Goal: Task Accomplishment & Management: Manage account settings

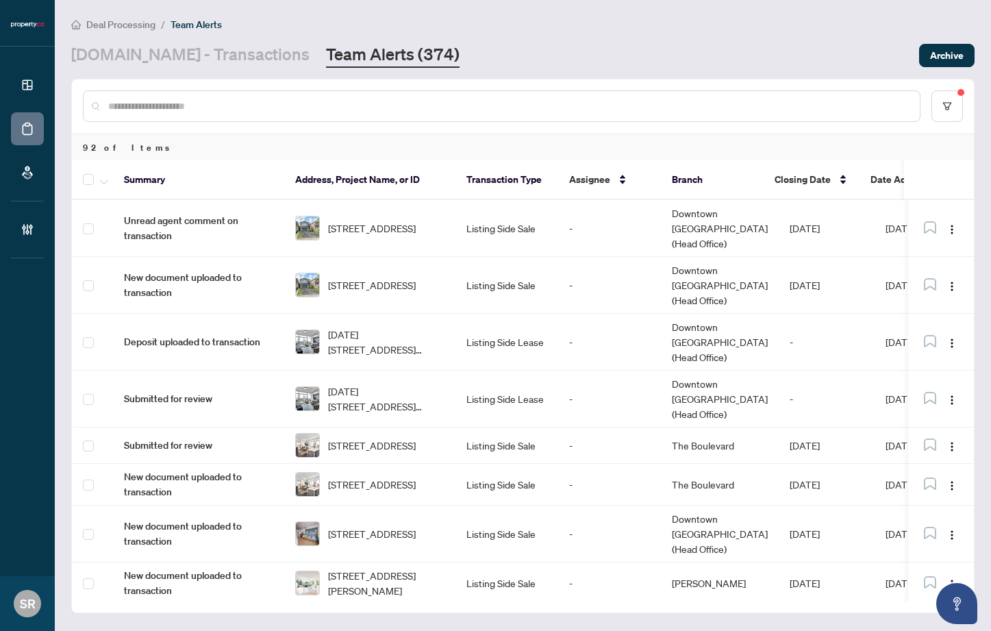
click at [347, 115] on div at bounding box center [501, 105] width 837 height 31
click at [351, 107] on input "text" at bounding box center [508, 106] width 800 height 15
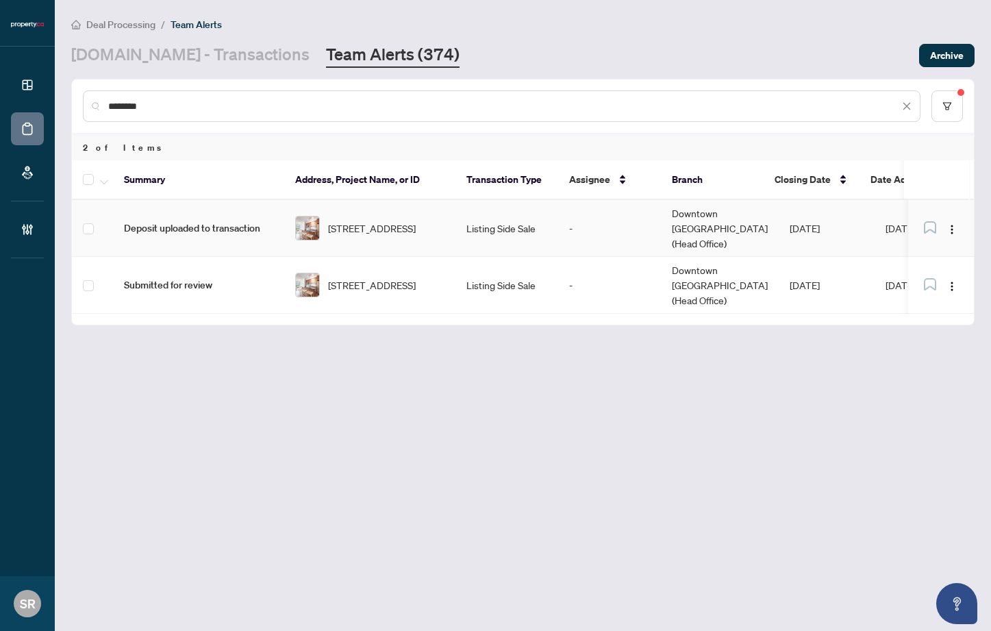
type input "********"
click at [600, 225] on td "-" at bounding box center [609, 228] width 103 height 57
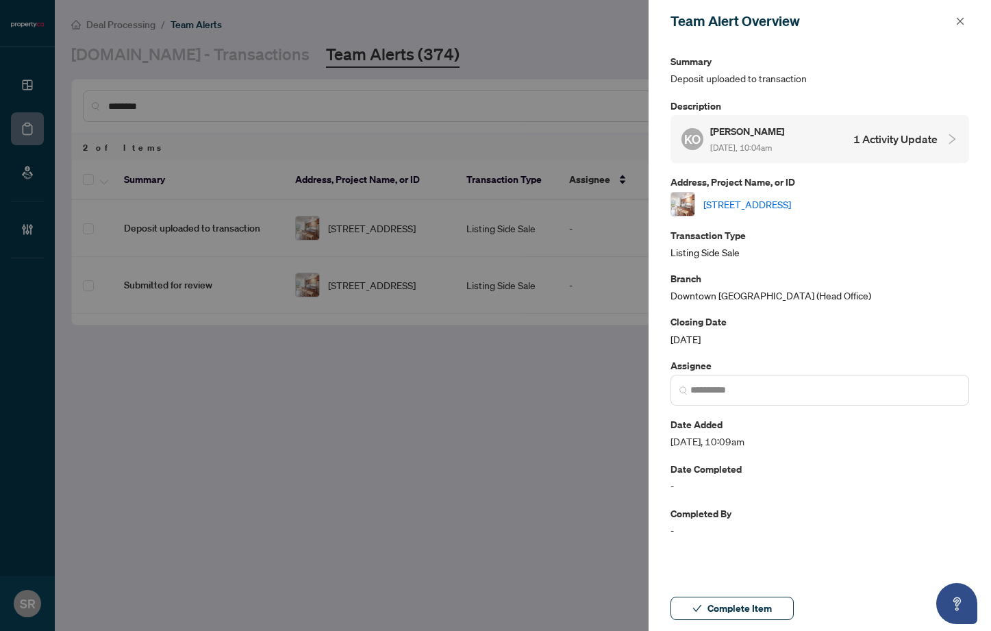
click at [791, 203] on link "704-15 Viking Lane, Toronto, Ontario M9B 0A4, Canada" at bounding box center [747, 203] width 88 height 15
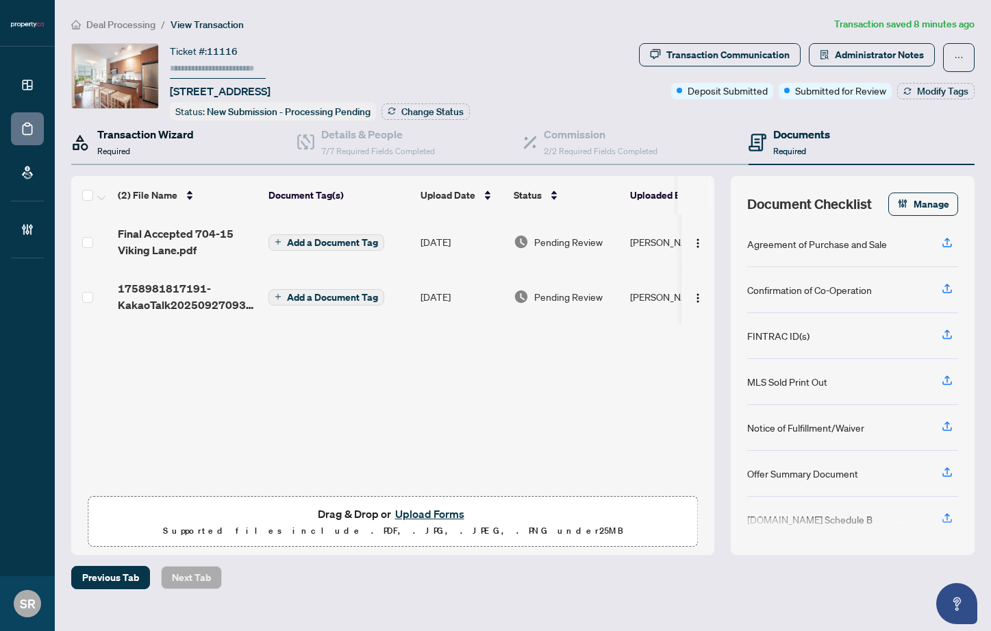
click at [152, 145] on div "Transaction Wizard Required" at bounding box center [145, 142] width 97 height 32
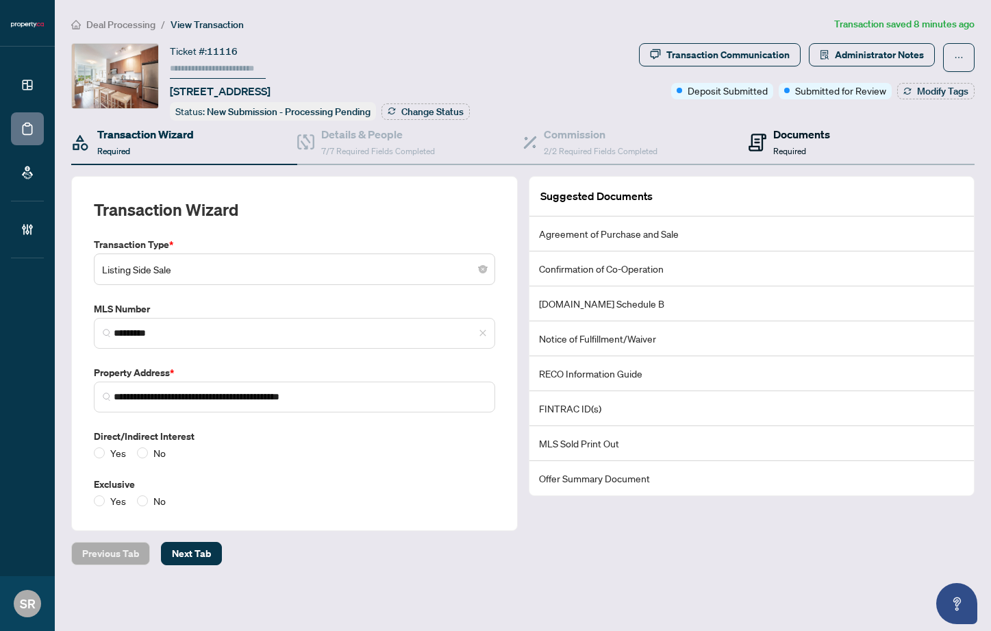
click at [770, 134] on div "Documents Required" at bounding box center [788, 142] width 81 height 32
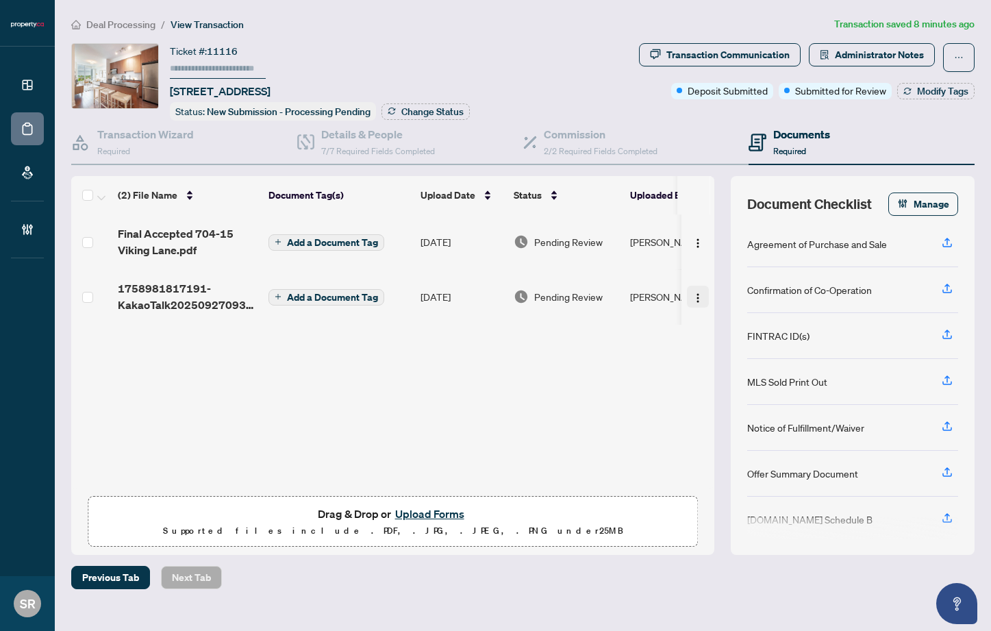
click at [694, 289] on span "button" at bounding box center [697, 296] width 11 height 15
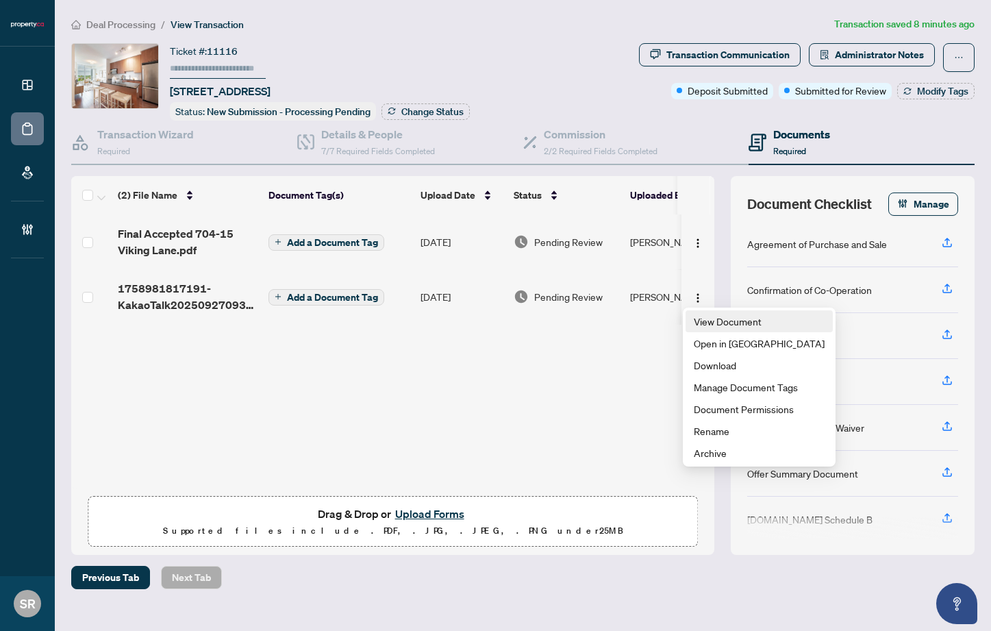
click at [725, 324] on span "View Document" at bounding box center [758, 321] width 131 height 15
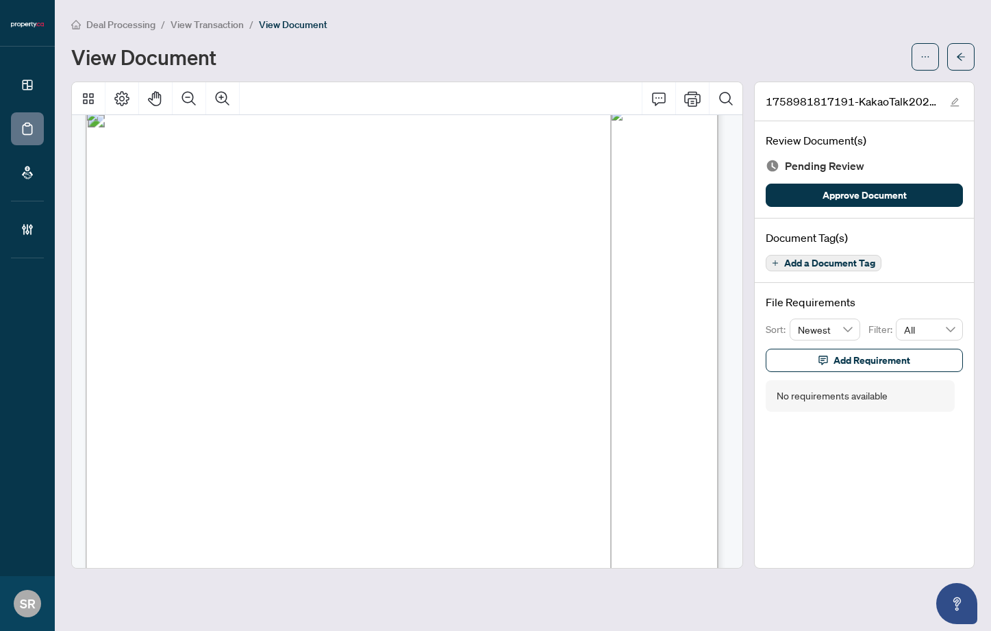
scroll to position [21, 0]
click at [950, 51] on button "button" at bounding box center [960, 56] width 27 height 27
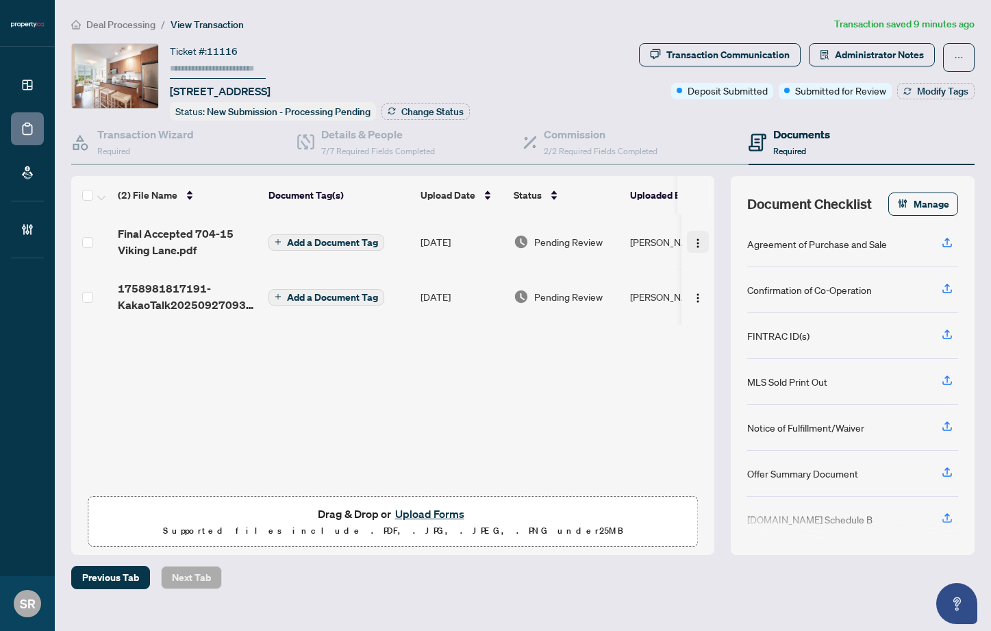
click at [698, 238] on img "button" at bounding box center [697, 243] width 11 height 11
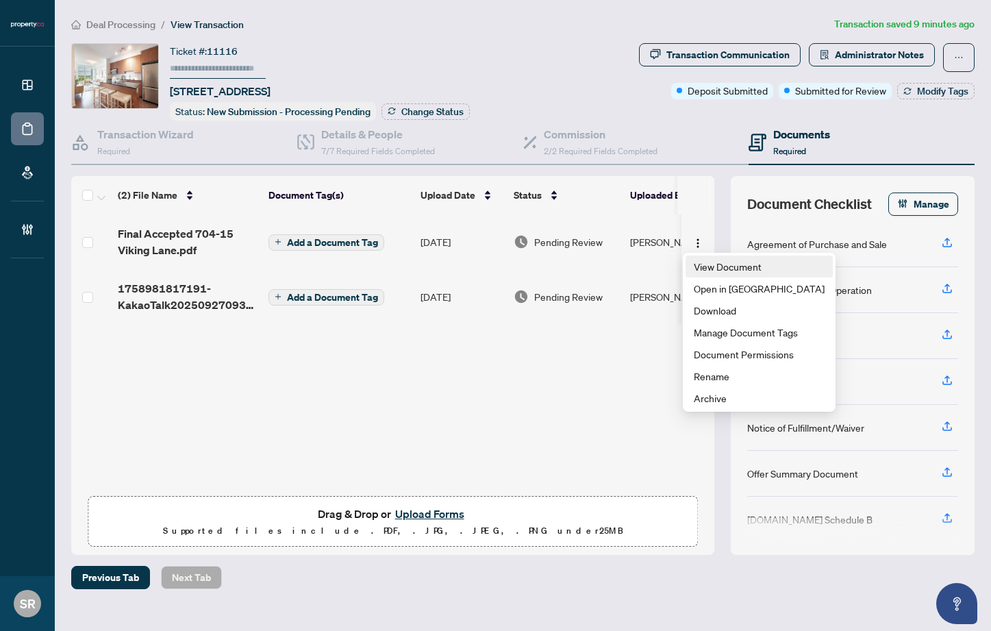
click at [713, 257] on li "View Document" at bounding box center [758, 266] width 147 height 22
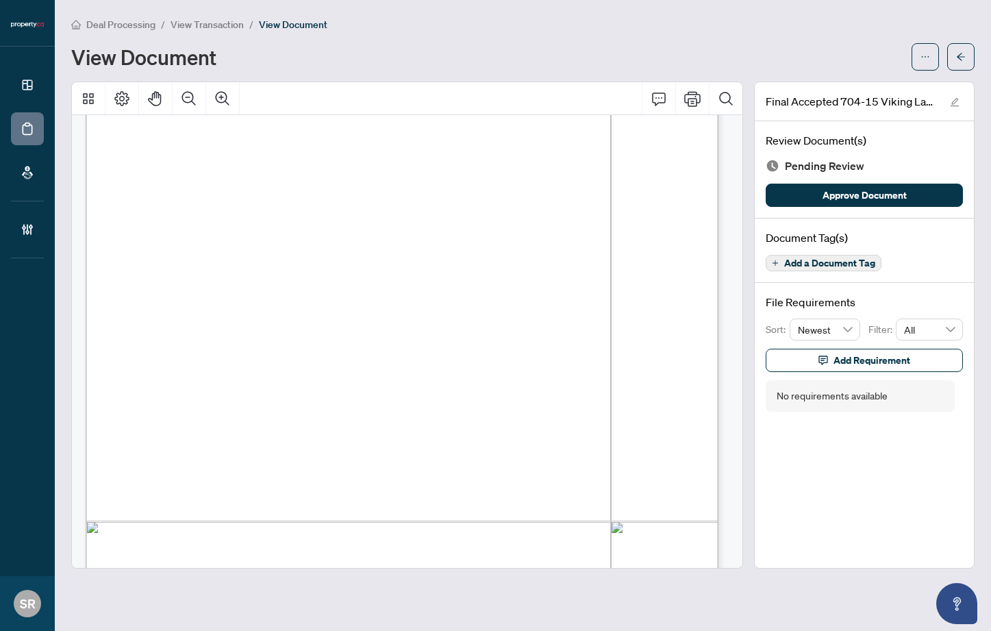
scroll to position [6847, 0]
click at [838, 261] on span "Add a Document Tag" at bounding box center [829, 263] width 91 height 10
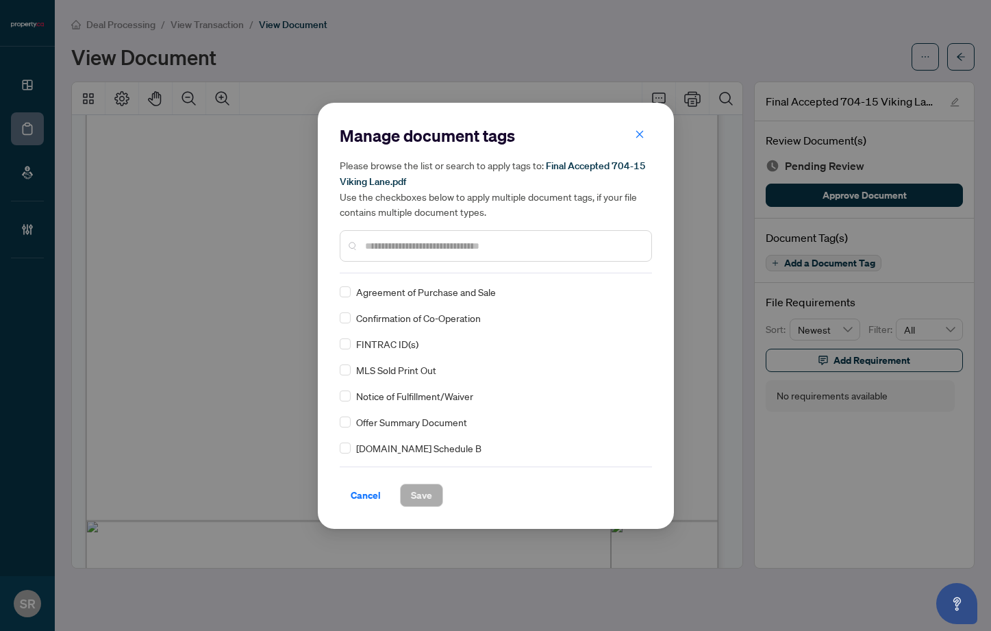
drag, startPoint x: 413, startPoint y: 290, endPoint x: 416, endPoint y: 301, distance: 11.5
click at [413, 290] on span "Agreement of Purchase and Sale" at bounding box center [426, 291] width 140 height 15
click at [408, 325] on div "Agreement of Purchase and Sale Confirmation of Co-Operation FINTRAC ID(s) MLS S…" at bounding box center [496, 369] width 312 height 171
click at [415, 494] on span "Save" at bounding box center [421, 495] width 21 height 22
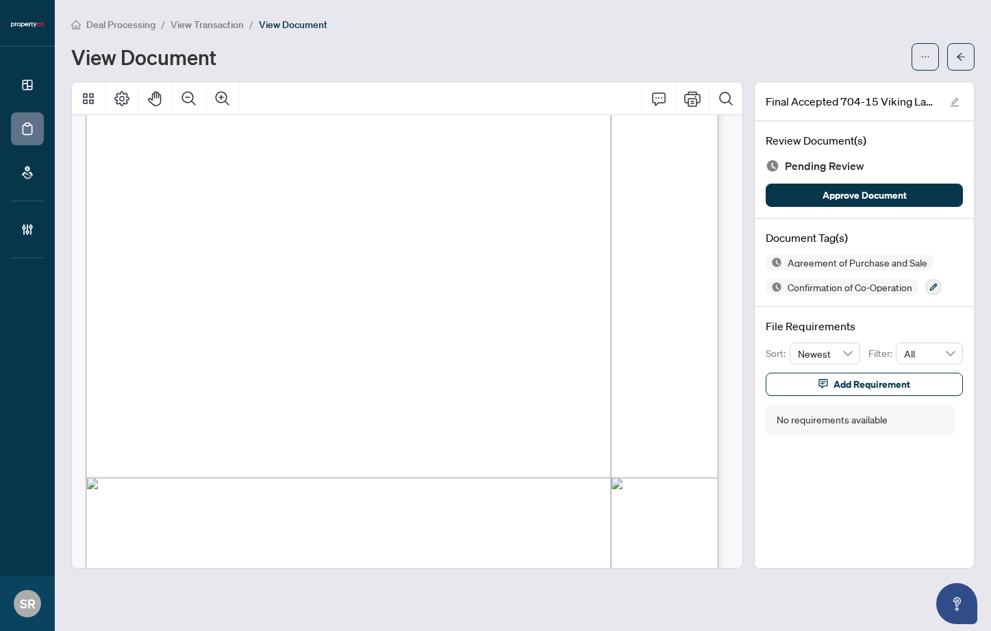
scroll to position [8708, 0]
click at [937, 286] on icon "button" at bounding box center [933, 287] width 8 height 8
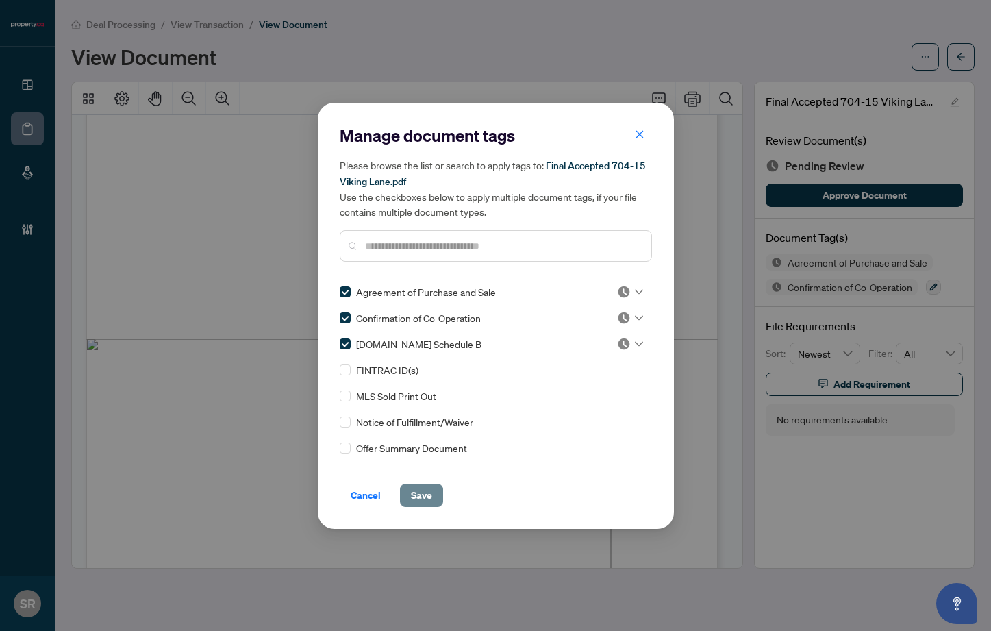
click at [418, 488] on span "Save" at bounding box center [421, 495] width 21 height 22
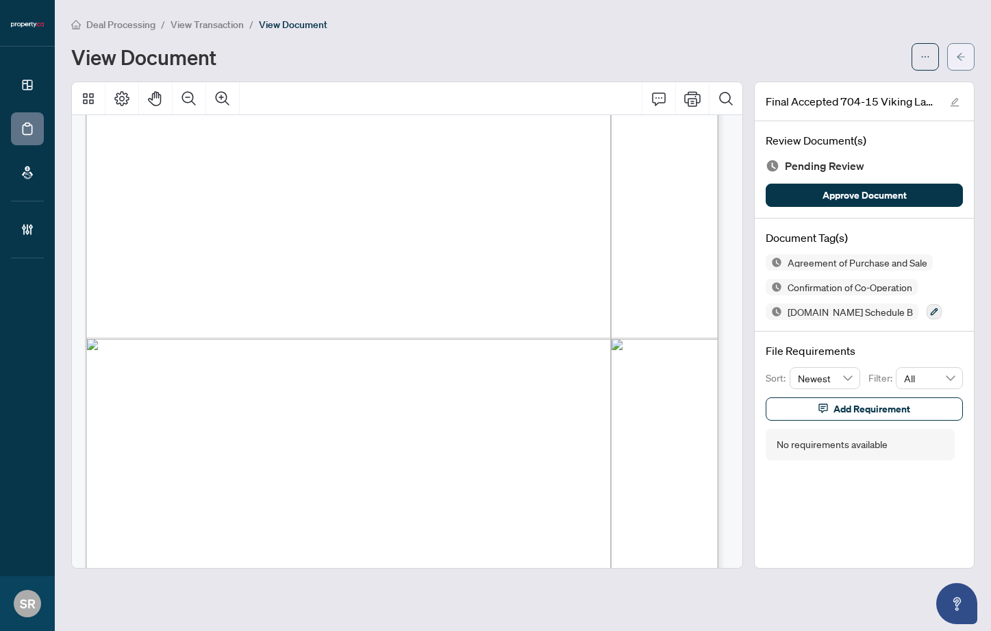
click at [965, 46] on span "button" at bounding box center [961, 57] width 10 height 22
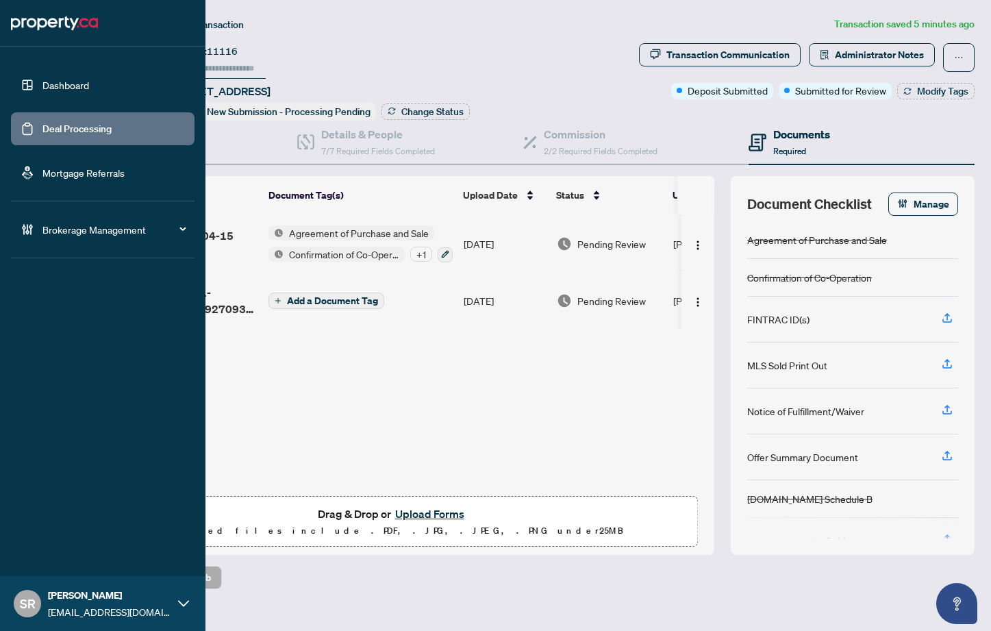
click at [97, 133] on link "Deal Processing" at bounding box center [76, 129] width 69 height 12
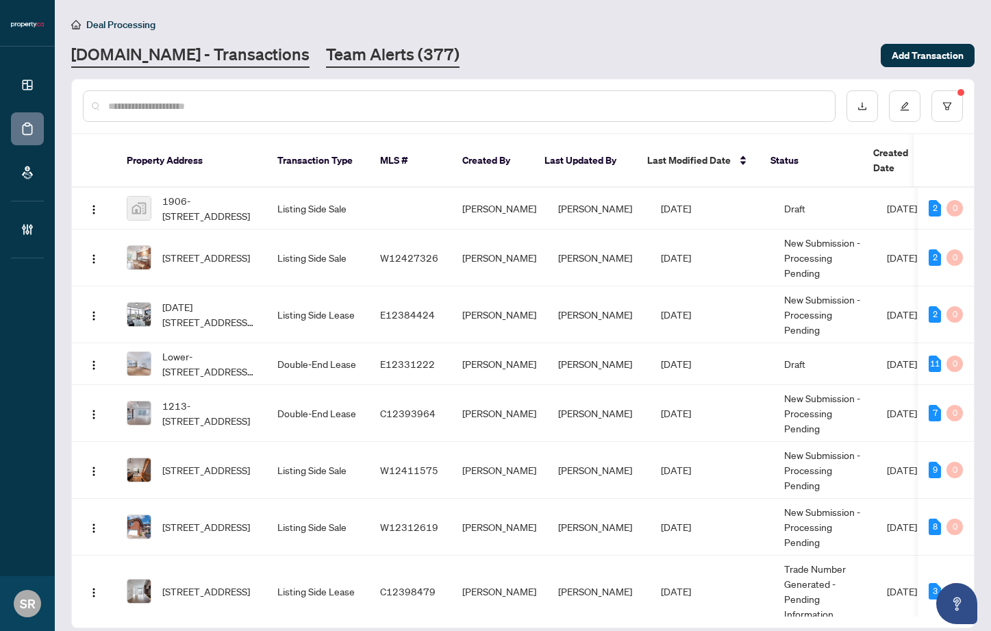
click at [340, 50] on link "Team Alerts (377)" at bounding box center [392, 55] width 133 height 25
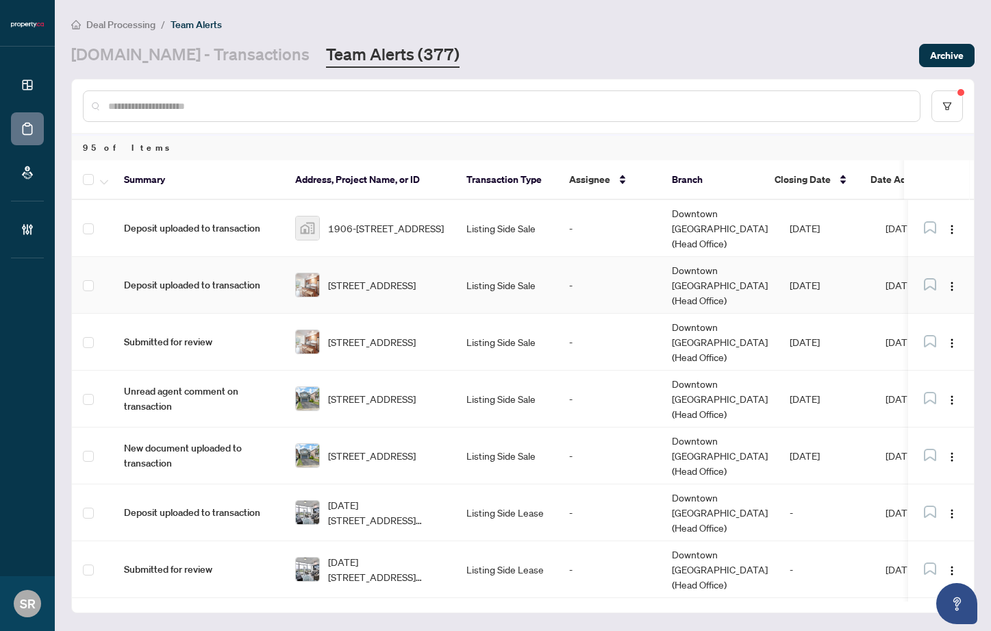
click at [238, 269] on td "Deposit uploaded to transaction" at bounding box center [198, 285] width 171 height 57
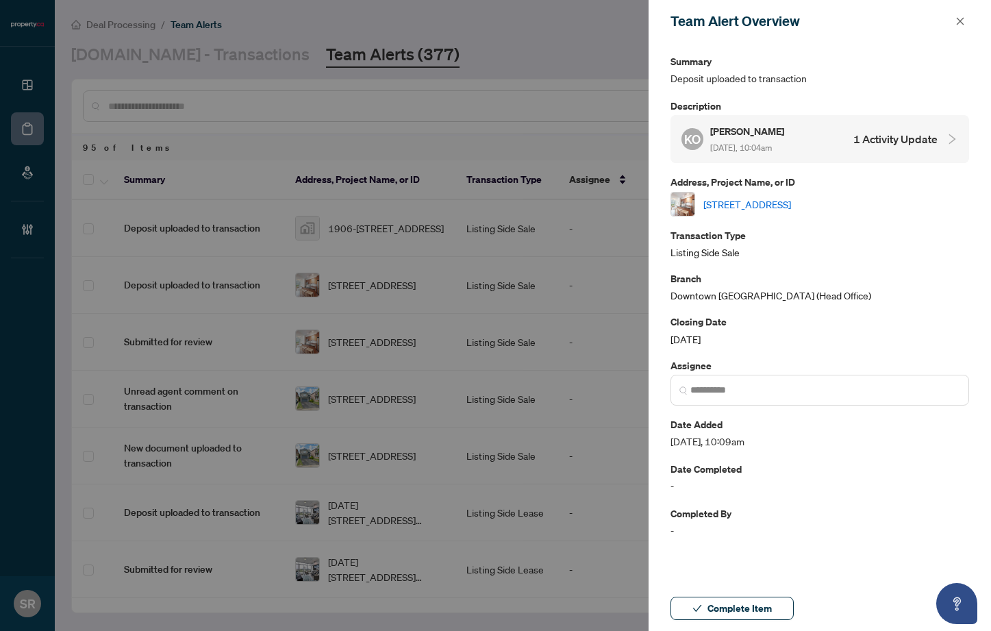
click at [782, 207] on link "704-15 Viking Lane, Toronto, Ontario M9B 0A4, Canada" at bounding box center [747, 203] width 88 height 15
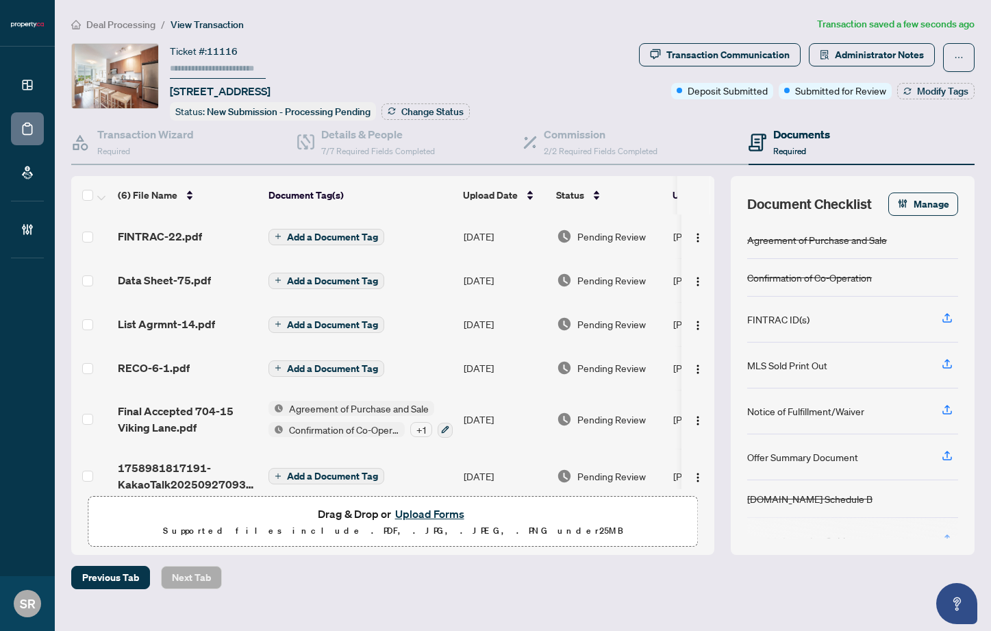
click at [358, 233] on span "Add a Document Tag" at bounding box center [332, 237] width 91 height 10
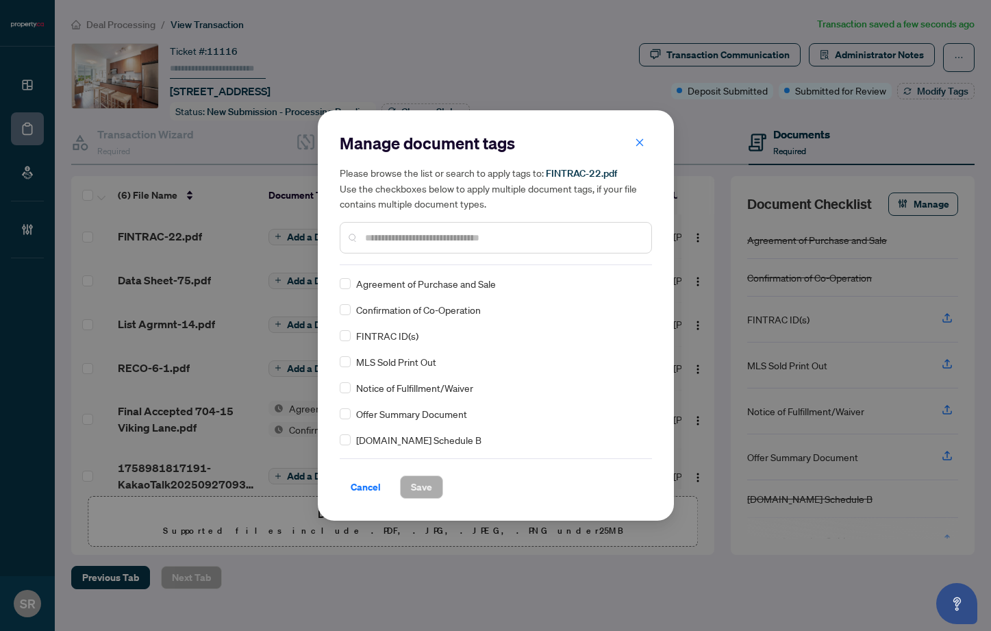
click at [450, 240] on input "text" at bounding box center [502, 237] width 275 height 15
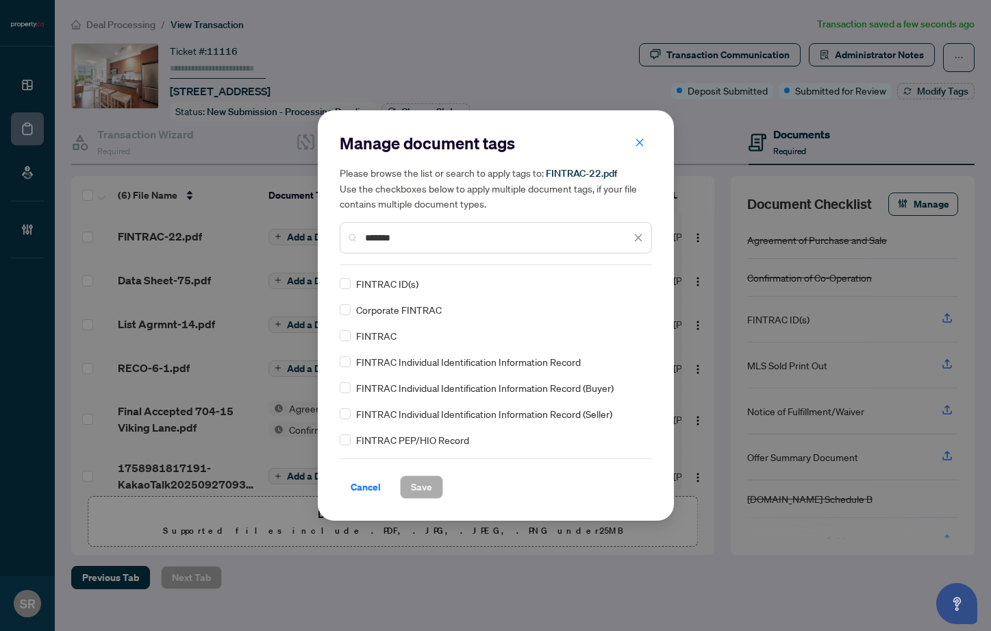
type input "*******"
click at [397, 413] on span "FINTRAC Individual Identification Information Record (Seller)" at bounding box center [484, 413] width 256 height 15
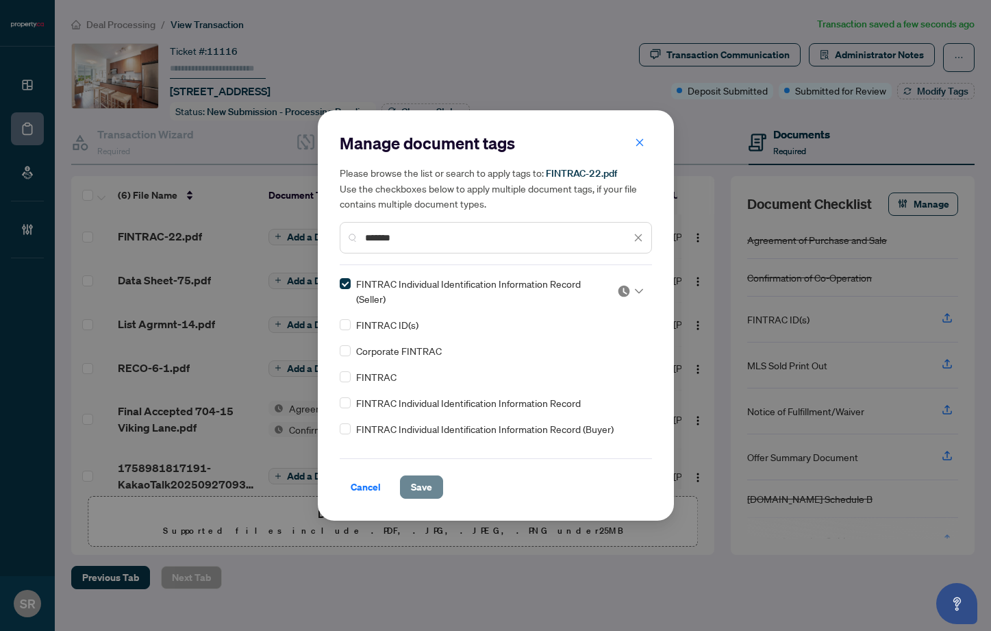
click at [423, 484] on span "Save" at bounding box center [421, 487] width 21 height 22
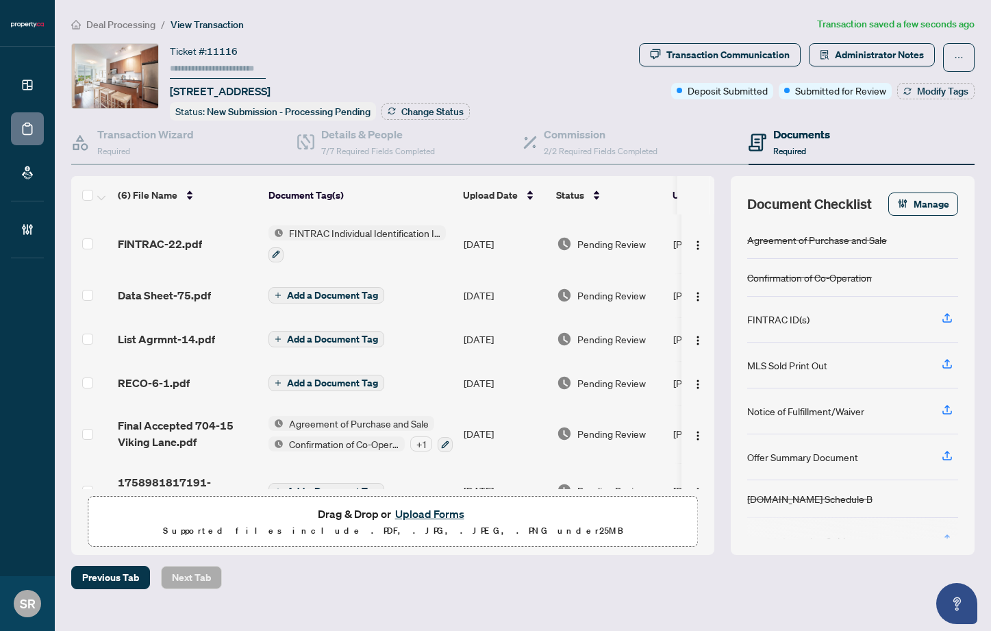
click at [319, 294] on span "Add a Document Tag" at bounding box center [332, 295] width 91 height 10
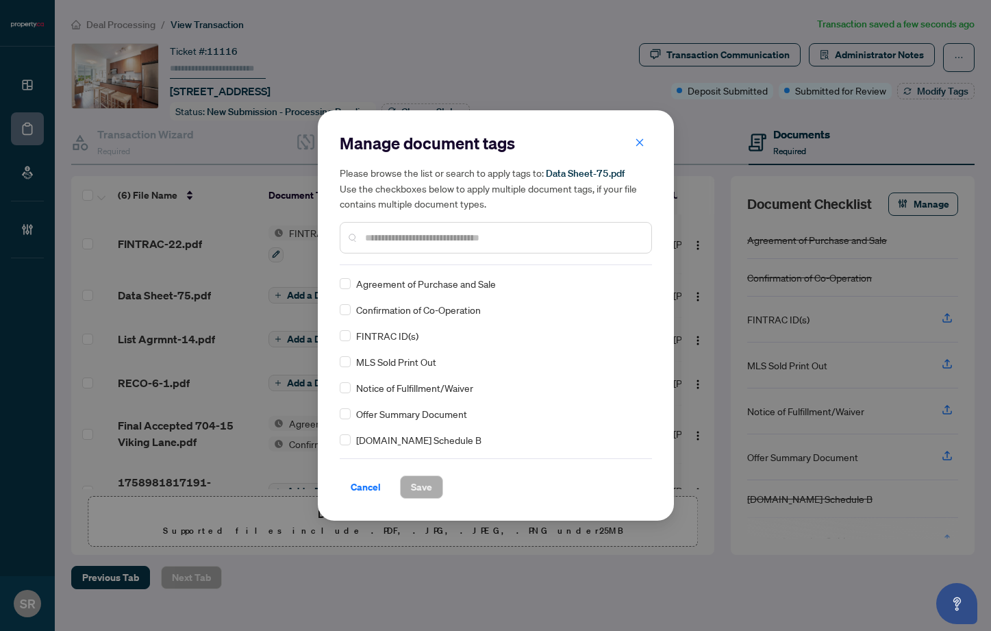
click at [405, 259] on div "Manage document tags Please browse the list or search to apply tags to: Data Sh…" at bounding box center [496, 198] width 312 height 133
click at [420, 243] on input "text" at bounding box center [502, 237] width 275 height 15
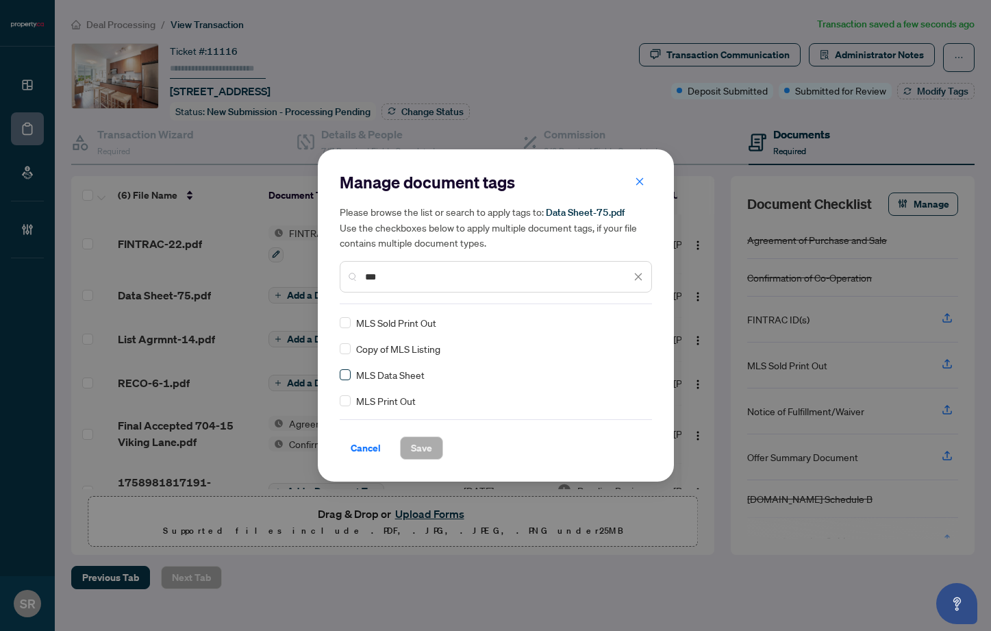
type input "***"
click at [428, 450] on span "Save" at bounding box center [421, 448] width 21 height 22
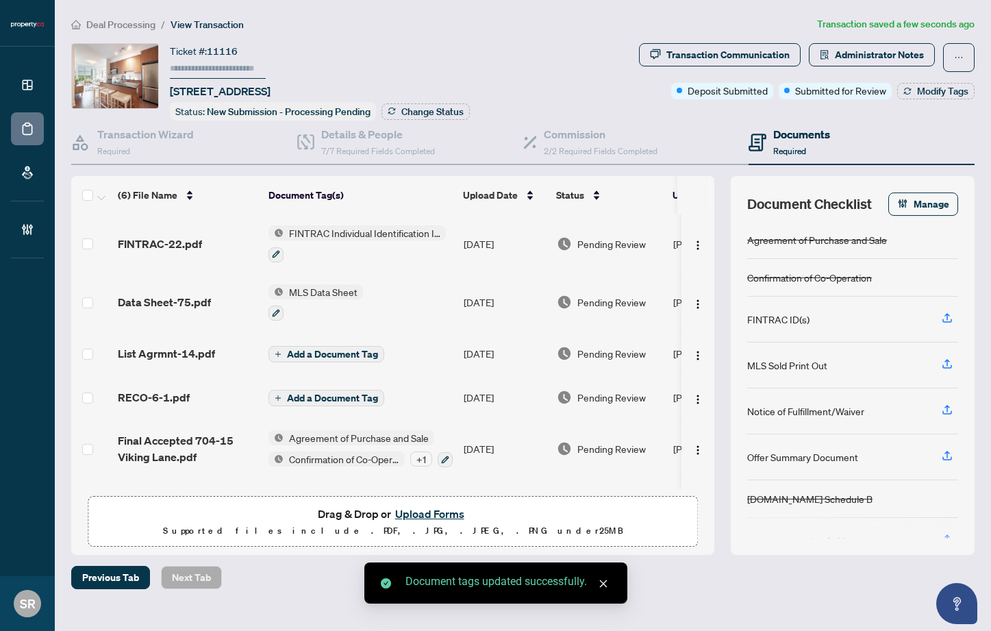
click at [303, 350] on span "Add a Document Tag" at bounding box center [332, 354] width 91 height 10
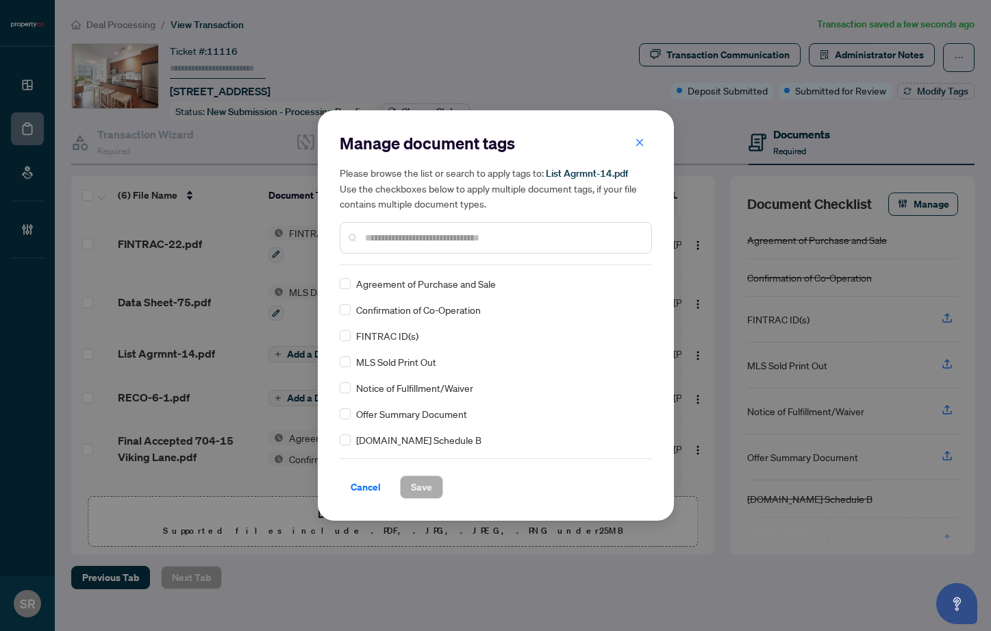
click at [412, 237] on input "text" at bounding box center [502, 237] width 275 height 15
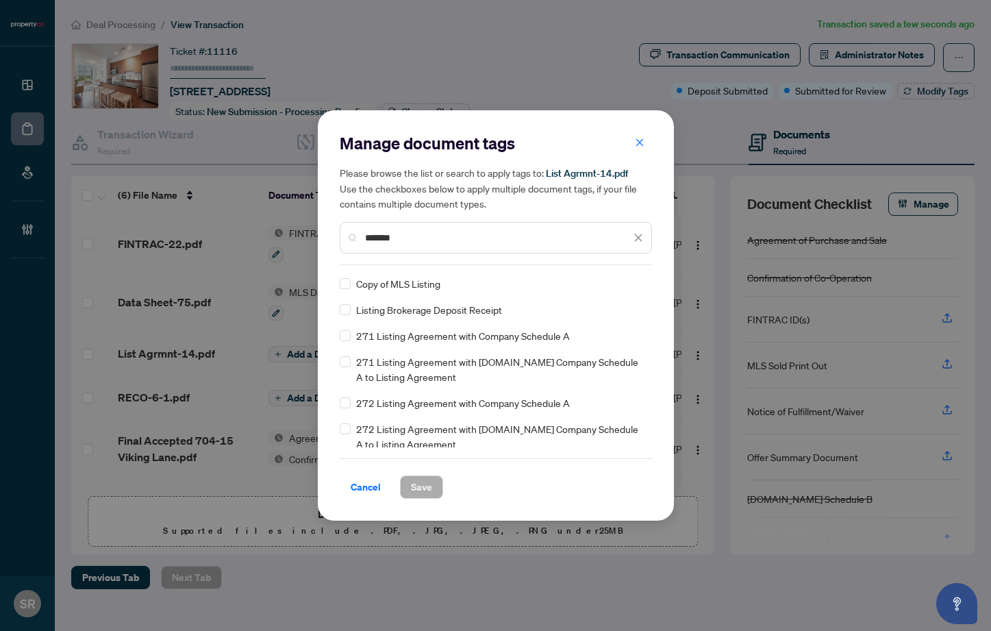
type input "*******"
click at [446, 334] on span "271 Listing Agreement with Company Schedule A" at bounding box center [463, 335] width 214 height 15
click at [416, 487] on span "Save" at bounding box center [421, 487] width 21 height 22
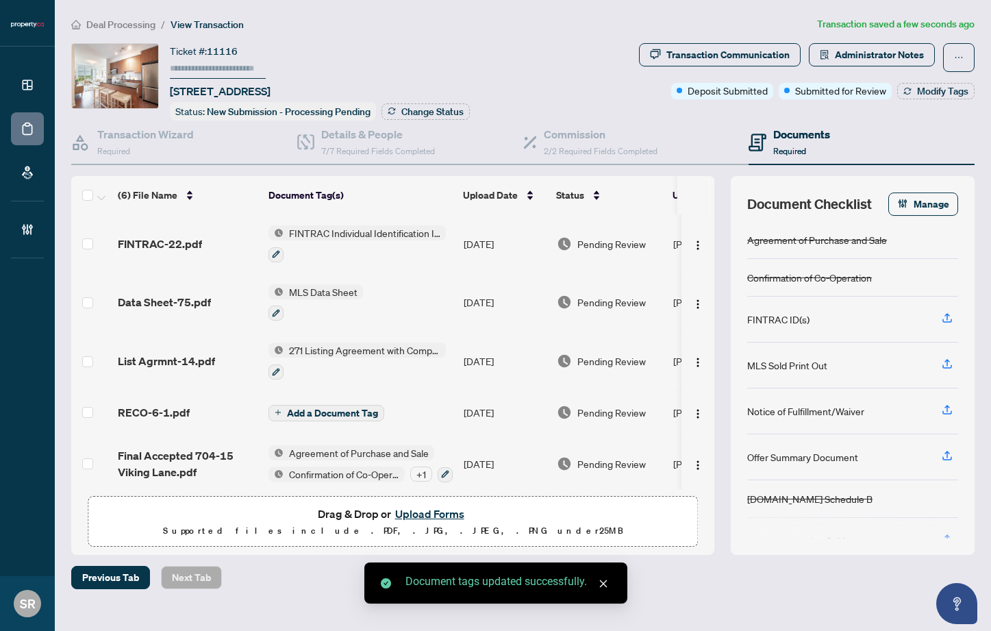
click at [357, 408] on span "Add a Document Tag" at bounding box center [332, 413] width 91 height 10
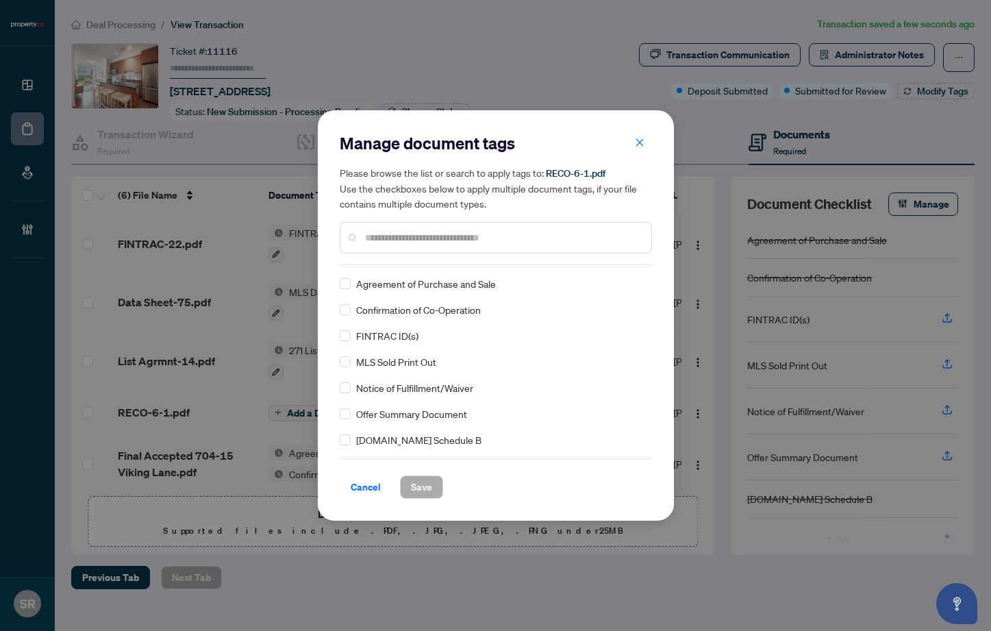
click at [380, 235] on input "text" at bounding box center [502, 237] width 275 height 15
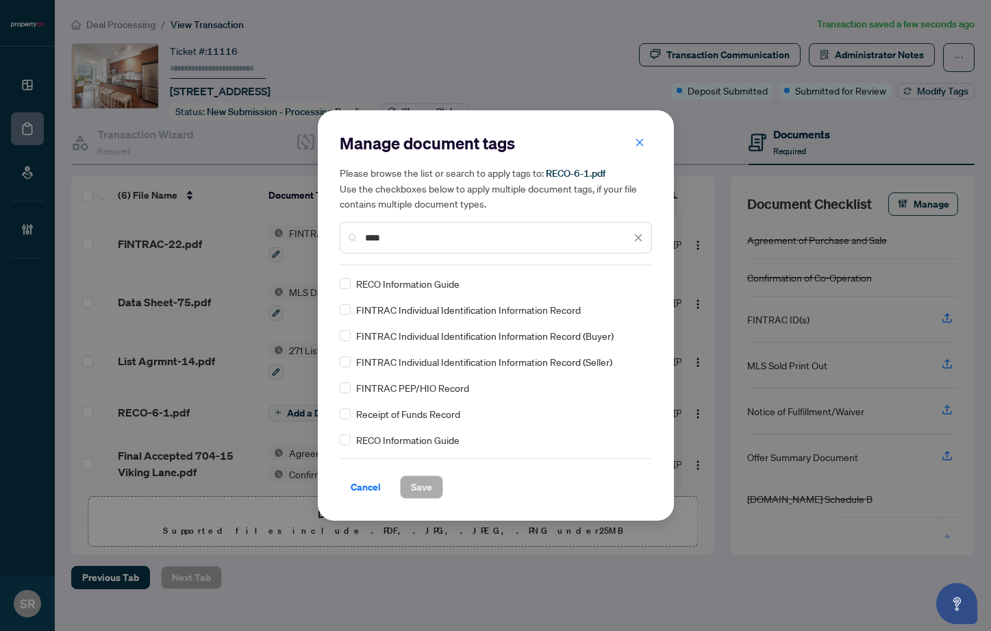
type input "****"
click at [424, 481] on span "Save" at bounding box center [421, 487] width 21 height 22
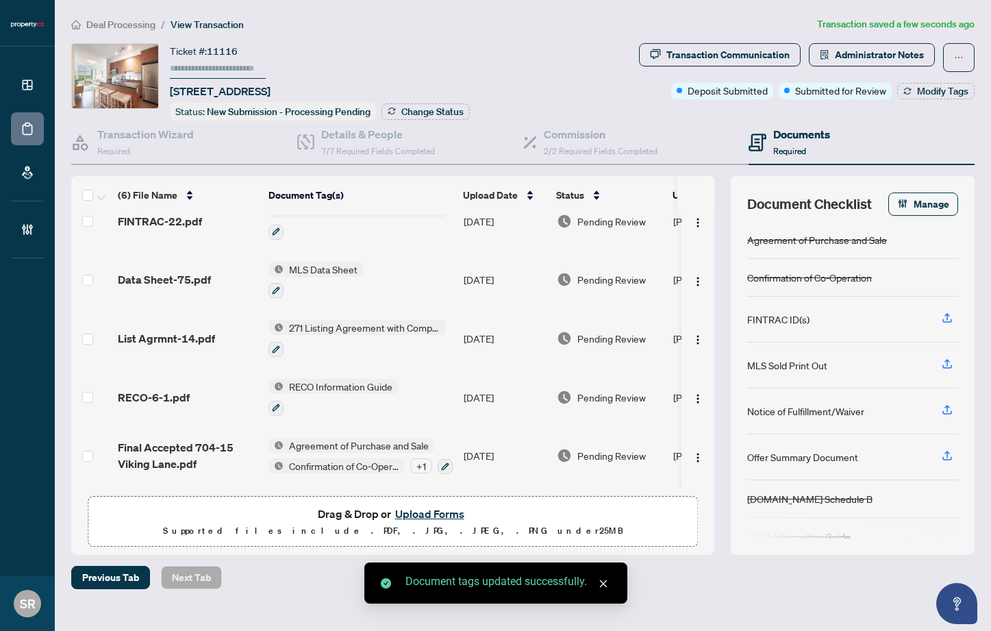
scroll to position [75, 0]
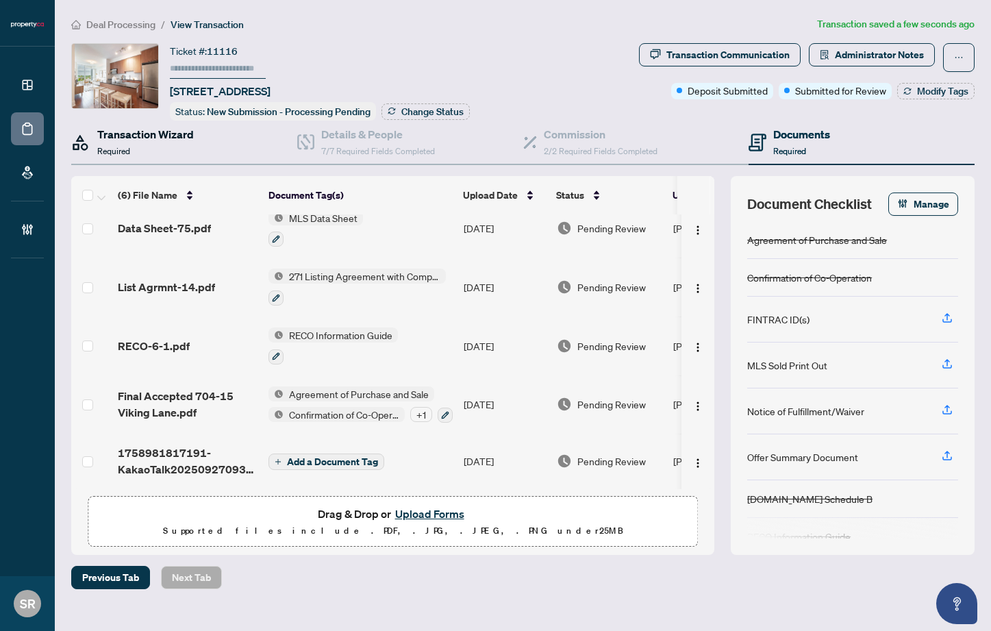
click at [153, 147] on div "Transaction Wizard Required" at bounding box center [145, 142] width 97 height 32
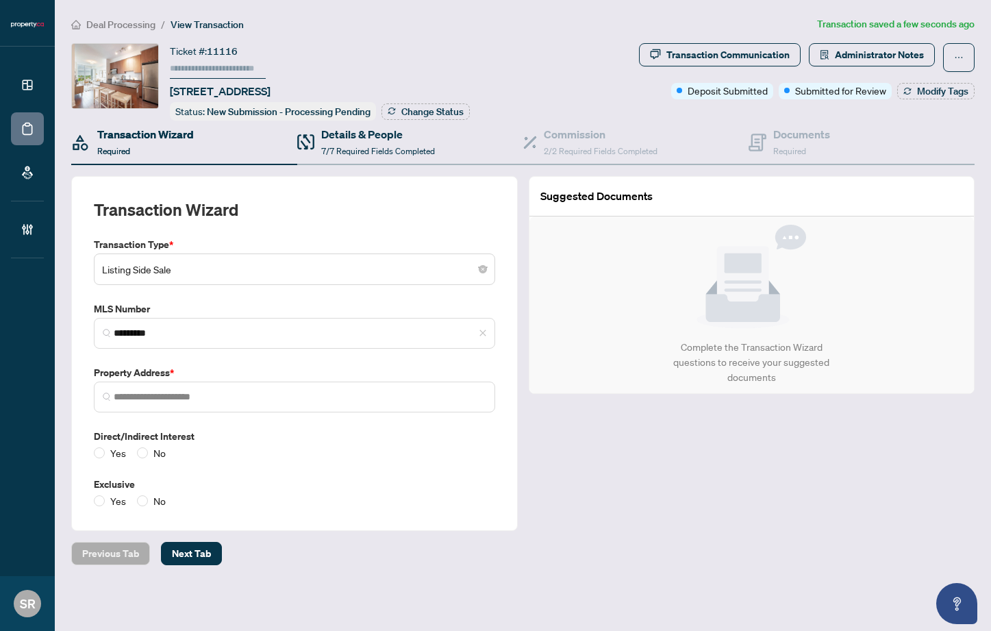
type input "**********"
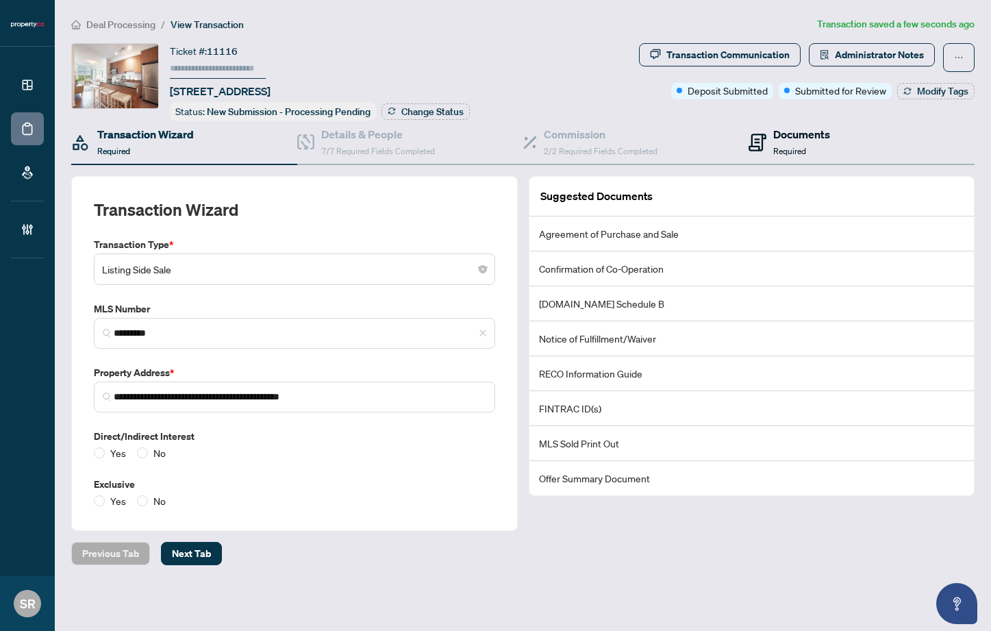
click at [785, 138] on h4 "Documents" at bounding box center [801, 134] width 57 height 16
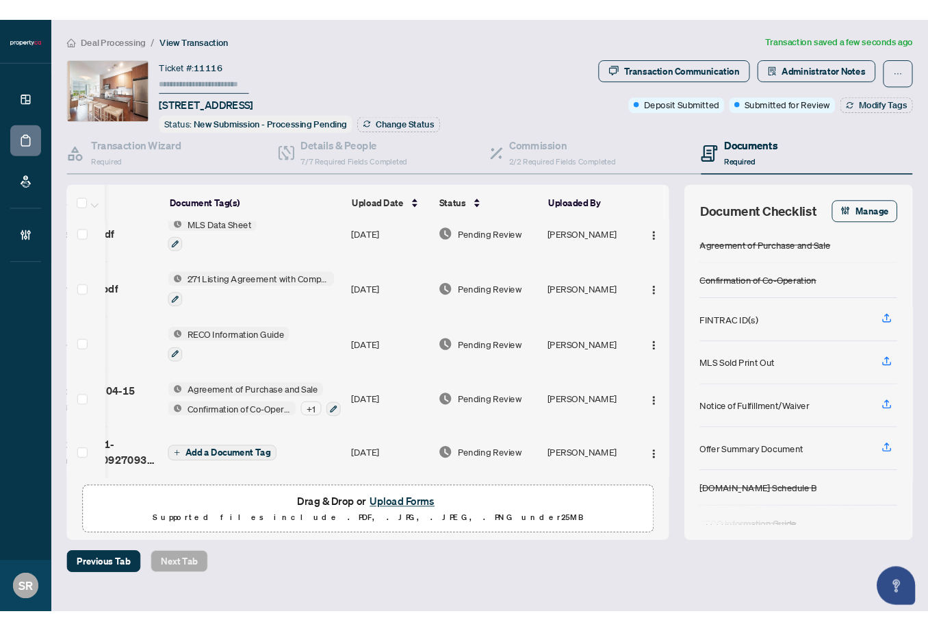
scroll to position [0, 92]
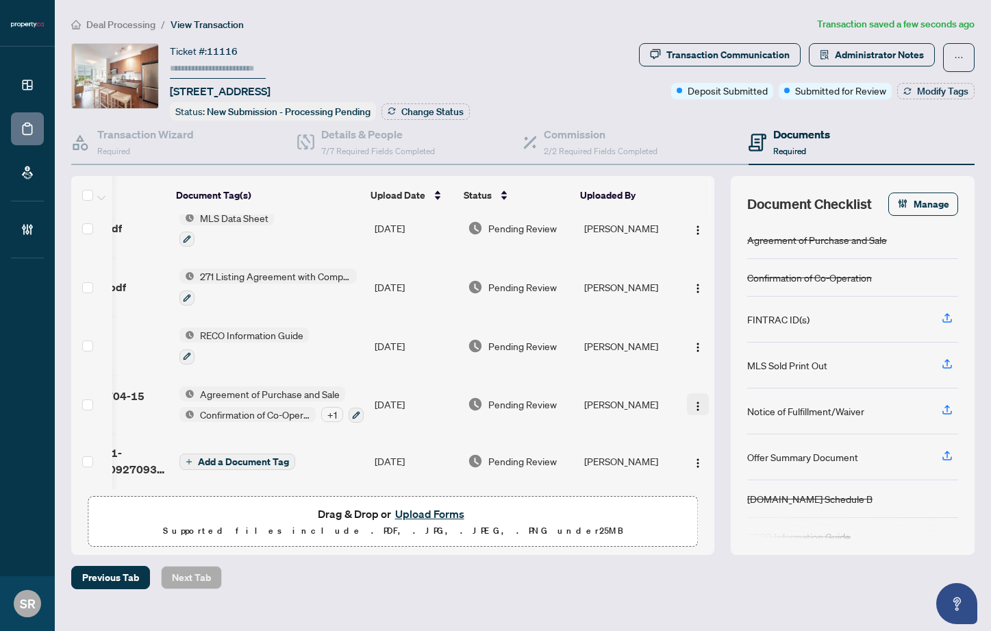
click at [696, 400] on img "button" at bounding box center [697, 405] width 11 height 11
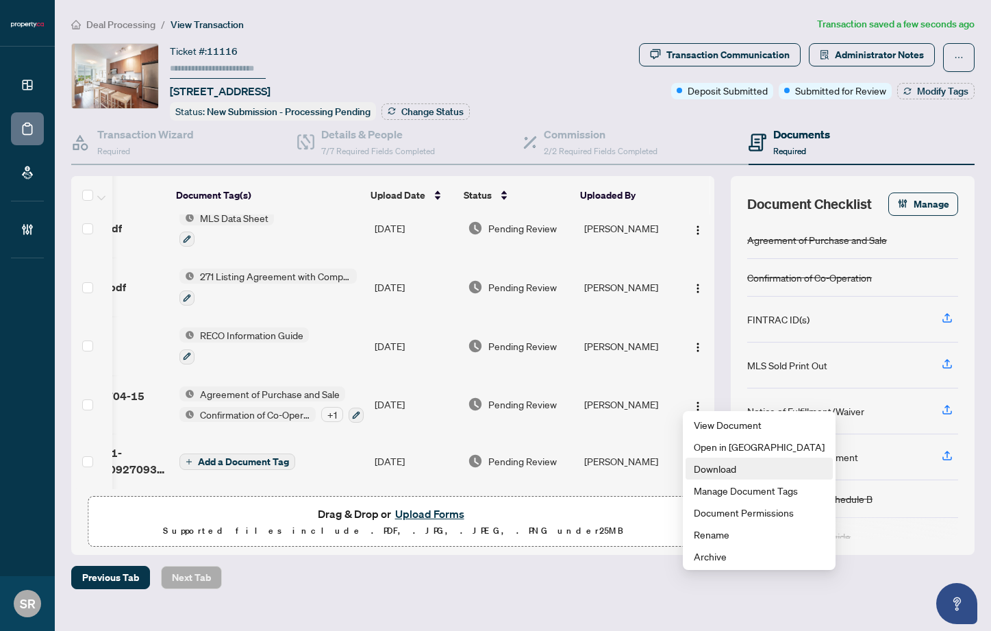
click at [709, 466] on span "Download" at bounding box center [758, 468] width 131 height 15
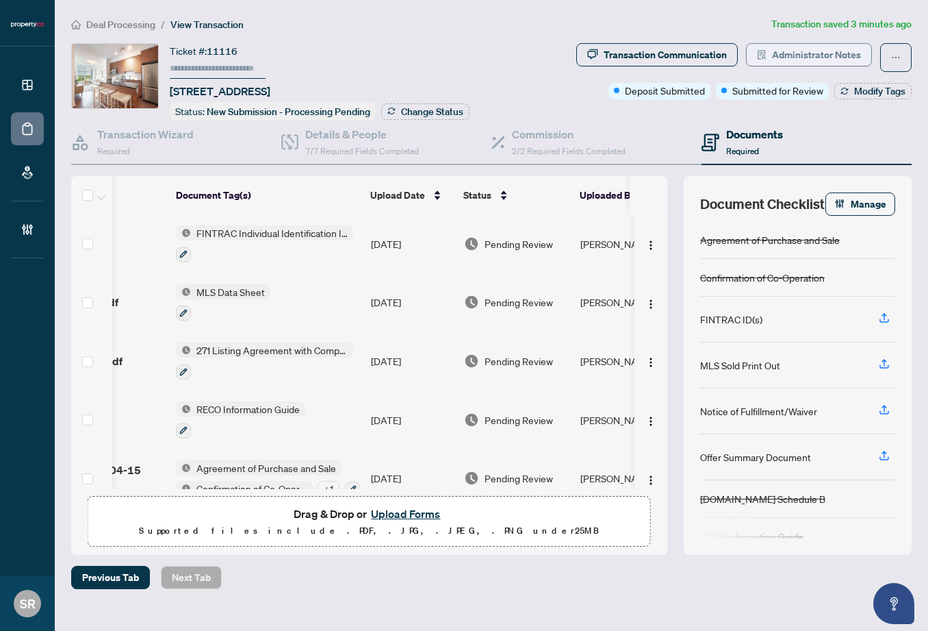
click at [792, 62] on span "Administrator Notes" at bounding box center [816, 55] width 89 height 22
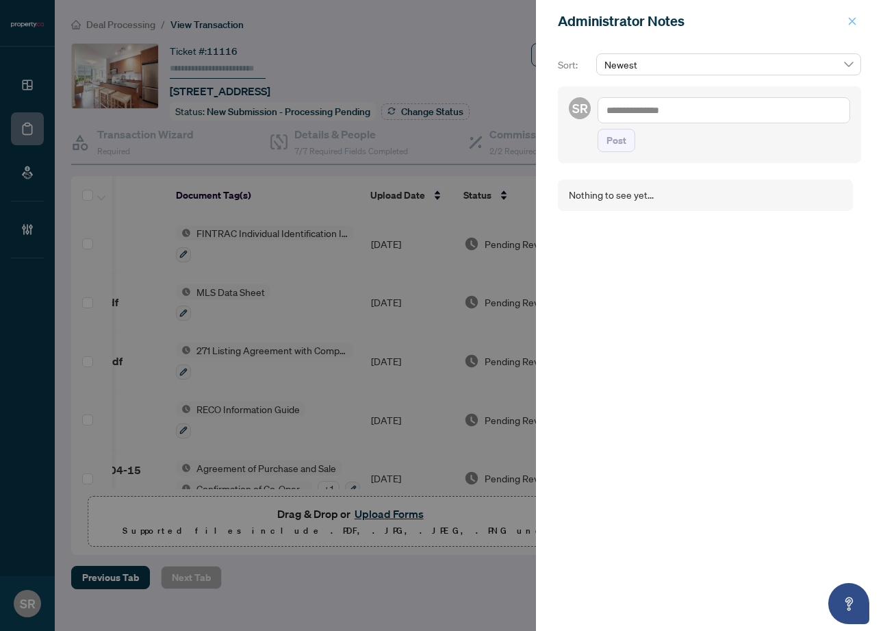
click at [850, 18] on icon "close" at bounding box center [853, 21] width 10 height 10
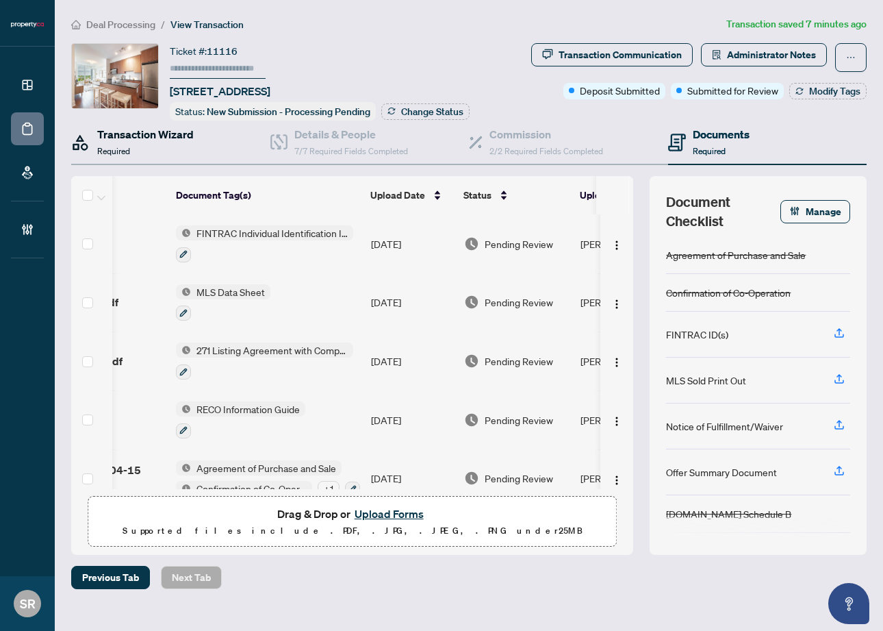
click at [127, 149] on span "Required" at bounding box center [113, 151] width 33 height 10
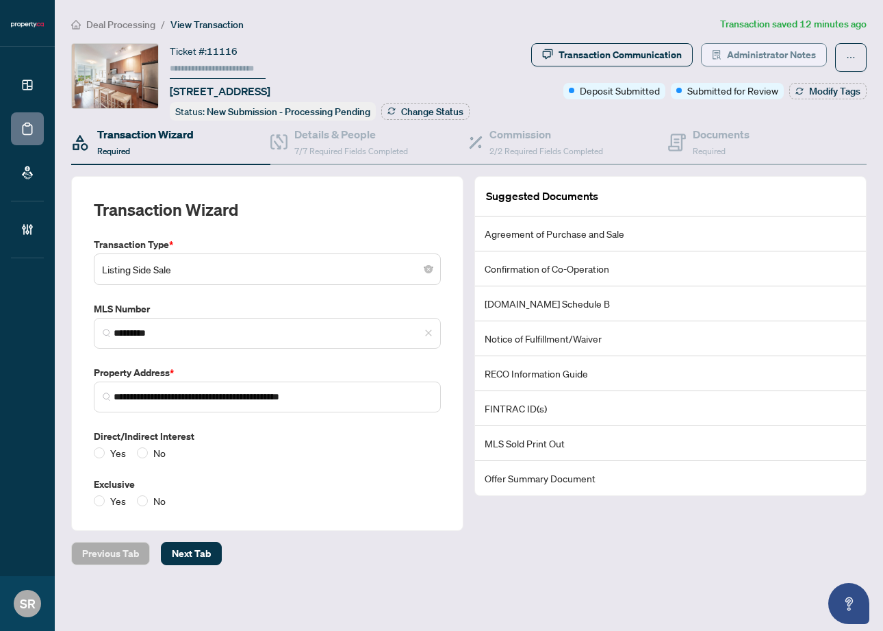
click at [761, 51] on span "Administrator Notes" at bounding box center [771, 55] width 89 height 22
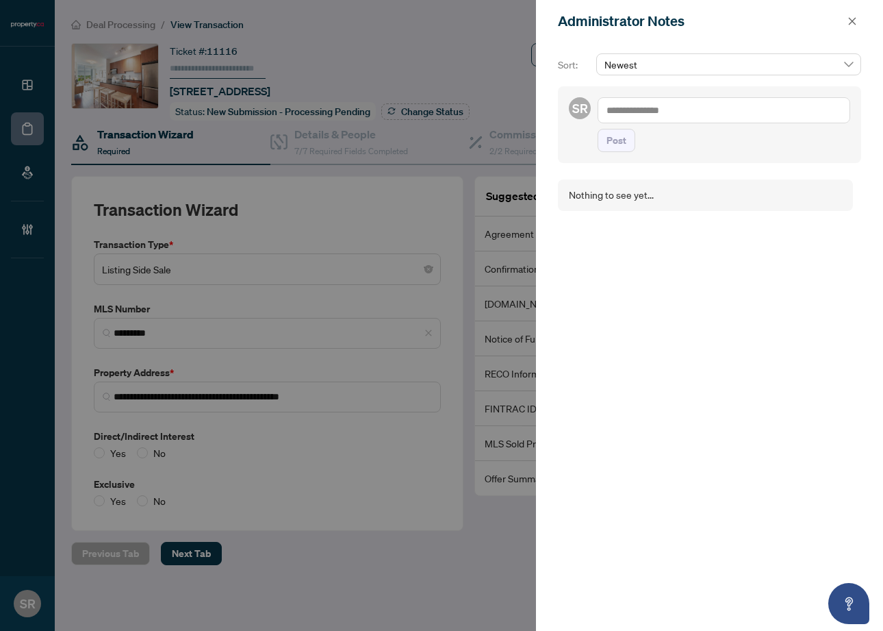
click at [654, 105] on textarea at bounding box center [724, 110] width 253 height 26
click at [697, 111] on textarea "**********" at bounding box center [724, 110] width 253 height 26
drag, startPoint x: 683, startPoint y: 112, endPoint x: 675, endPoint y: 113, distance: 8.3
click at [675, 113] on textarea "**********" at bounding box center [724, 110] width 253 height 26
click at [770, 113] on textarea "**********" at bounding box center [724, 110] width 253 height 26
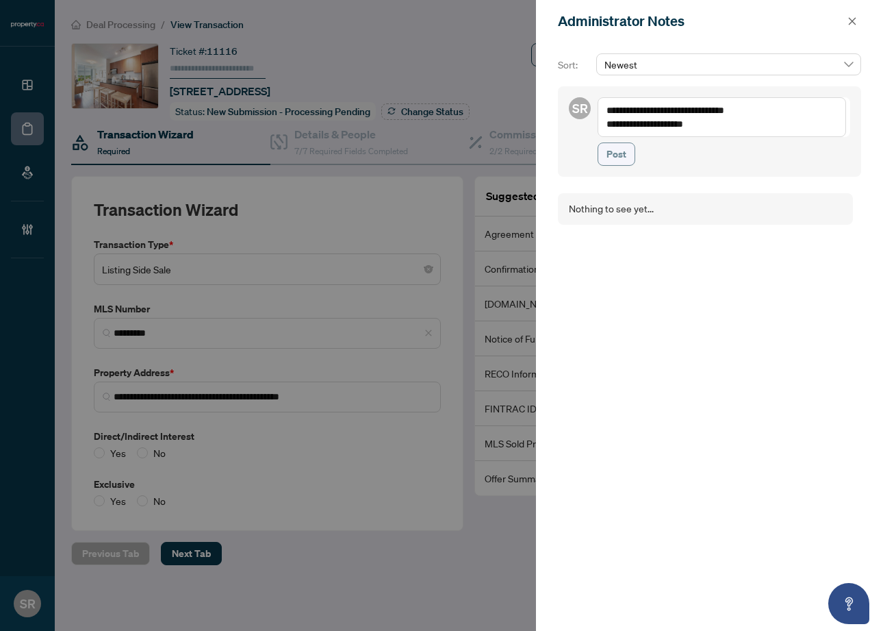
type textarea "**********"
click at [607, 152] on span "Post" at bounding box center [617, 154] width 20 height 22
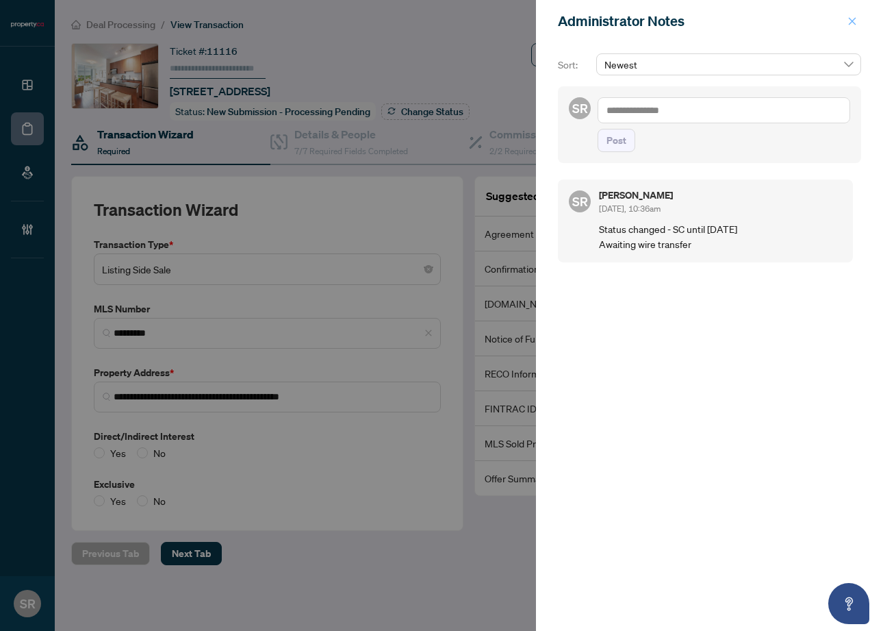
click at [855, 19] on icon "close" at bounding box center [853, 21] width 10 height 10
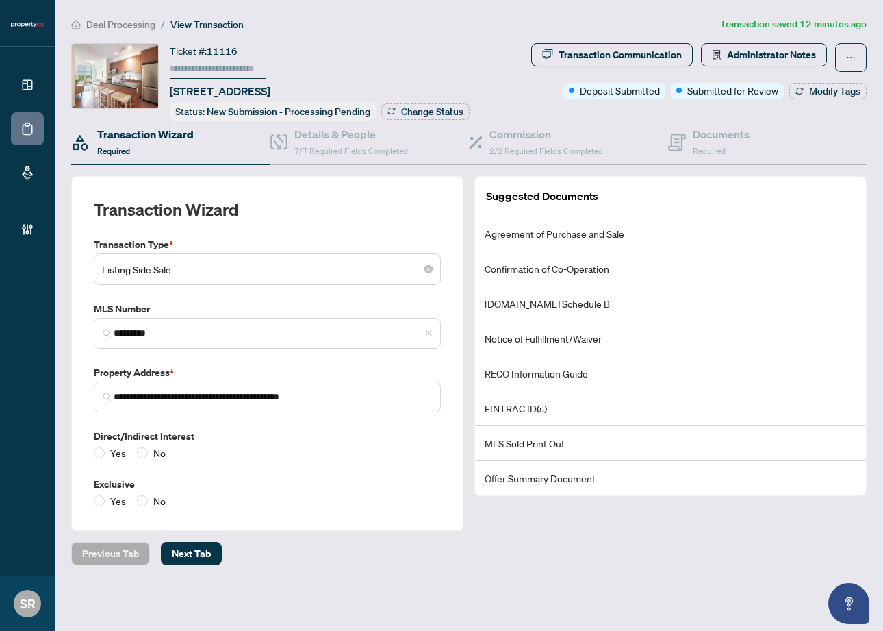
click at [511, 23] on ol "Deal Processing / View Transaction" at bounding box center [393, 24] width 644 height 16
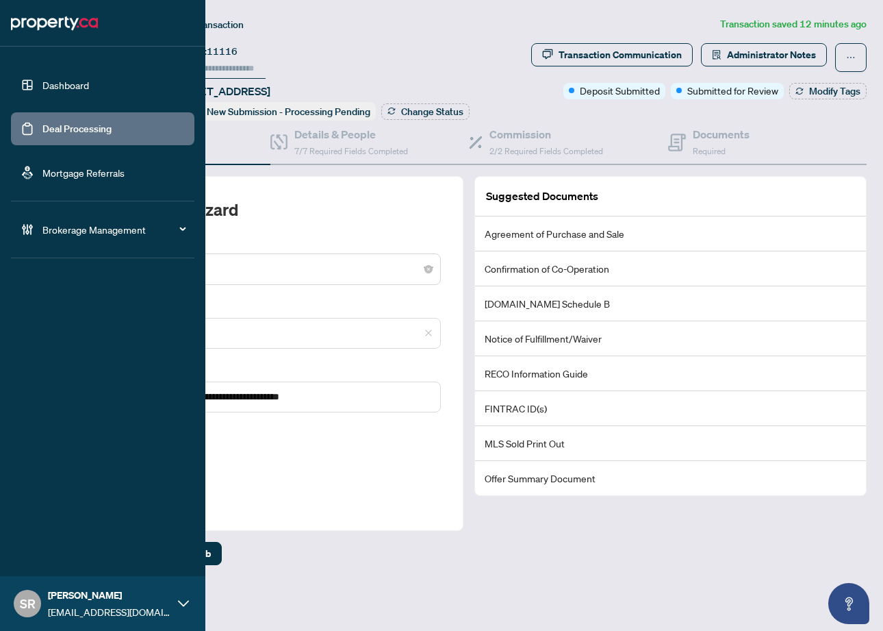
click at [81, 91] on link "Dashboard" at bounding box center [65, 85] width 47 height 12
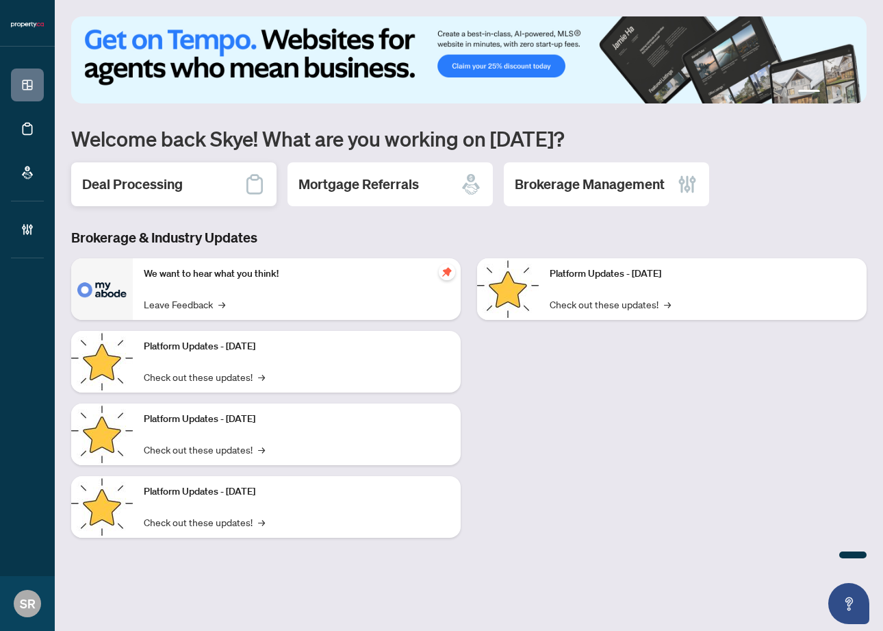
click at [169, 174] on div "Deal Processing" at bounding box center [173, 184] width 205 height 44
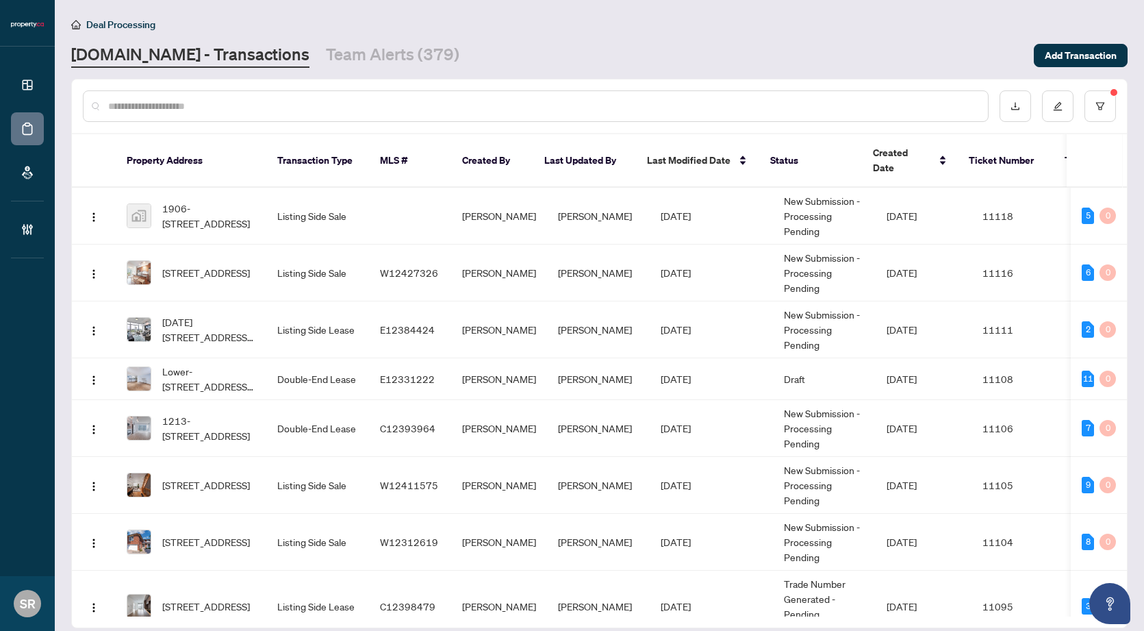
click at [480, 107] on input "text" at bounding box center [542, 106] width 869 height 15
click at [390, 58] on link "Team Alerts (379)" at bounding box center [392, 55] width 133 height 25
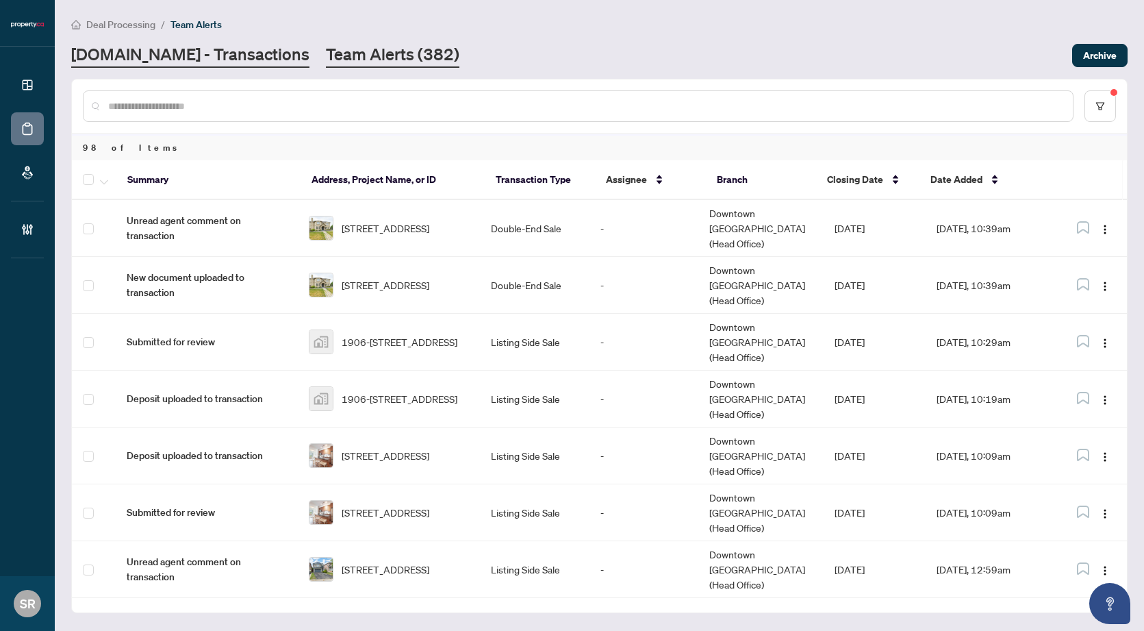
click at [181, 55] on link "[DOMAIN_NAME] - Transactions" at bounding box center [190, 55] width 238 height 25
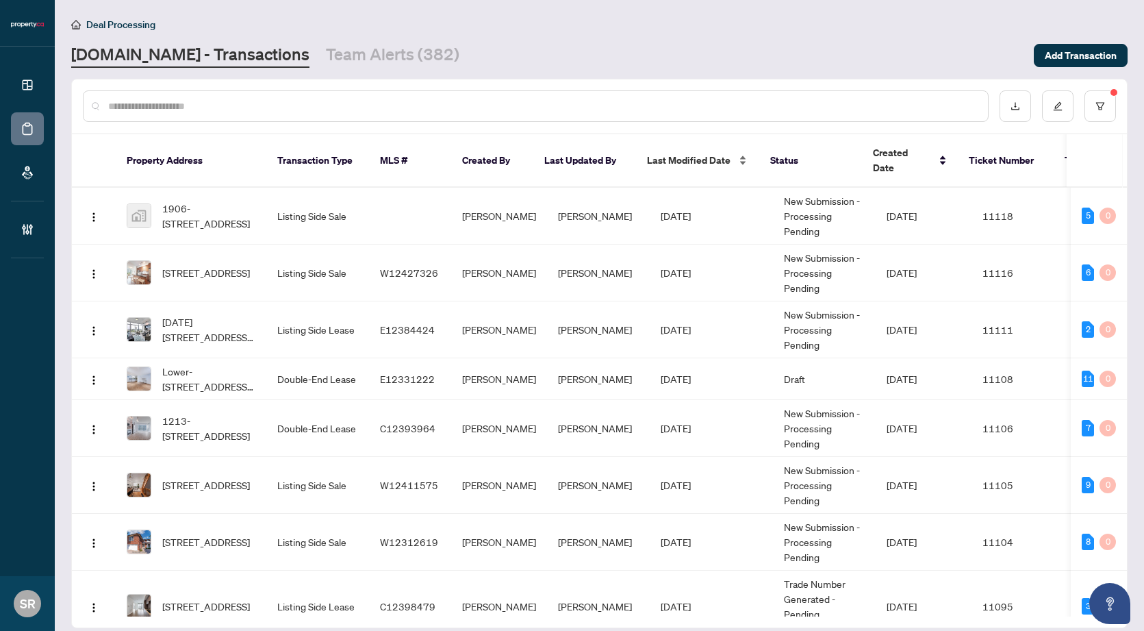
click at [737, 154] on div "Last Modified Date" at bounding box center [697, 160] width 101 height 15
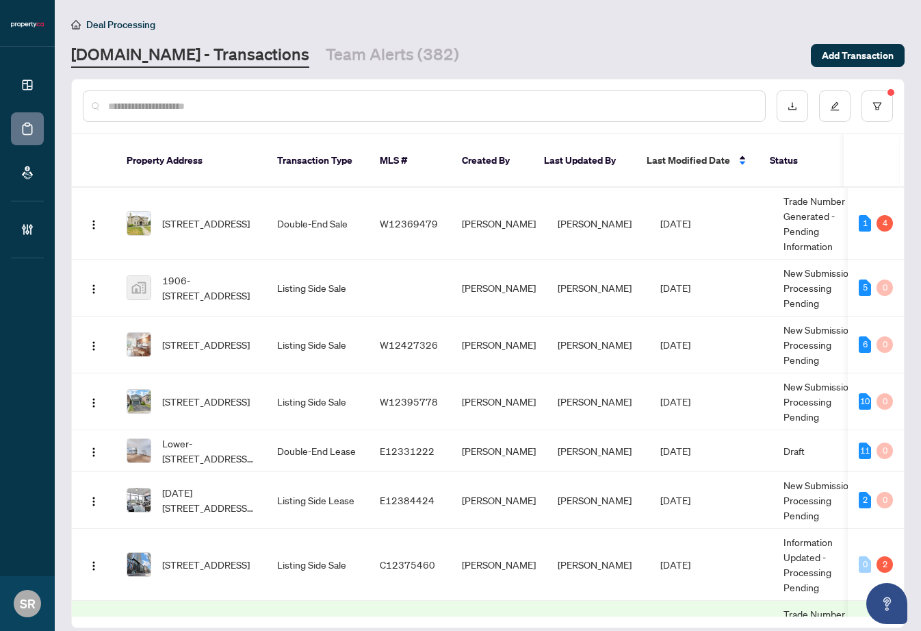
click at [354, 101] on input "text" at bounding box center [431, 106] width 646 height 15
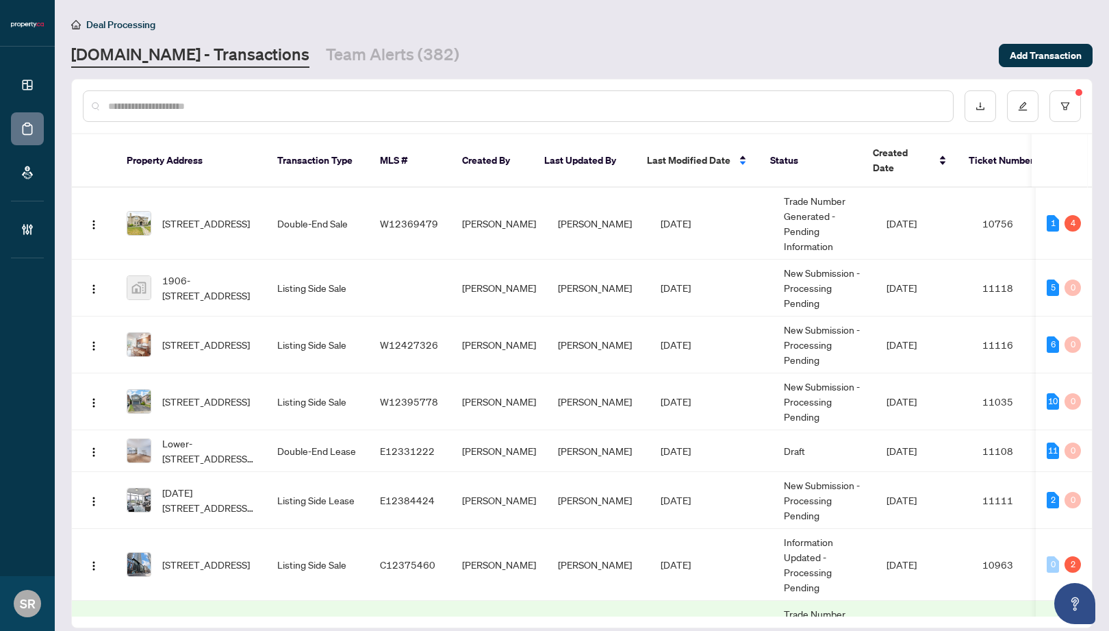
click at [511, 101] on input "text" at bounding box center [525, 106] width 834 height 15
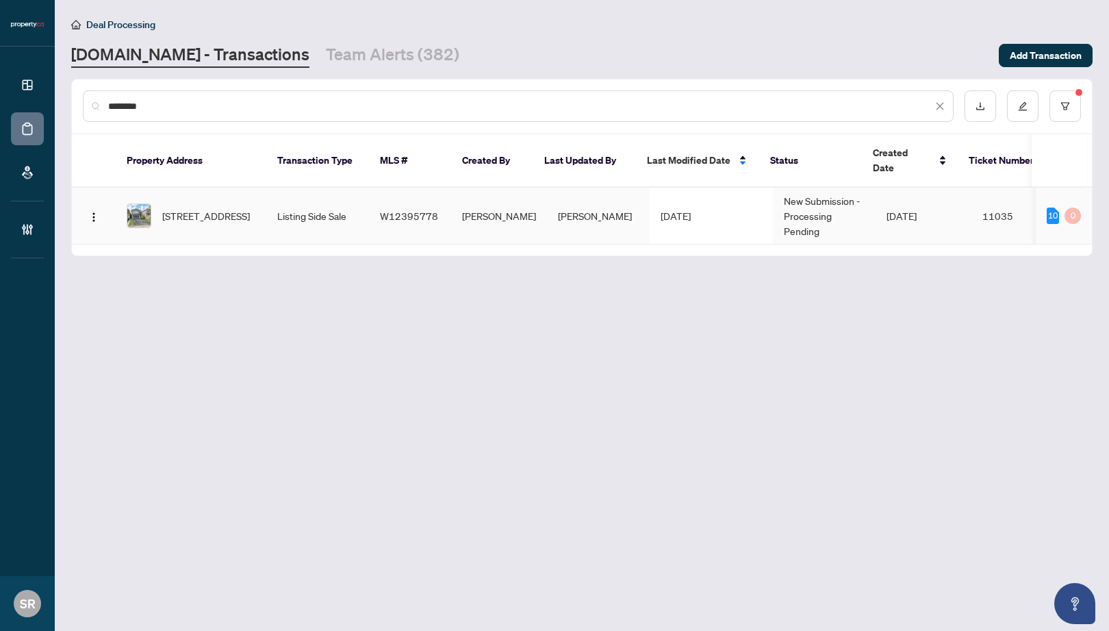
type input "********"
click at [890, 215] on td "[DATE]" at bounding box center [924, 216] width 96 height 57
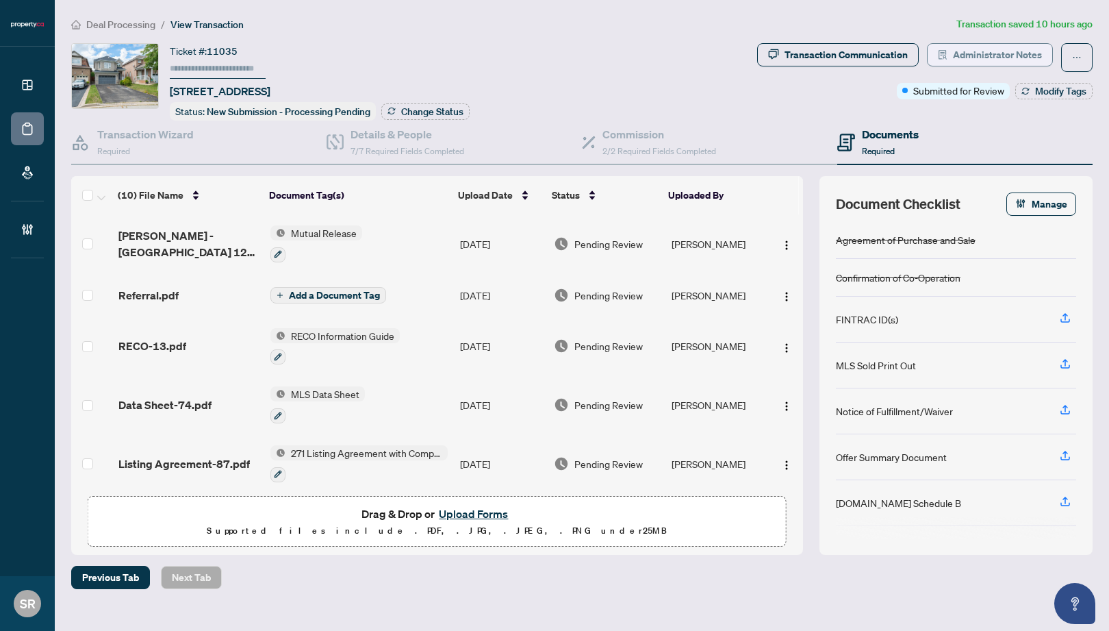
click at [990, 59] on span "Administrator Notes" at bounding box center [997, 55] width 89 height 22
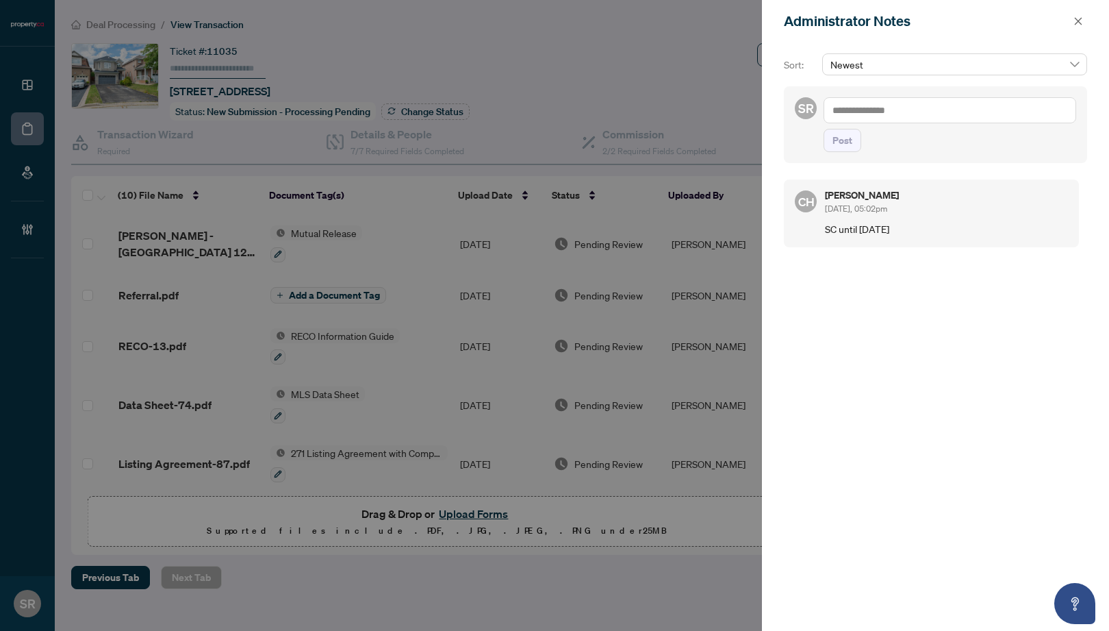
click at [908, 110] on textarea at bounding box center [950, 110] width 253 height 26
type textarea "**********"
click at [856, 147] on button "Post" at bounding box center [843, 140] width 38 height 23
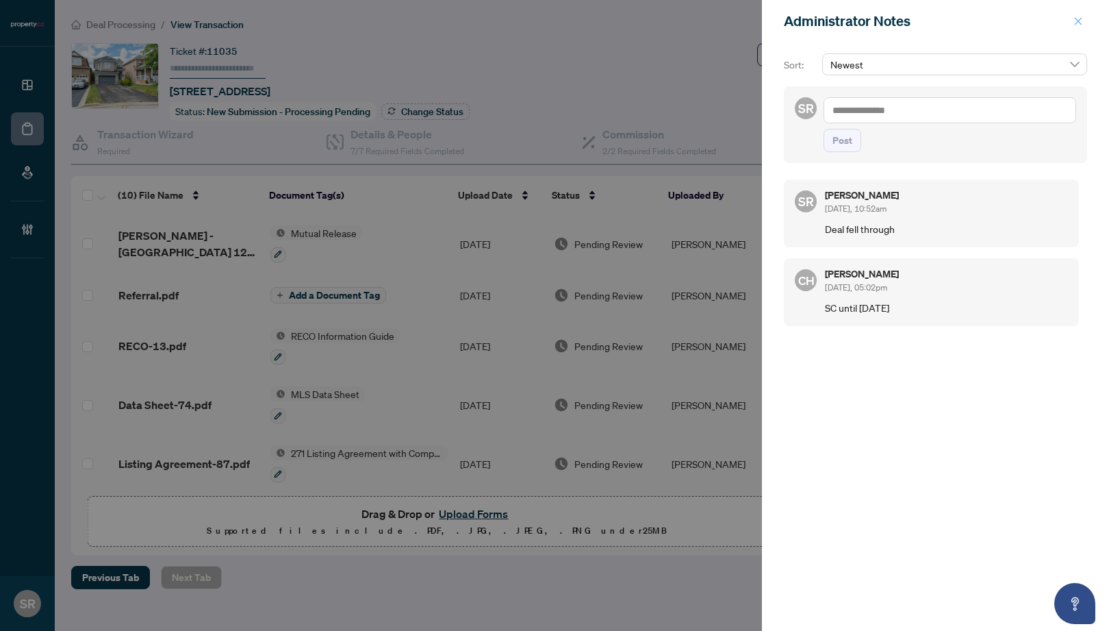
click at [990, 21] on icon "close" at bounding box center [1078, 21] width 10 height 10
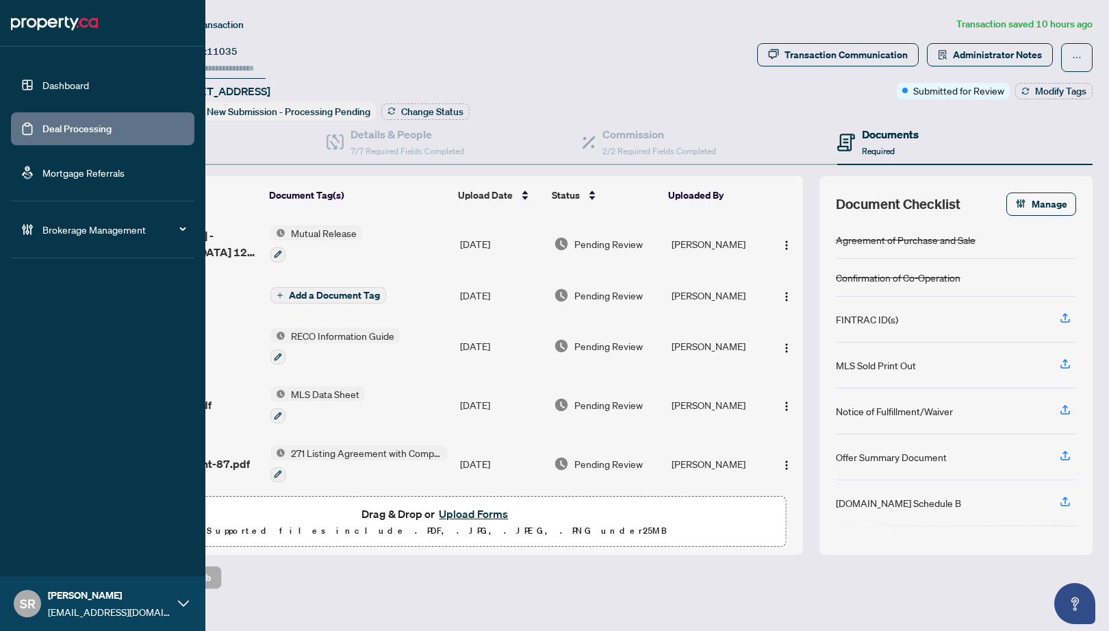
click at [85, 86] on link "Dashboard" at bounding box center [65, 85] width 47 height 12
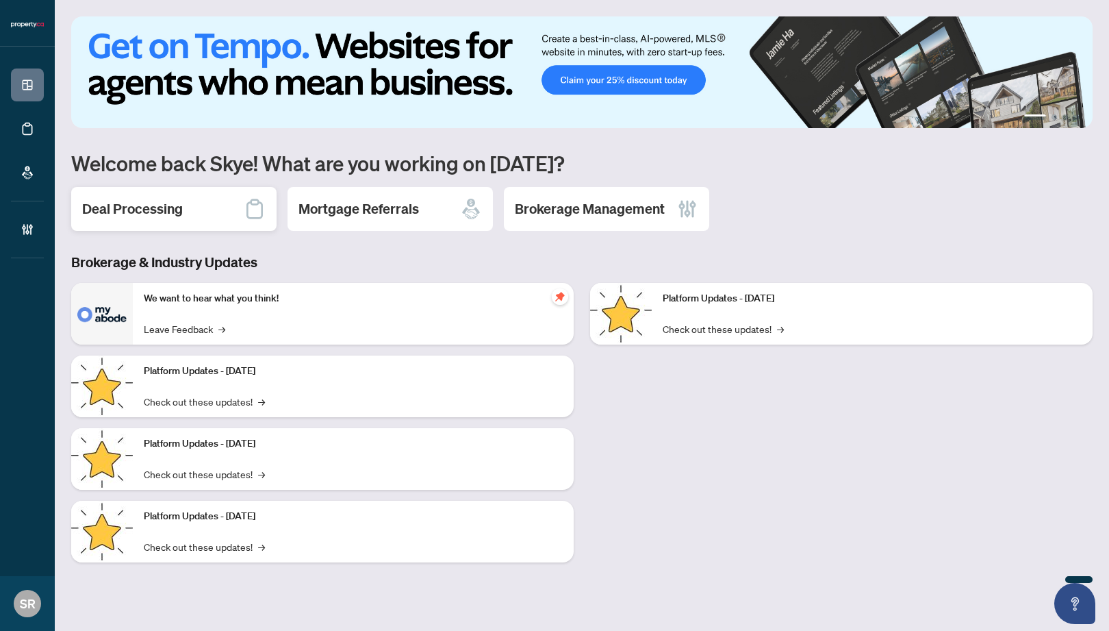
click at [168, 219] on div "Deal Processing" at bounding box center [173, 209] width 205 height 44
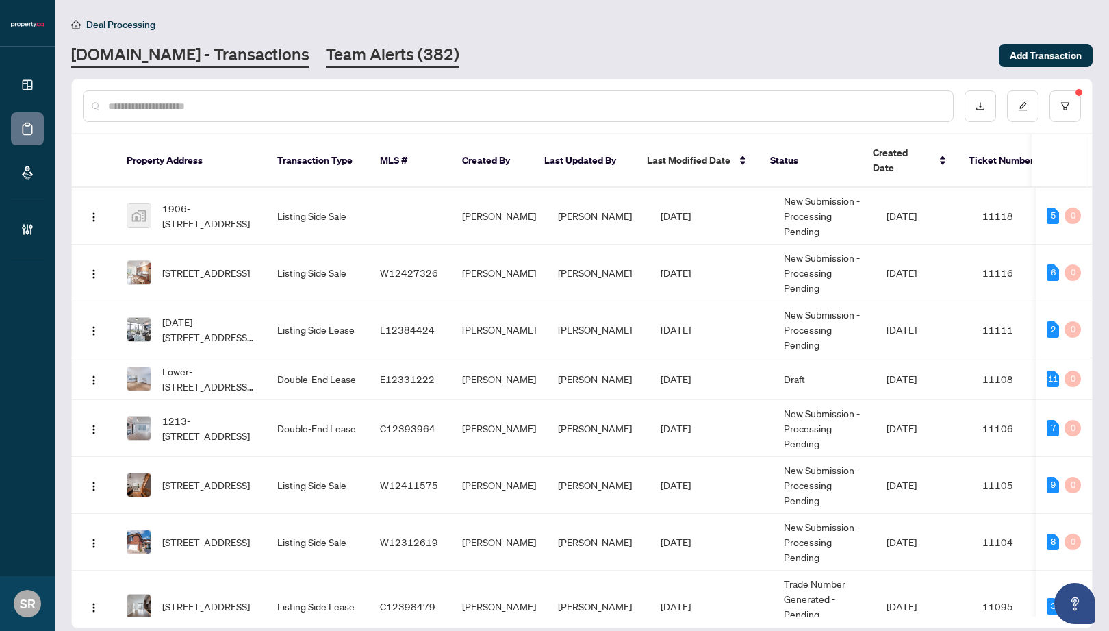
click at [364, 50] on link "Team Alerts (382)" at bounding box center [392, 55] width 133 height 25
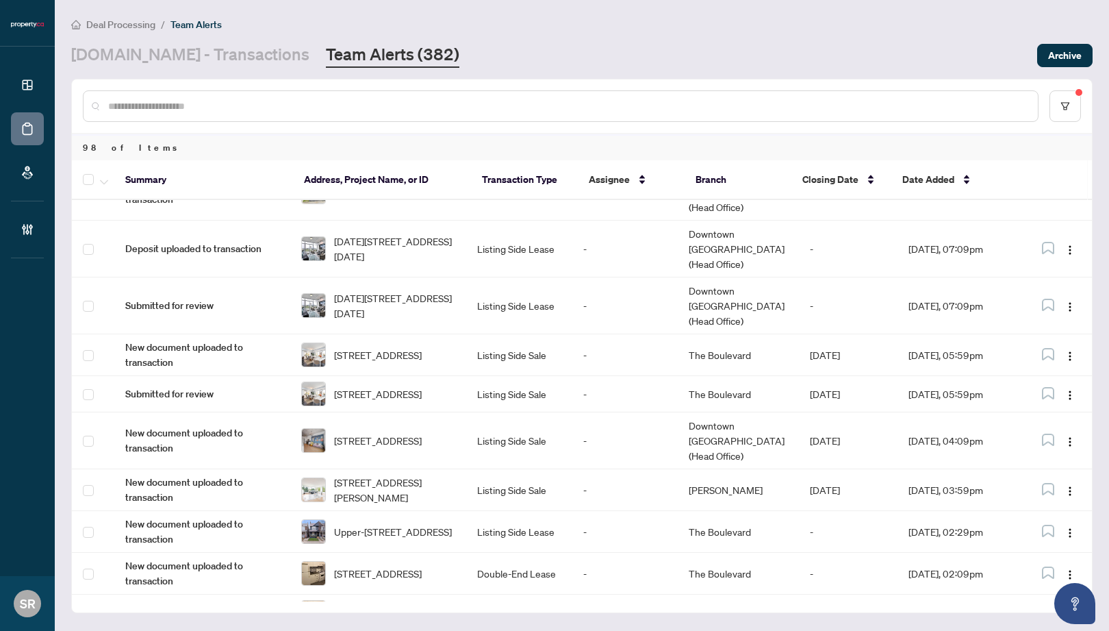
scroll to position [454, 0]
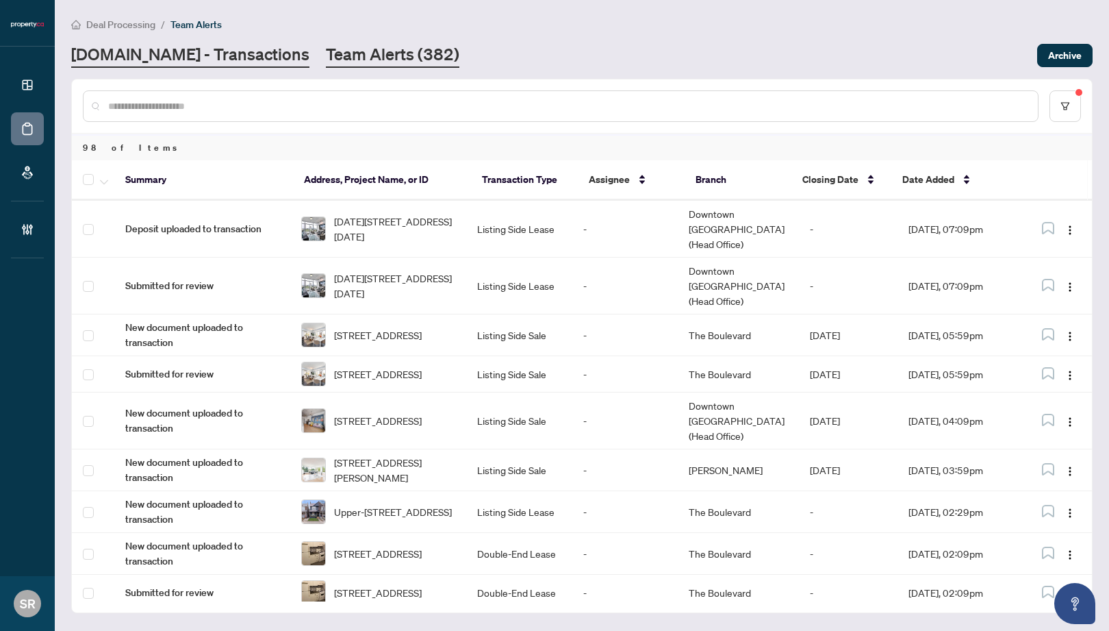
click at [201, 59] on link "[DOMAIN_NAME] - Transactions" at bounding box center [190, 55] width 238 height 25
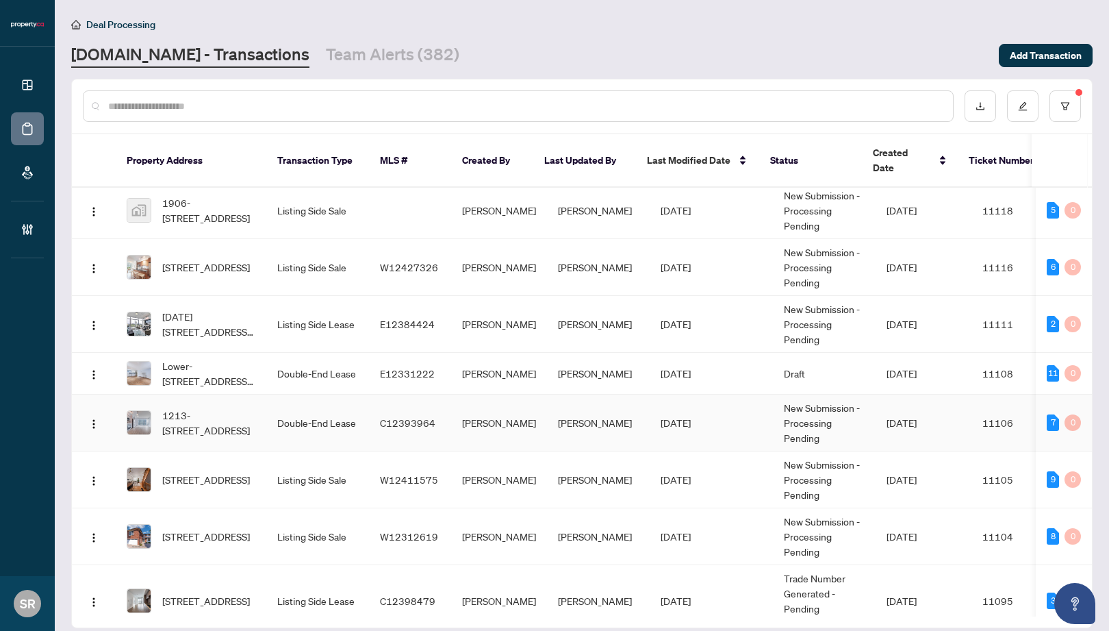
scroll to position [8, 0]
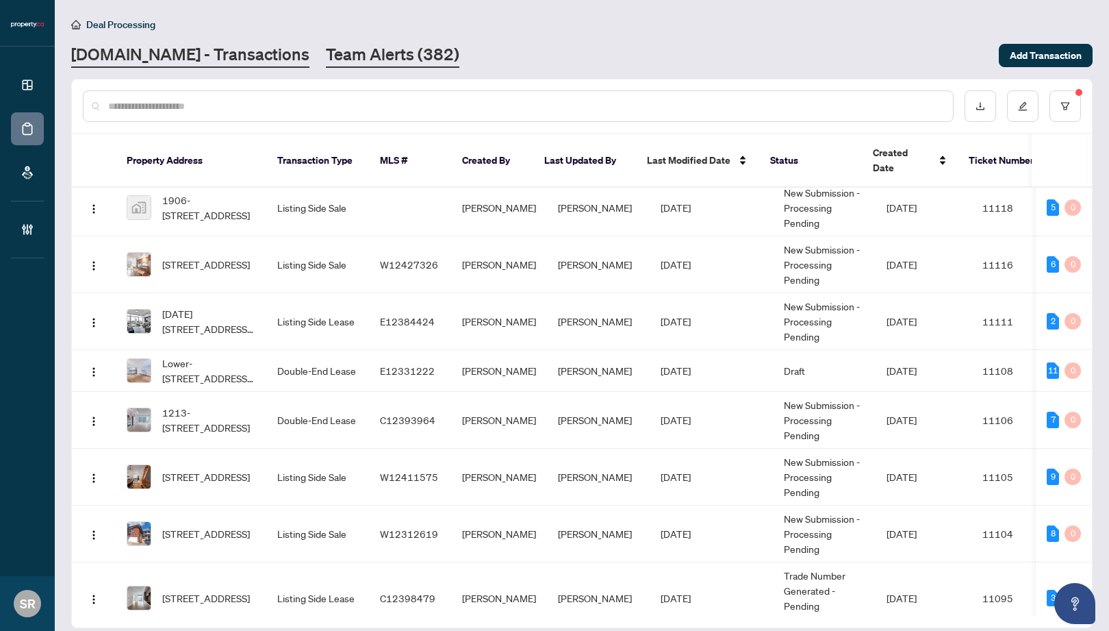
click at [326, 48] on link "Team Alerts (382)" at bounding box center [392, 55] width 133 height 25
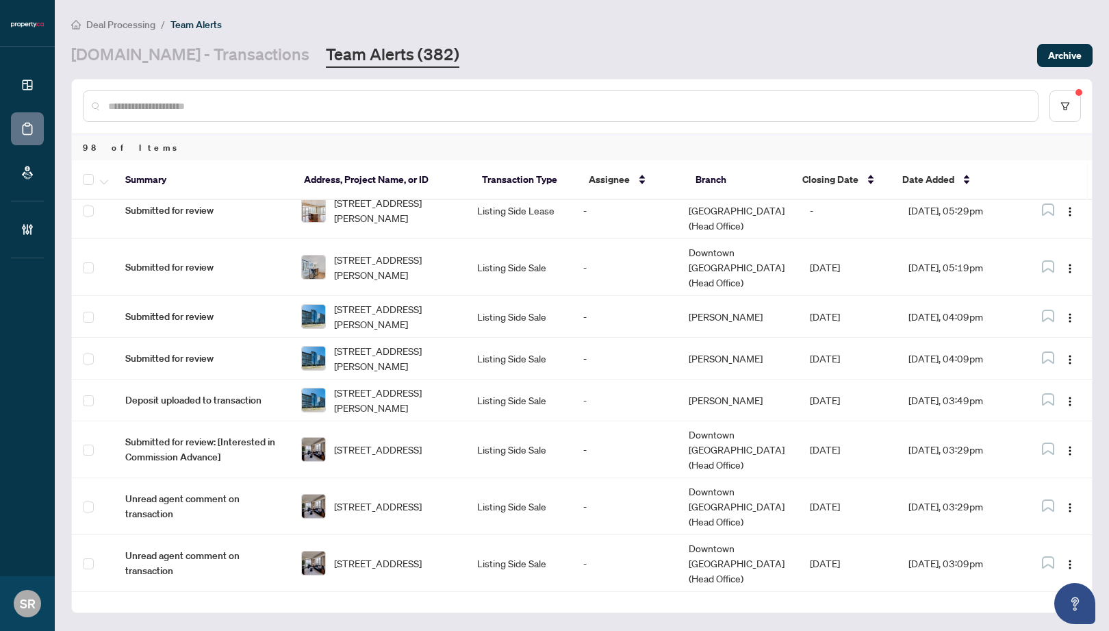
scroll to position [2838, 0]
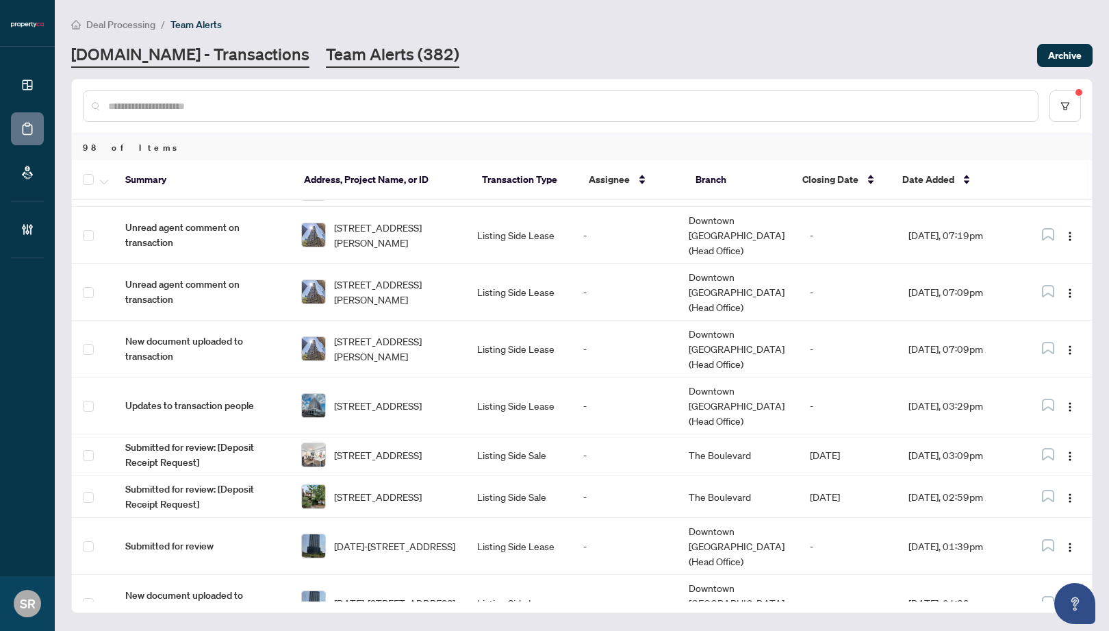
click at [220, 55] on link "[DOMAIN_NAME] - Transactions" at bounding box center [190, 55] width 238 height 25
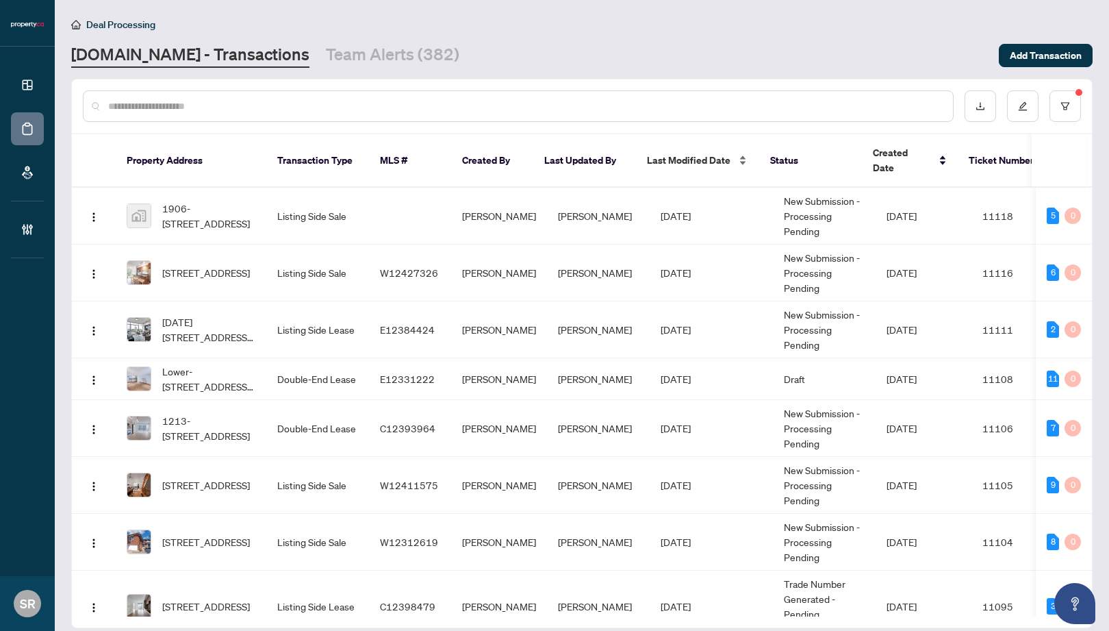
click at [740, 155] on div "Last Modified Date" at bounding box center [697, 160] width 101 height 15
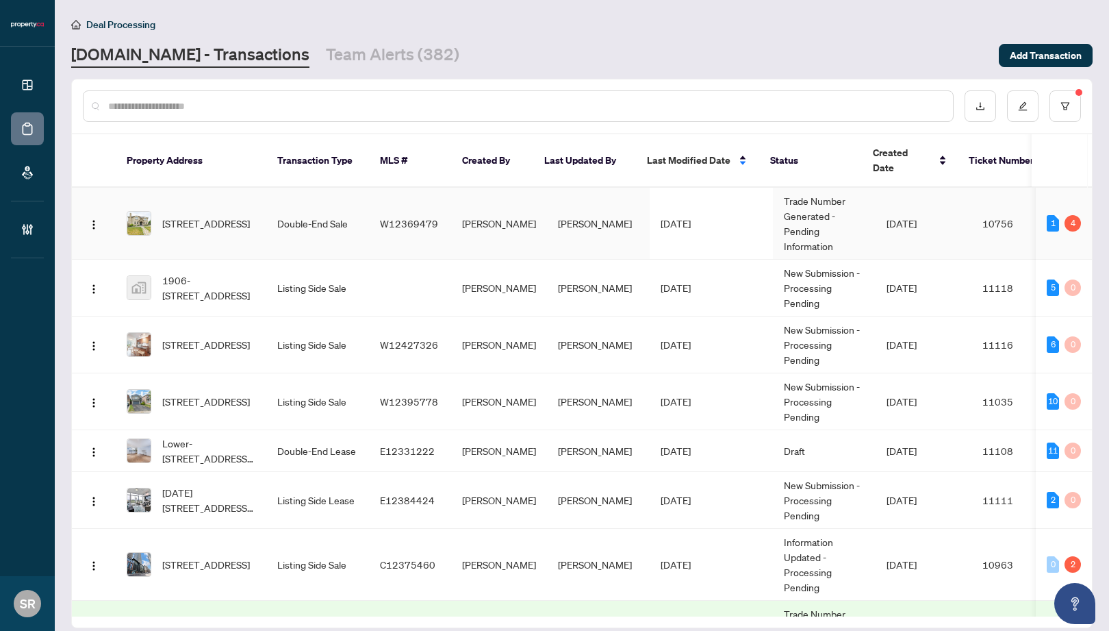
click at [444, 205] on td "W12369479" at bounding box center [410, 224] width 82 height 72
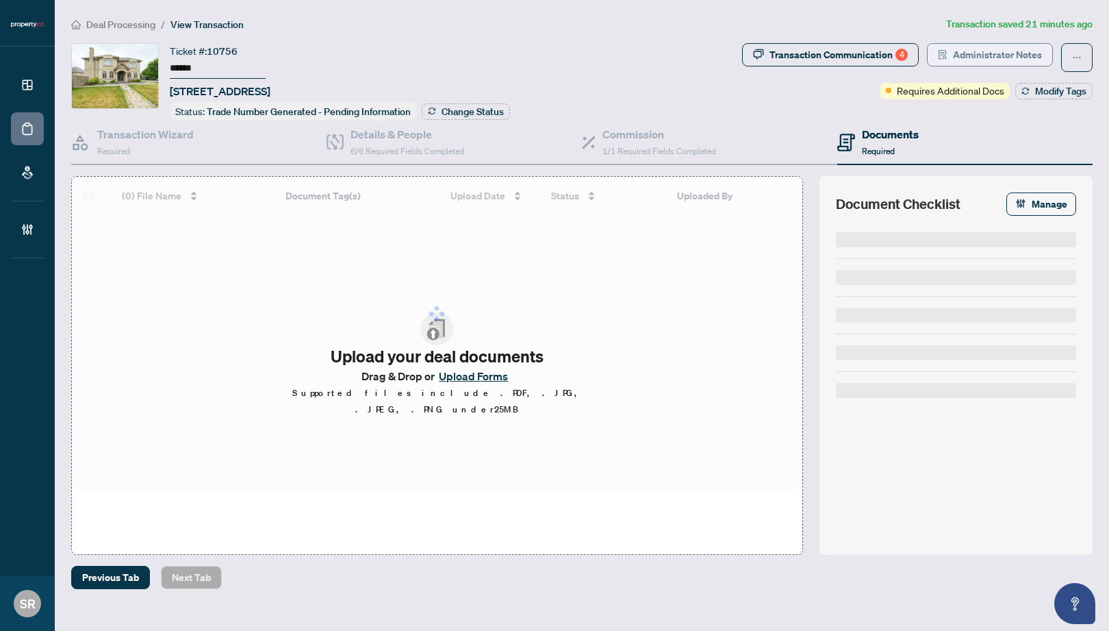
click at [990, 54] on span "Administrator Notes" at bounding box center [997, 55] width 89 height 22
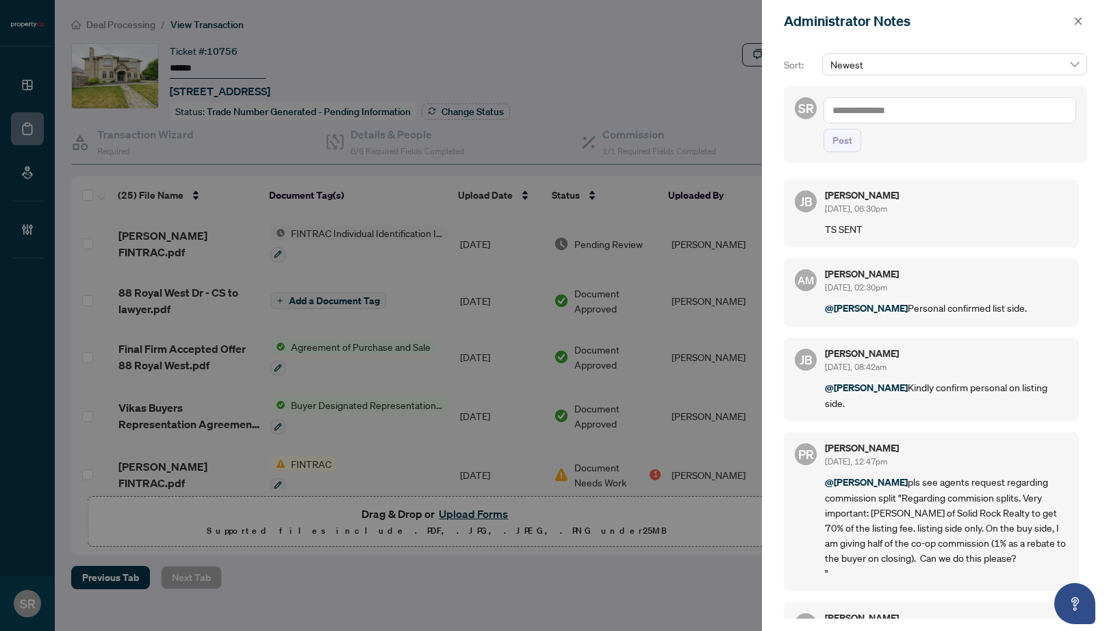
scroll to position [355, 0]
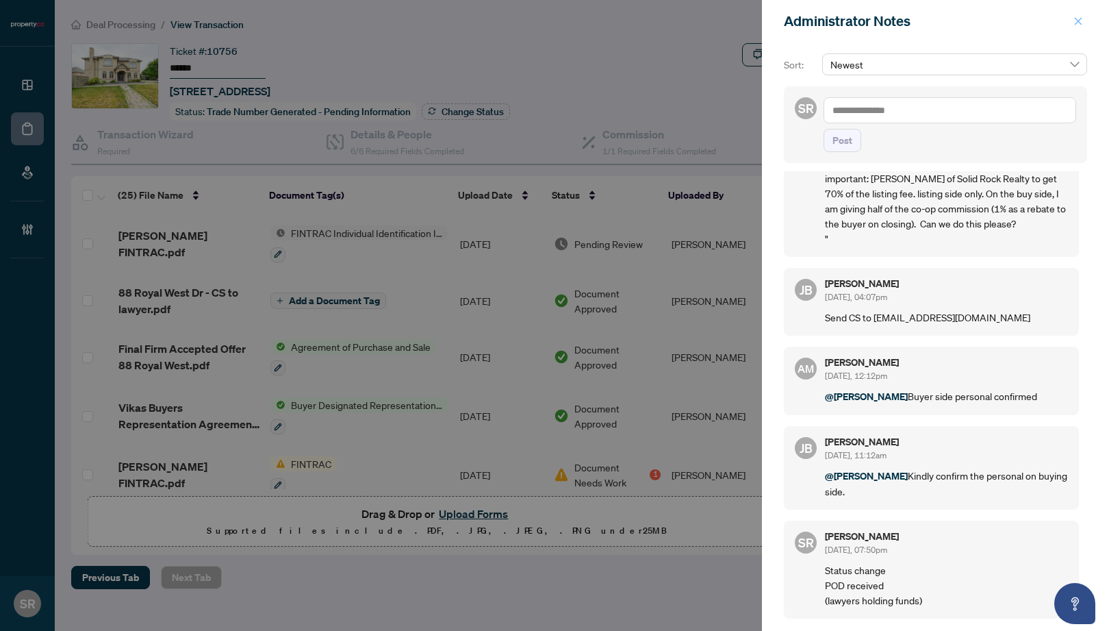
click at [990, 21] on icon "close" at bounding box center [1078, 21] width 10 height 10
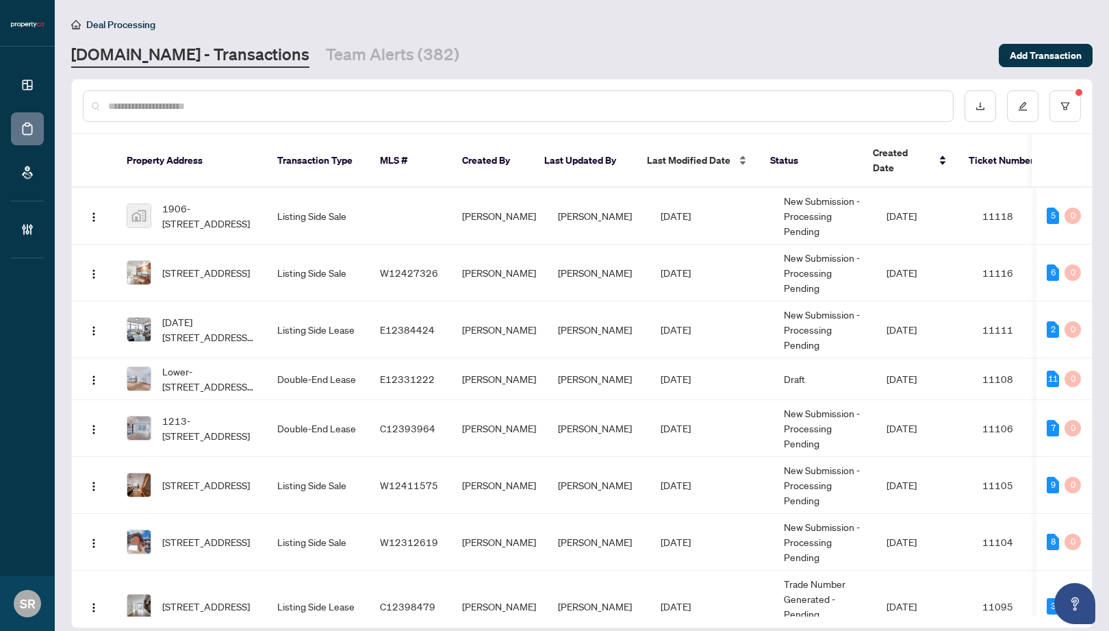
click at [743, 154] on div "Last Modified Date" at bounding box center [697, 160] width 101 height 15
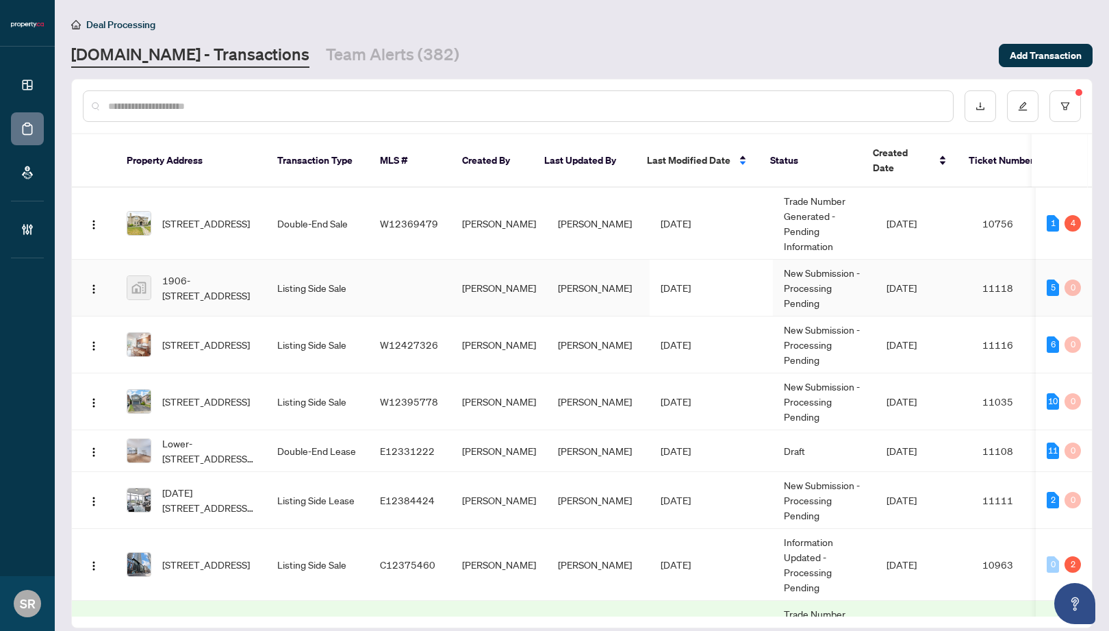
click at [420, 275] on td at bounding box center [410, 287] width 82 height 57
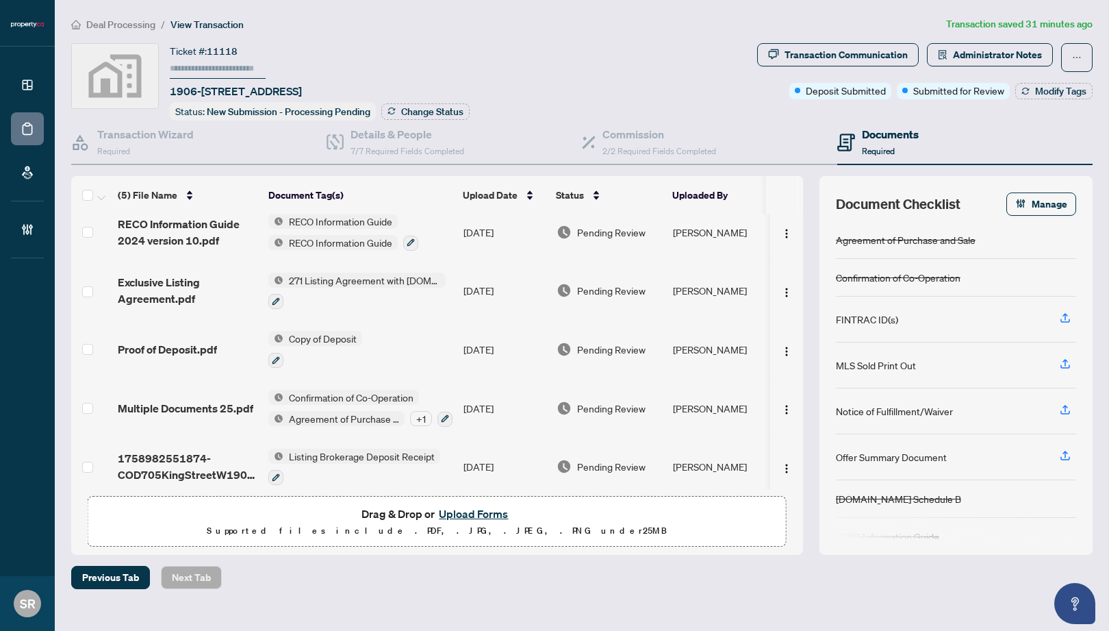
scroll to position [21, 0]
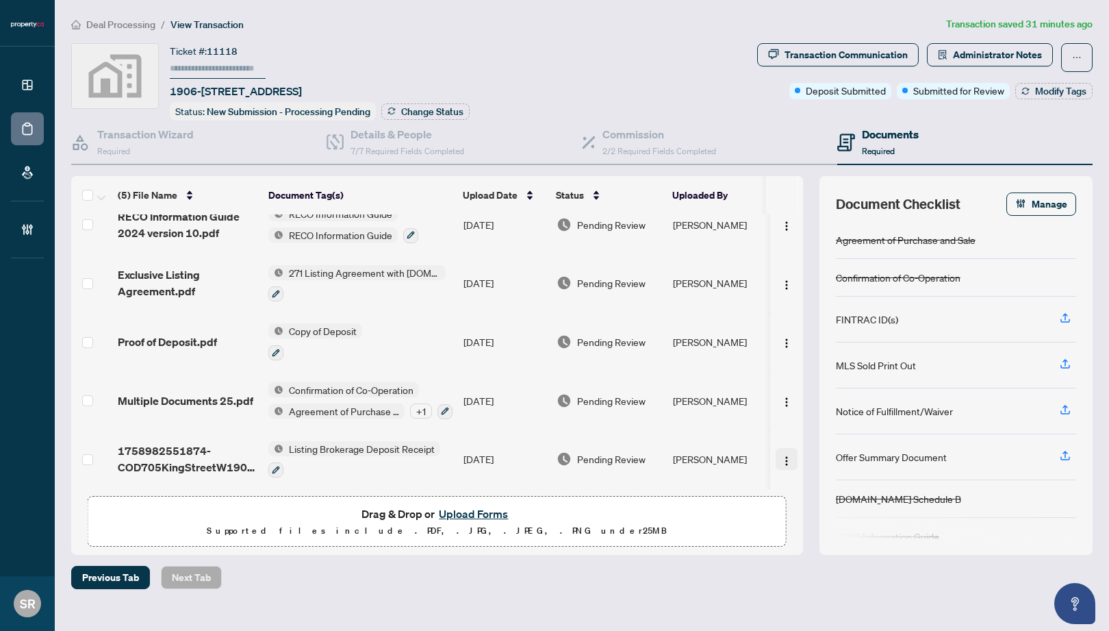
click at [777, 452] on button "button" at bounding box center [787, 459] width 22 height 22
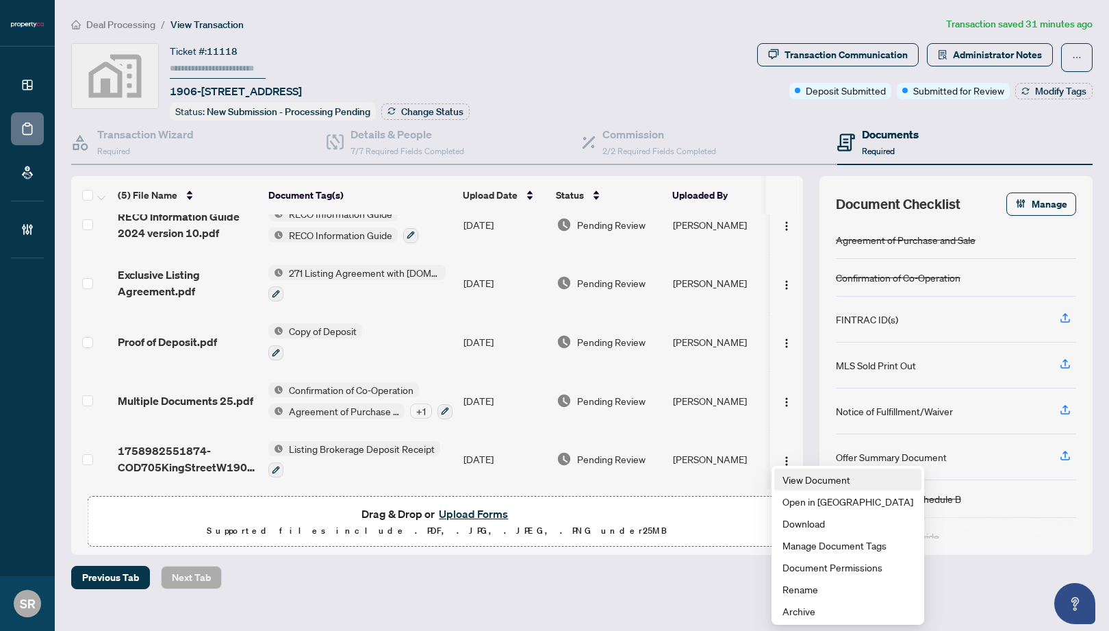
click at [805, 481] on span "View Document" at bounding box center [847, 479] width 131 height 15
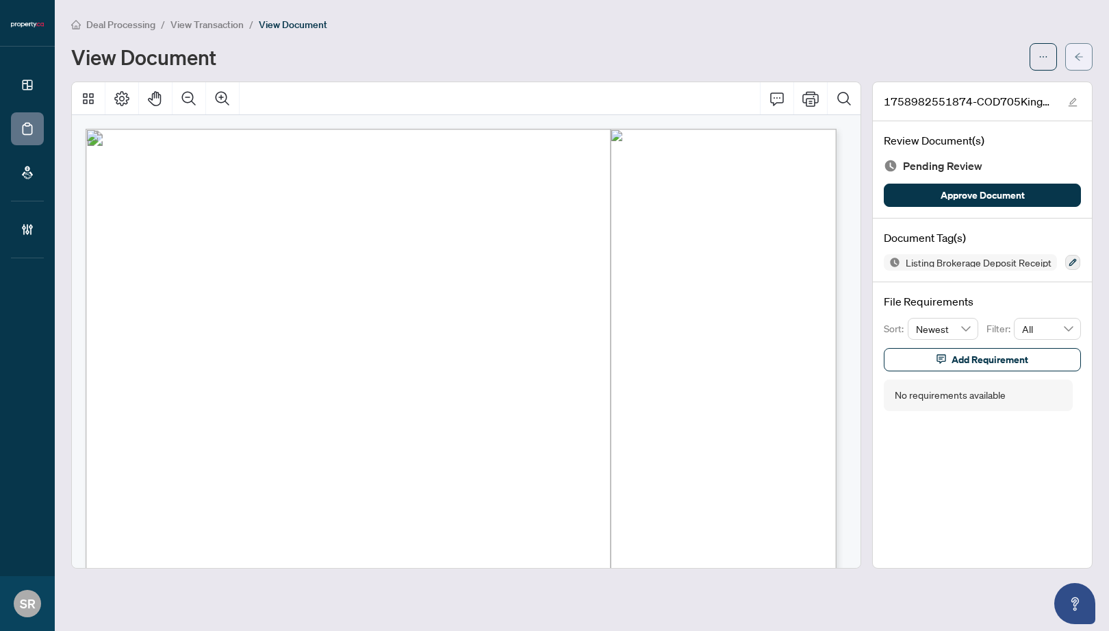
click at [990, 56] on icon "arrow-left" at bounding box center [1079, 57] width 8 height 8
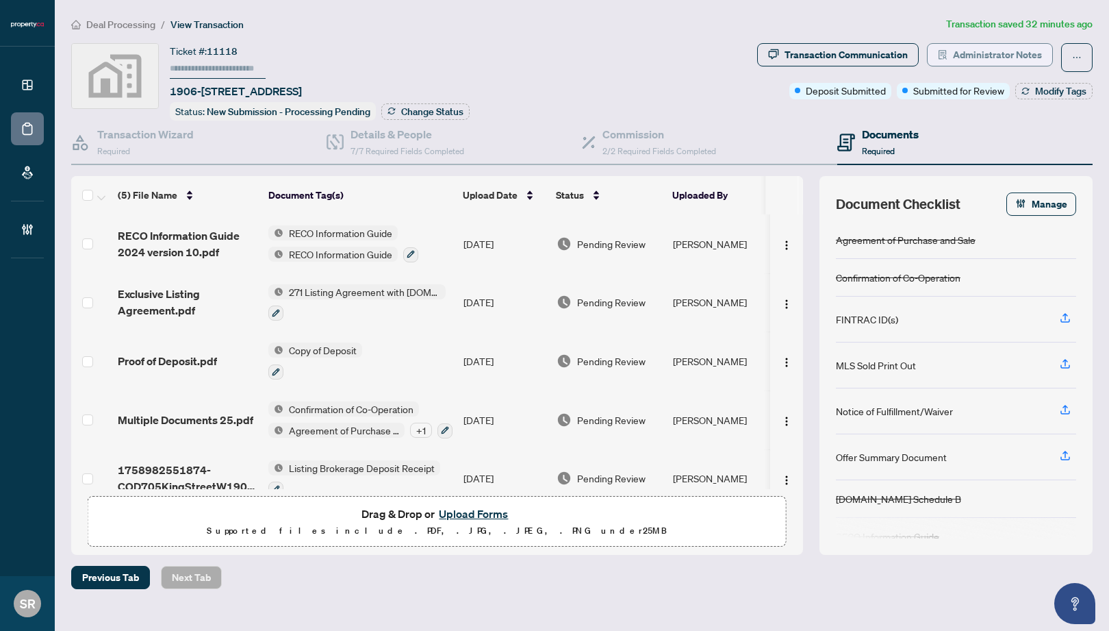
click at [990, 48] on span "Administrator Notes" at bounding box center [997, 55] width 89 height 22
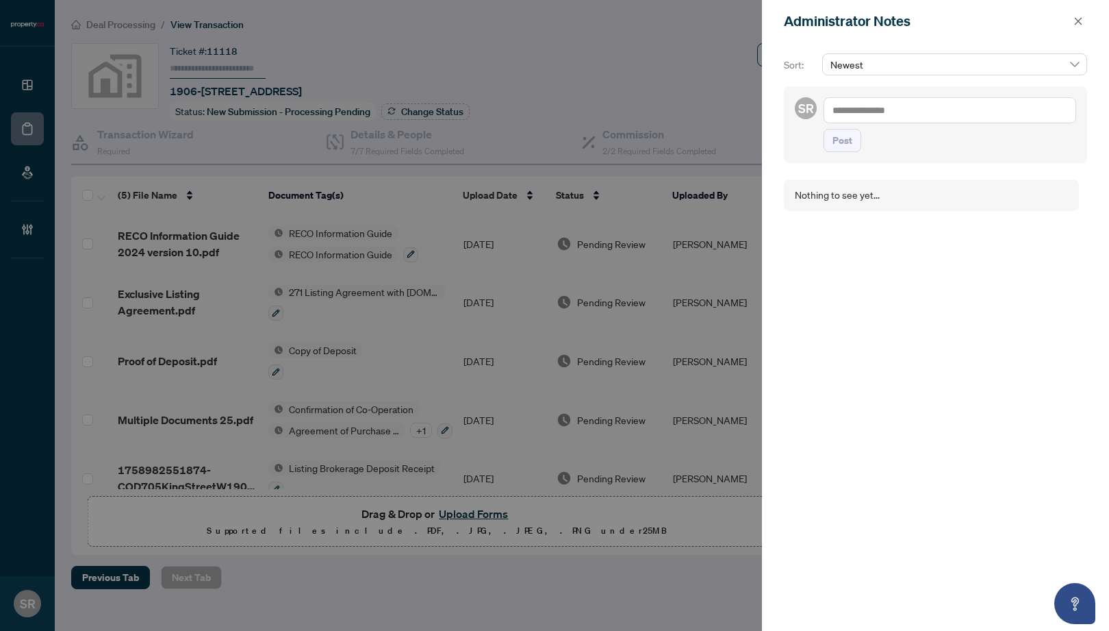
click at [906, 114] on textarea at bounding box center [950, 110] width 253 height 26
type textarea "**********"
click at [850, 152] on span "Post" at bounding box center [842, 154] width 20 height 22
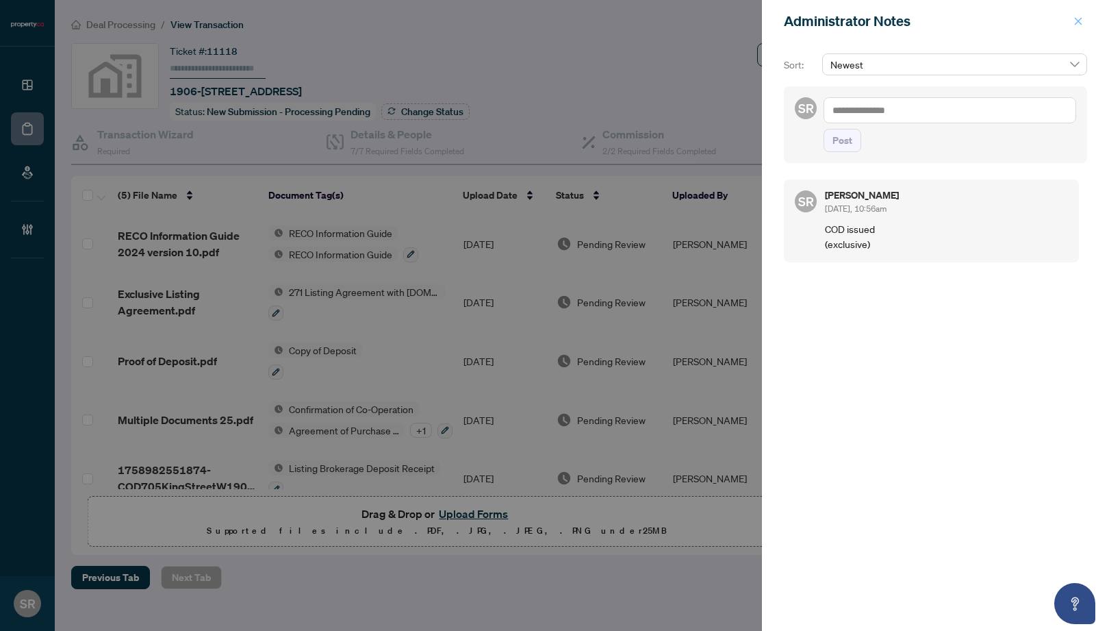
click at [990, 21] on icon "close" at bounding box center [1079, 21] width 8 height 8
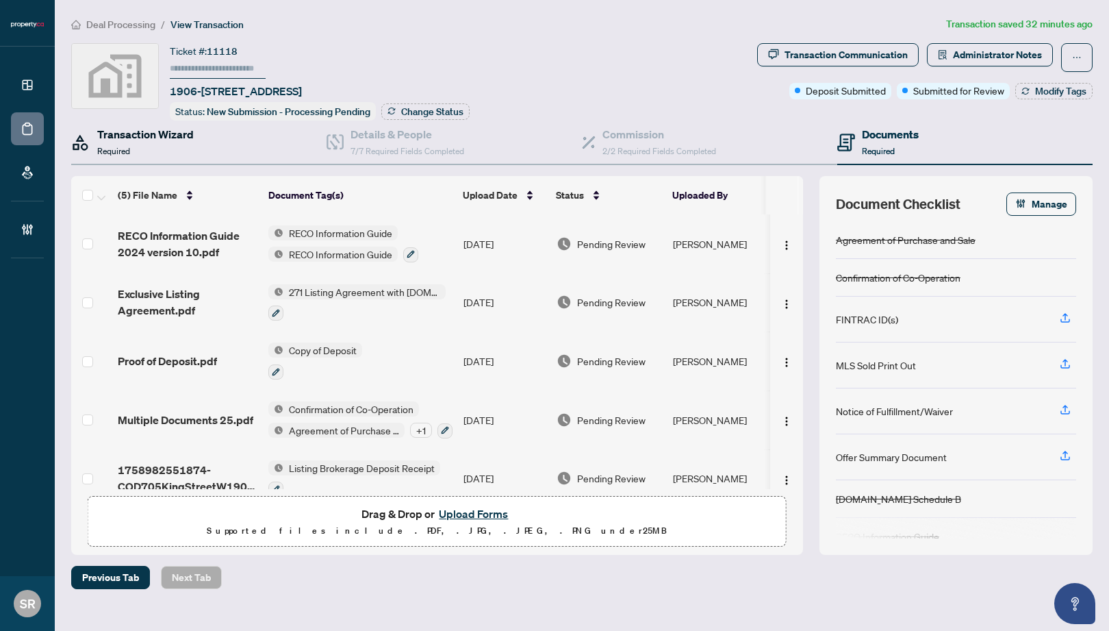
click at [142, 143] on div "Transaction Wizard Required" at bounding box center [145, 142] width 97 height 32
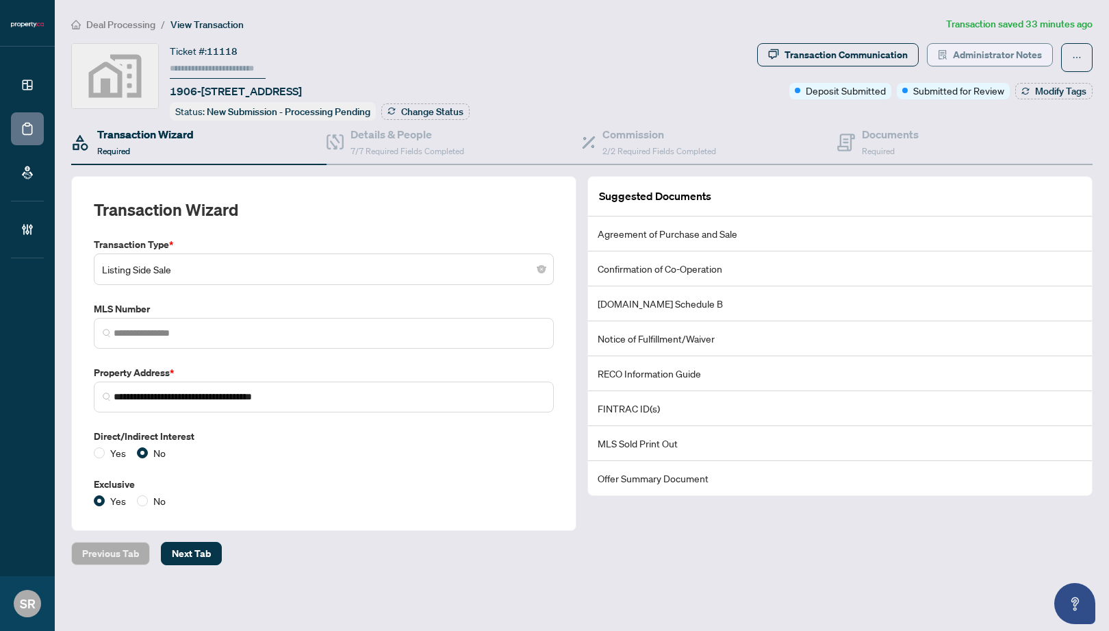
click at [990, 60] on span "Administrator Notes" at bounding box center [997, 55] width 89 height 22
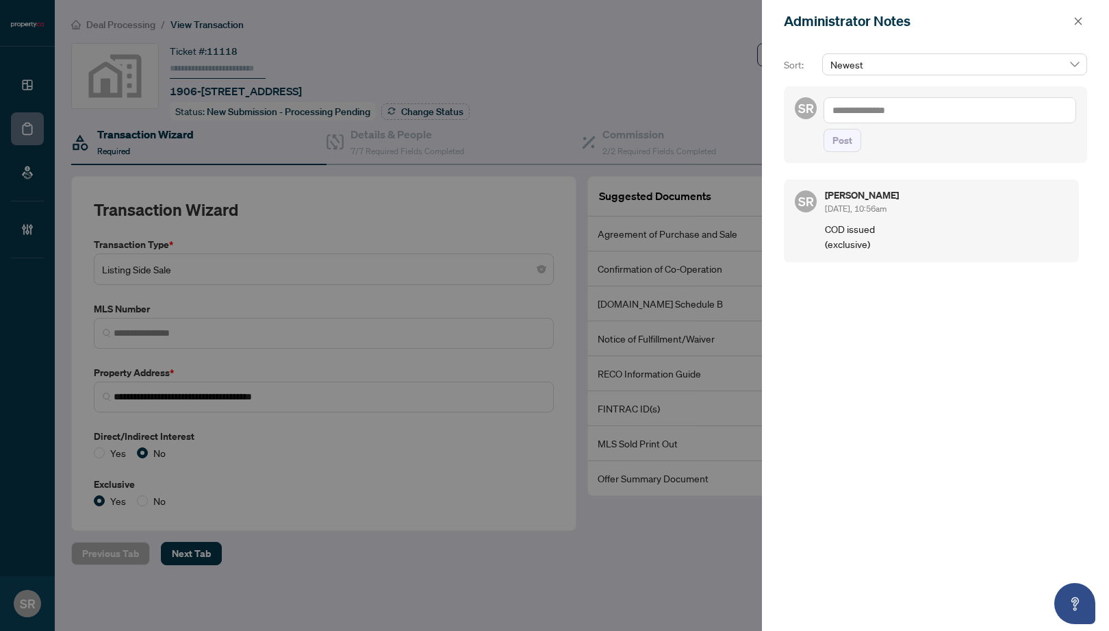
click at [859, 243] on p "COD issued (exclusive)" at bounding box center [946, 236] width 243 height 30
drag, startPoint x: 839, startPoint y: 244, endPoint x: 881, endPoint y: 238, distance: 43.0
click at [881, 238] on p "COD issued (exclusive)" at bounding box center [946, 236] width 243 height 30
drag, startPoint x: 867, startPoint y: 238, endPoint x: 871, endPoint y: 216, distance: 22.8
click at [867, 238] on p "COD issued (exclusive)" at bounding box center [946, 236] width 243 height 30
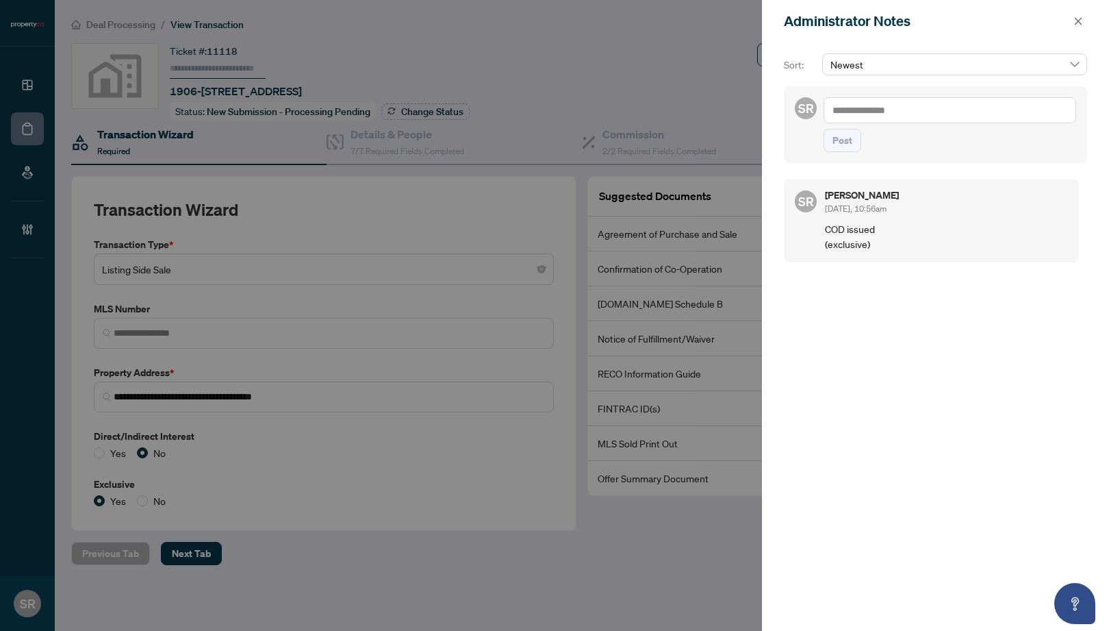
click at [368, 301] on div at bounding box center [554, 315] width 1109 height 631
click at [990, 20] on icon "close" at bounding box center [1078, 21] width 10 height 10
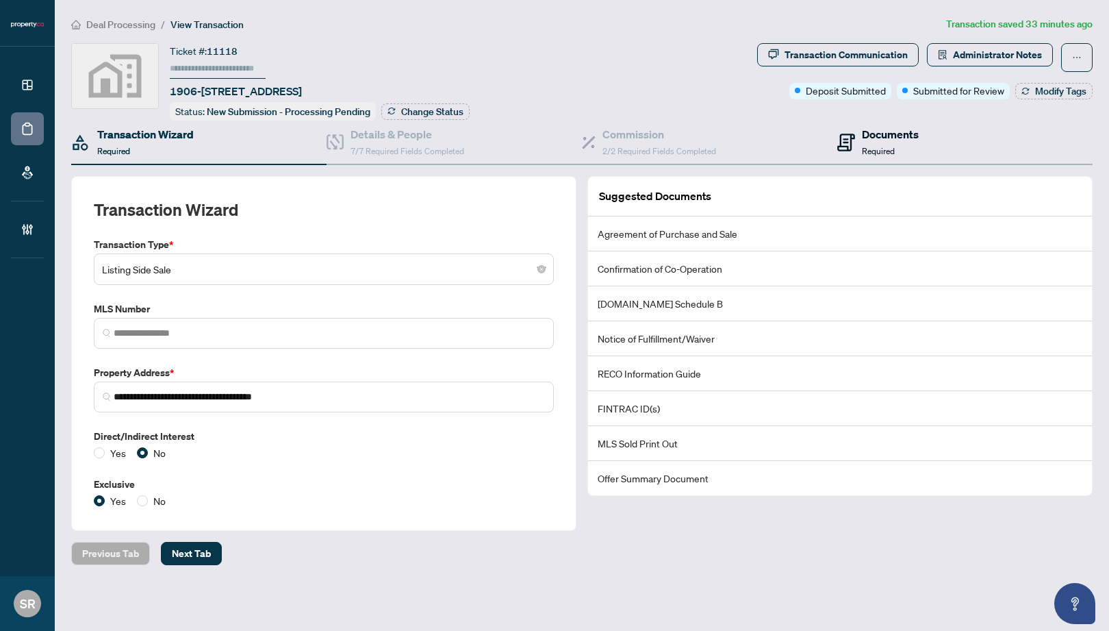
click at [891, 146] on span "Required" at bounding box center [878, 151] width 33 height 10
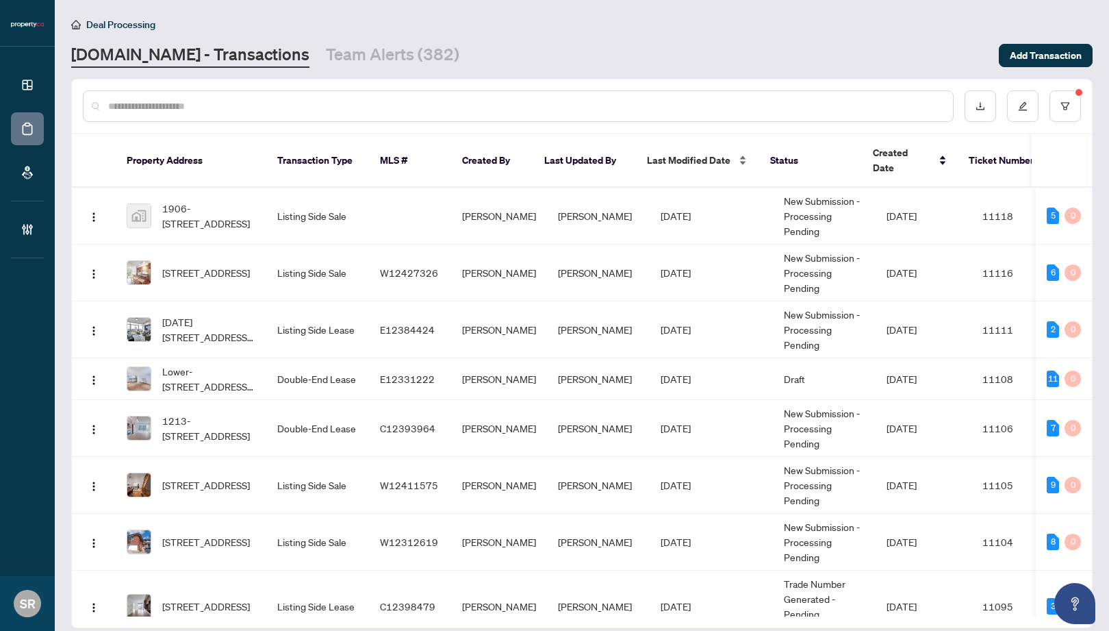
click at [740, 155] on div "Last Modified Date" at bounding box center [697, 160] width 101 height 15
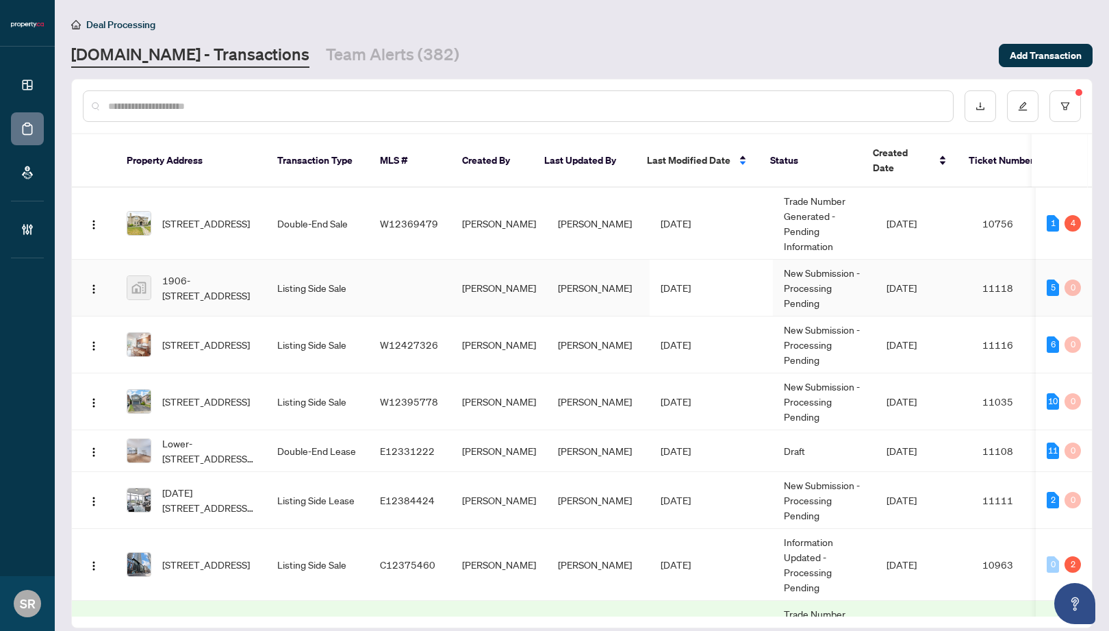
click at [383, 268] on td at bounding box center [410, 287] width 82 height 57
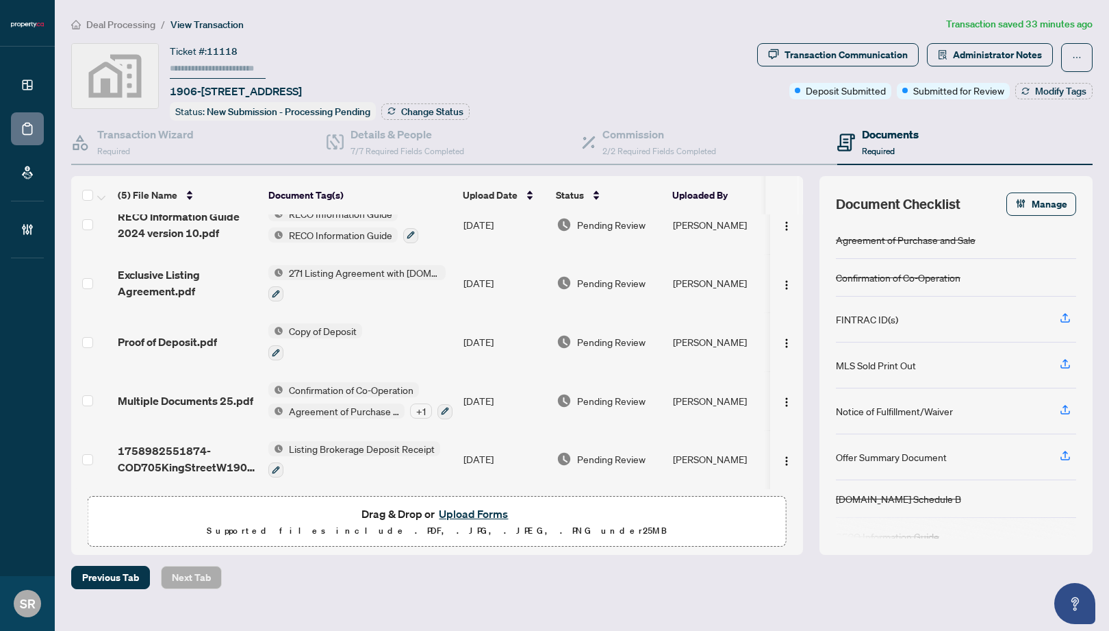
scroll to position [21, 0]
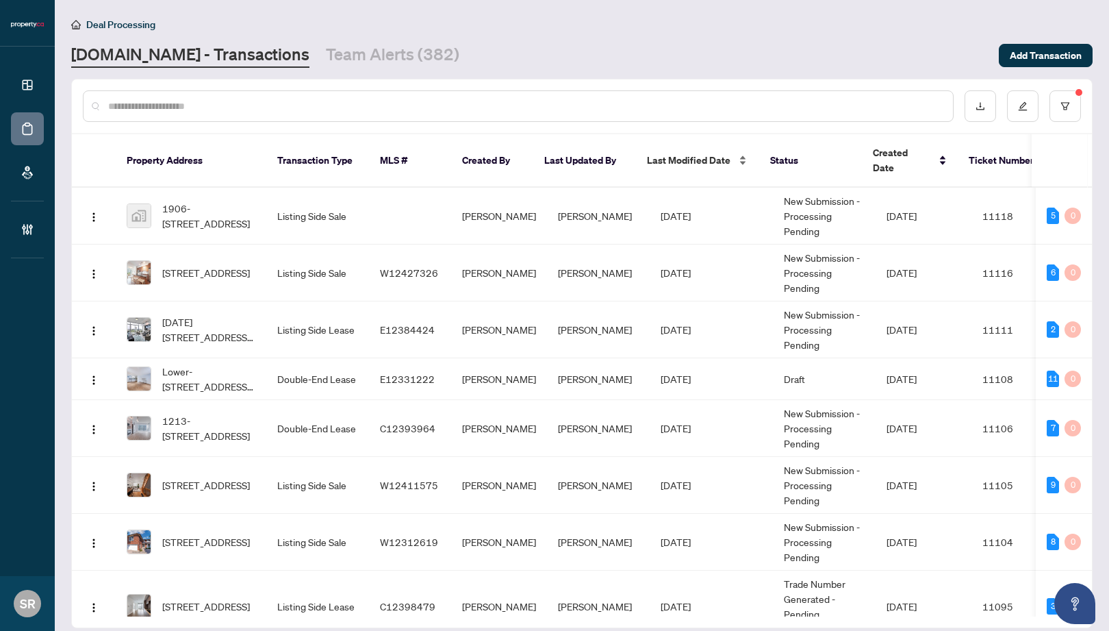
click at [741, 153] on div "Last Modified Date" at bounding box center [697, 160] width 101 height 15
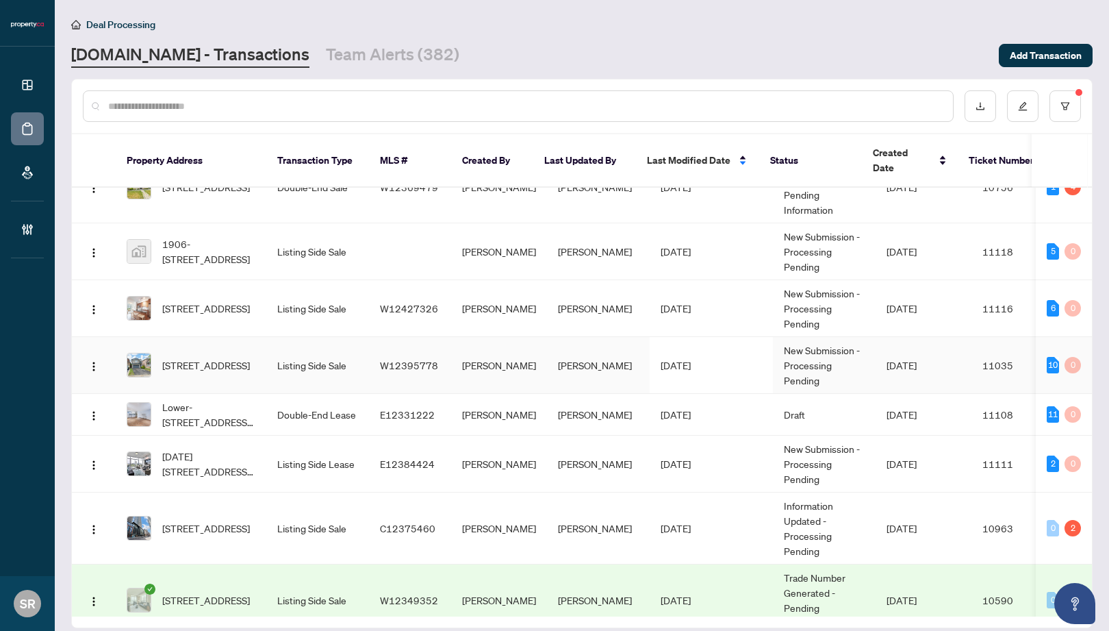
scroll to position [86, 0]
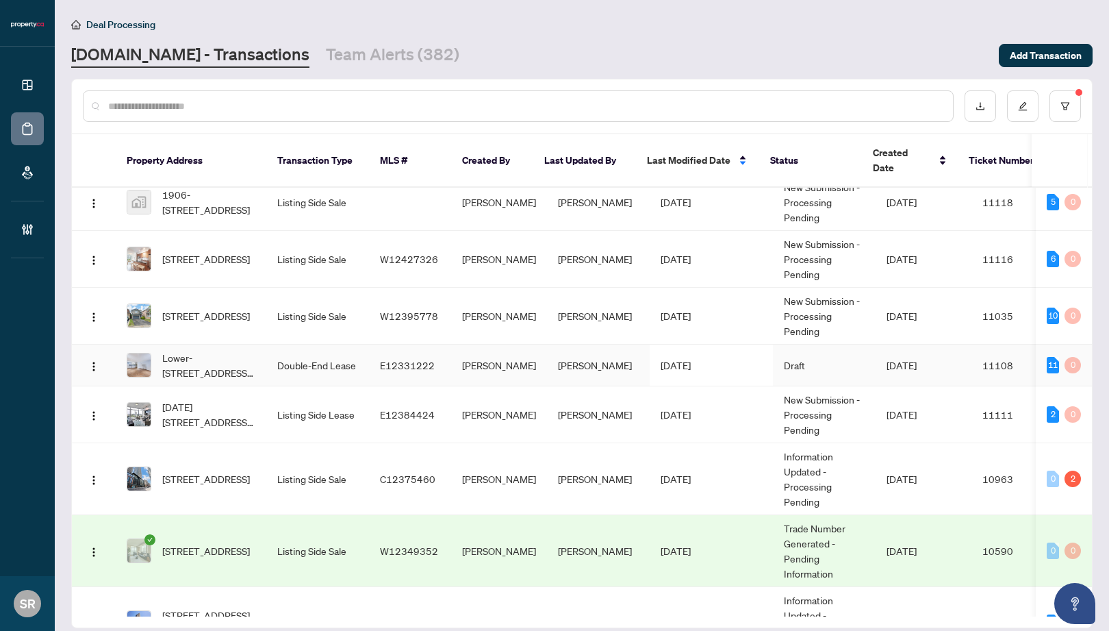
click at [417, 357] on td "E12331222" at bounding box center [410, 365] width 82 height 42
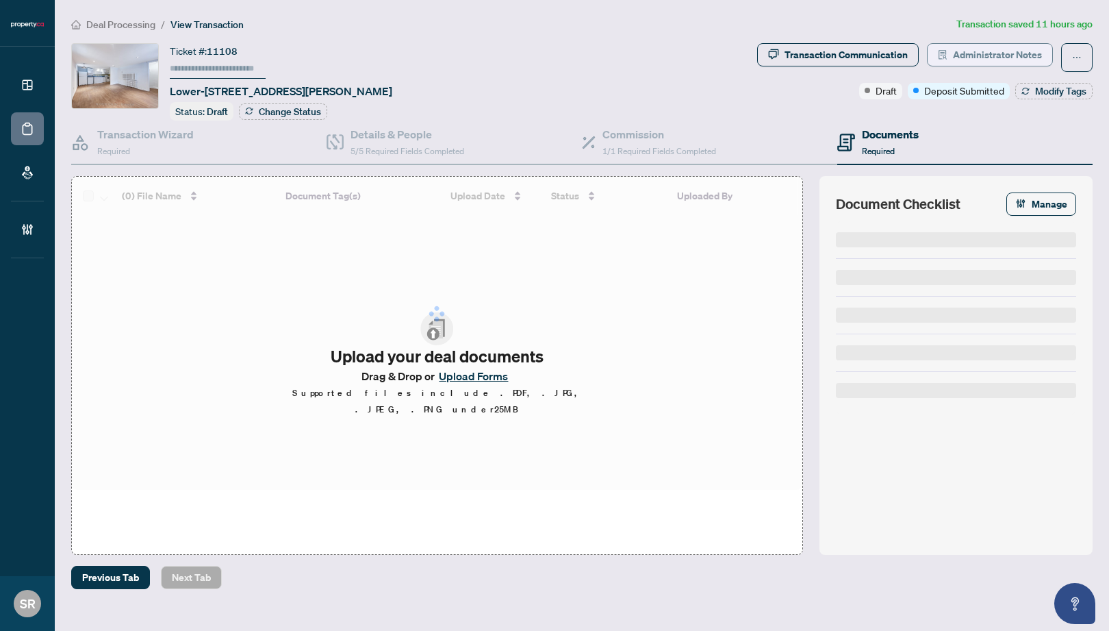
click at [990, 48] on span "Administrator Notes" at bounding box center [997, 55] width 89 height 22
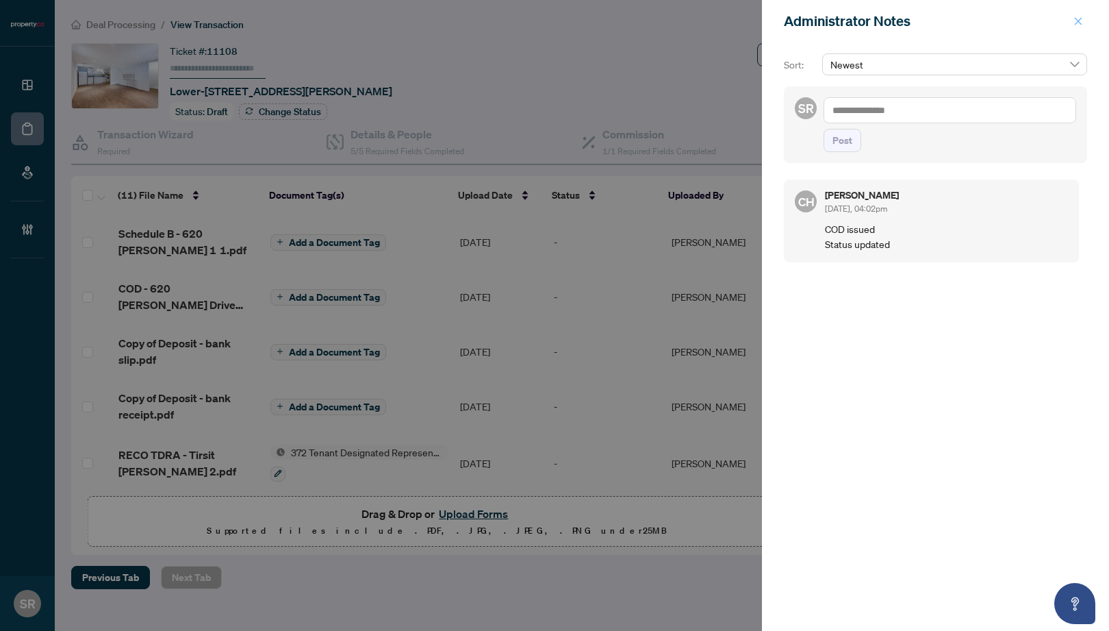
click at [990, 16] on icon "close" at bounding box center [1078, 21] width 10 height 10
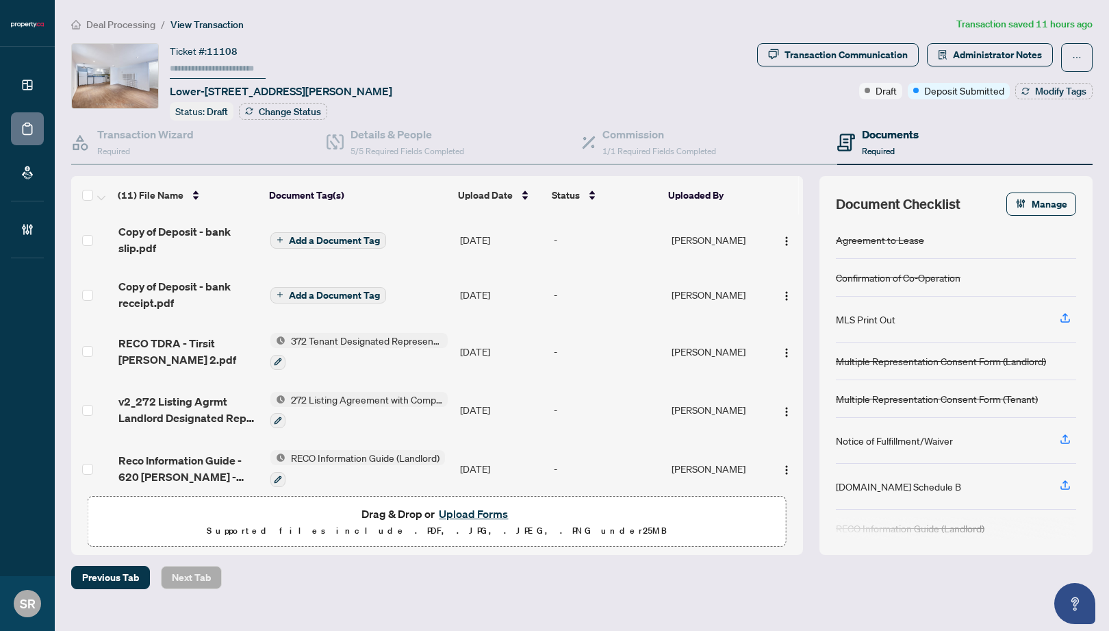
scroll to position [3, 0]
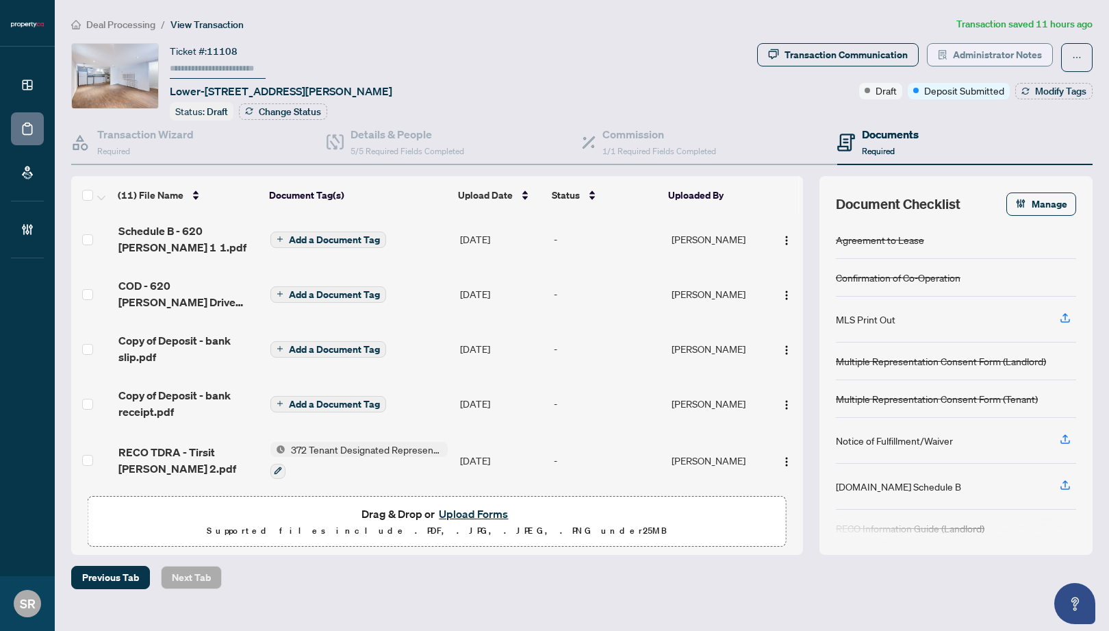
click at [978, 48] on span "Administrator Notes" at bounding box center [997, 55] width 89 height 22
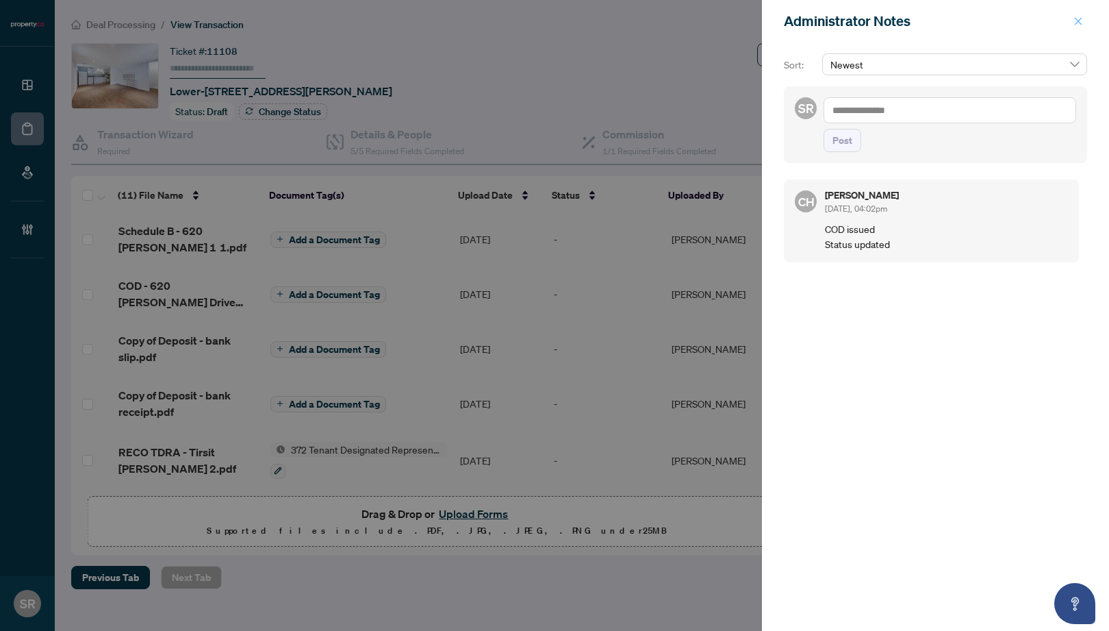
click at [990, 23] on icon "close" at bounding box center [1079, 21] width 8 height 8
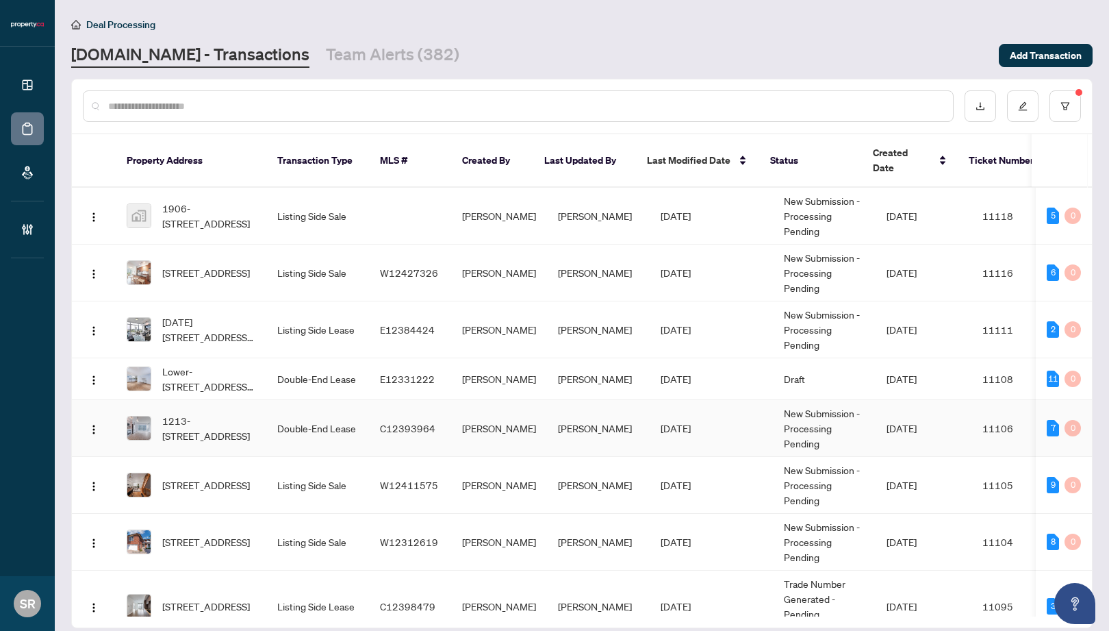
click at [294, 412] on td "Double-End Lease" at bounding box center [317, 428] width 103 height 57
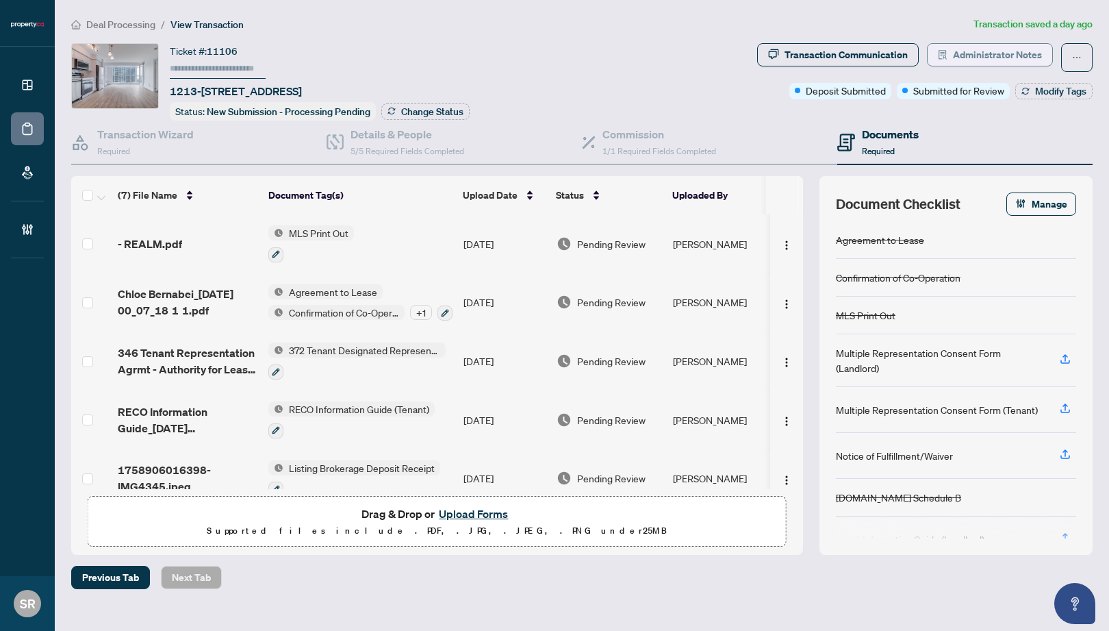
click at [990, 56] on span "Administrator Notes" at bounding box center [997, 55] width 89 height 22
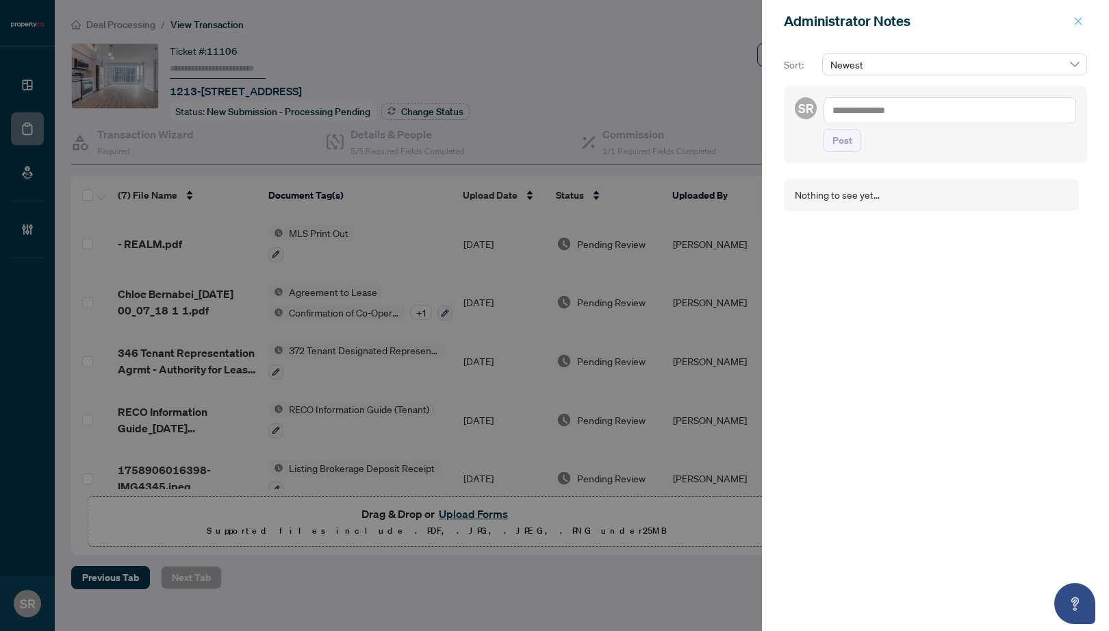
click at [990, 18] on button "button" at bounding box center [1078, 21] width 18 height 16
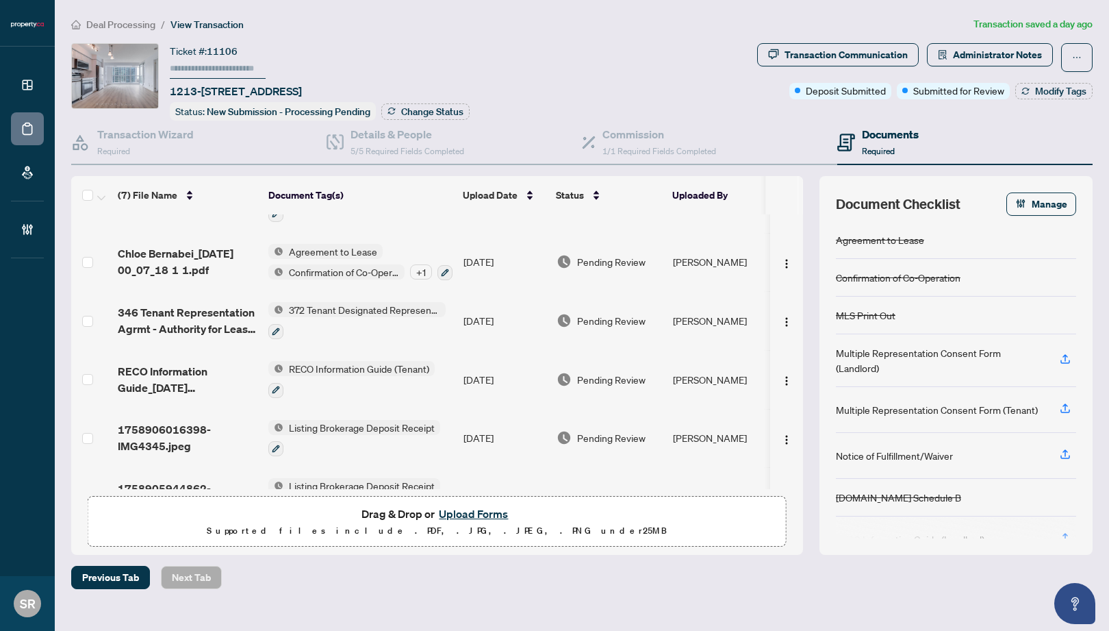
scroll to position [137, 0]
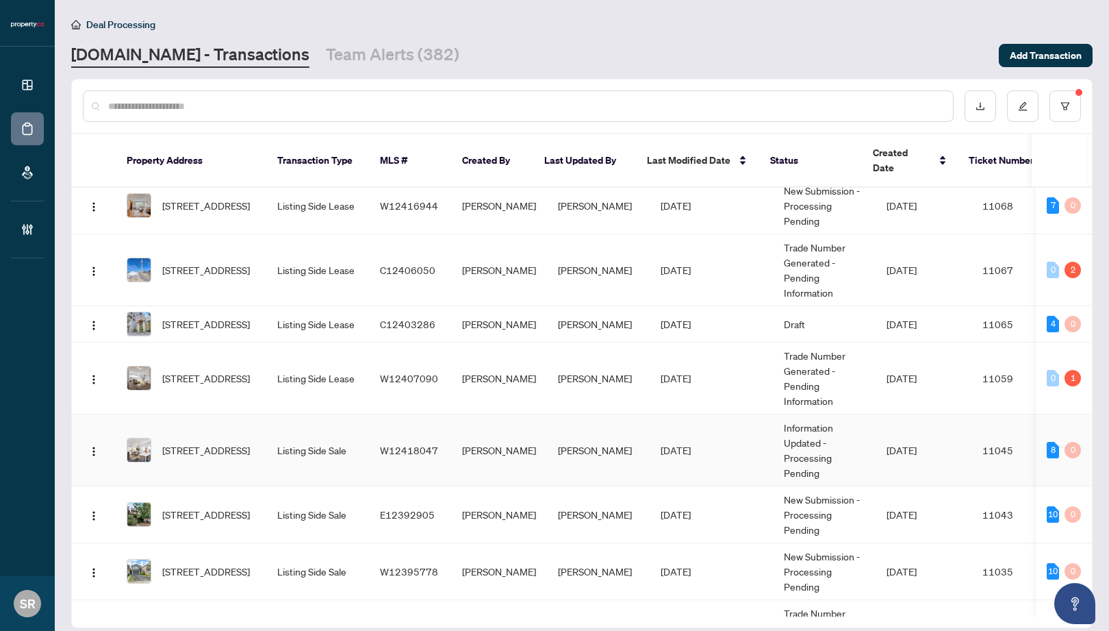
scroll to position [668, 0]
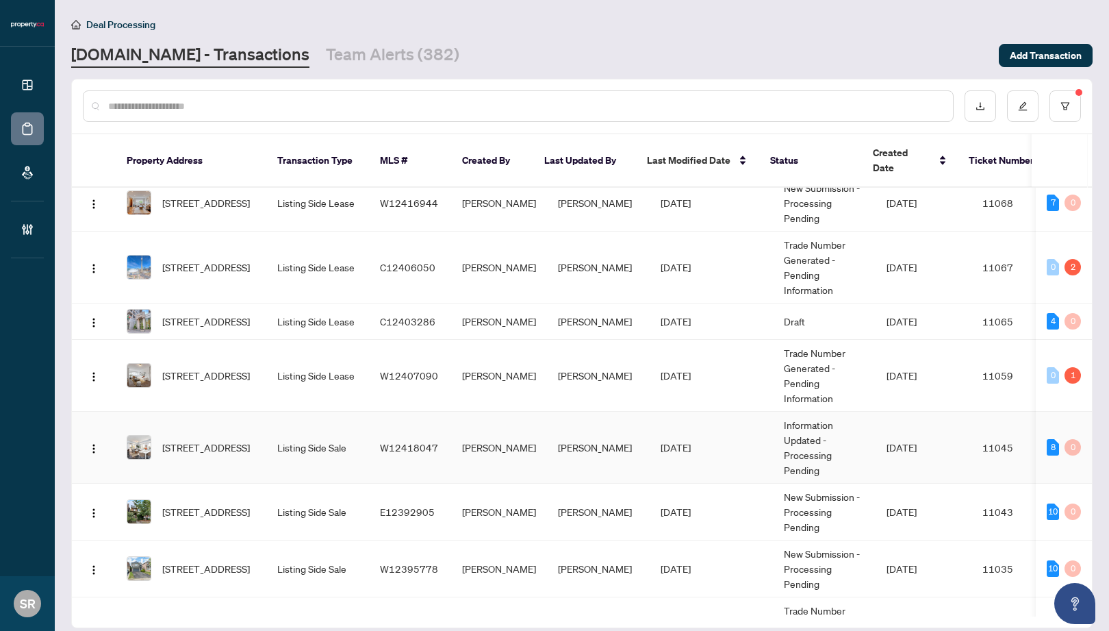
click at [505, 443] on td "[PERSON_NAME]" at bounding box center [499, 447] width 96 height 72
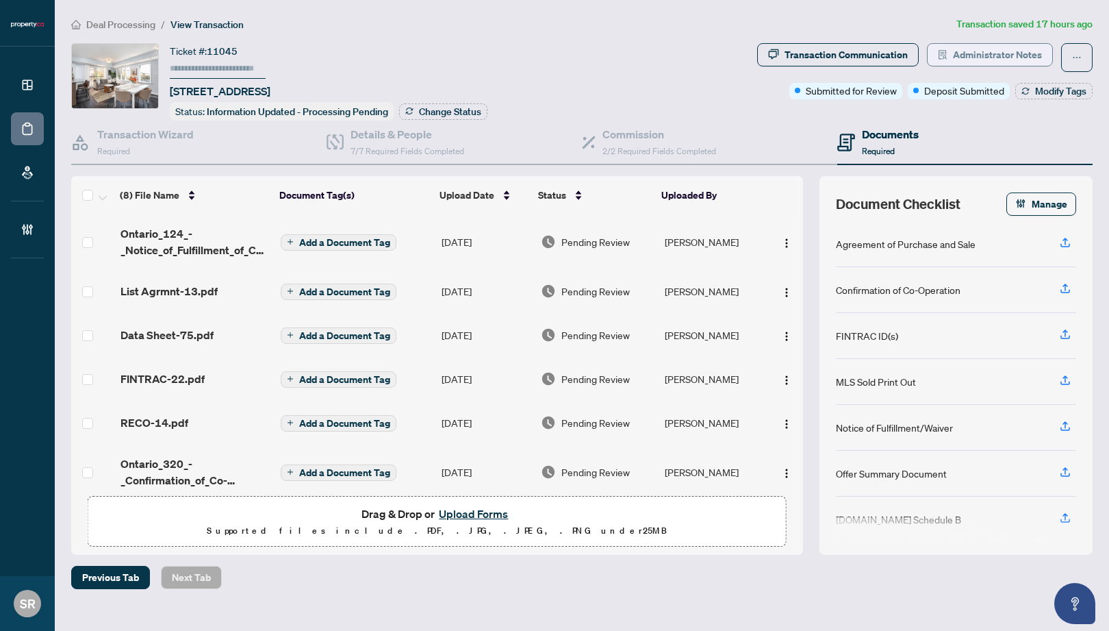
click at [978, 58] on span "Administrator Notes" at bounding box center [997, 55] width 89 height 22
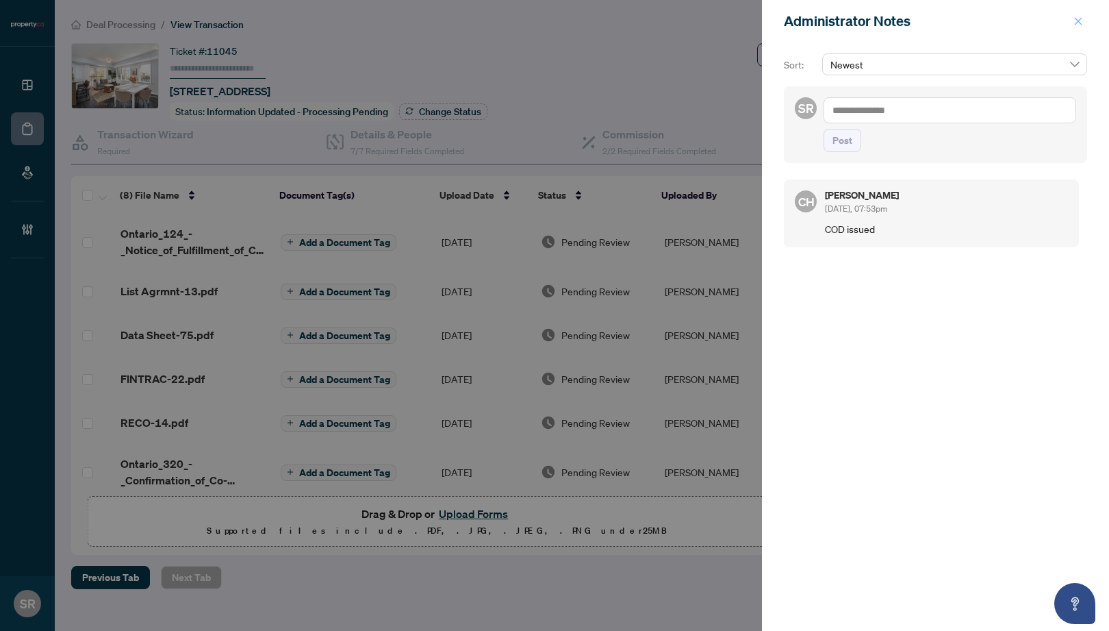
click at [990, 18] on icon "close" at bounding box center [1078, 21] width 10 height 10
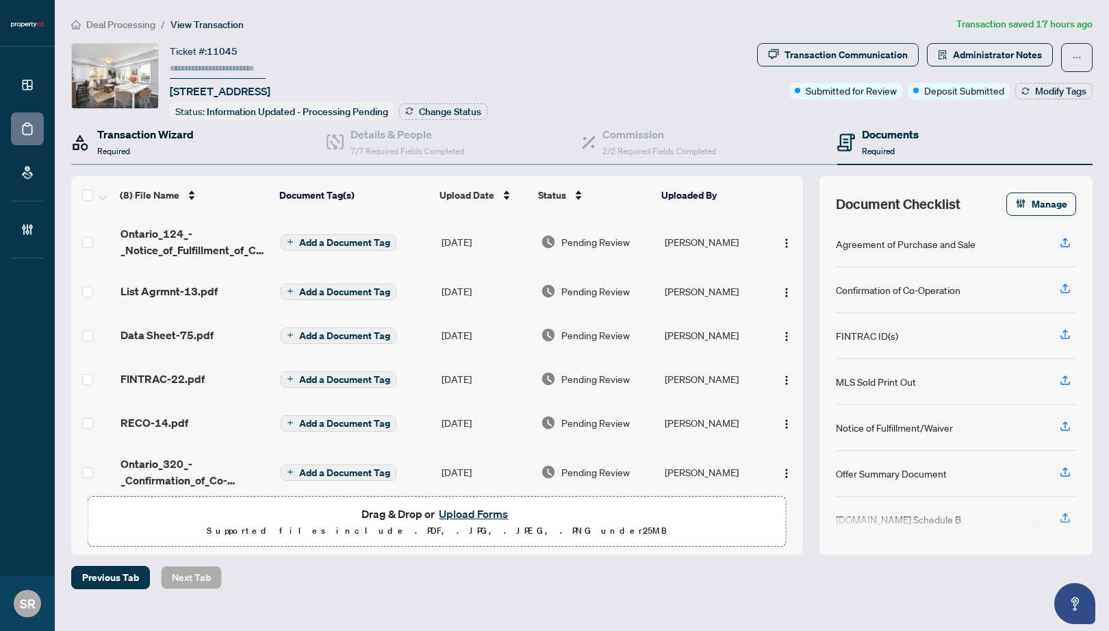
click at [166, 131] on h4 "Transaction Wizard" at bounding box center [145, 134] width 97 height 16
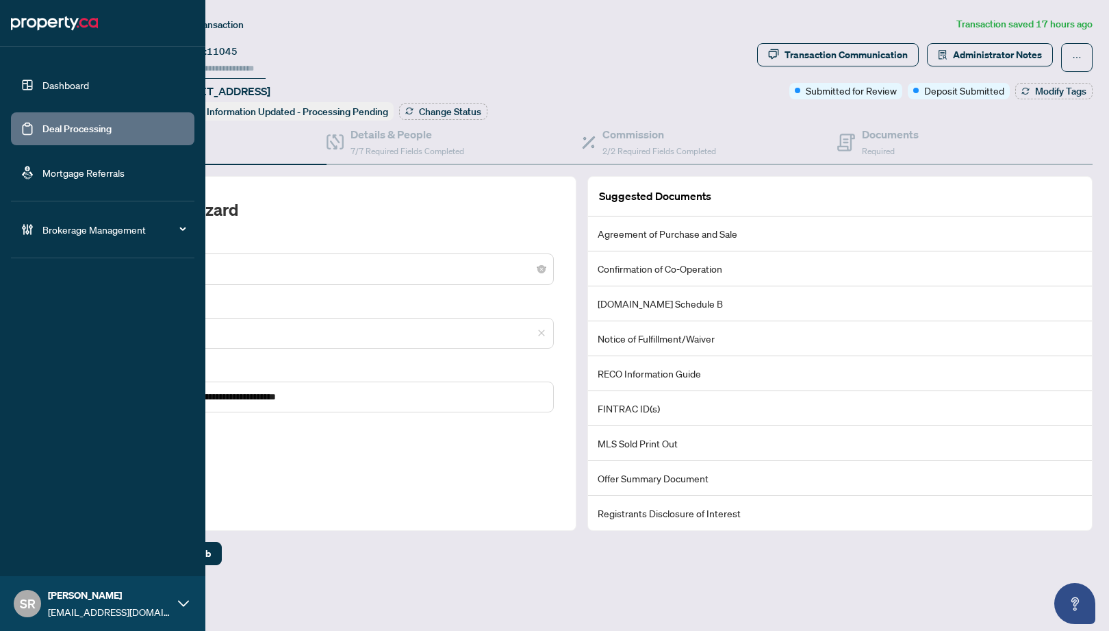
click at [42, 128] on link "Deal Processing" at bounding box center [76, 129] width 69 height 12
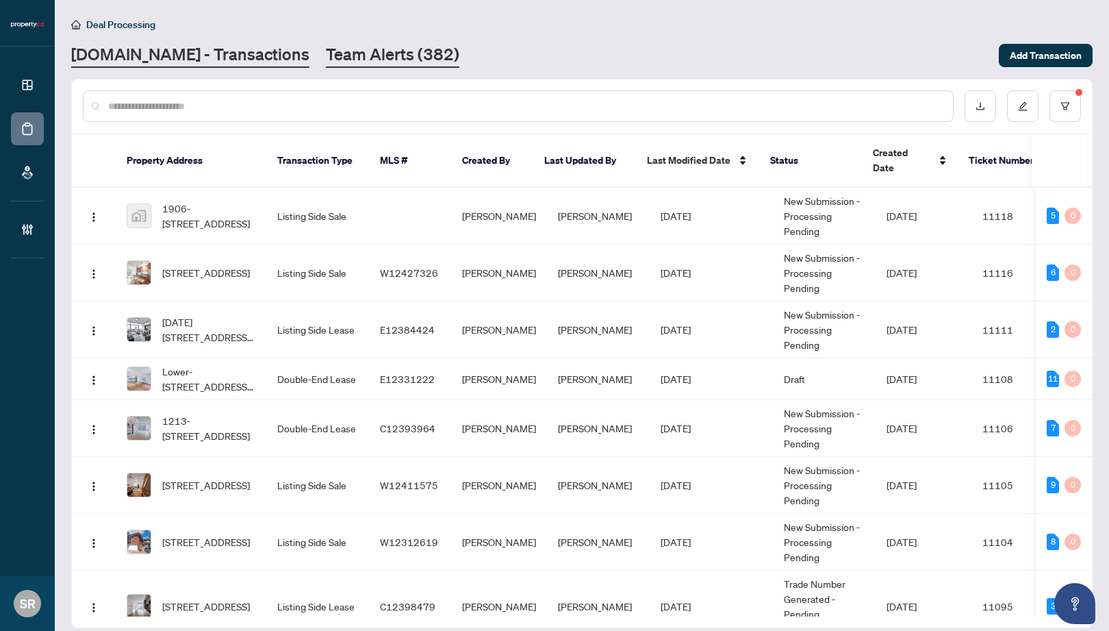
click at [382, 59] on link "Team Alerts (382)" at bounding box center [392, 55] width 133 height 25
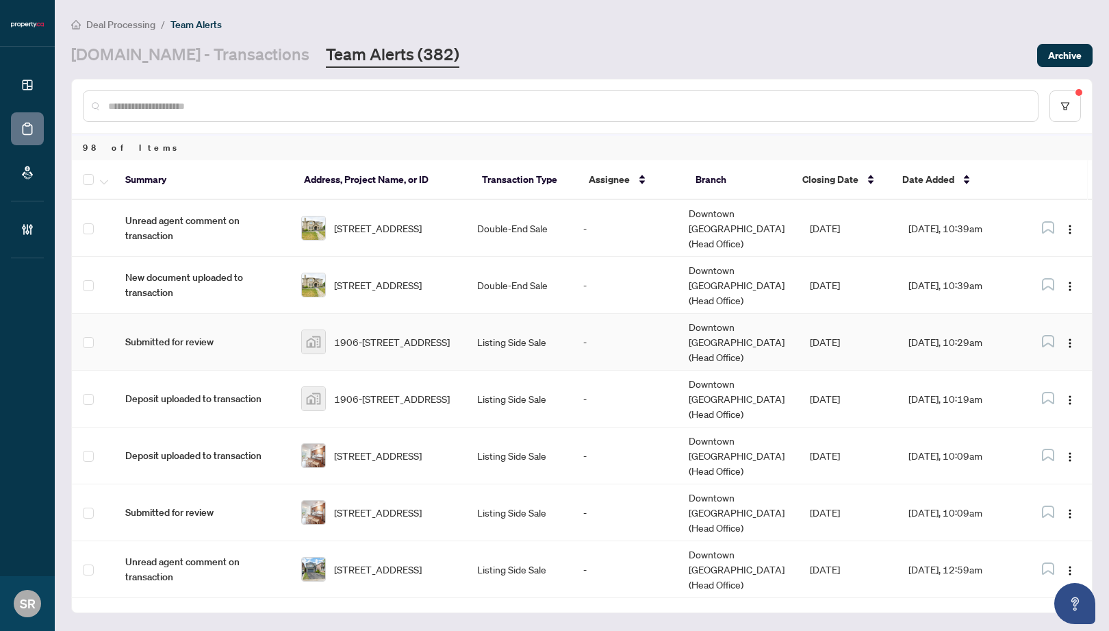
click at [605, 314] on td "-" at bounding box center [624, 342] width 105 height 57
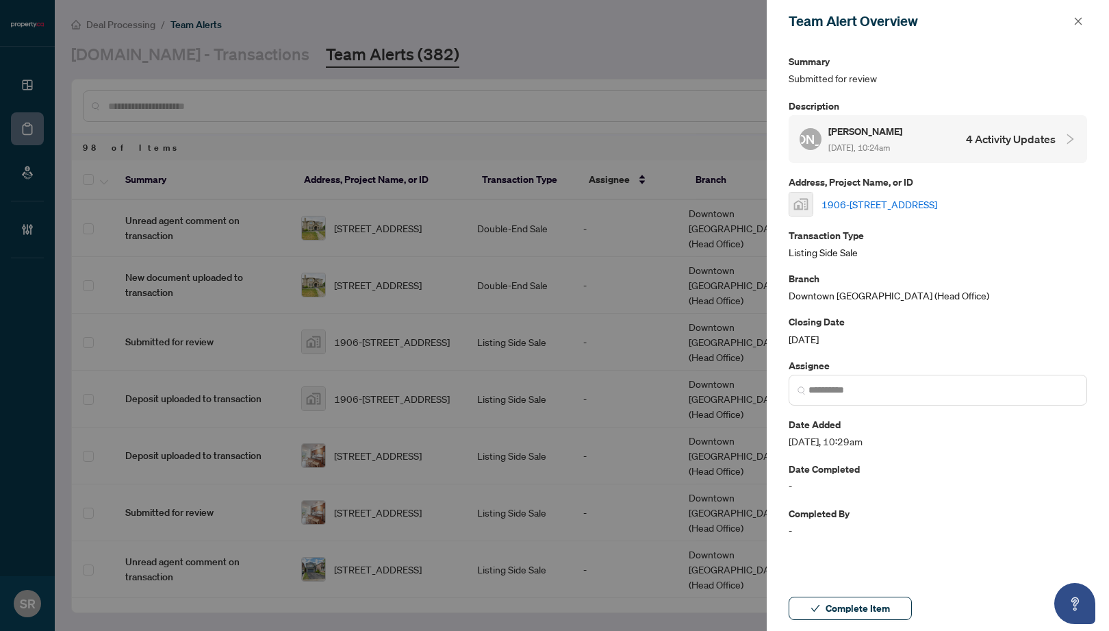
click at [882, 201] on link "1906-[STREET_ADDRESS]" at bounding box center [880, 203] width 116 height 15
click at [990, 18] on icon "close" at bounding box center [1078, 21] width 10 height 10
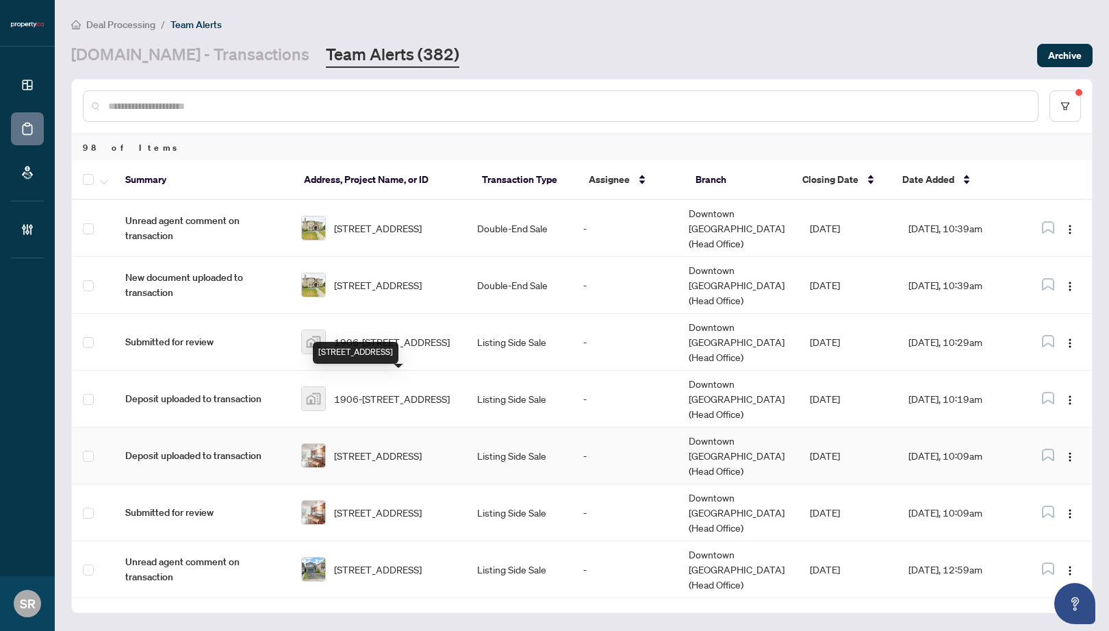
click at [363, 448] on span "[STREET_ADDRESS]" at bounding box center [378, 455] width 88 height 15
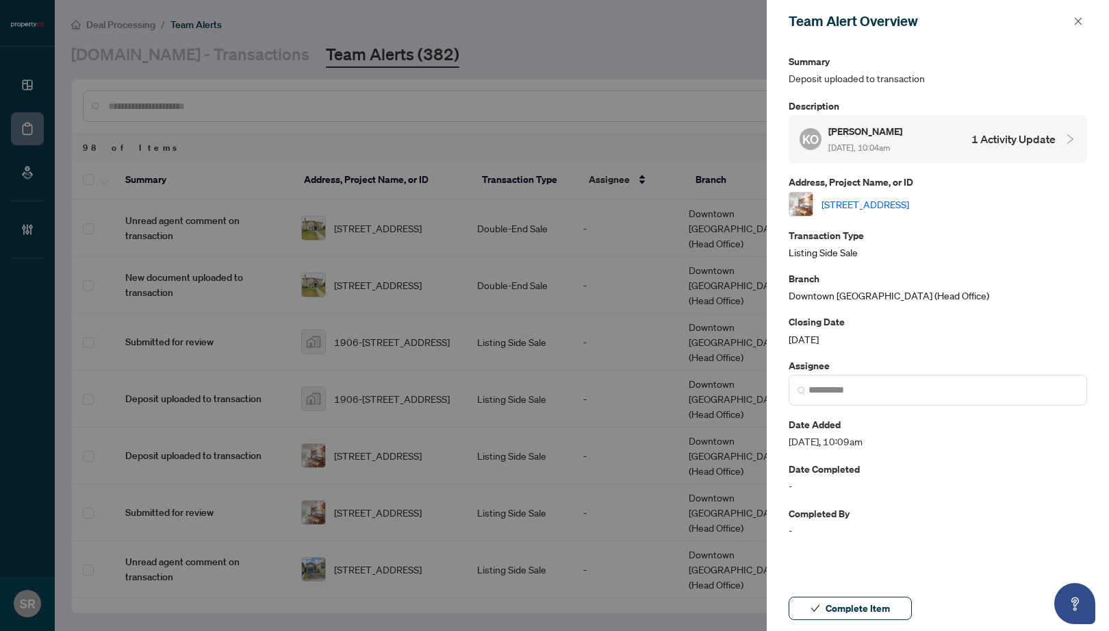
click at [882, 201] on link "[STREET_ADDRESS]" at bounding box center [866, 203] width 88 height 15
click at [990, 18] on icon "close" at bounding box center [1079, 21] width 8 height 8
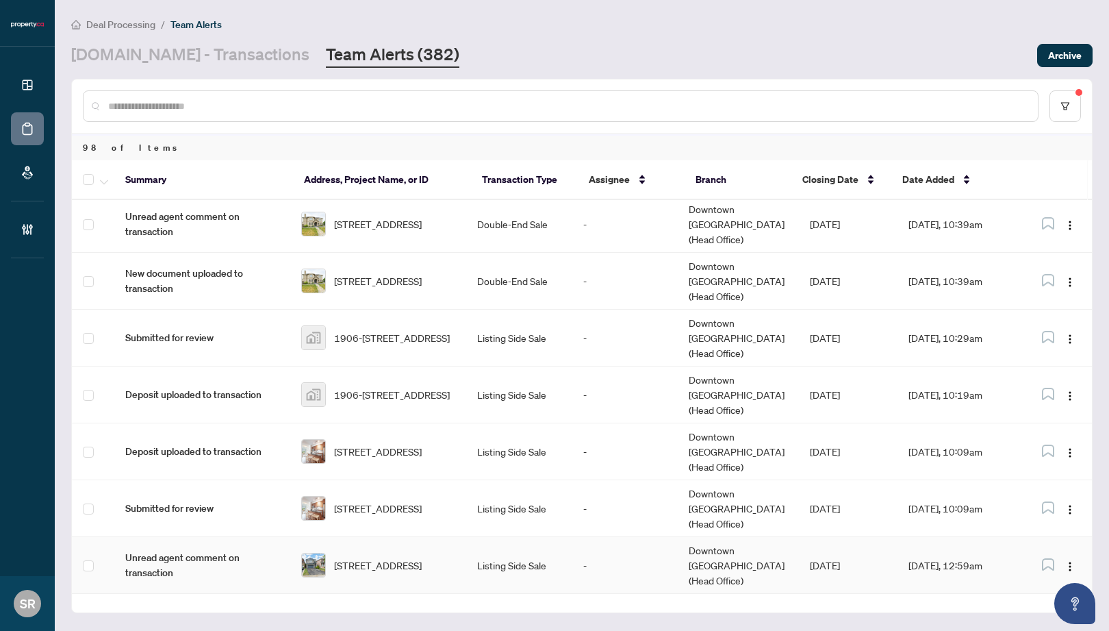
scroll to position [190, 0]
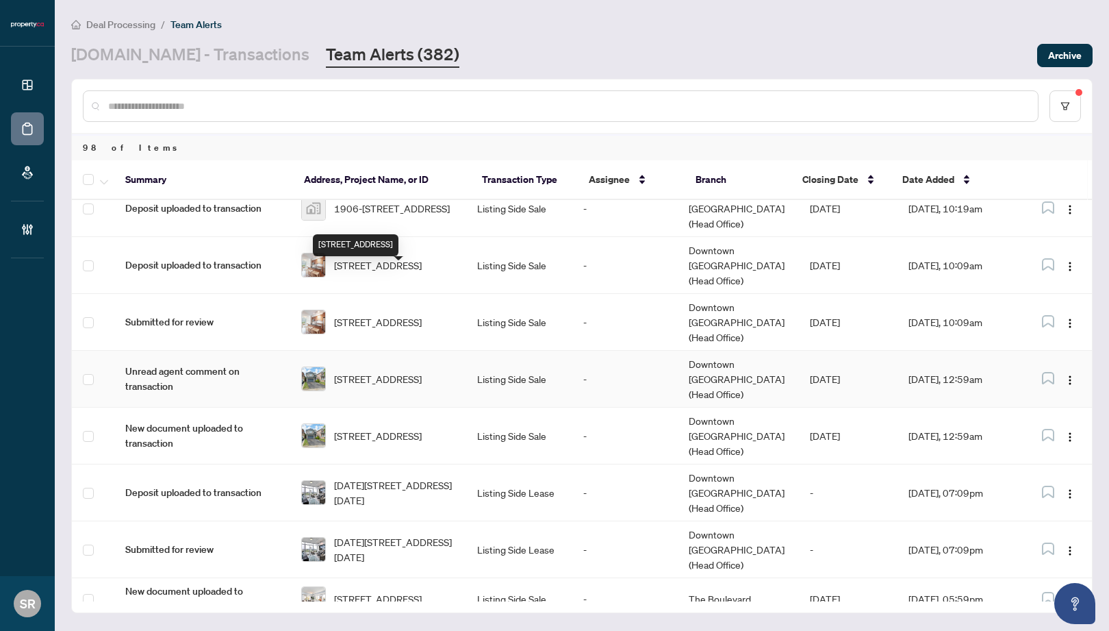
click at [422, 371] on span "[STREET_ADDRESS]" at bounding box center [378, 378] width 88 height 15
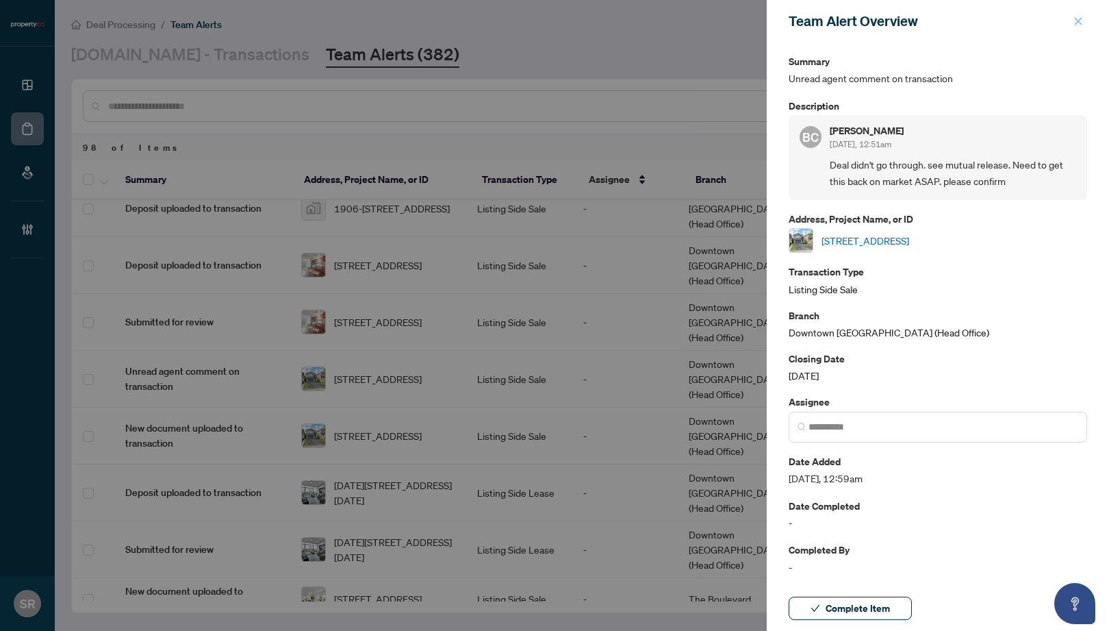
click at [990, 19] on icon "close" at bounding box center [1078, 21] width 10 height 10
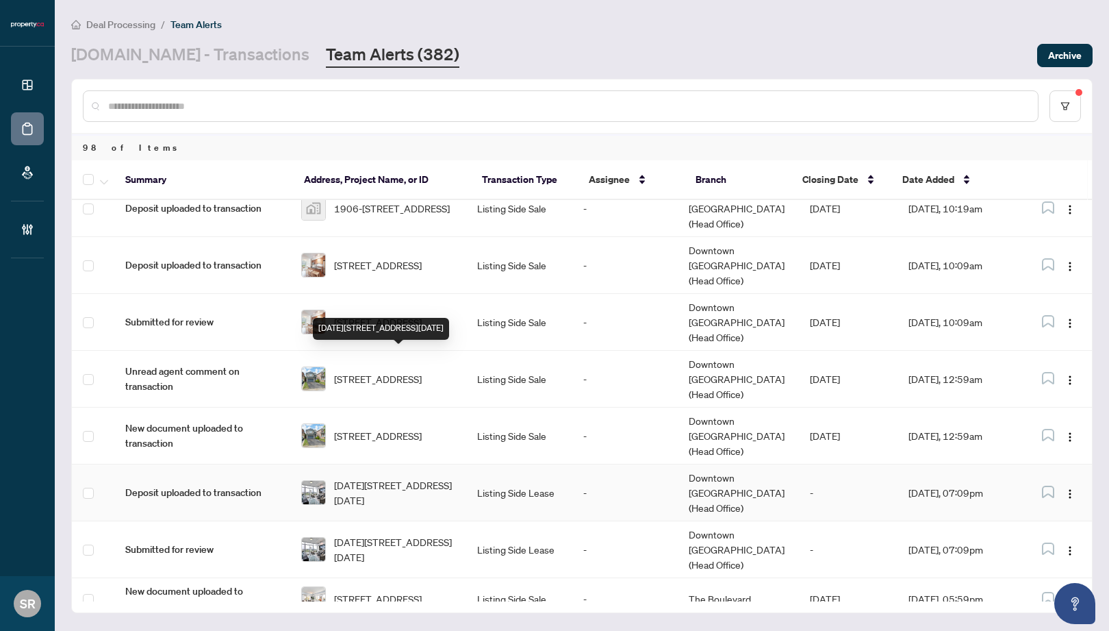
click at [447, 477] on span "[DATE][STREET_ADDRESS][DATE]" at bounding box center [394, 492] width 121 height 30
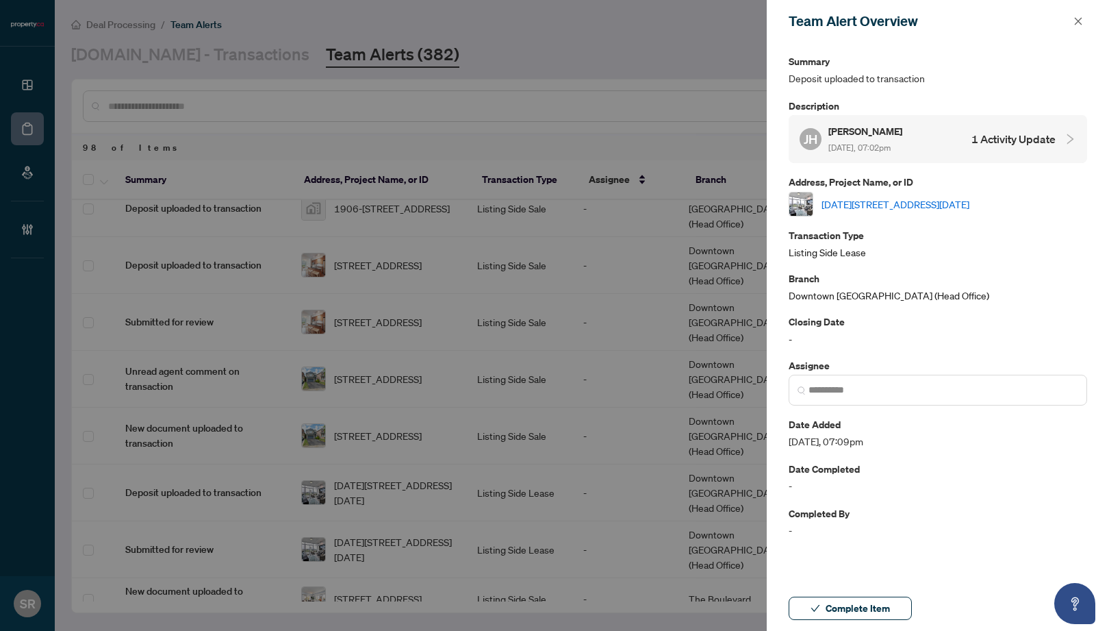
click at [896, 205] on link "[DATE][STREET_ADDRESS][DATE]" at bounding box center [896, 203] width 148 height 15
click at [990, 20] on button "button" at bounding box center [1078, 21] width 18 height 16
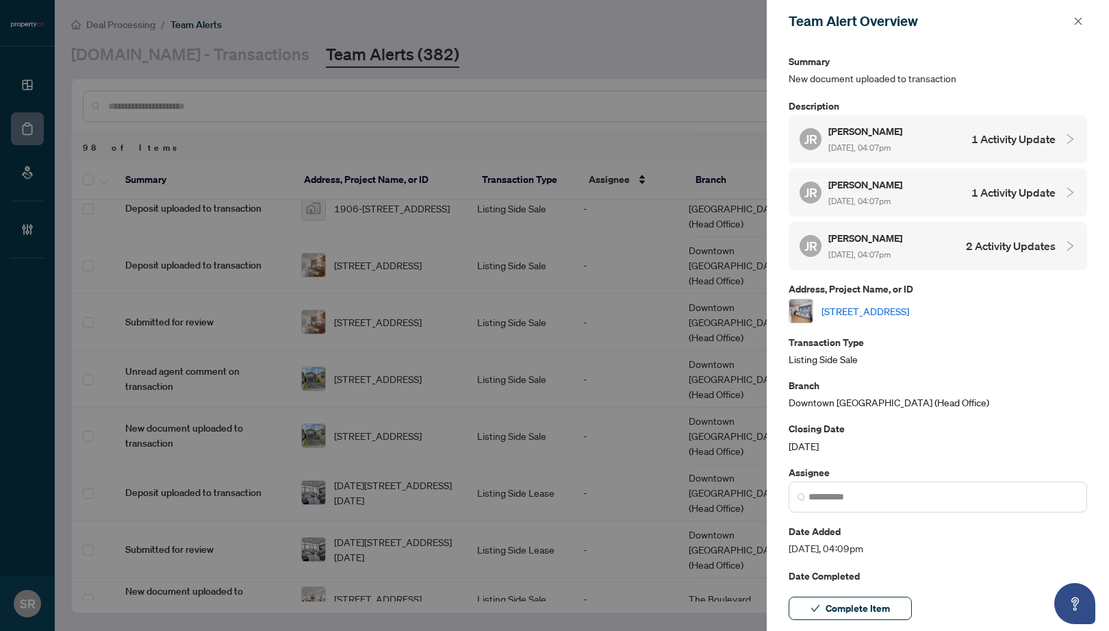
click at [874, 306] on link "[STREET_ADDRESS]" at bounding box center [866, 310] width 88 height 15
click at [990, 17] on button "button" at bounding box center [1078, 21] width 18 height 16
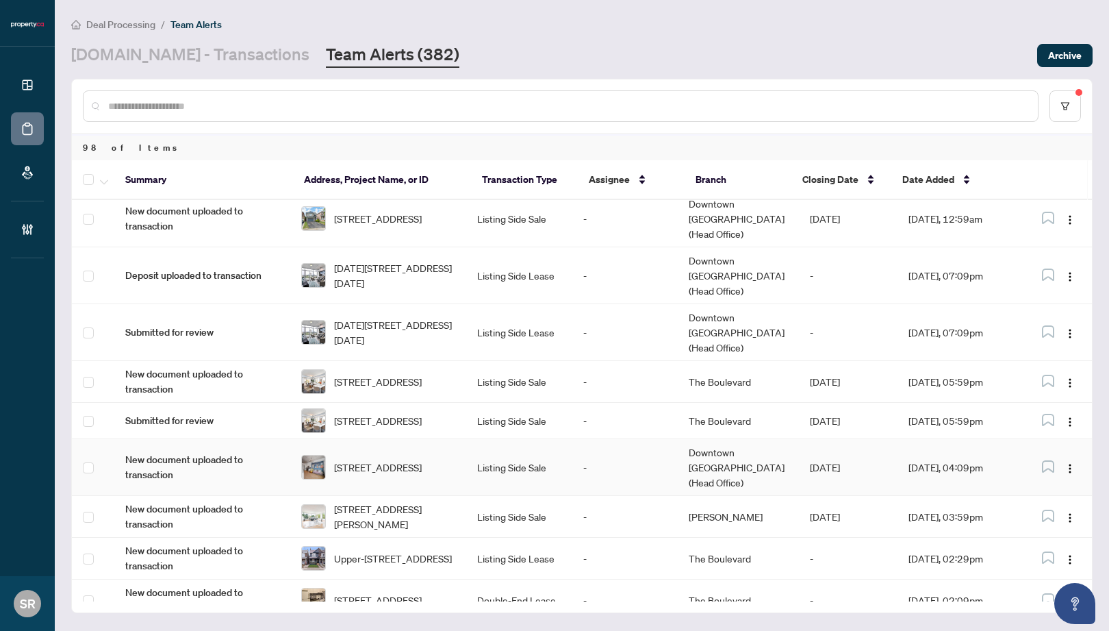
scroll to position [434, 0]
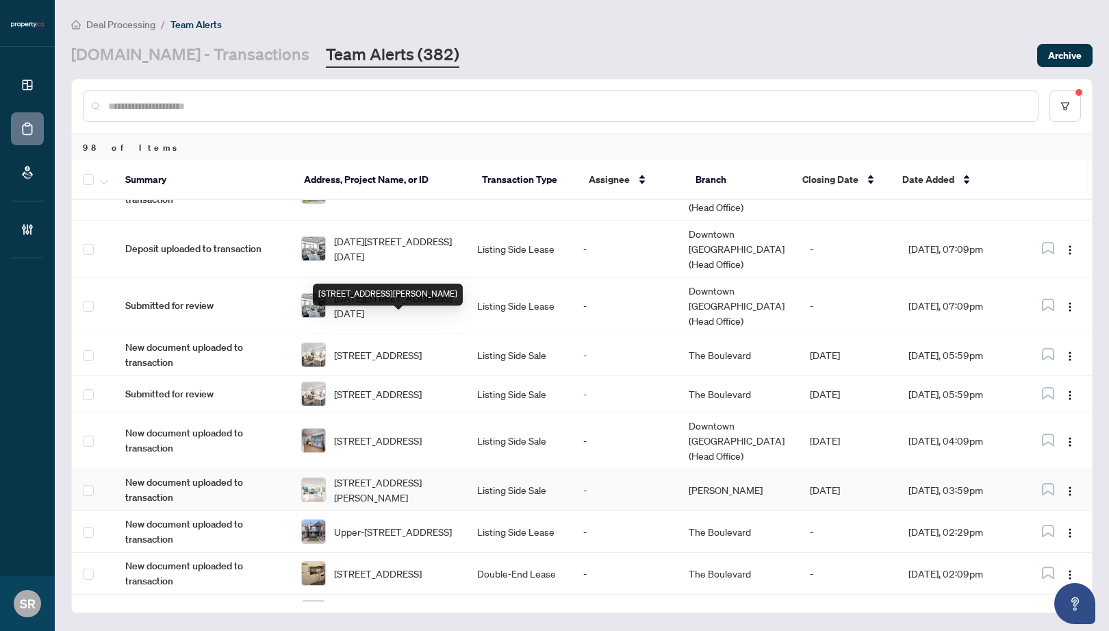
click at [384, 474] on span "[STREET_ADDRESS][PERSON_NAME]" at bounding box center [394, 489] width 121 height 30
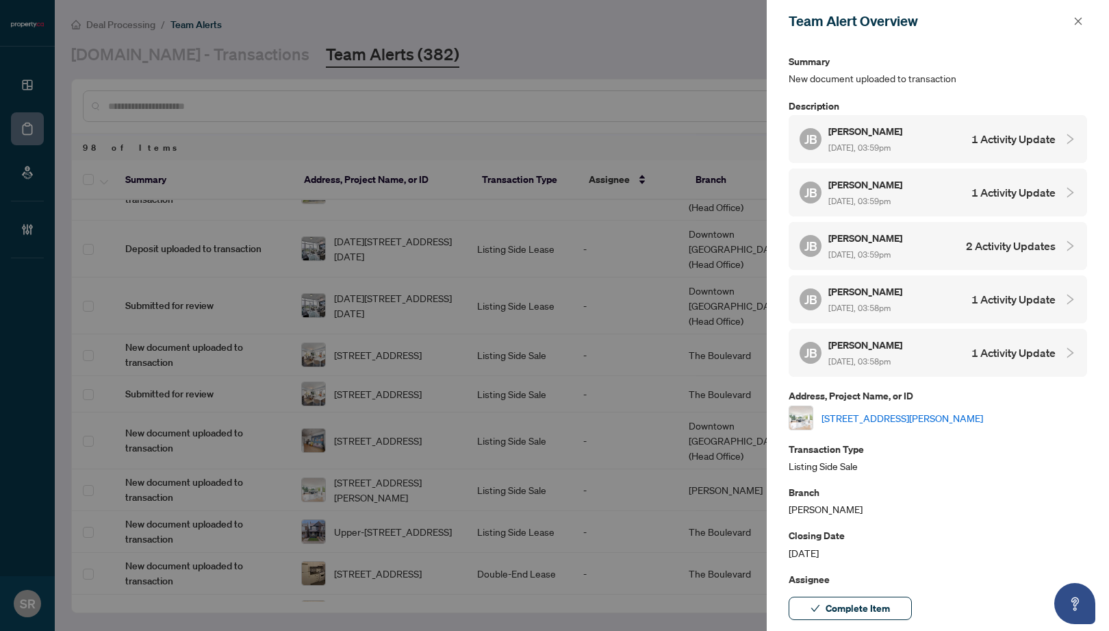
click at [889, 413] on link "[STREET_ADDRESS][PERSON_NAME]" at bounding box center [903, 417] width 162 height 15
click at [990, 19] on icon "close" at bounding box center [1078, 21] width 10 height 10
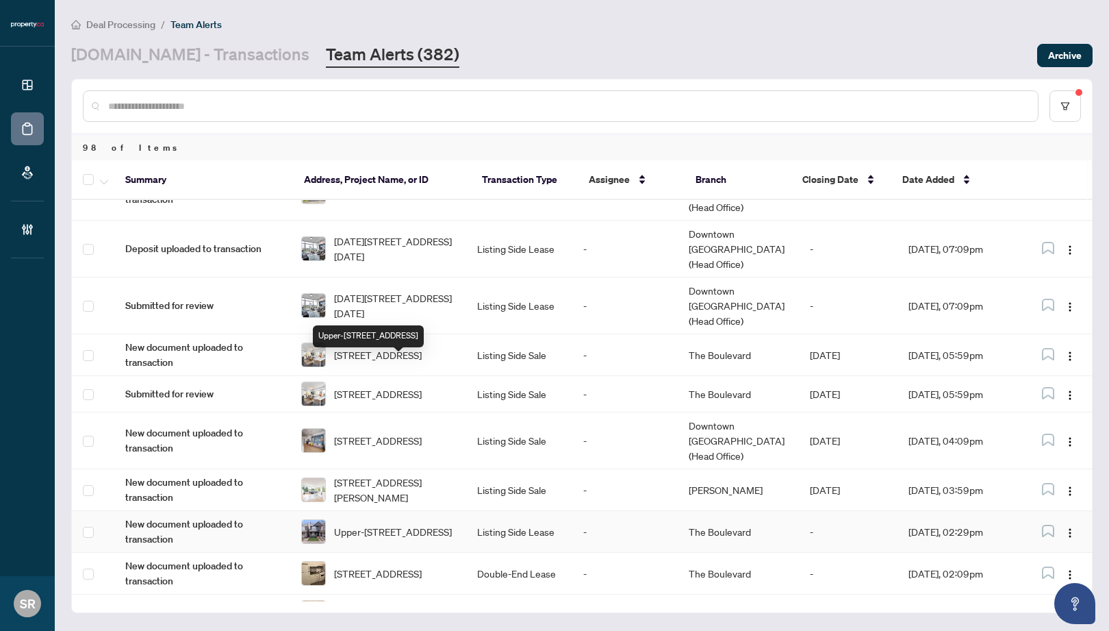
click at [368, 524] on span "Upper-652 St Clarens Ave, Toronto, Ontario M6H 3W9, Canada" at bounding box center [393, 531] width 118 height 15
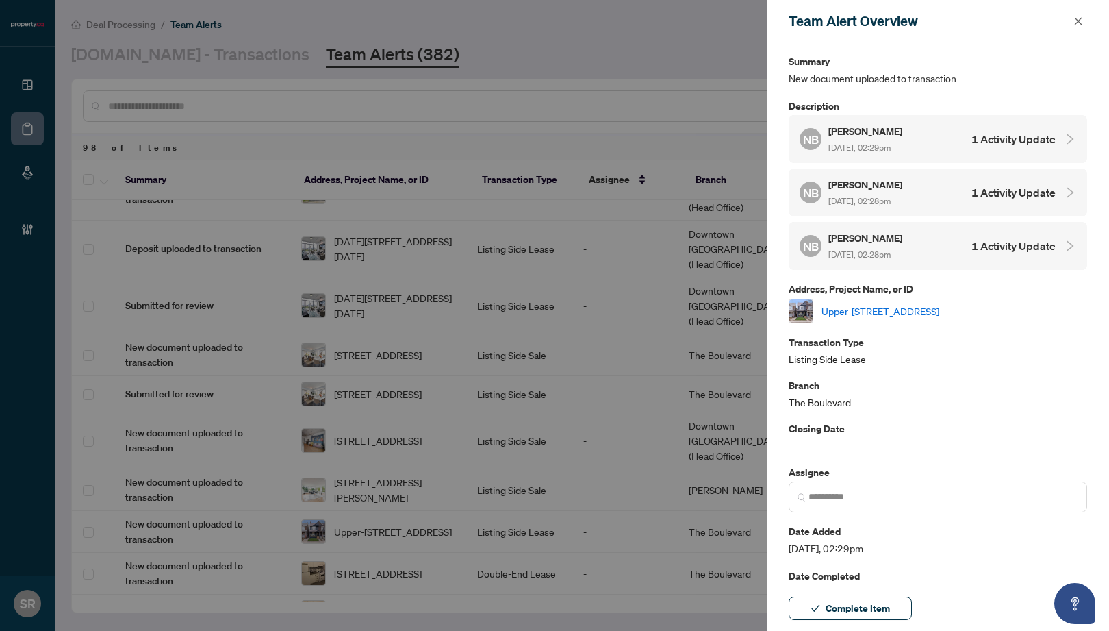
click at [865, 304] on link "Upper-652 St Clarens Ave, Toronto, Ontario M6H 3W9, Canada" at bounding box center [881, 310] width 118 height 15
click at [990, 17] on icon "close" at bounding box center [1078, 21] width 10 height 10
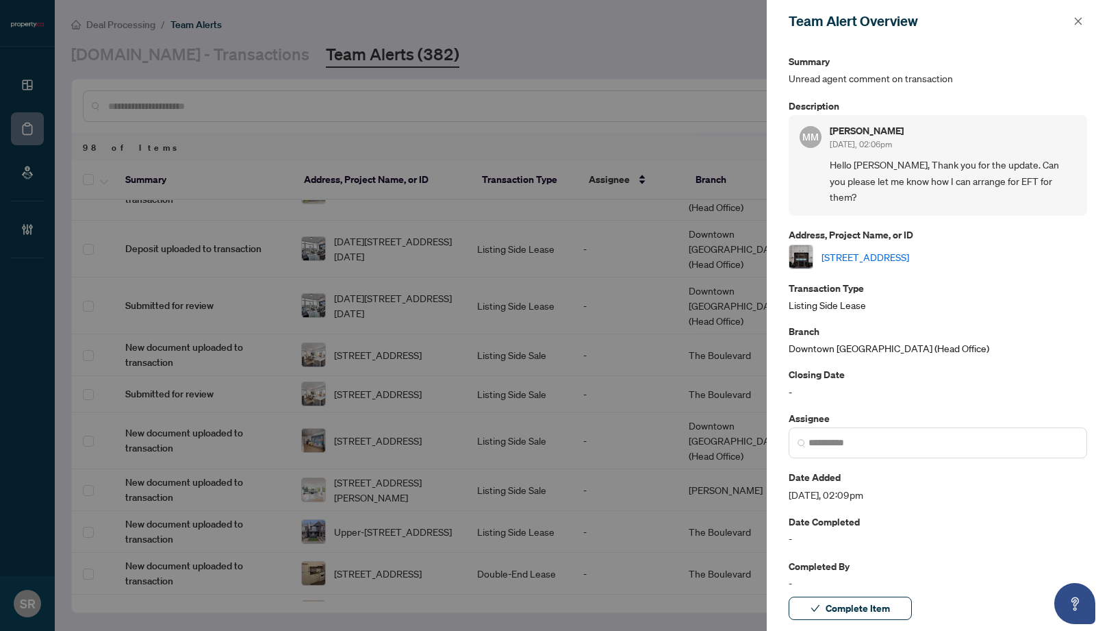
click at [909, 249] on link "905-8 Colborne St, Toronto, Ontario M5E 1E1, Canada" at bounding box center [866, 256] width 88 height 15
click at [990, 23] on button "button" at bounding box center [1078, 21] width 18 height 16
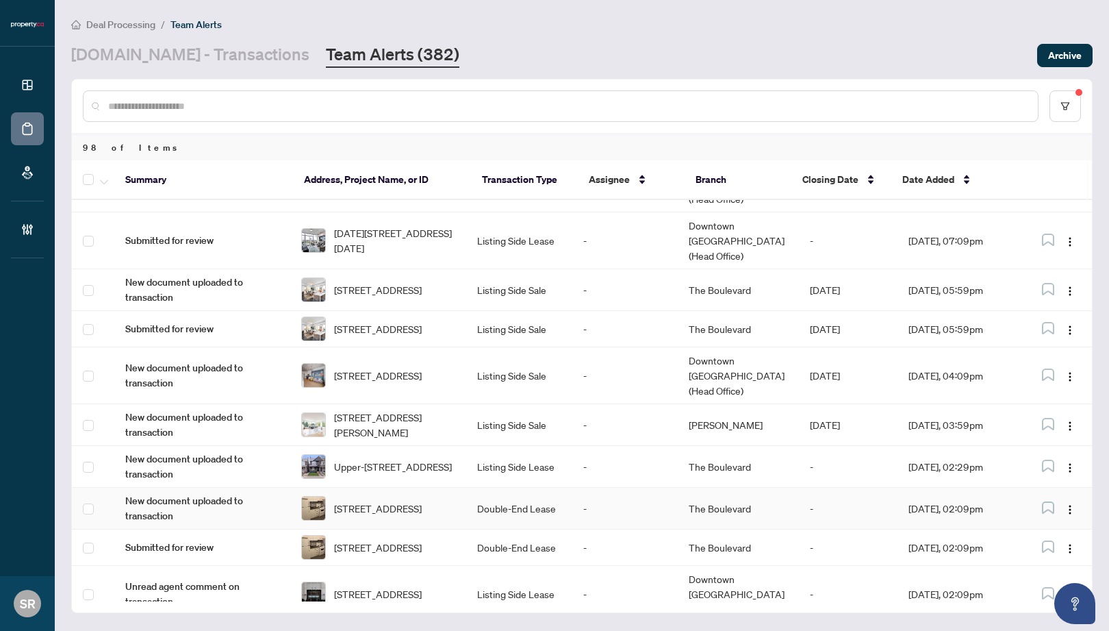
scroll to position [563, 0]
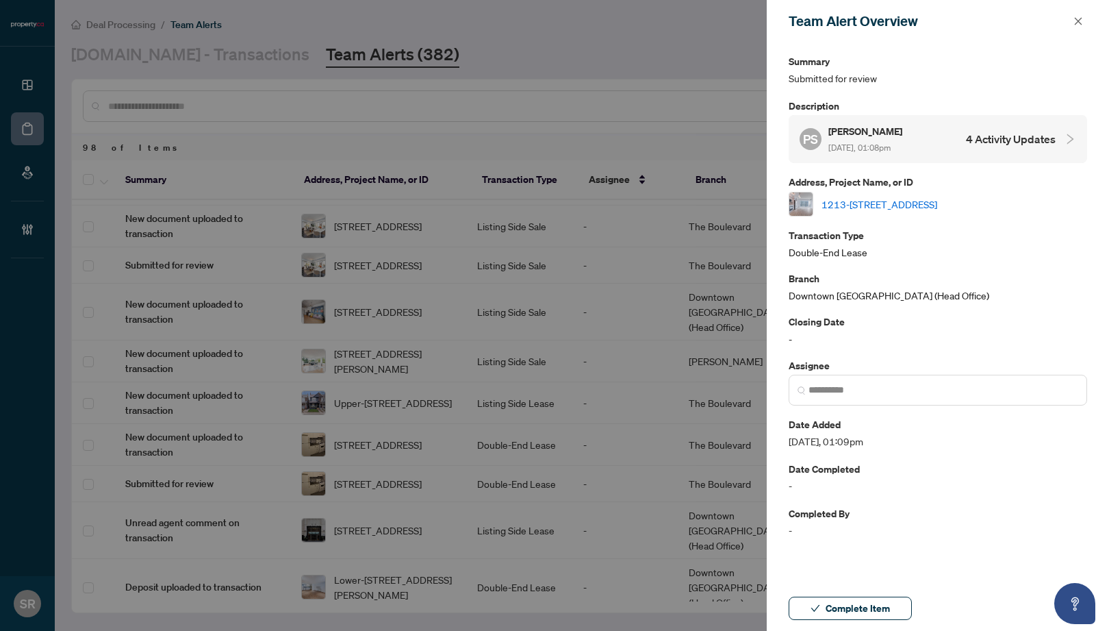
click at [980, 139] on h4 "4 Activity Updates" at bounding box center [1011, 139] width 90 height 16
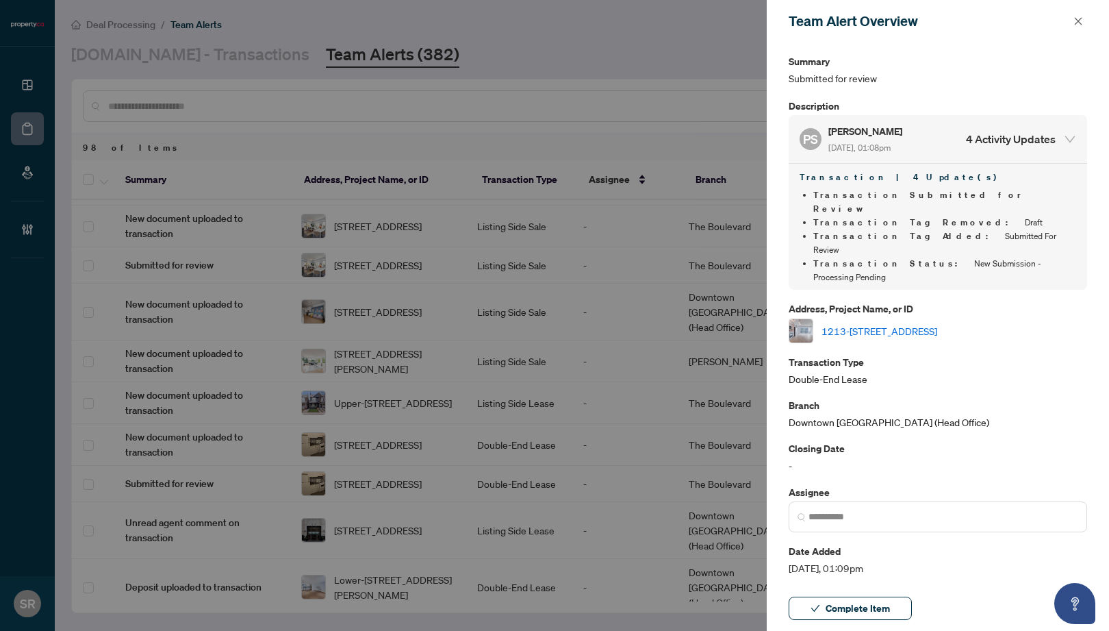
click at [937, 323] on link "1213-[STREET_ADDRESS]" at bounding box center [880, 330] width 116 height 15
click at [990, 19] on icon "close" at bounding box center [1079, 21] width 8 height 8
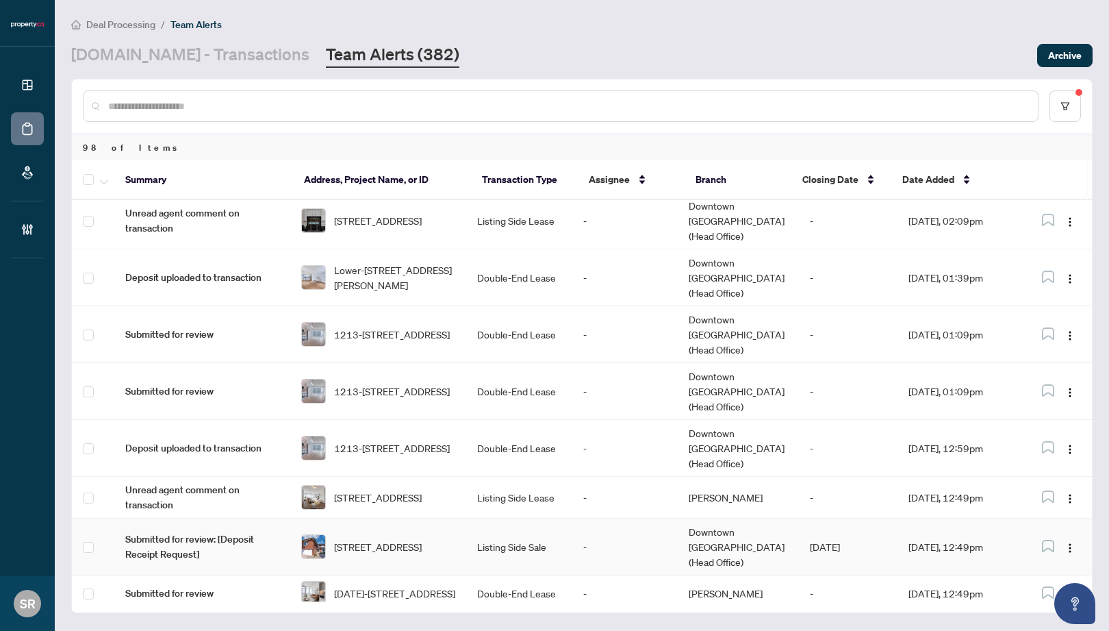
scroll to position [869, 0]
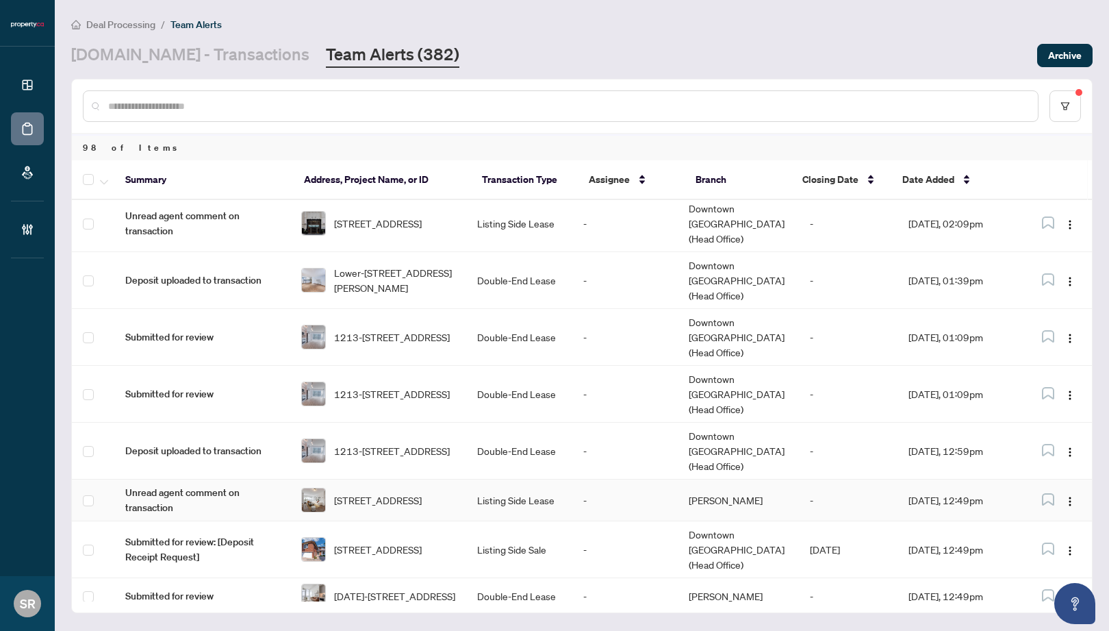
click at [600, 479] on td "-" at bounding box center [624, 500] width 105 height 42
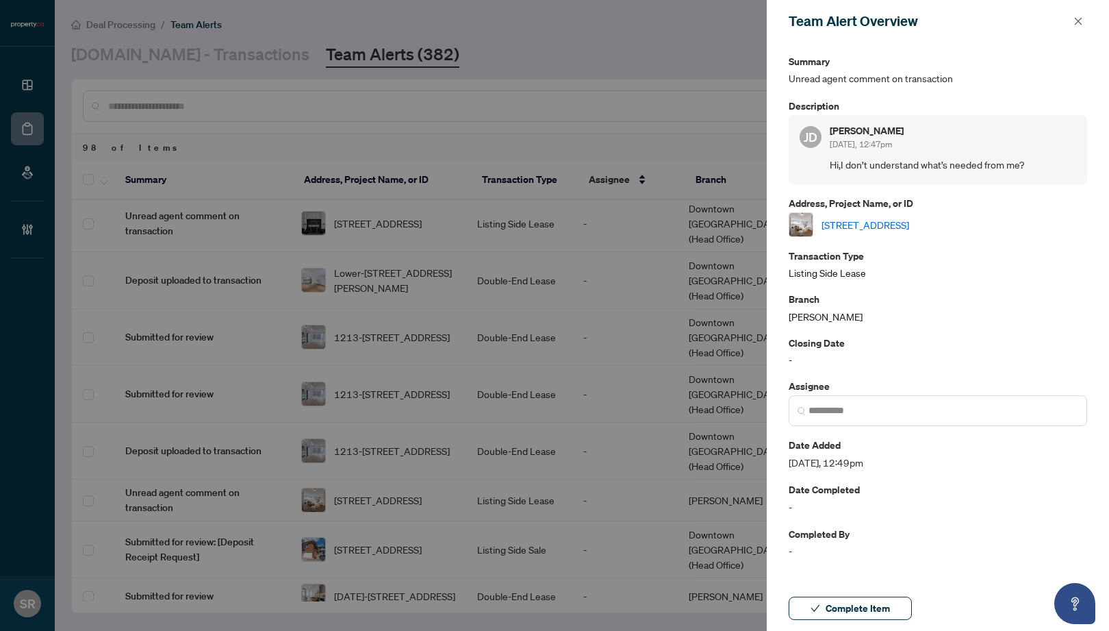
click at [876, 218] on link "[STREET_ADDRESS]" at bounding box center [866, 224] width 88 height 15
click at [990, 14] on span "button" at bounding box center [1078, 21] width 10 height 22
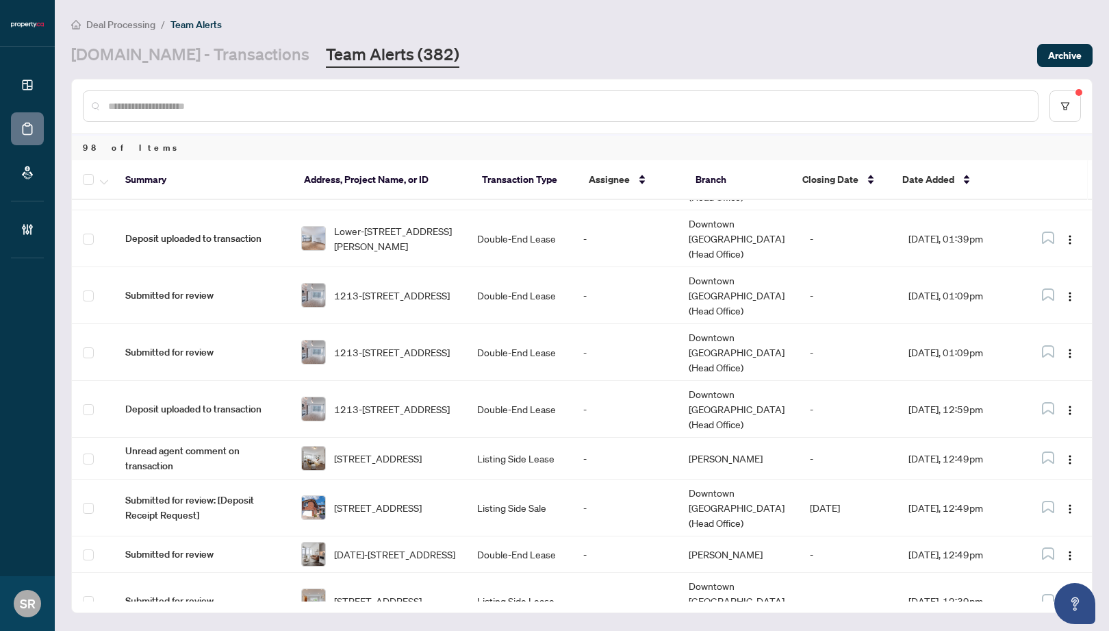
scroll to position [914, 0]
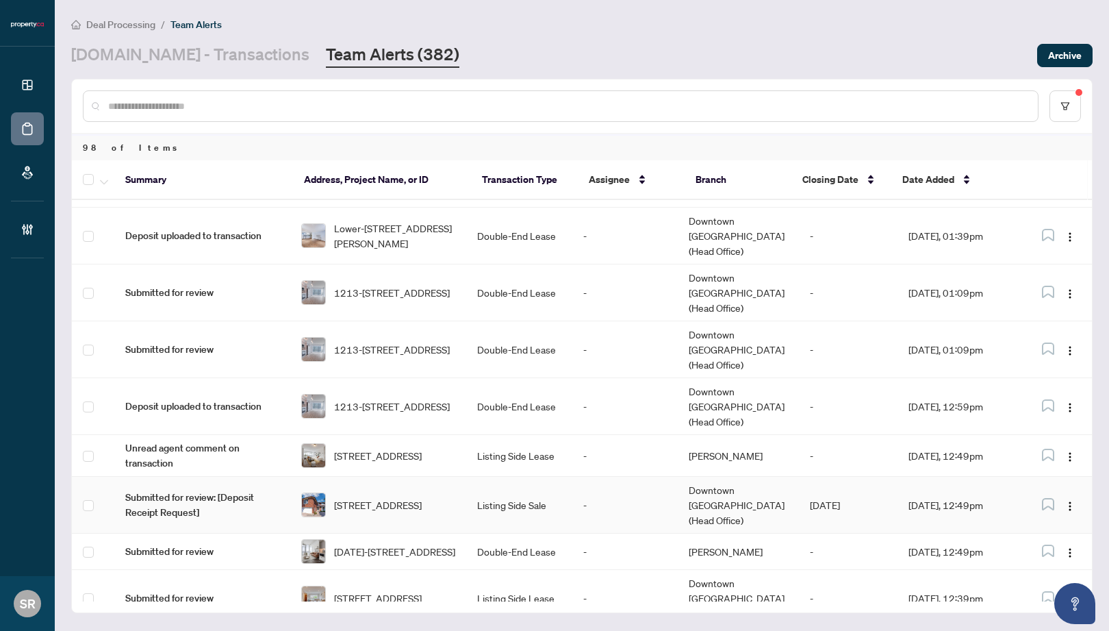
click at [490, 476] on td "Listing Side Sale" at bounding box center [518, 504] width 105 height 57
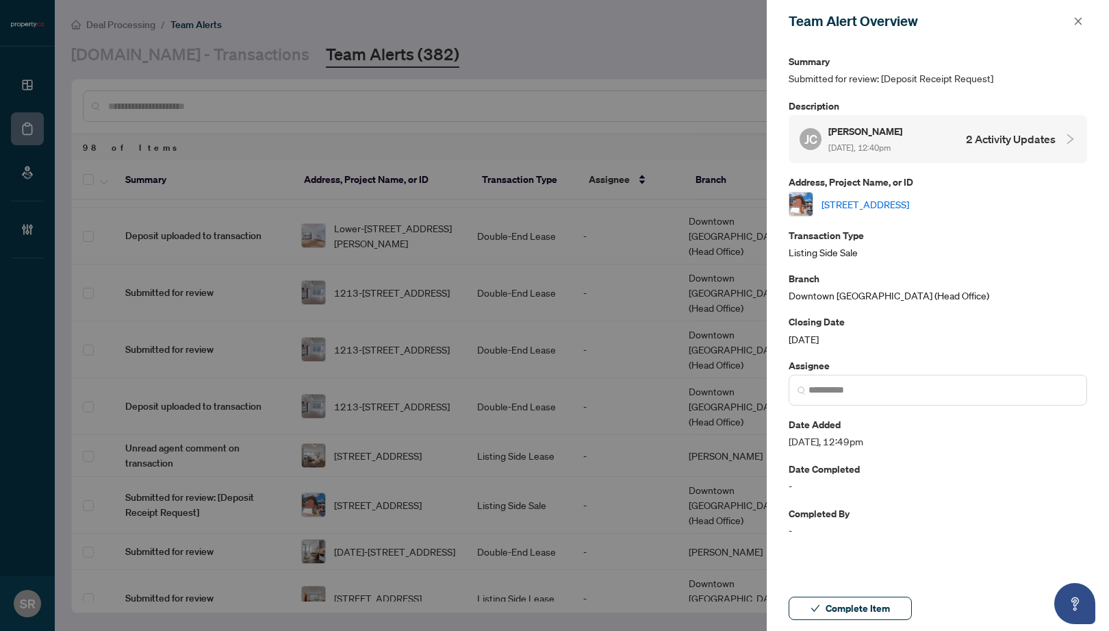
click at [909, 204] on link "[STREET_ADDRESS]" at bounding box center [866, 203] width 88 height 15
click at [990, 18] on icon "close" at bounding box center [1078, 21] width 10 height 10
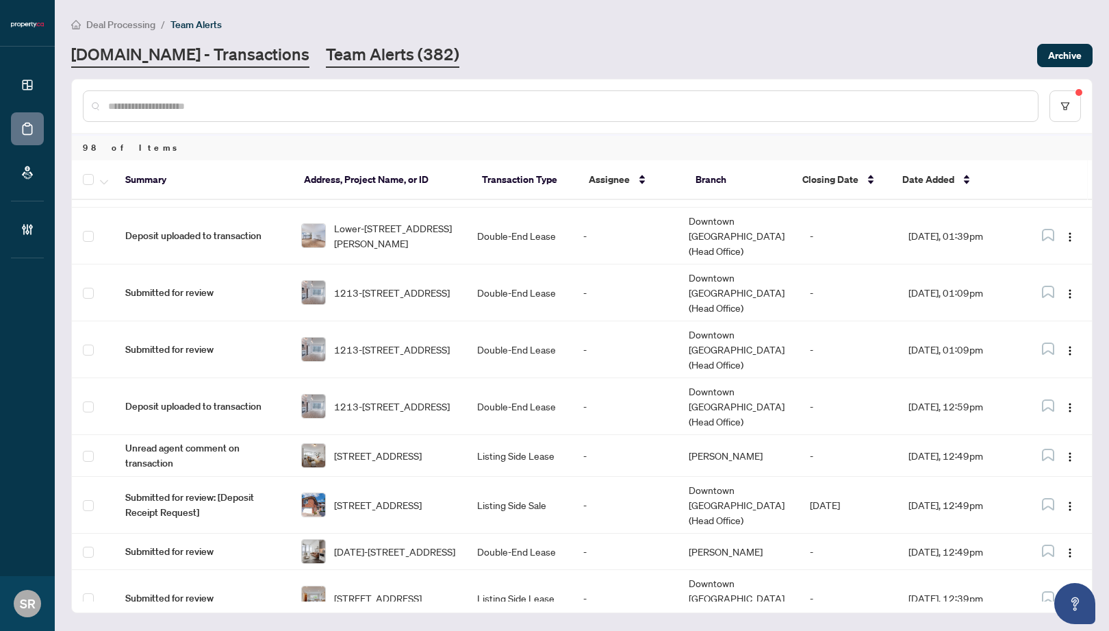
click at [153, 49] on link "[DOMAIN_NAME] - Transactions" at bounding box center [190, 55] width 238 height 25
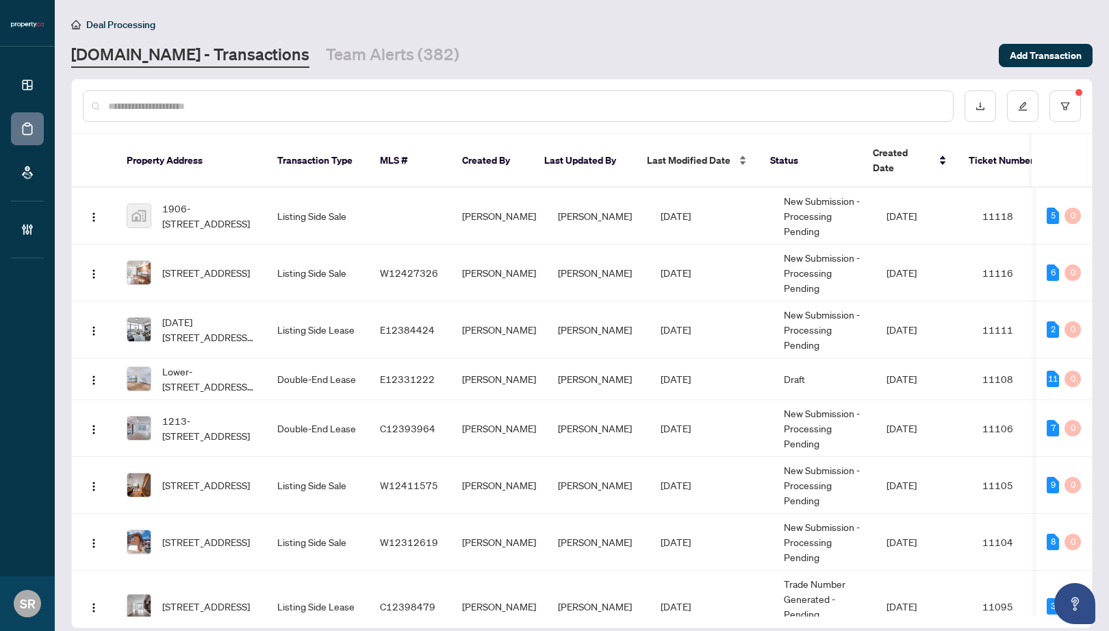
click at [739, 153] on div "Last Modified Date" at bounding box center [697, 160] width 101 height 15
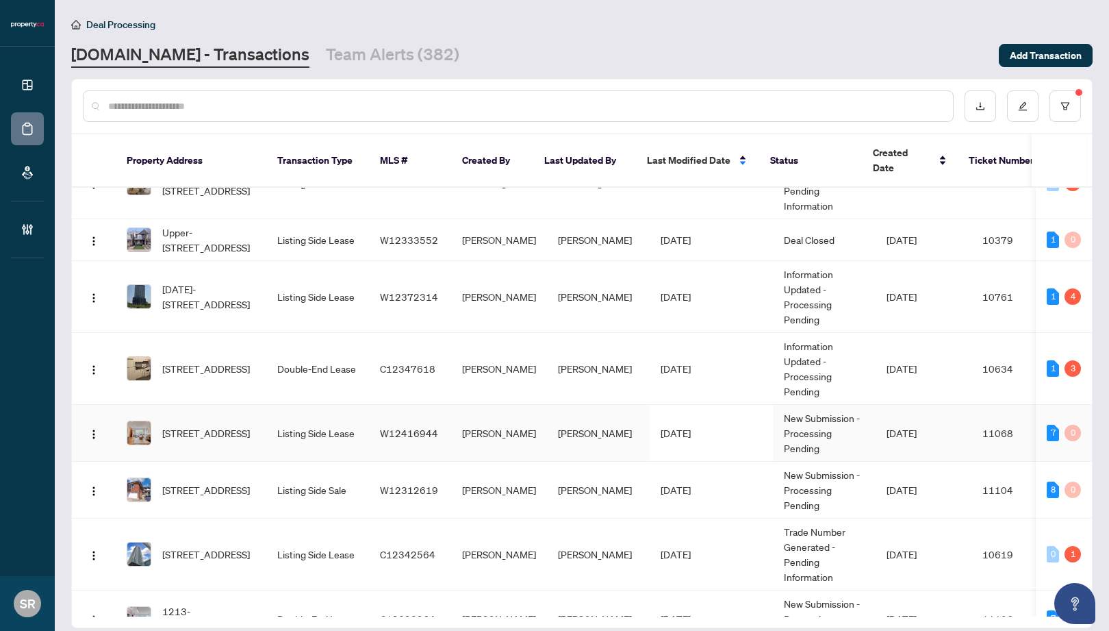
scroll to position [1662, 0]
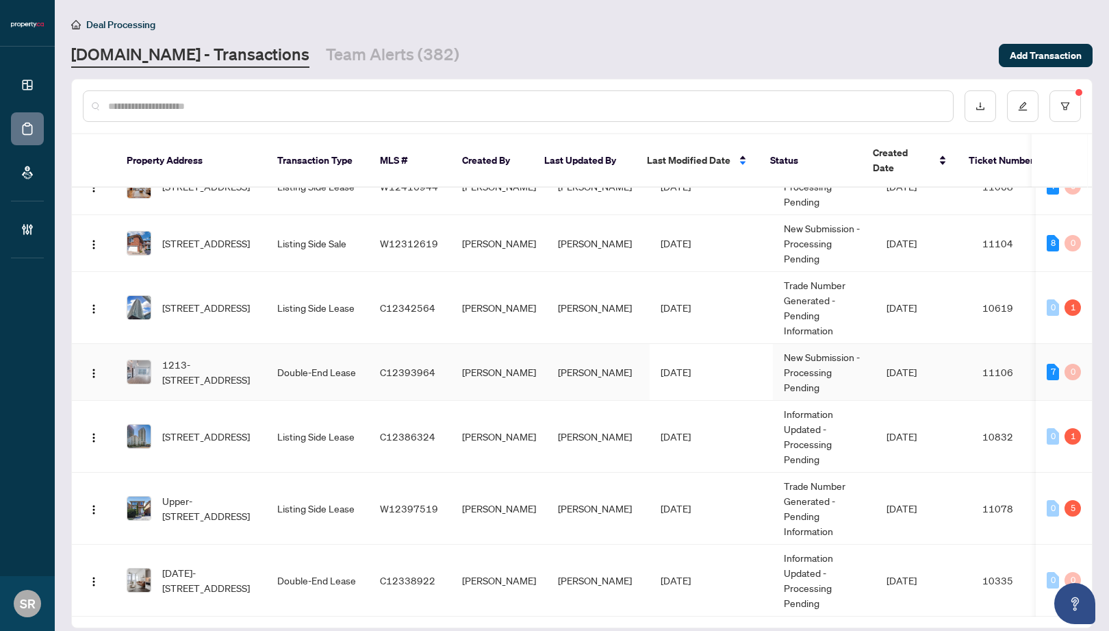
click at [413, 367] on span "C12393964" at bounding box center [407, 372] width 55 height 12
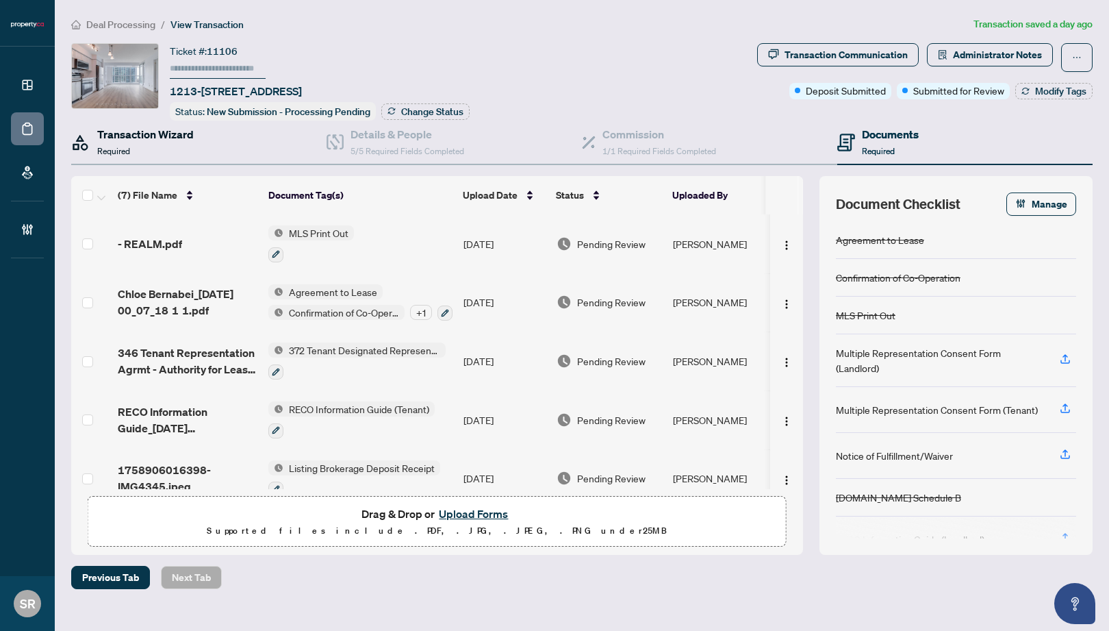
click at [141, 138] on h4 "Transaction Wizard" at bounding box center [145, 134] width 97 height 16
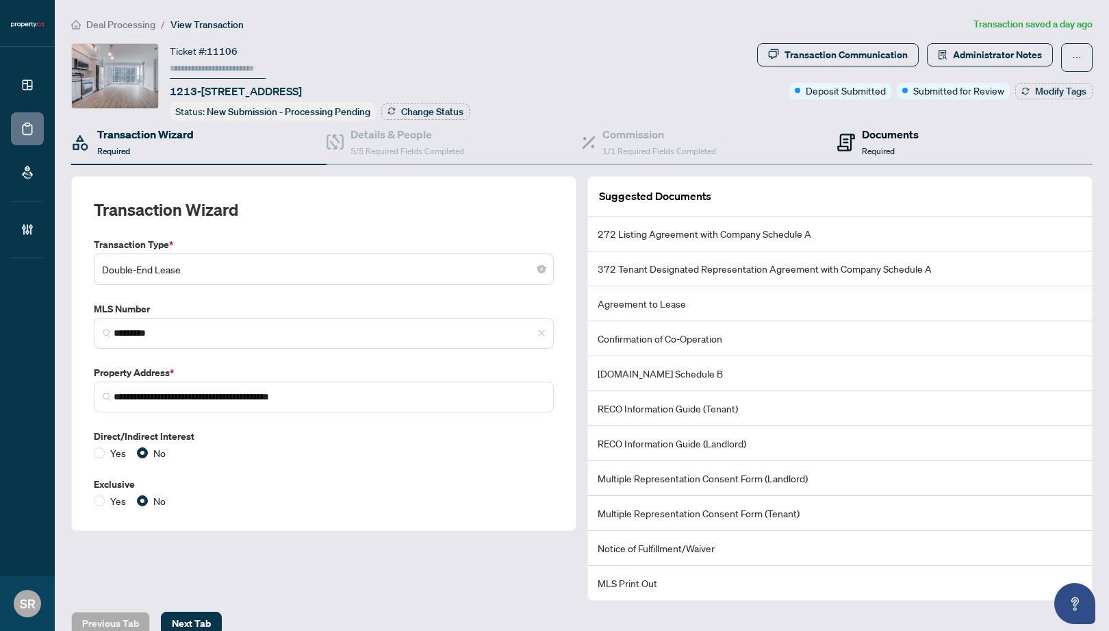
click at [886, 146] on span "Required" at bounding box center [878, 151] width 33 height 10
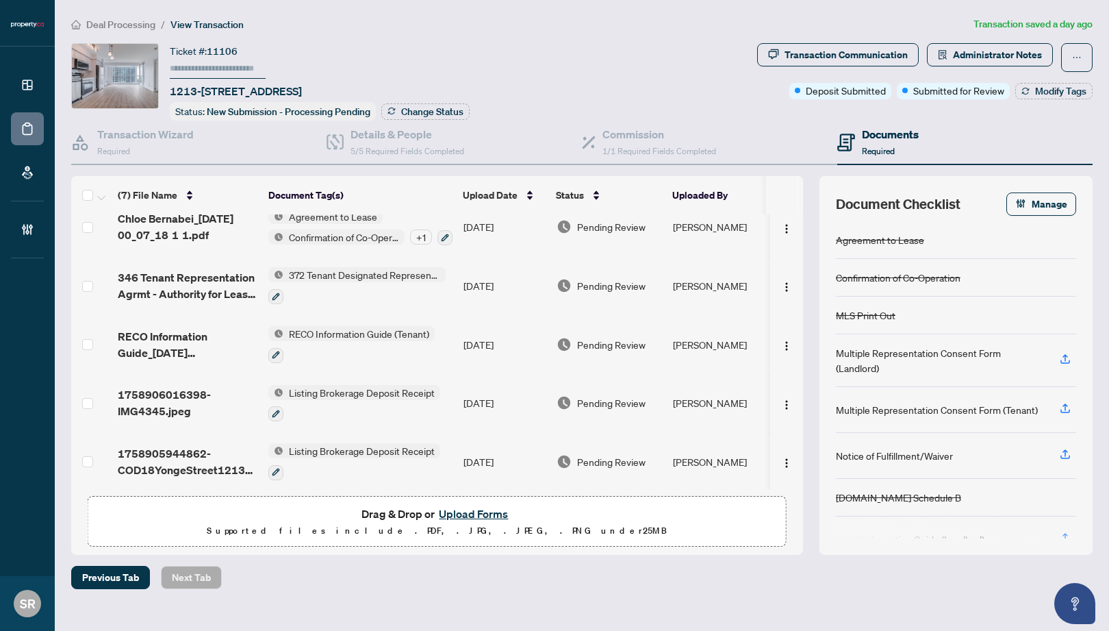
scroll to position [137, 0]
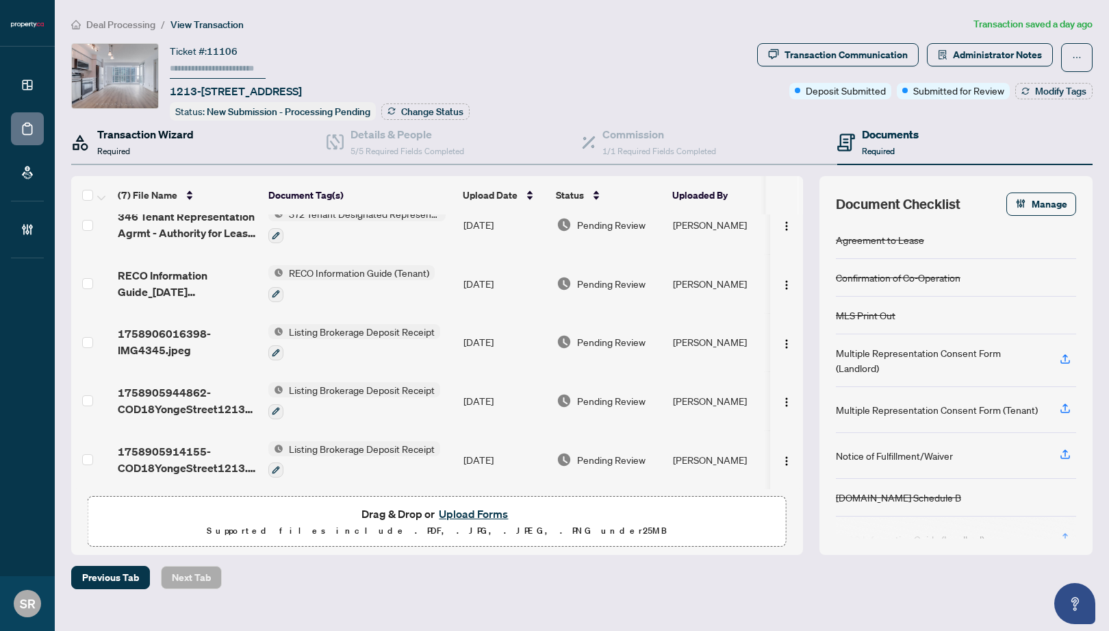
click at [162, 149] on div "Transaction Wizard Required" at bounding box center [145, 142] width 97 height 32
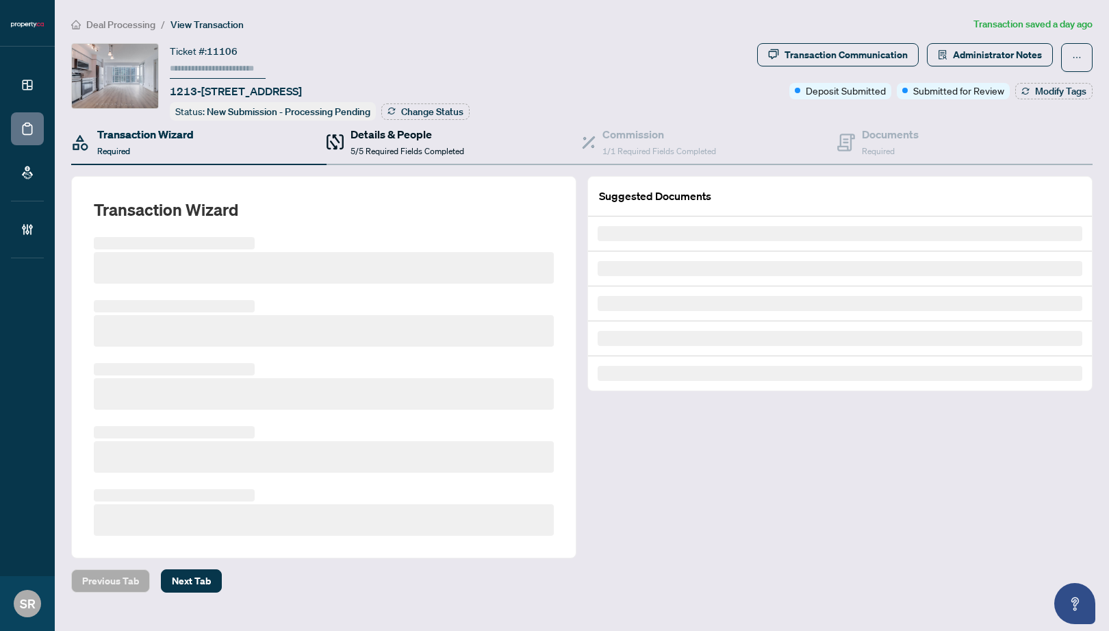
click at [397, 131] on h4 "Details & People" at bounding box center [408, 134] width 114 height 16
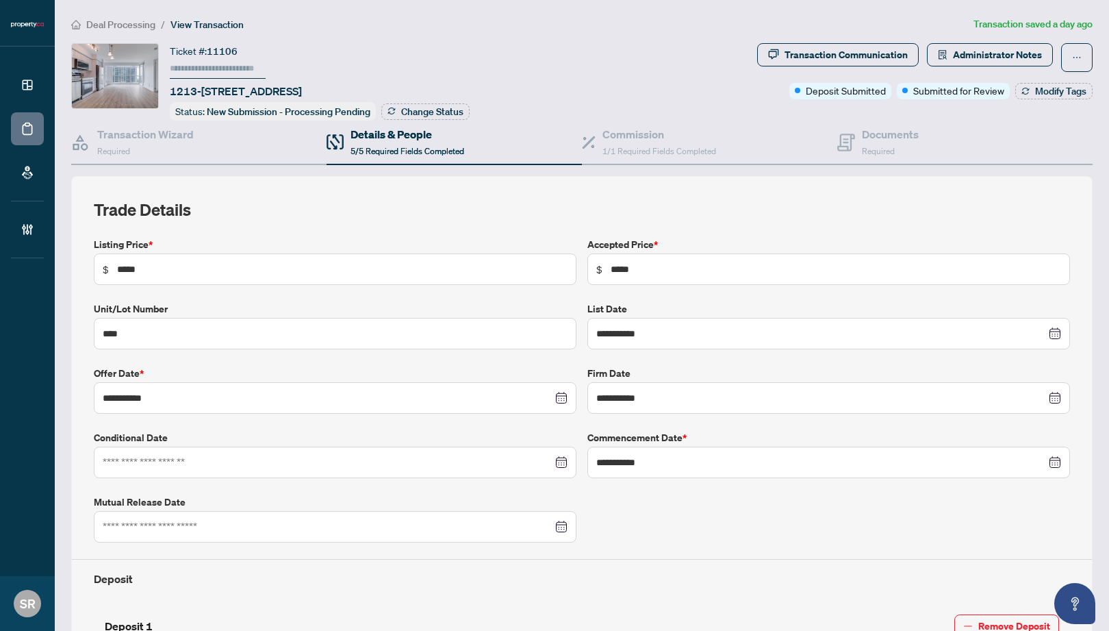
type input "**********"
click at [656, 127] on h4 "Commission" at bounding box center [659, 134] width 114 height 16
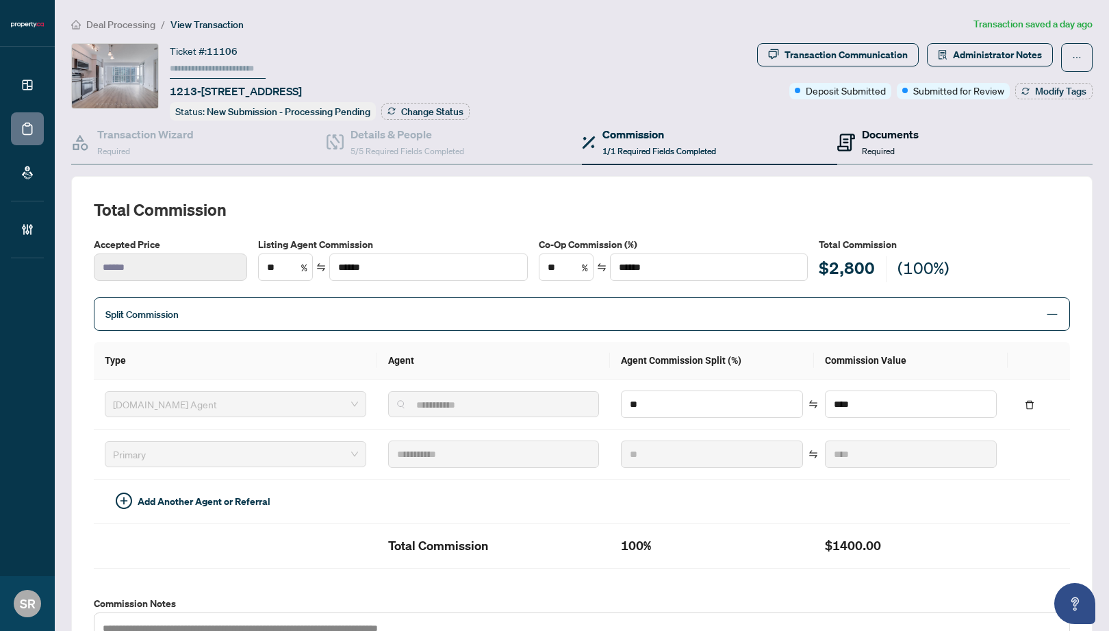
click at [865, 135] on h4 "Documents" at bounding box center [890, 134] width 57 height 16
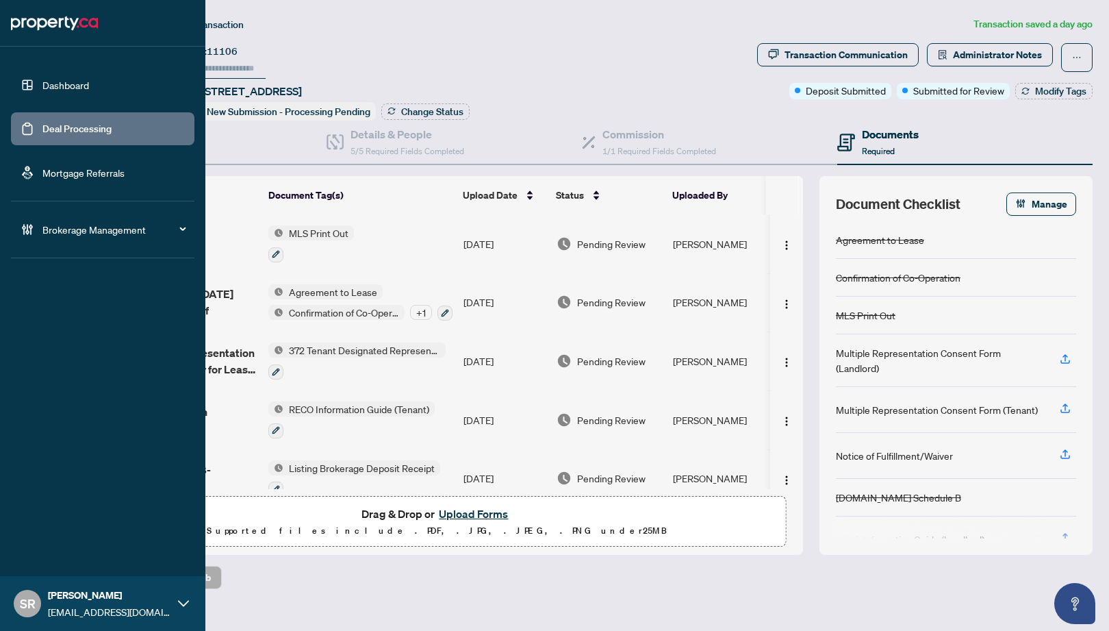
click at [112, 134] on link "Deal Processing" at bounding box center [76, 129] width 69 height 12
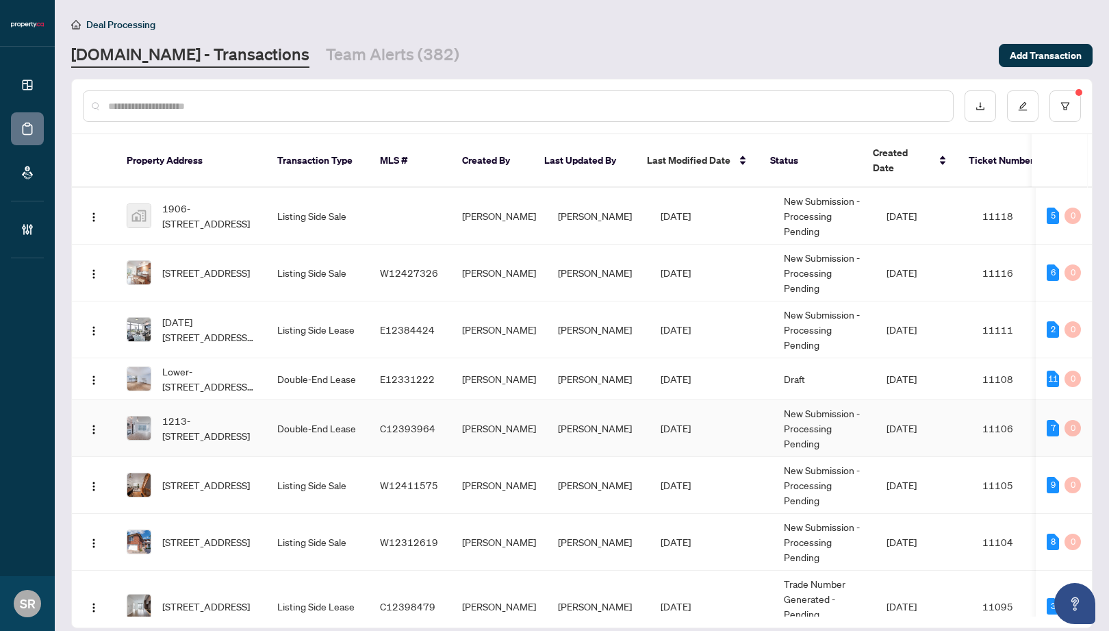
click at [554, 416] on td "[PERSON_NAME]" at bounding box center [598, 428] width 103 height 57
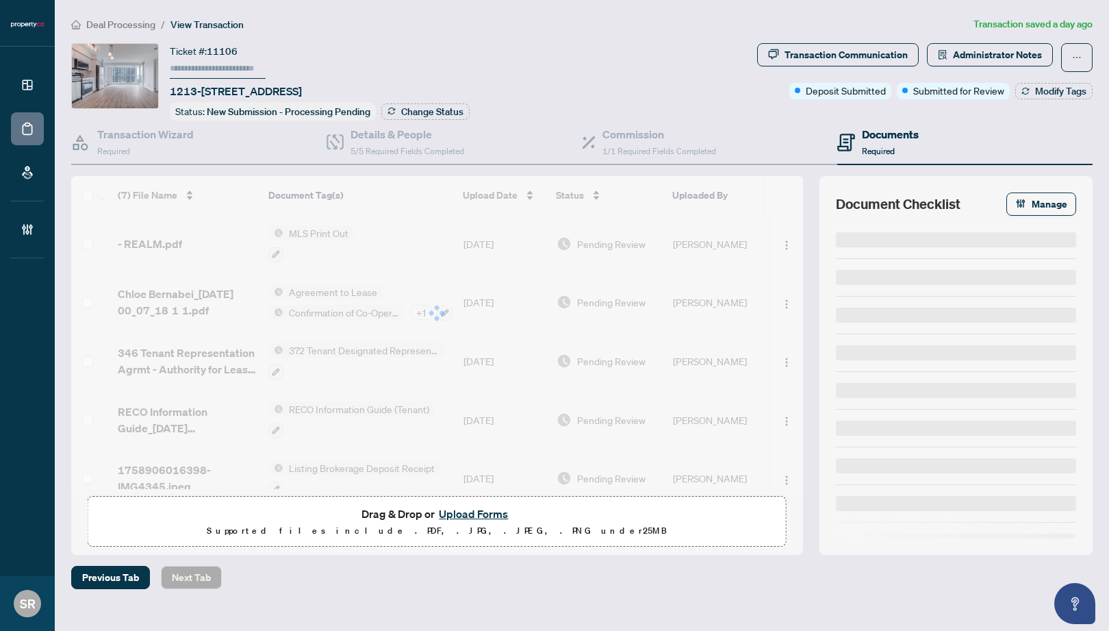
click at [906, 148] on div "Documents Required" at bounding box center [890, 142] width 57 height 32
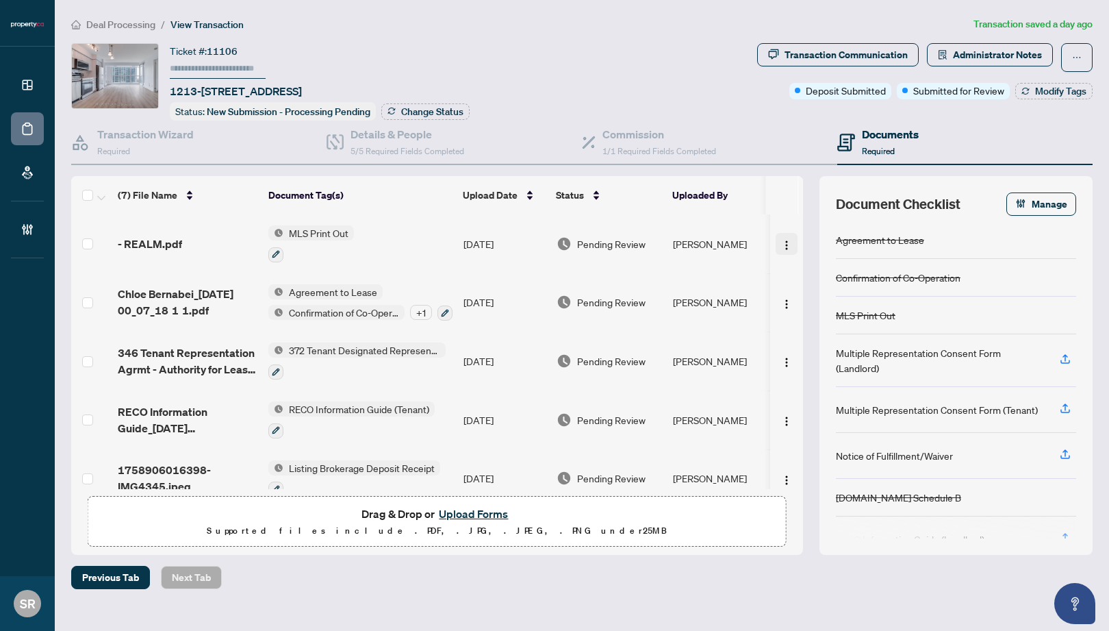
click at [781, 240] on img "button" at bounding box center [786, 245] width 11 height 11
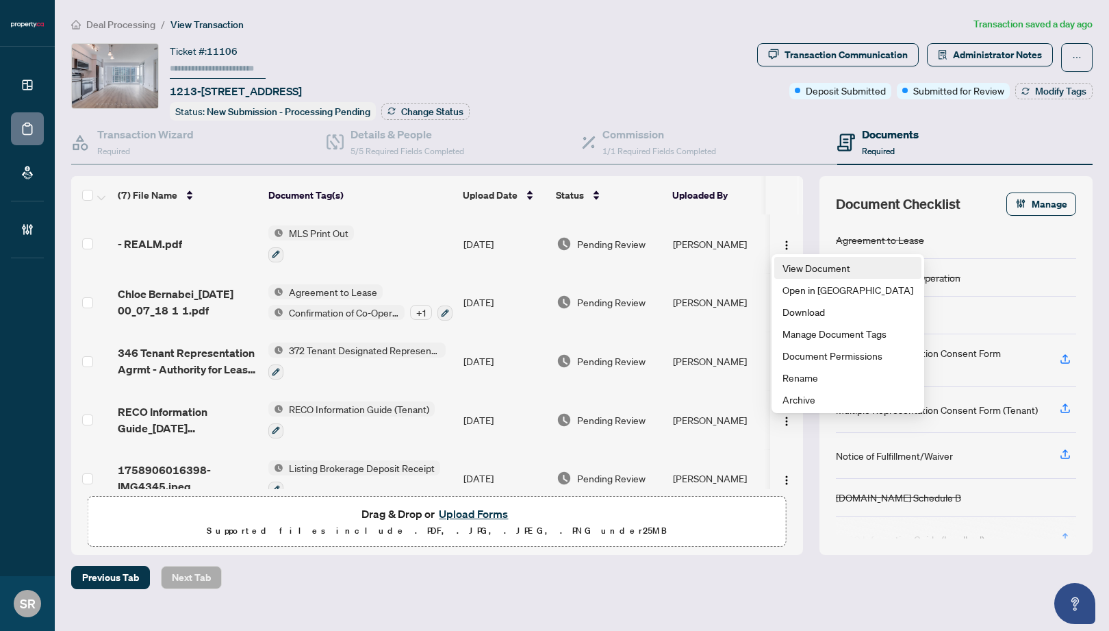
click at [790, 268] on span "View Document" at bounding box center [847, 267] width 131 height 15
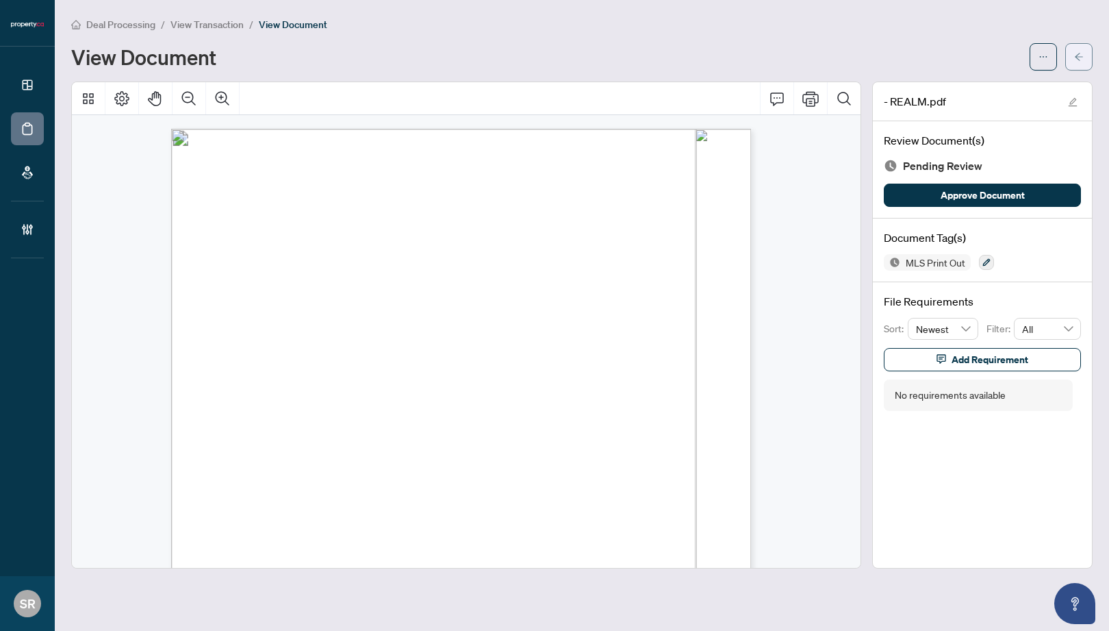
click at [990, 58] on button "button" at bounding box center [1078, 56] width 27 height 27
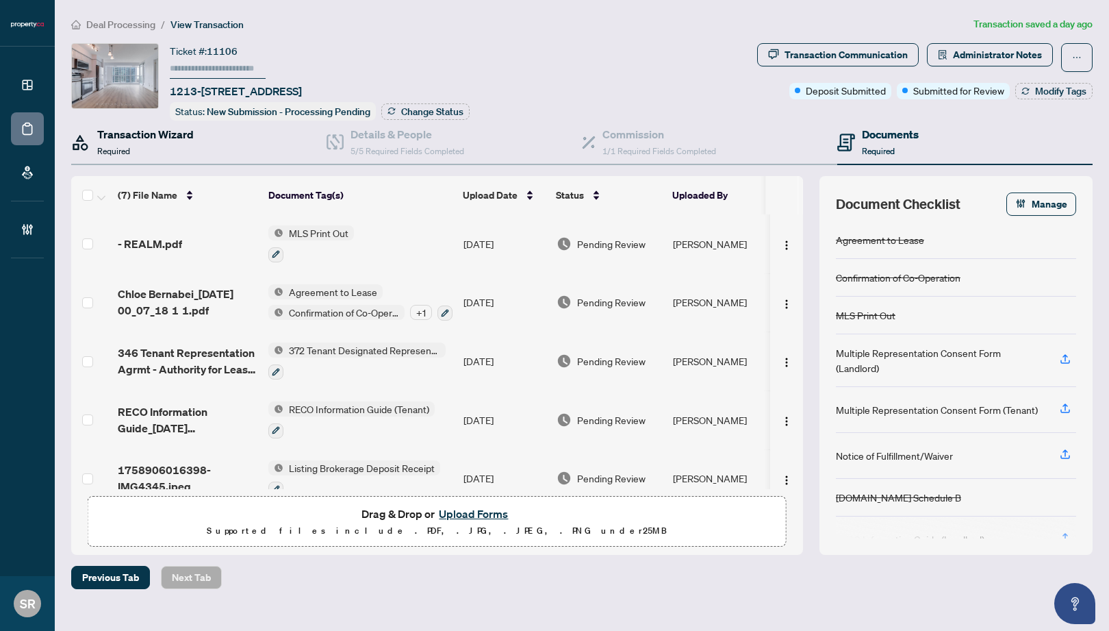
click at [188, 150] on div "Transaction Wizard Required" at bounding box center [145, 142] width 97 height 32
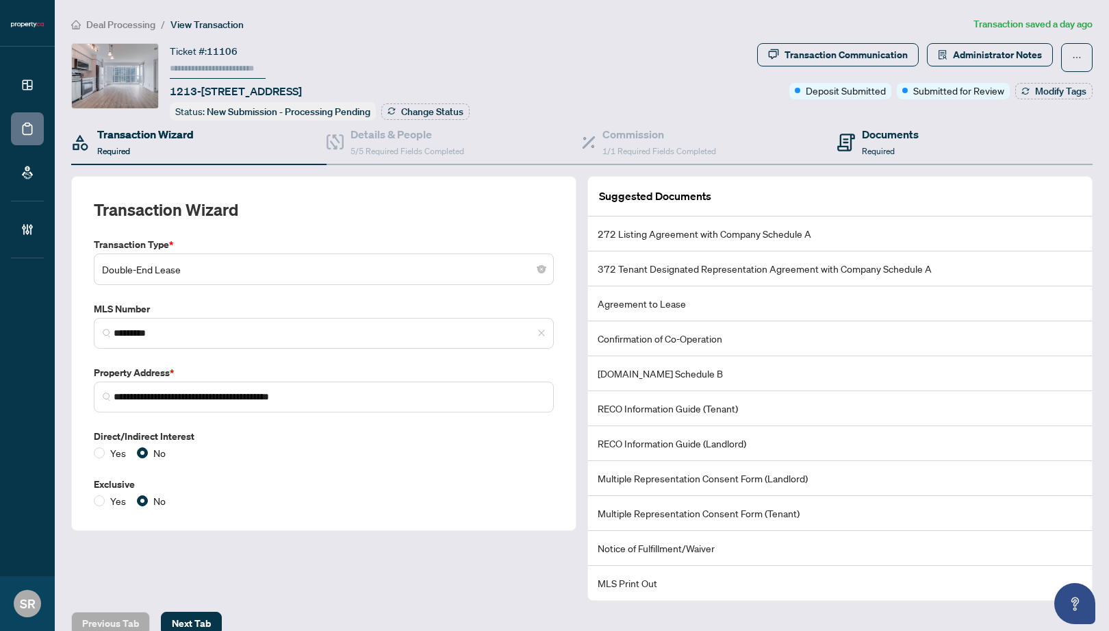
click at [934, 132] on div "Documents Required" at bounding box center [964, 142] width 255 height 44
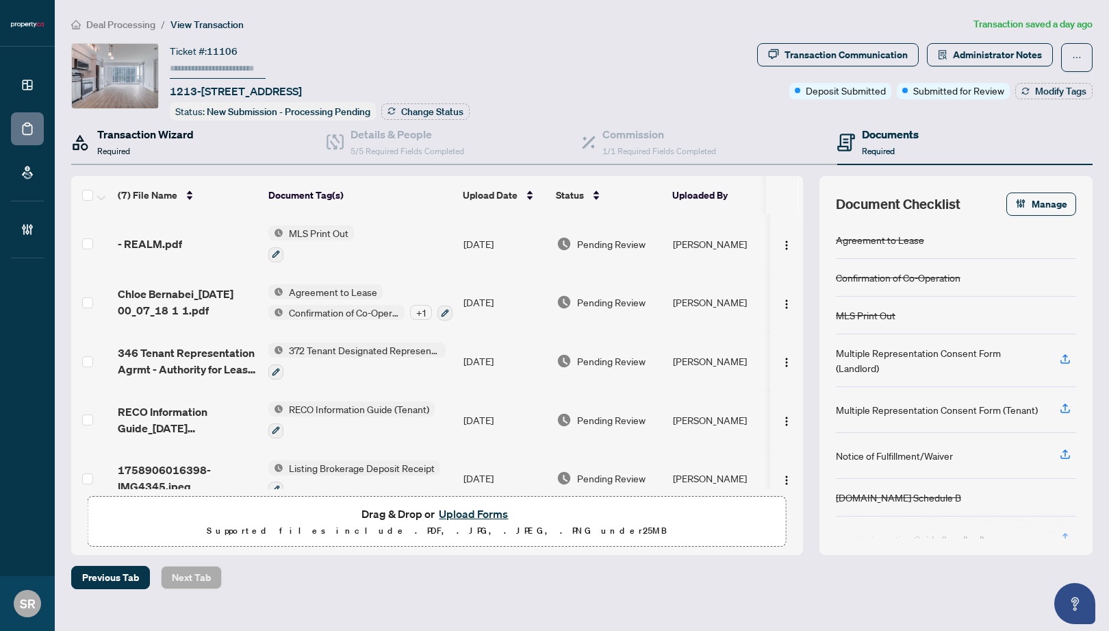
click at [180, 144] on div "Transaction Wizard Required" at bounding box center [145, 142] width 97 height 32
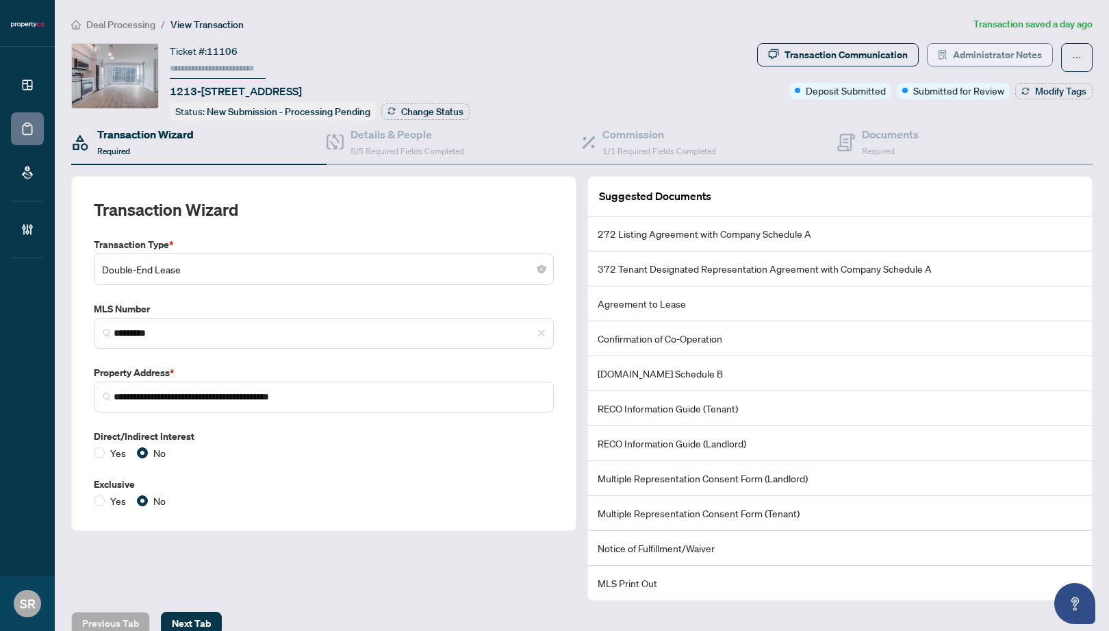
click at [977, 56] on span "Administrator Notes" at bounding box center [997, 55] width 89 height 22
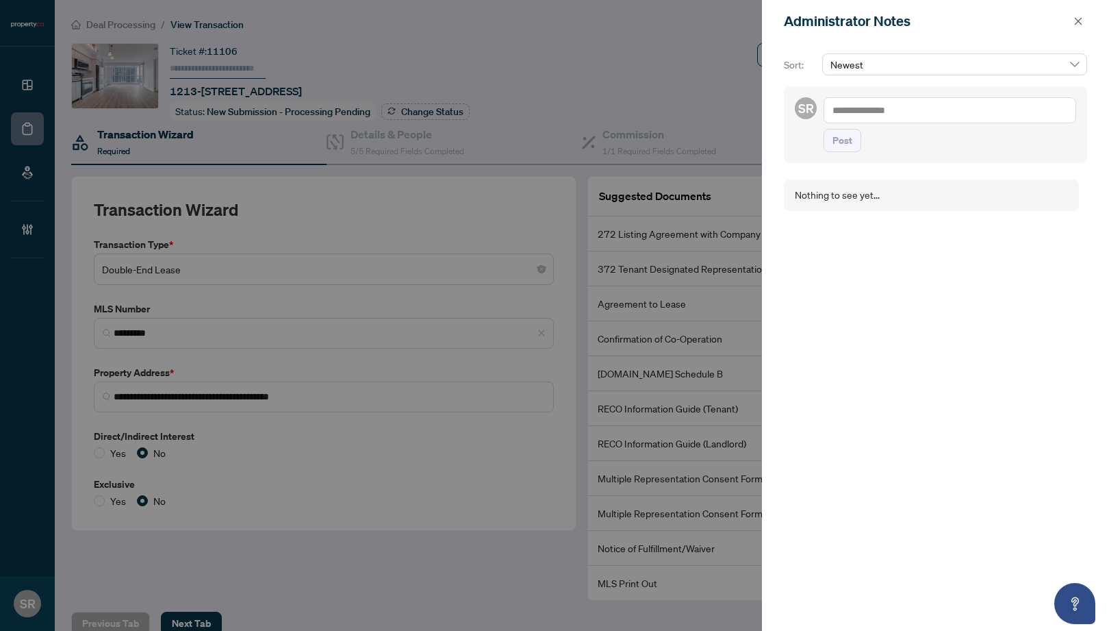
click at [867, 112] on textarea at bounding box center [950, 110] width 253 height 26
type textarea "**********"
click at [851, 154] on span "Post" at bounding box center [842, 154] width 20 height 22
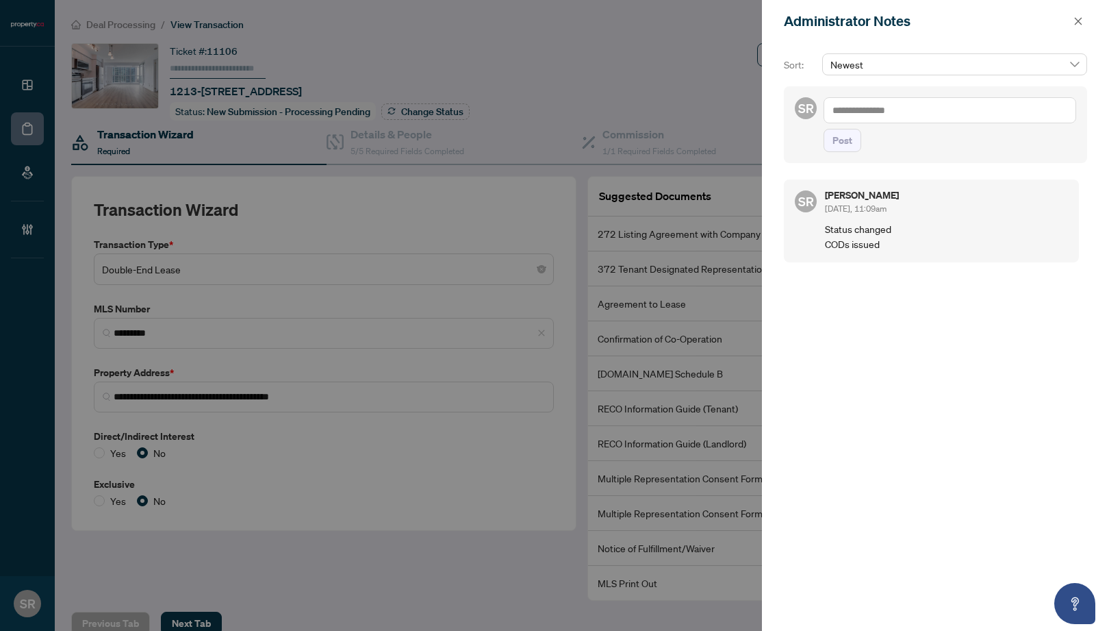
click at [663, 150] on div at bounding box center [554, 315] width 1109 height 631
click at [990, 20] on button "button" at bounding box center [1078, 21] width 18 height 16
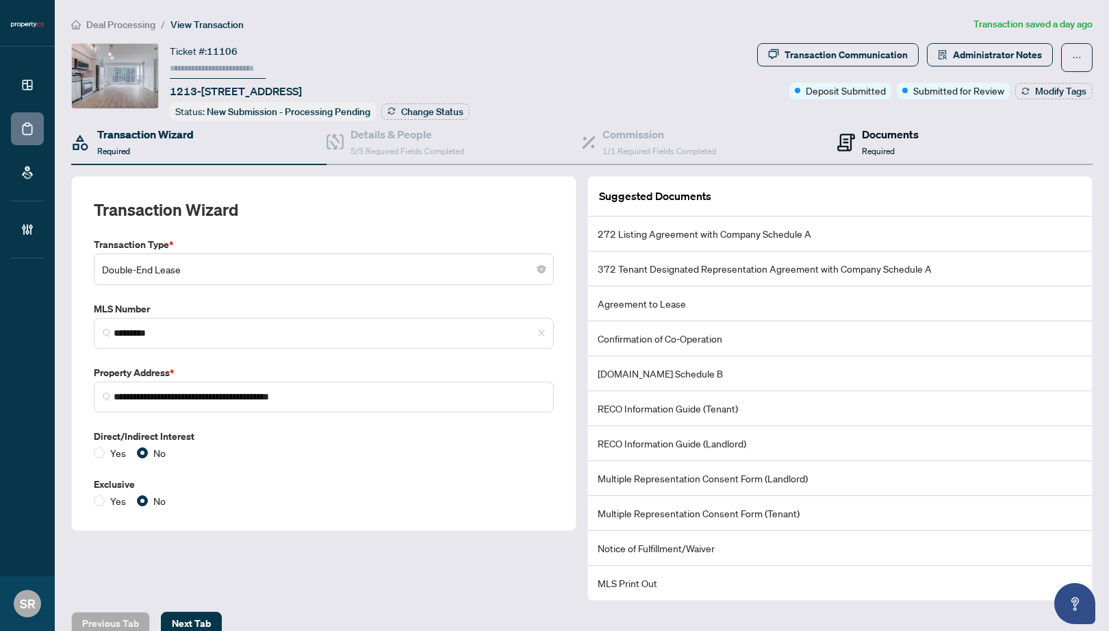
click at [891, 137] on h4 "Documents" at bounding box center [890, 134] width 57 height 16
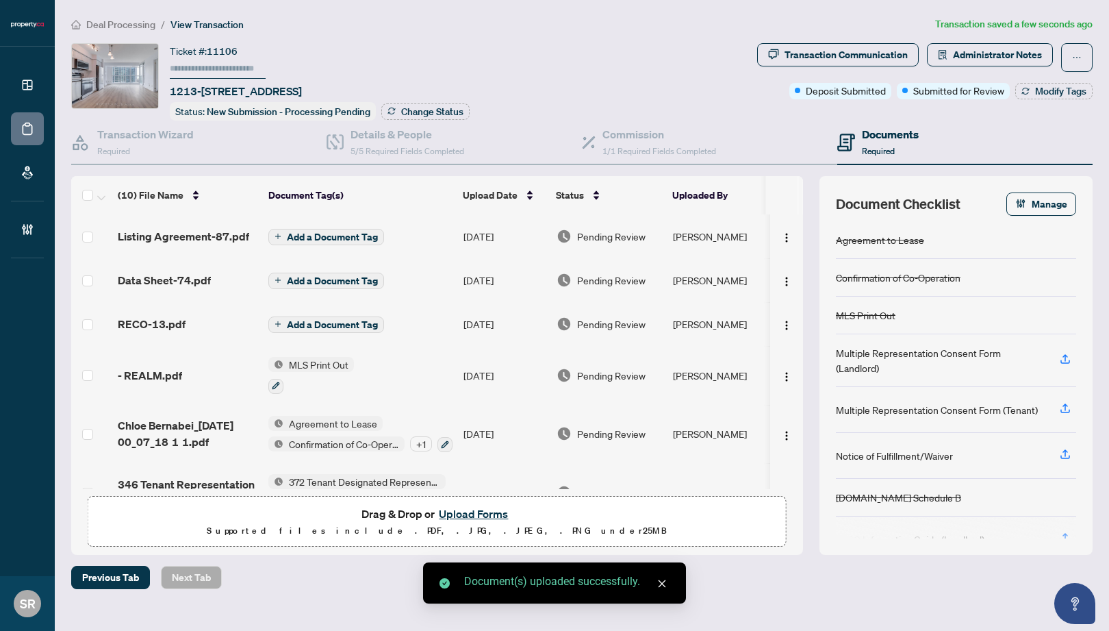
click at [351, 320] on span "Add a Document Tag" at bounding box center [332, 325] width 91 height 10
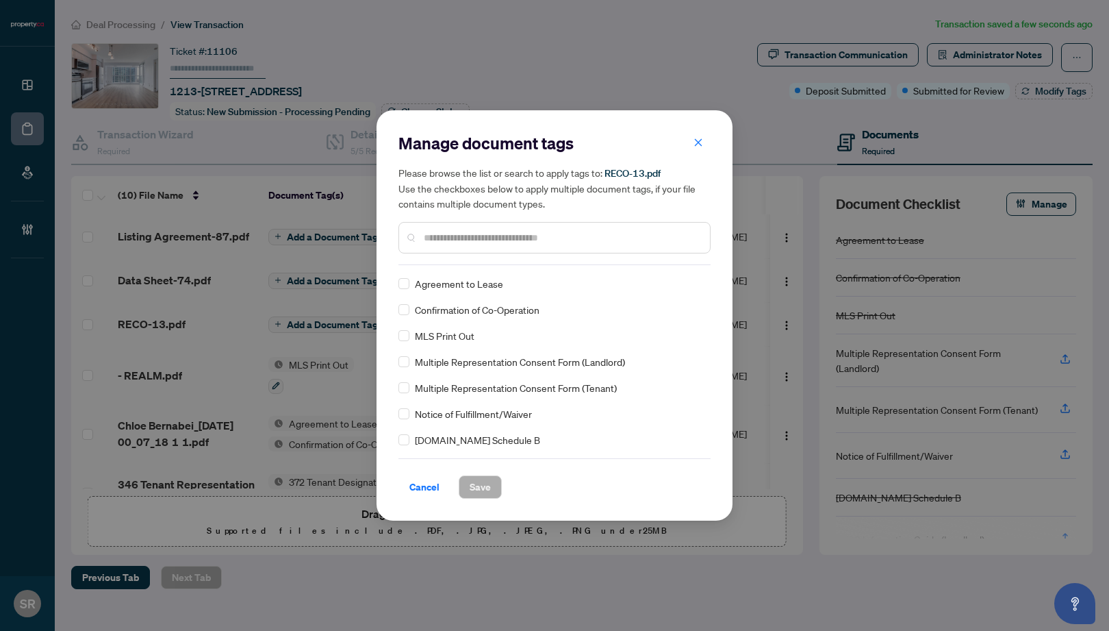
click at [458, 239] on input "text" at bounding box center [561, 237] width 275 height 15
type input "****"
click at [526, 288] on span "RECO Information Guide (Landlord)" at bounding box center [489, 283] width 149 height 15
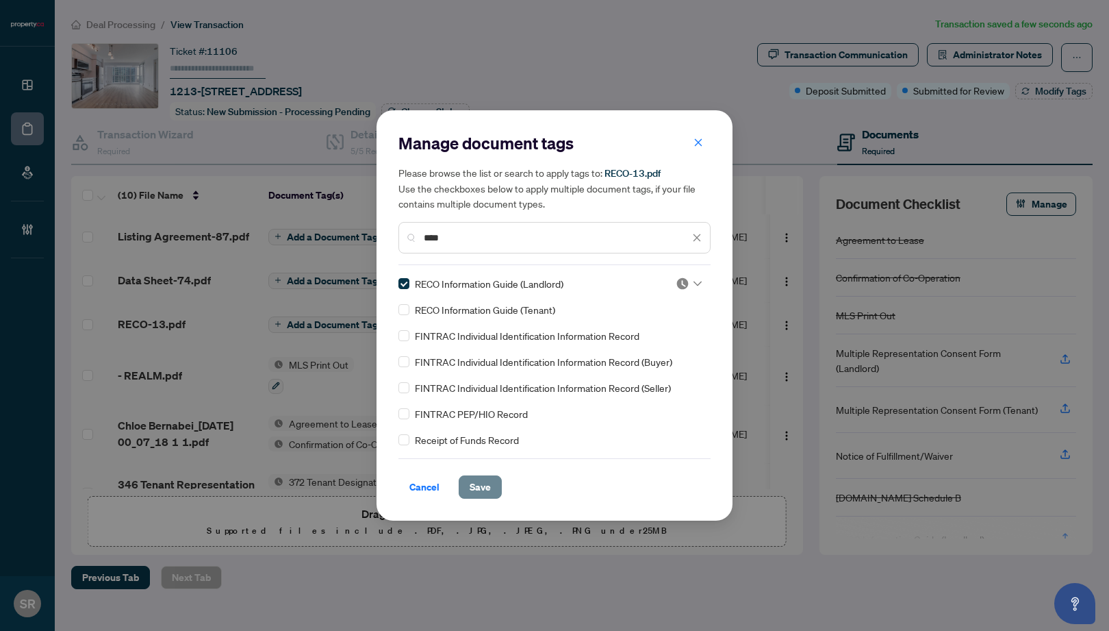
click at [488, 479] on span "Save" at bounding box center [480, 487] width 21 height 22
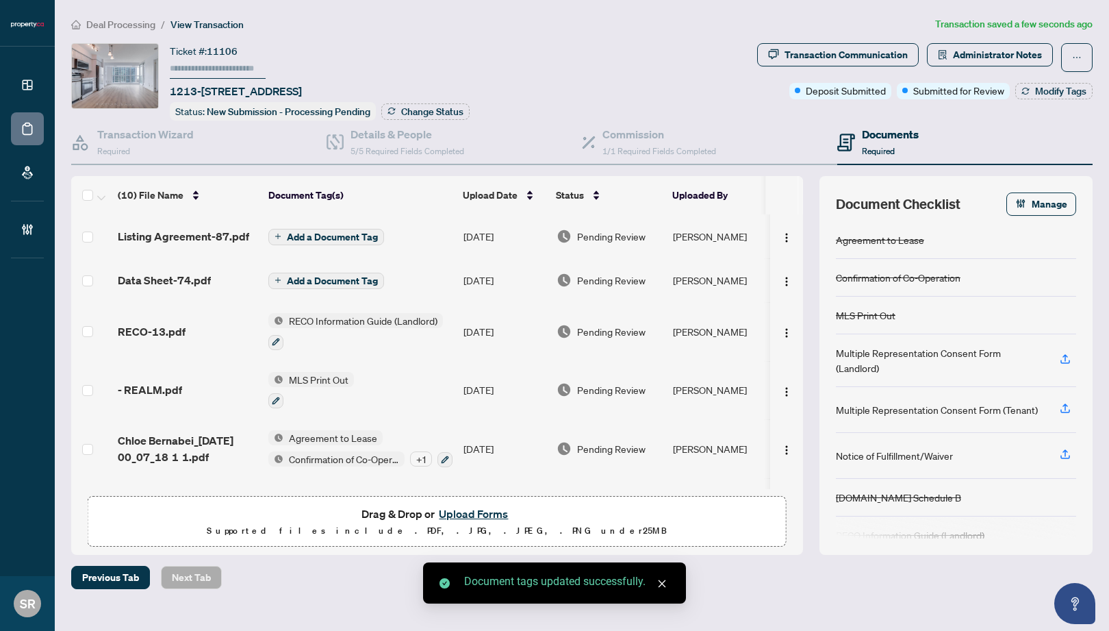
click at [344, 276] on span "Add a Document Tag" at bounding box center [332, 281] width 91 height 10
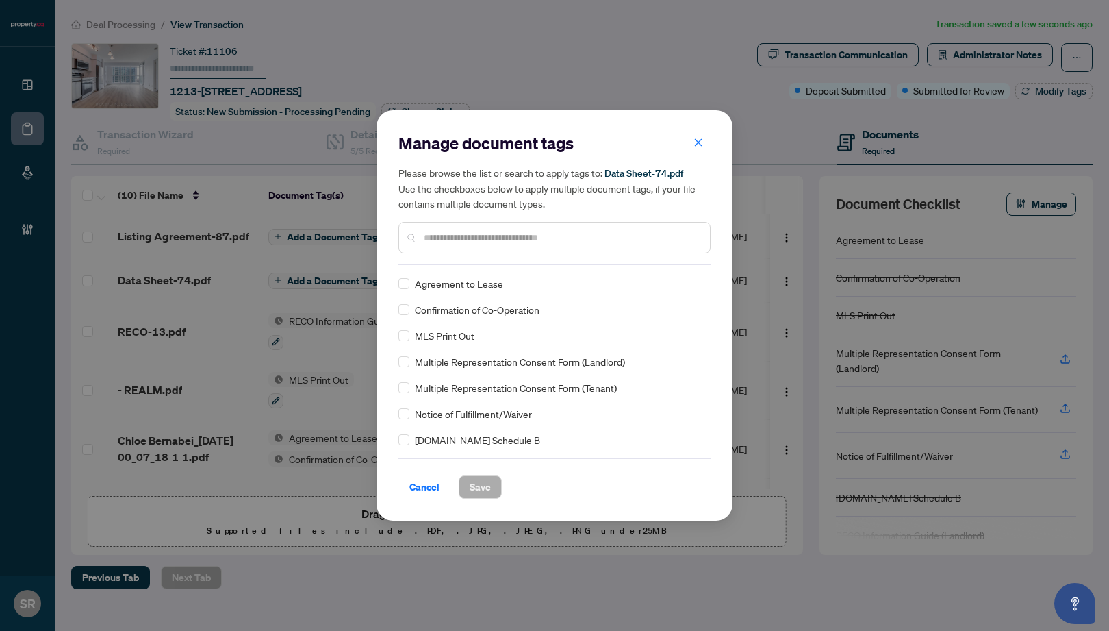
click at [461, 242] on input "text" at bounding box center [561, 237] width 275 height 15
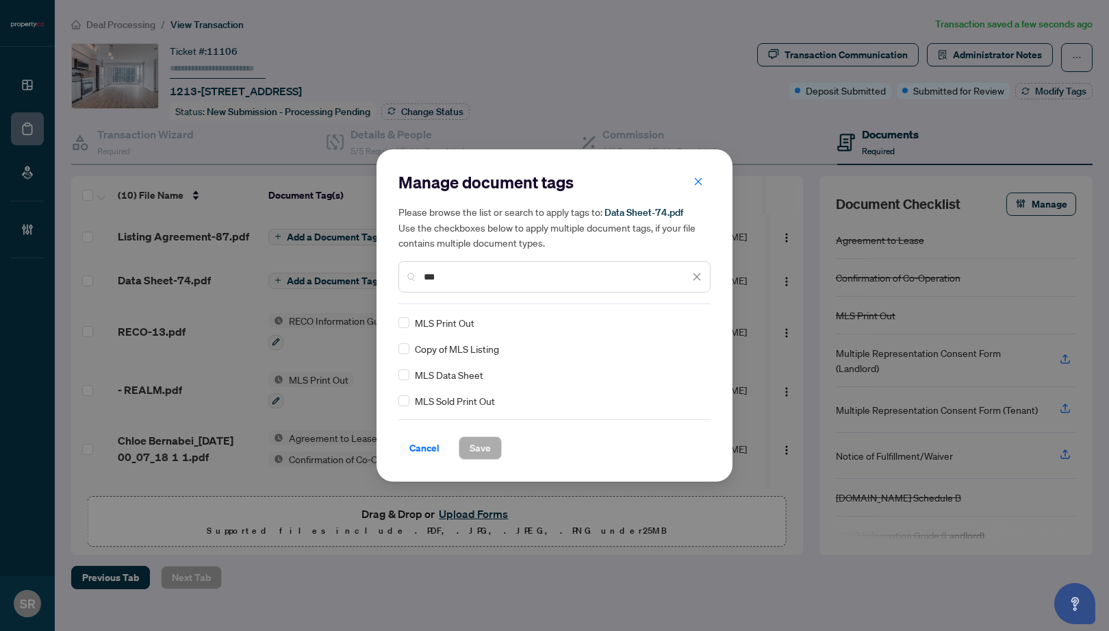
type input "***"
click at [463, 376] on span "MLS Data Sheet" at bounding box center [449, 374] width 68 height 15
click at [478, 444] on span "Save" at bounding box center [480, 448] width 21 height 22
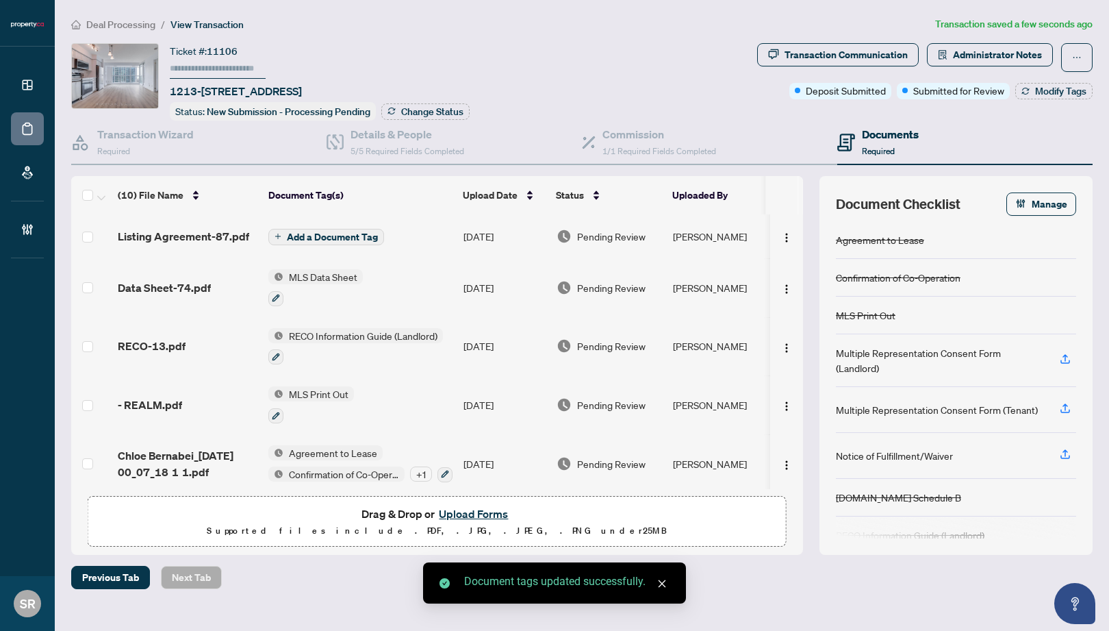
click at [330, 232] on span "Add a Document Tag" at bounding box center [332, 237] width 91 height 10
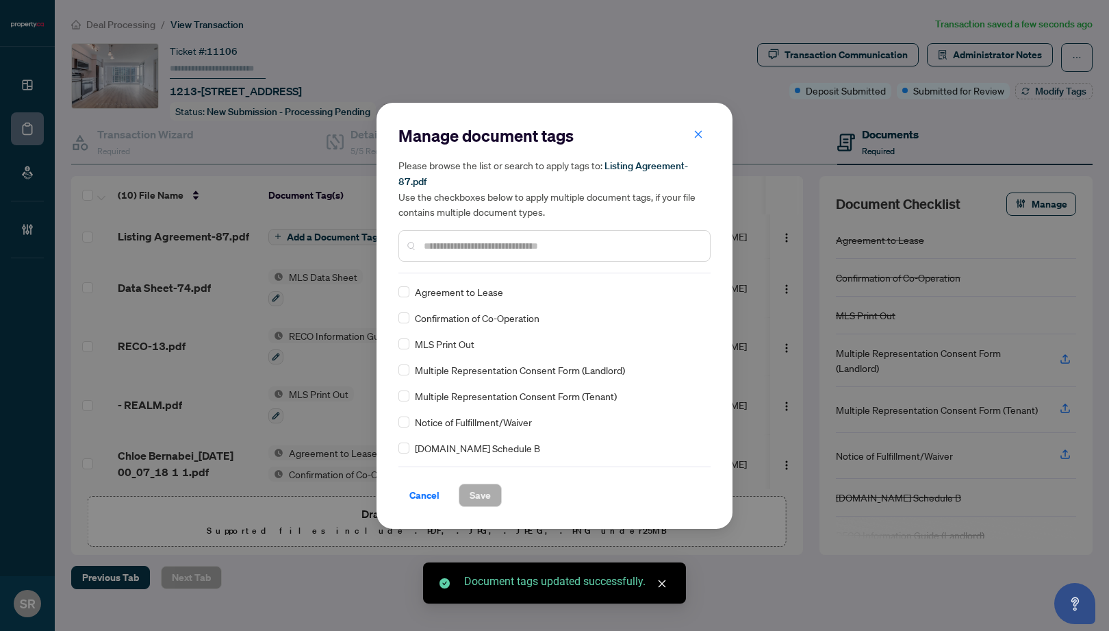
click at [435, 246] on input "text" at bounding box center [561, 245] width 275 height 15
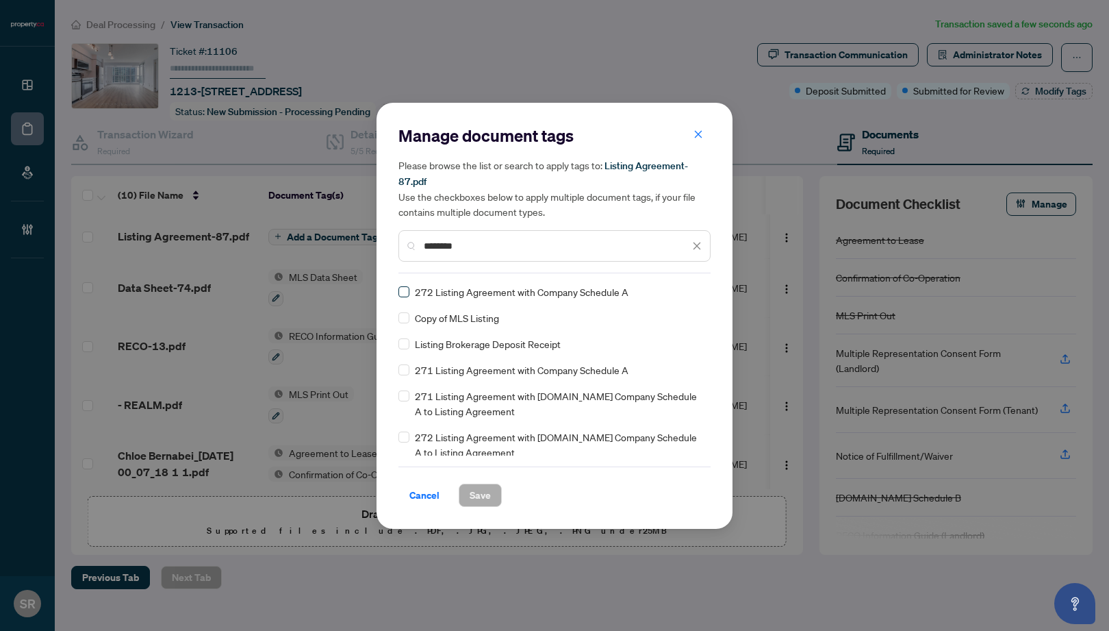
type input "*******"
click at [480, 498] on span "Save" at bounding box center [480, 495] width 21 height 22
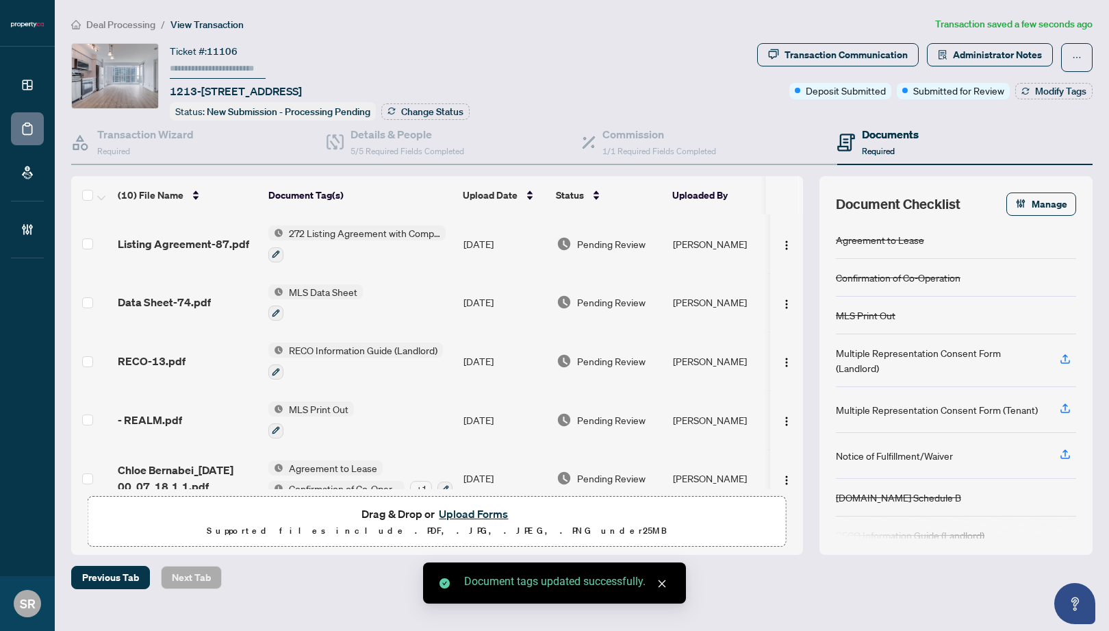
click at [845, 585] on div "Previous Tab Next Tab" at bounding box center [581, 576] width 1021 height 23
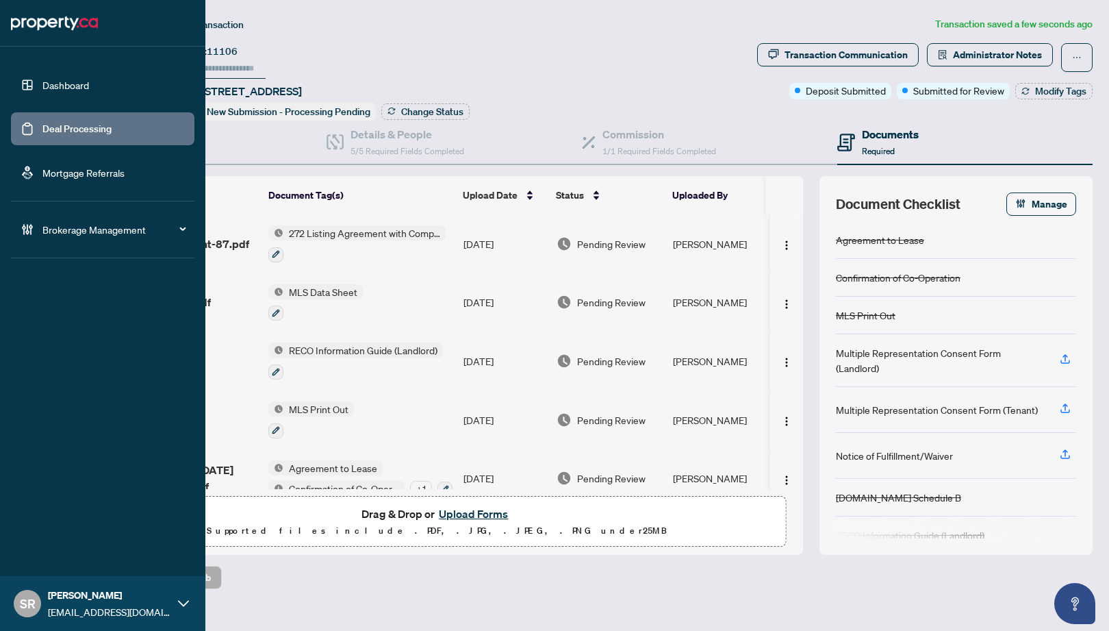
click at [61, 129] on link "Deal Processing" at bounding box center [76, 129] width 69 height 12
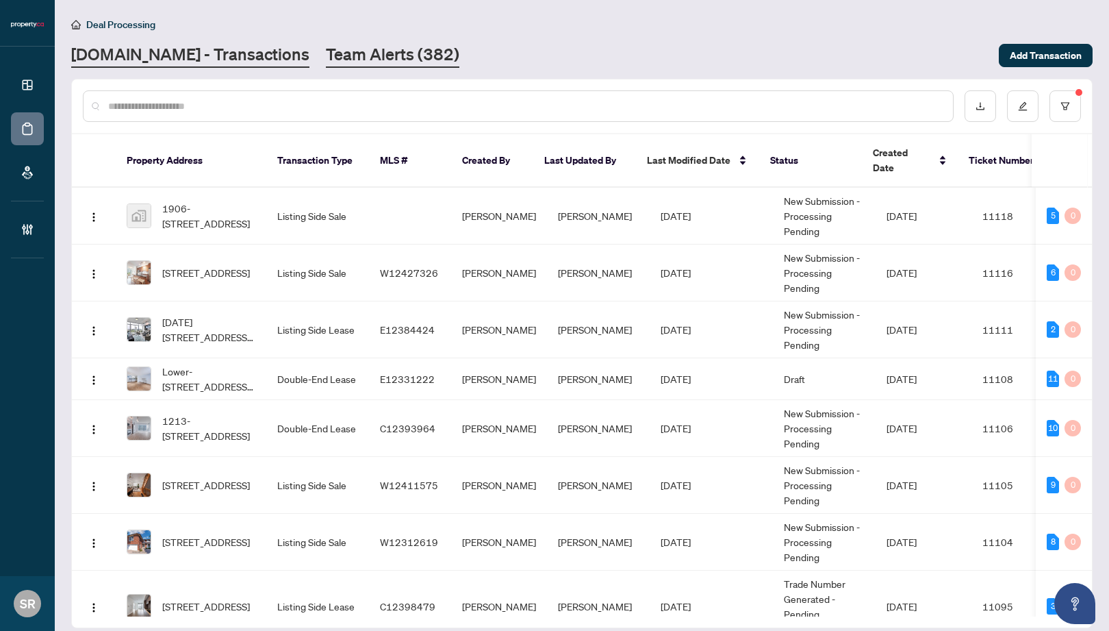
click at [359, 65] on link "Team Alerts (382)" at bounding box center [392, 55] width 133 height 25
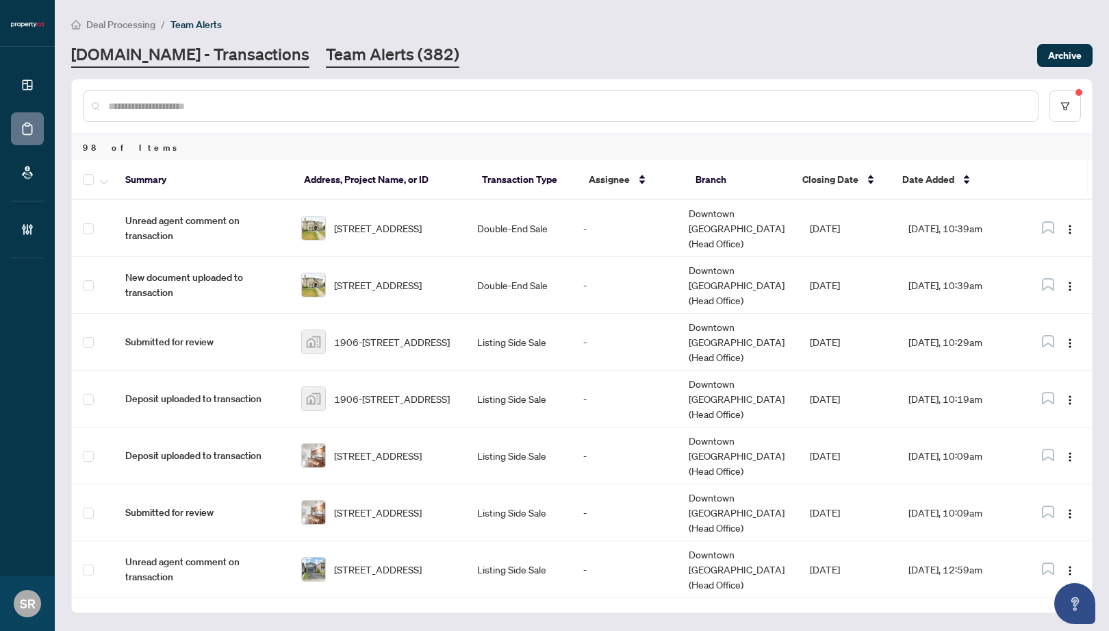
click at [219, 49] on link "[DOMAIN_NAME] - Transactions" at bounding box center [190, 55] width 238 height 25
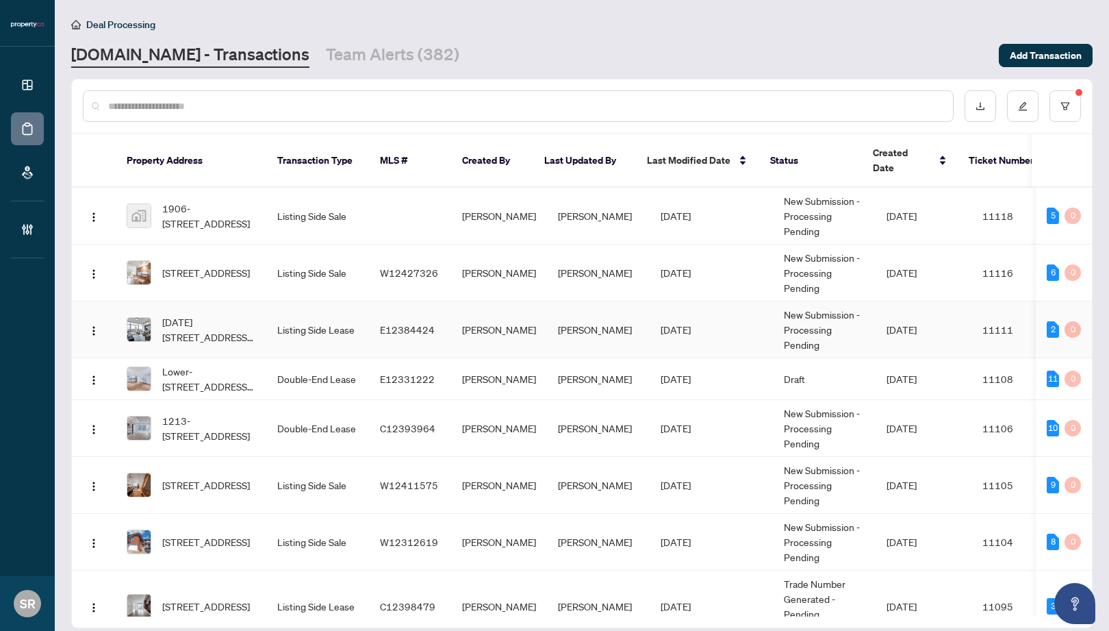
click at [567, 320] on td "[PERSON_NAME]" at bounding box center [598, 329] width 103 height 57
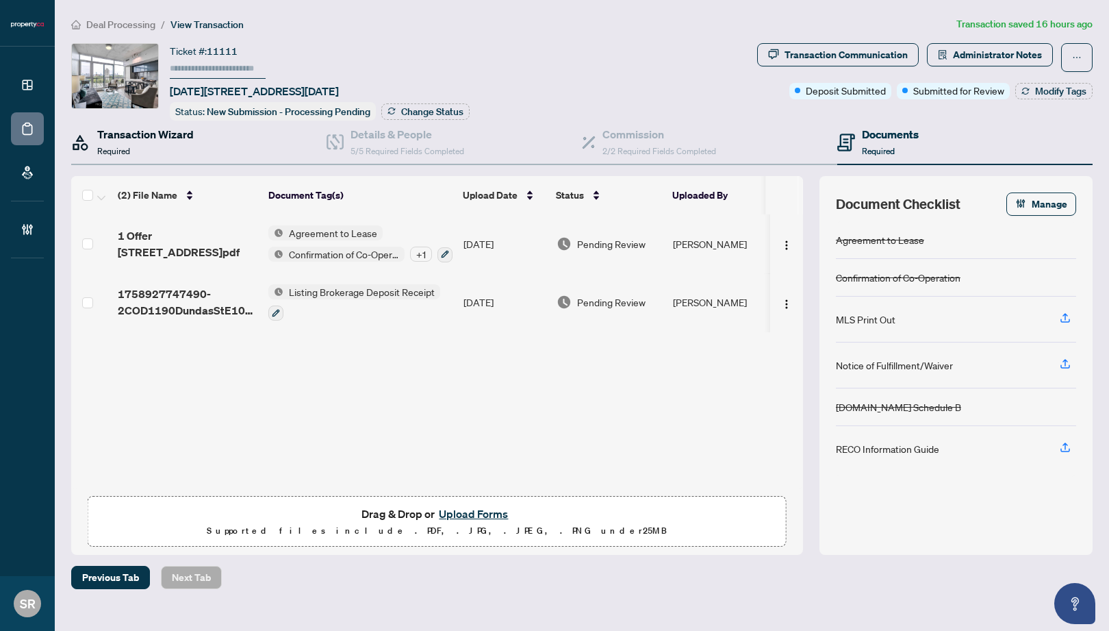
click at [162, 145] on div "Transaction Wizard Required" at bounding box center [145, 142] width 97 height 32
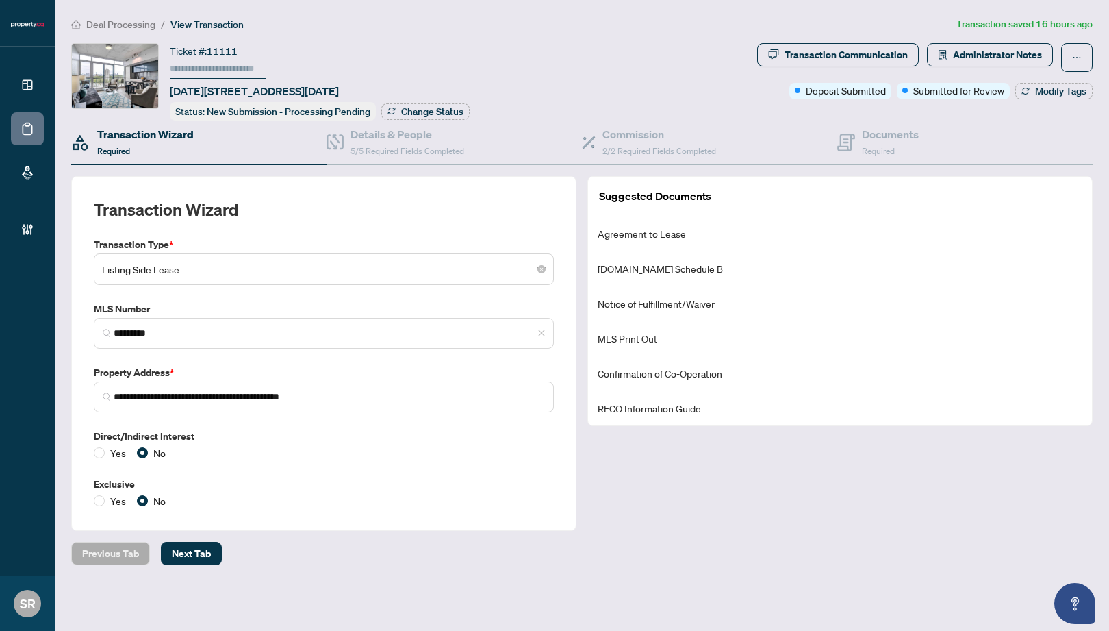
click at [696, 448] on div "Suggested Documents Agreement to Lease Property.ca Schedule B Notice of Fulfill…" at bounding box center [840, 353] width 516 height 355
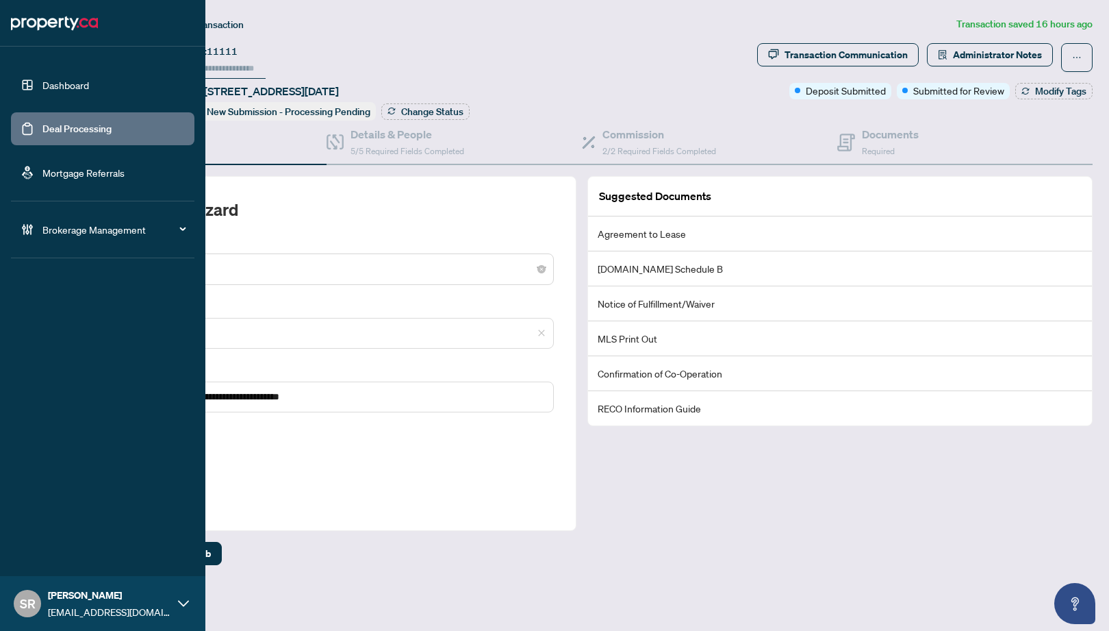
click at [6, 128] on ul "Dashboard Deal Processing Mortgage Referrals Brokerage Management" at bounding box center [102, 157] width 205 height 199
click at [81, 128] on link "Deal Processing" at bounding box center [76, 129] width 69 height 12
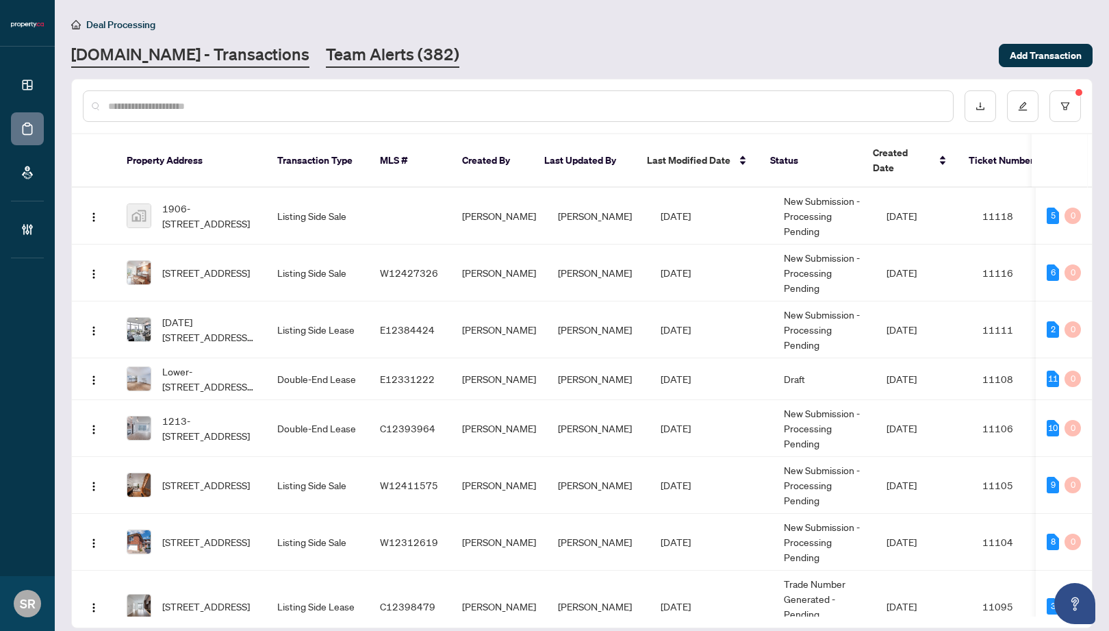
click at [375, 64] on link "Team Alerts (382)" at bounding box center [392, 55] width 133 height 25
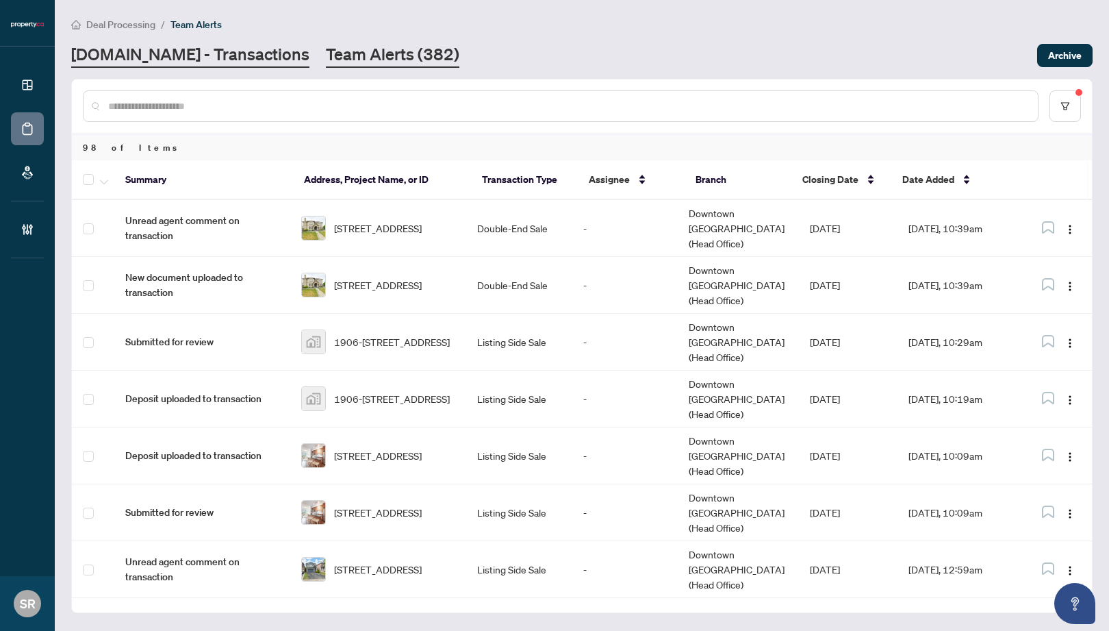
click at [219, 55] on link "[DOMAIN_NAME] - Transactions" at bounding box center [190, 55] width 238 height 25
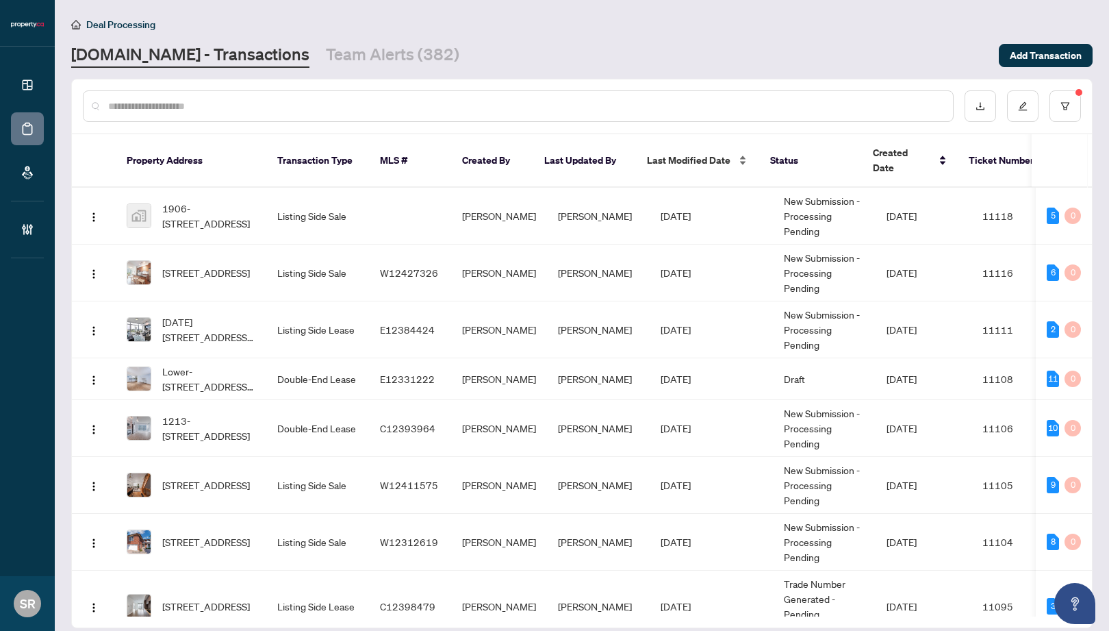
click at [740, 154] on div "Last Modified Date" at bounding box center [697, 160] width 101 height 15
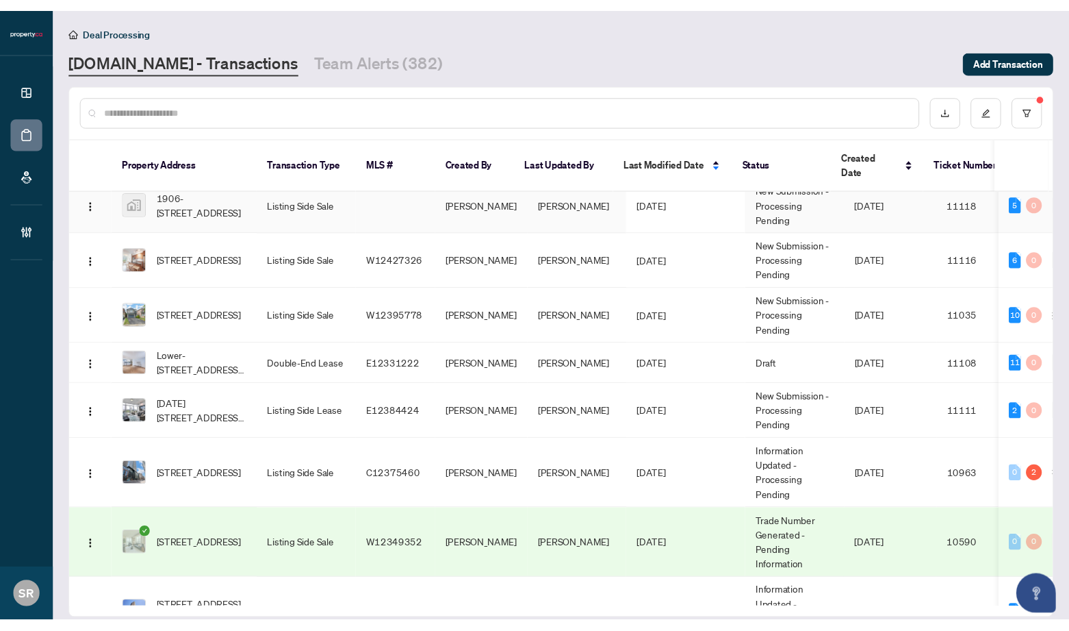
scroll to position [57, 0]
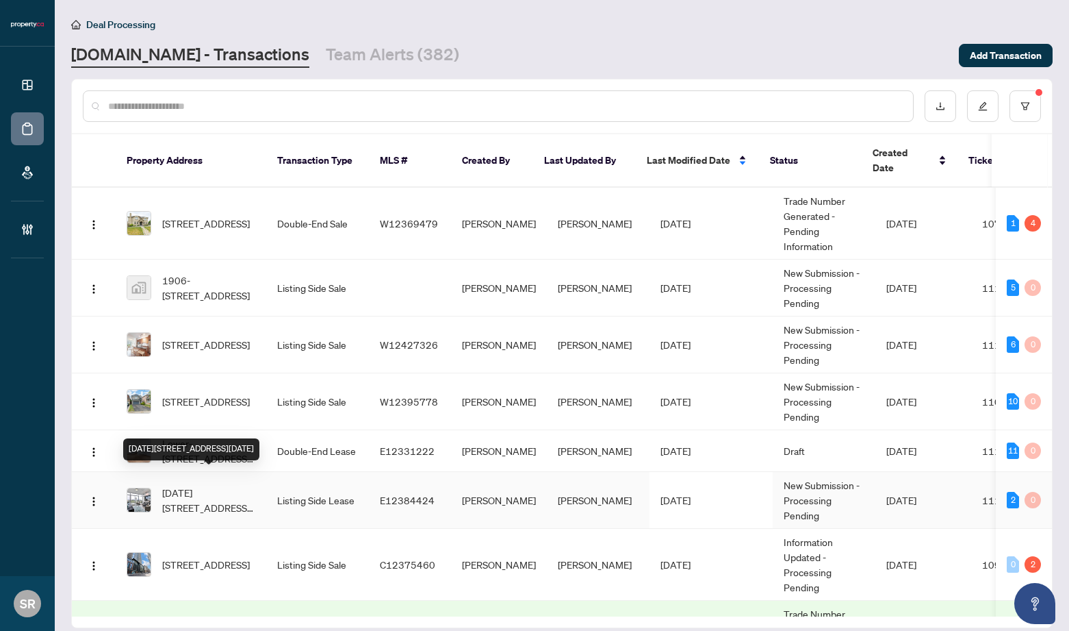
click at [192, 485] on span "[DATE][STREET_ADDRESS][DATE]" at bounding box center [208, 500] width 93 height 30
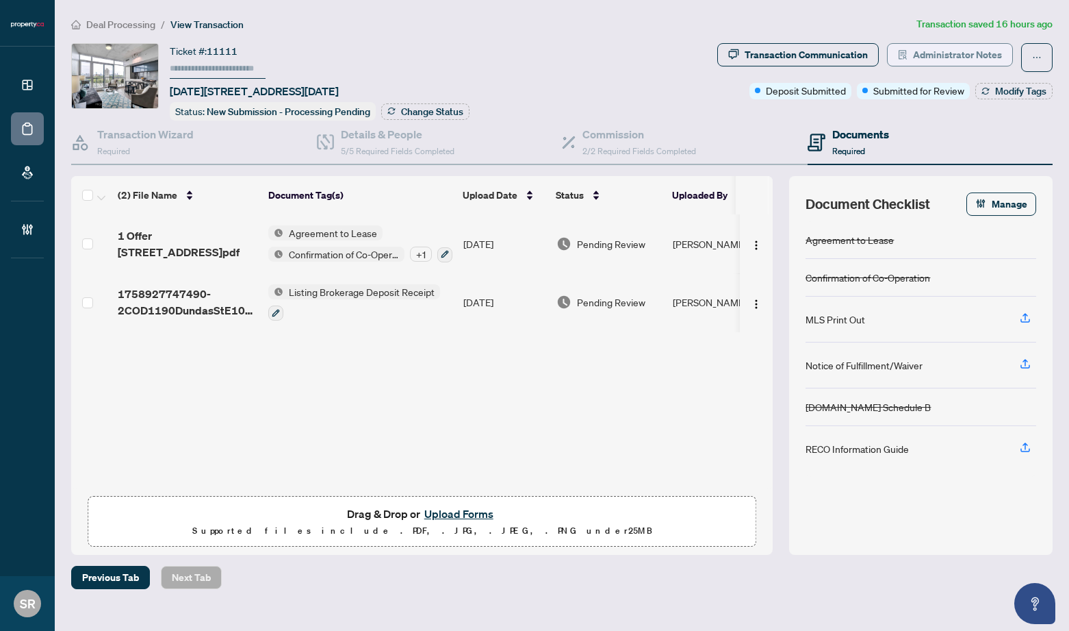
click at [975, 63] on span "Administrator Notes" at bounding box center [957, 55] width 89 height 22
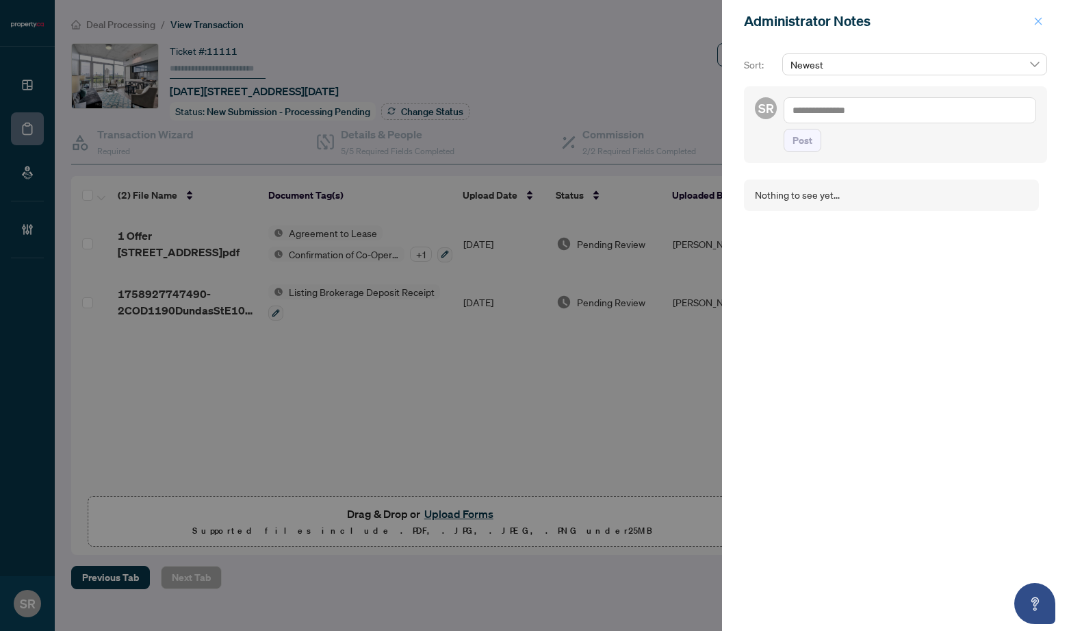
click at [990, 18] on icon "close" at bounding box center [1039, 21] width 10 height 10
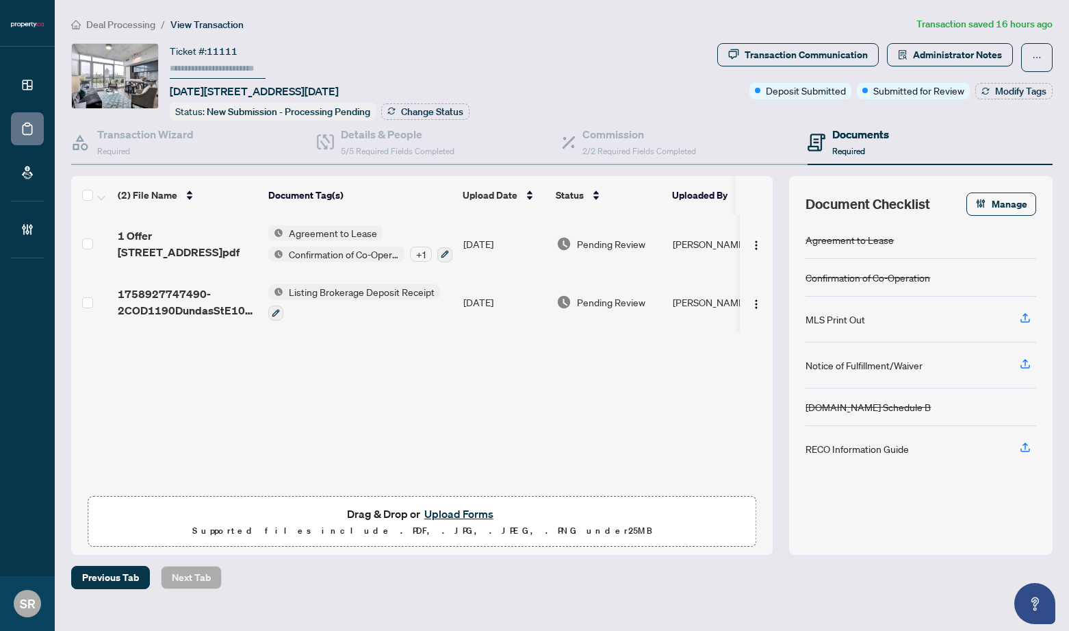
click at [612, 78] on div "Ticket #: 11111 1020-1190 Dundas St, Toronto, Ontario M4M 1S3, Canada Status: N…" at bounding box center [391, 81] width 641 height 77
click at [609, 52] on div "Ticket #: 11111 1020-1190 Dundas St, Toronto, Ontario M4M 1S3, Canada Status: N…" at bounding box center [391, 81] width 641 height 77
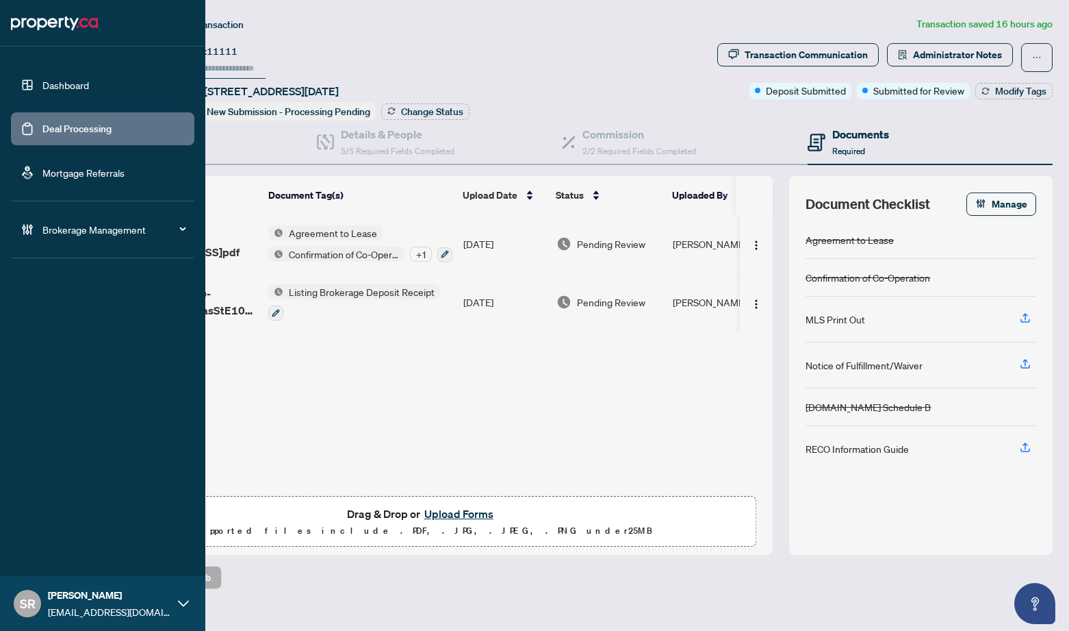
click at [87, 129] on link "Deal Processing" at bounding box center [76, 129] width 69 height 12
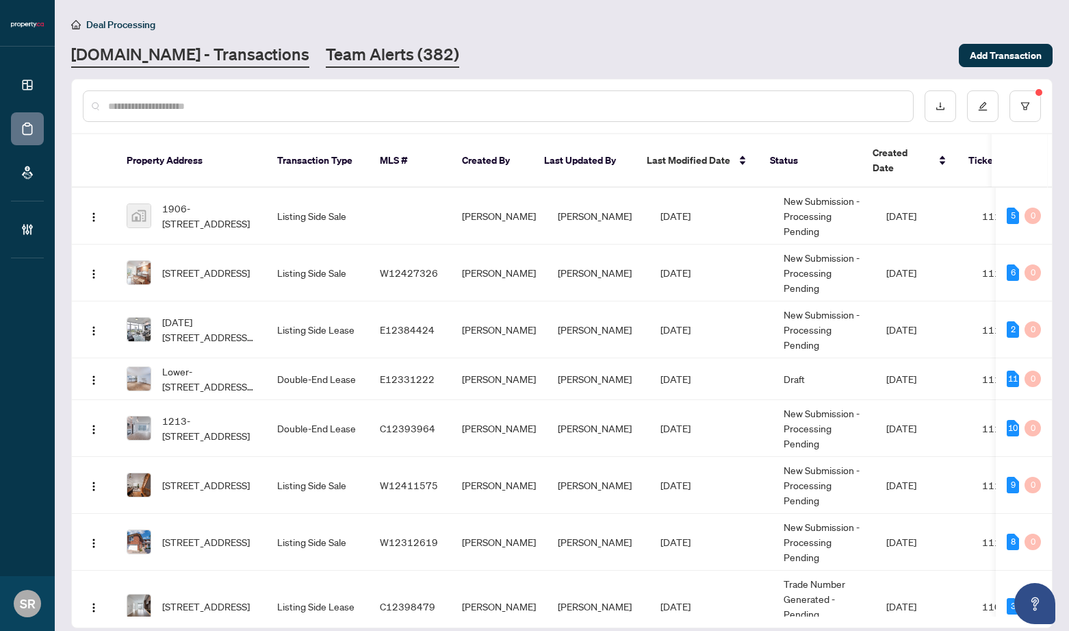
click at [353, 53] on link "Team Alerts (382)" at bounding box center [392, 55] width 133 height 25
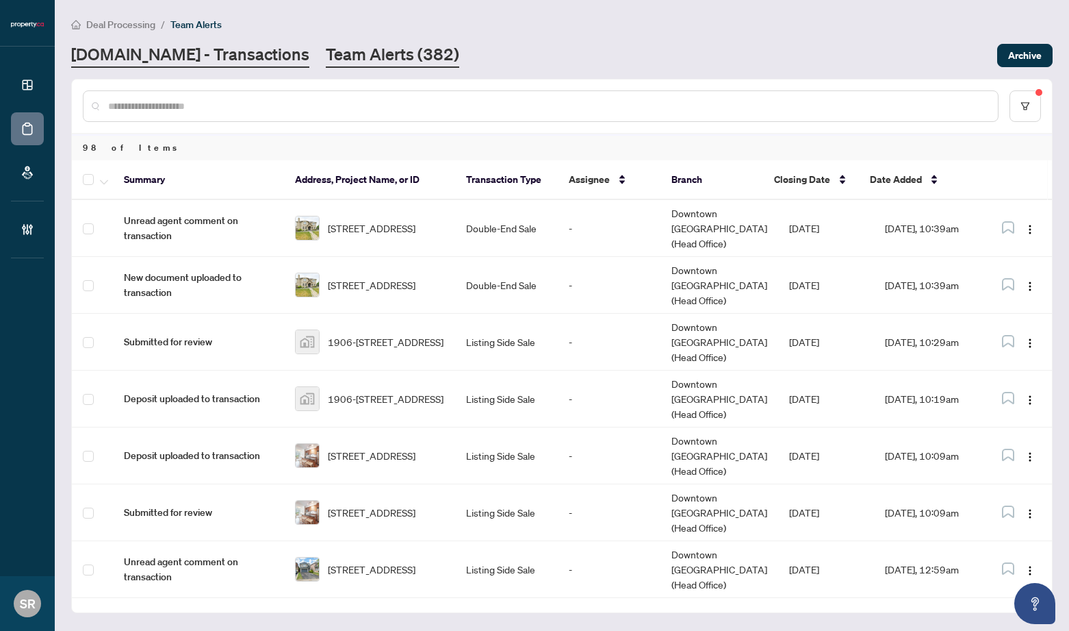
click at [202, 56] on link "[DOMAIN_NAME] - Transactions" at bounding box center [190, 55] width 238 height 25
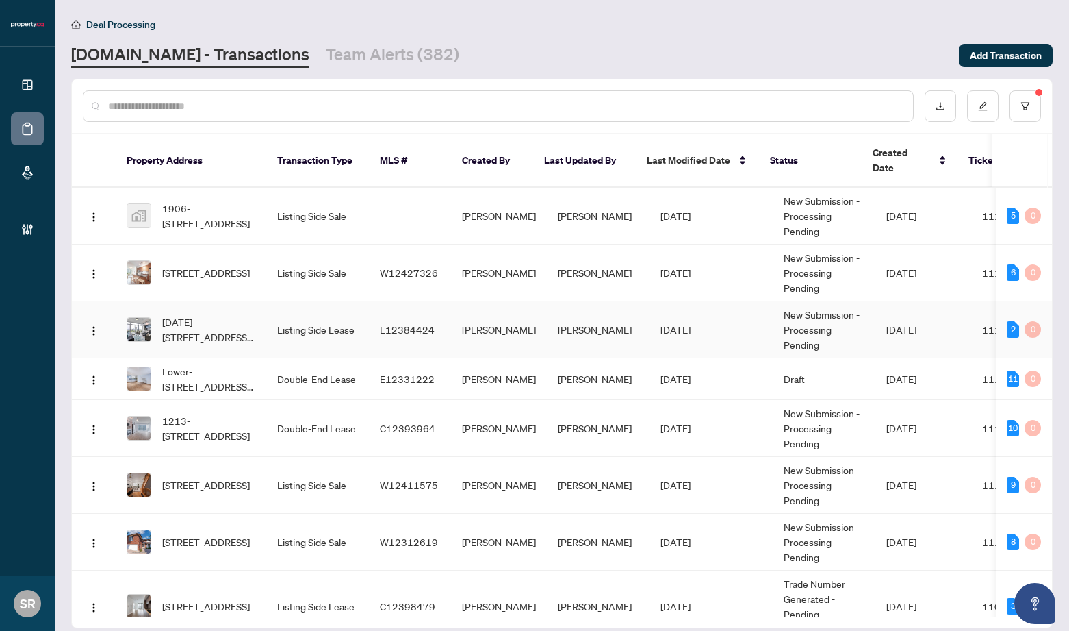
click at [661, 323] on span "[DATE]" at bounding box center [676, 329] width 30 height 12
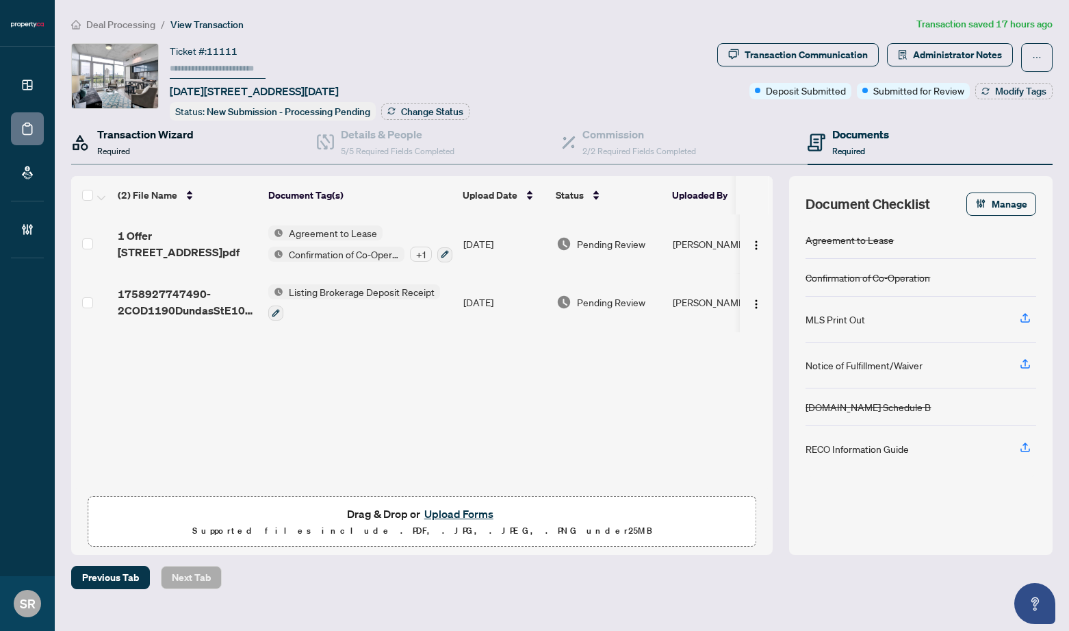
click at [153, 145] on div "Transaction Wizard Required" at bounding box center [145, 142] width 97 height 32
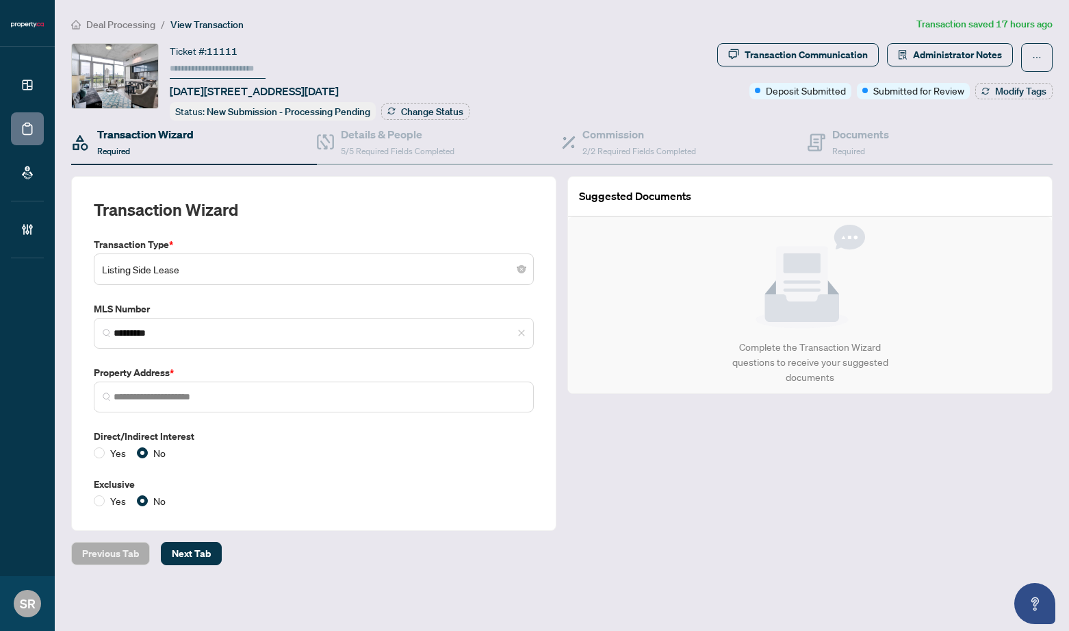
type input "**********"
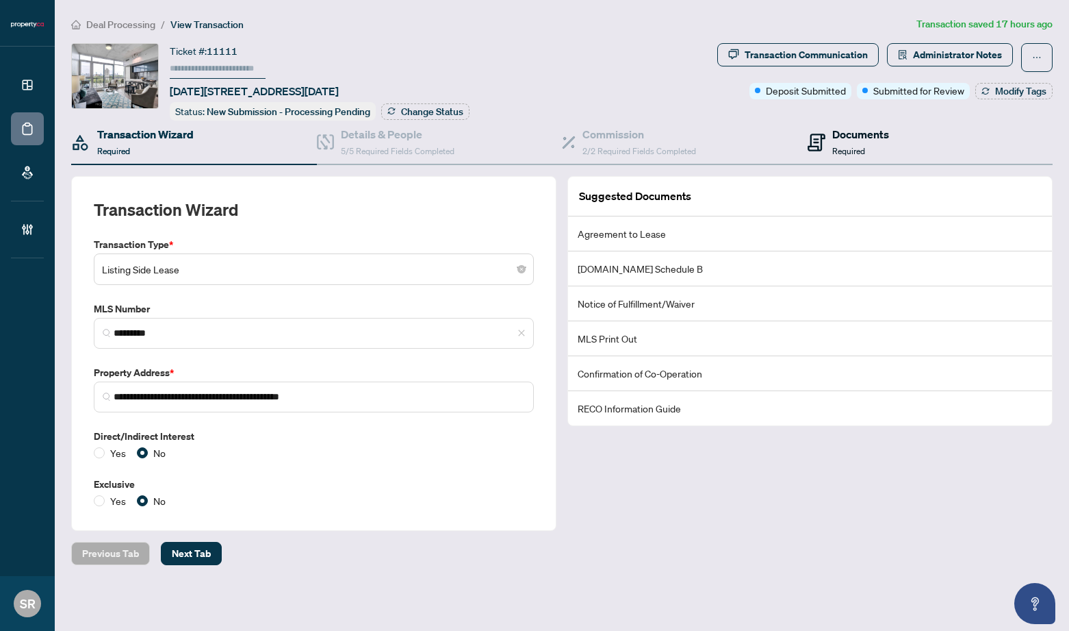
click at [887, 145] on div "Documents Required" at bounding box center [860, 142] width 57 height 32
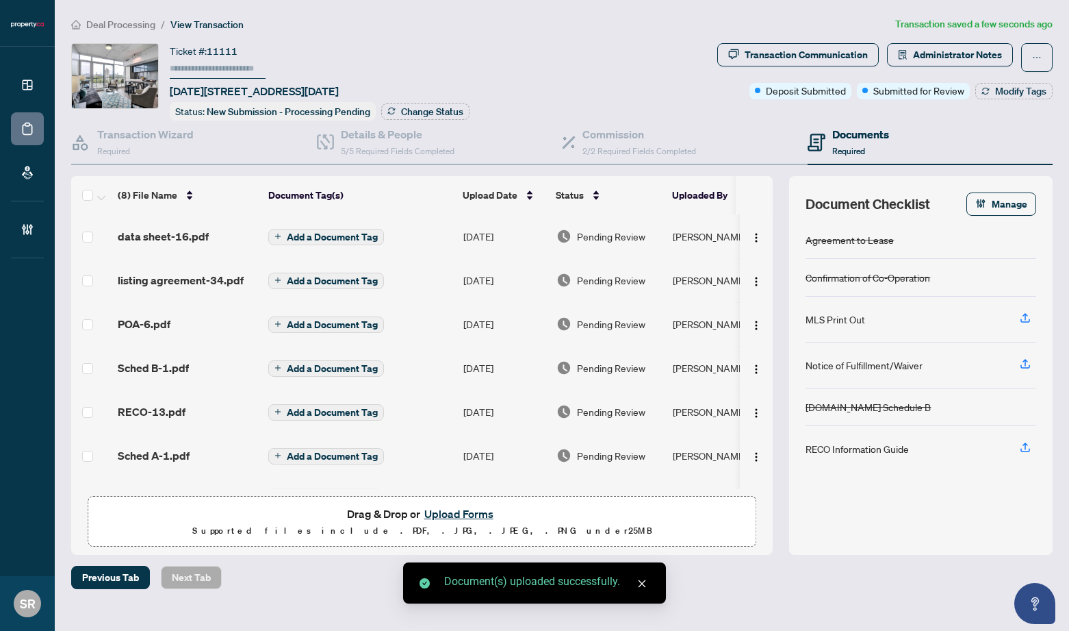
scroll to position [110, 0]
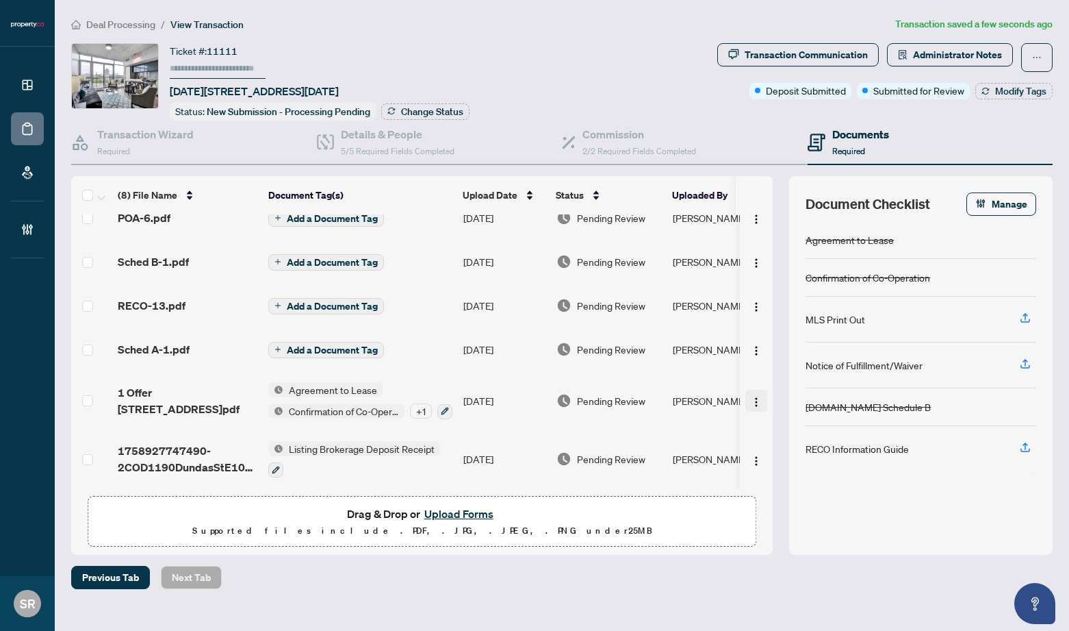
click at [751, 396] on img "button" at bounding box center [756, 401] width 11 height 11
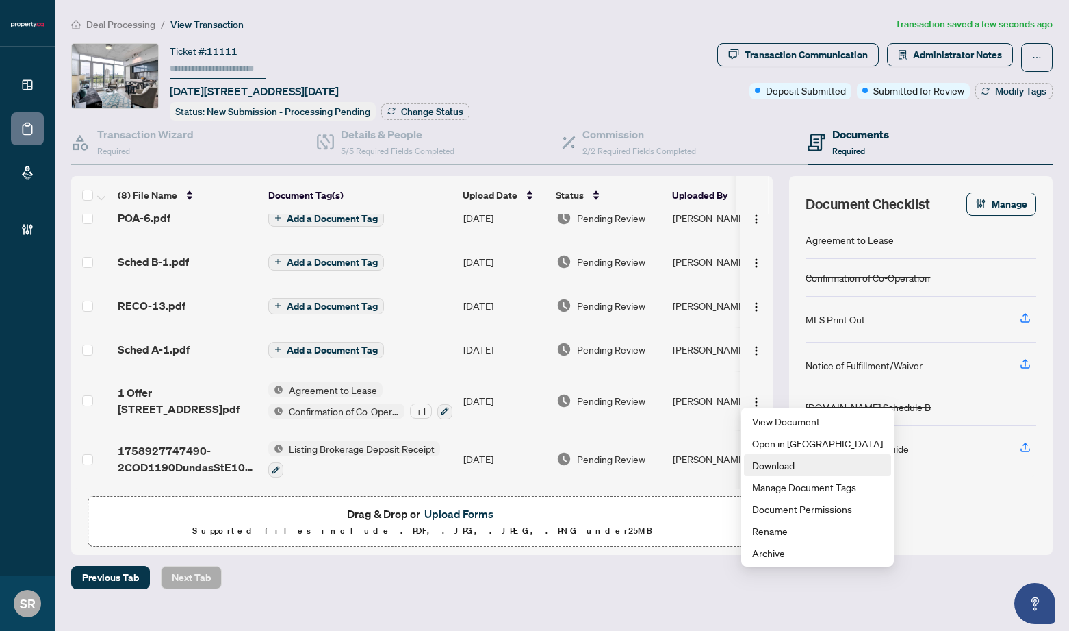
click at [772, 463] on span "Download" at bounding box center [817, 464] width 131 height 15
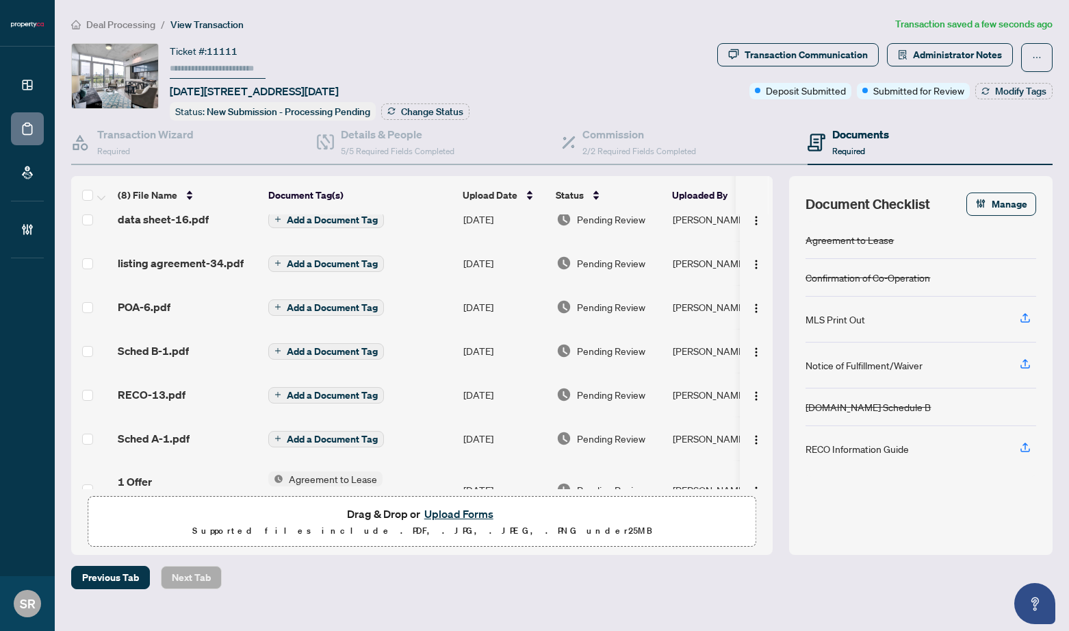
scroll to position [0, 0]
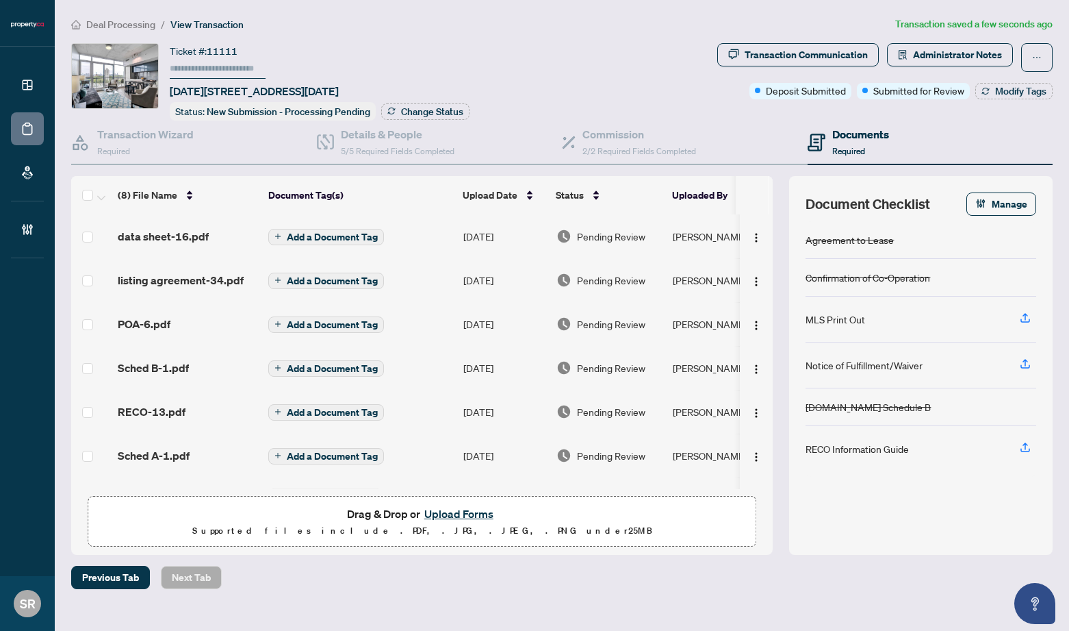
click at [351, 235] on span "Add a Document Tag" at bounding box center [332, 237] width 91 height 10
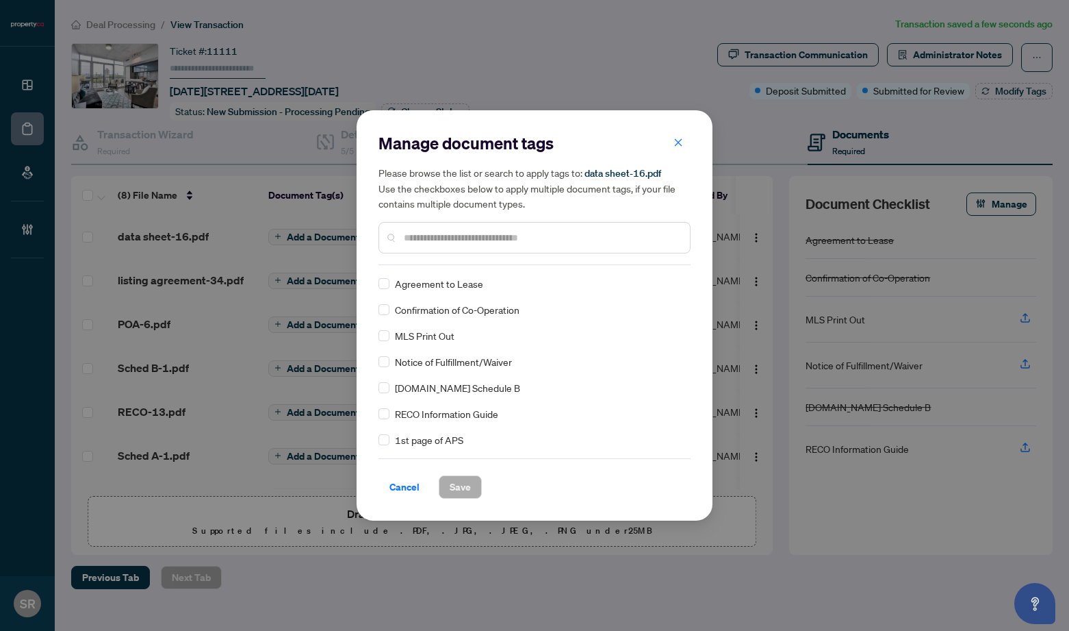
click at [447, 240] on input "text" at bounding box center [541, 237] width 275 height 15
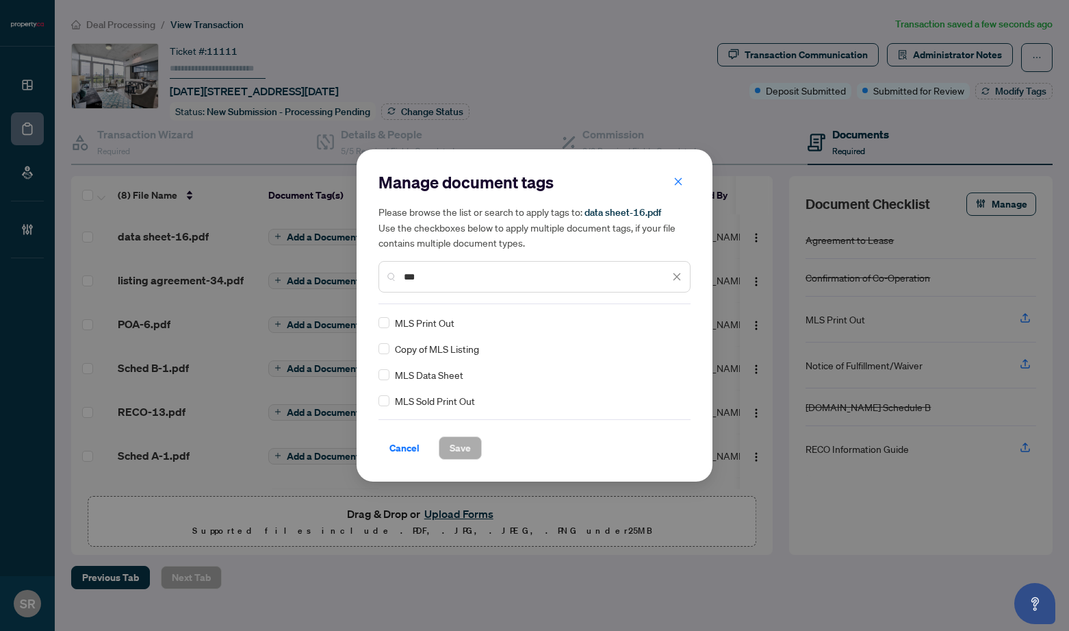
type input "***"
click at [440, 372] on span "MLS Data Sheet" at bounding box center [429, 374] width 68 height 15
click at [466, 443] on span "Save" at bounding box center [460, 448] width 21 height 22
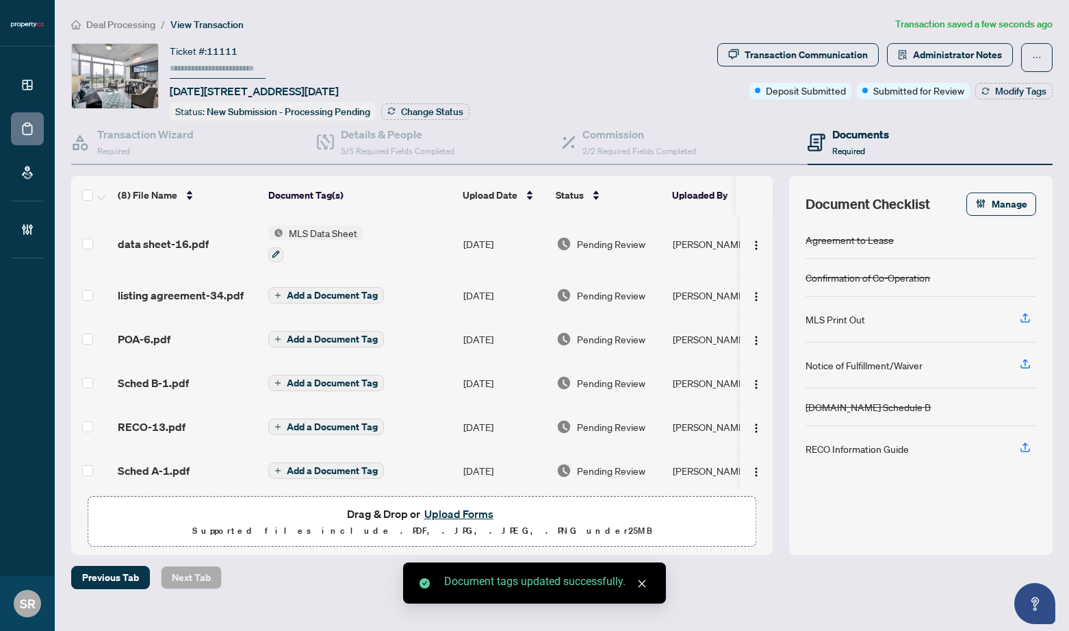
click at [305, 292] on span "Add a Document Tag" at bounding box center [332, 295] width 91 height 10
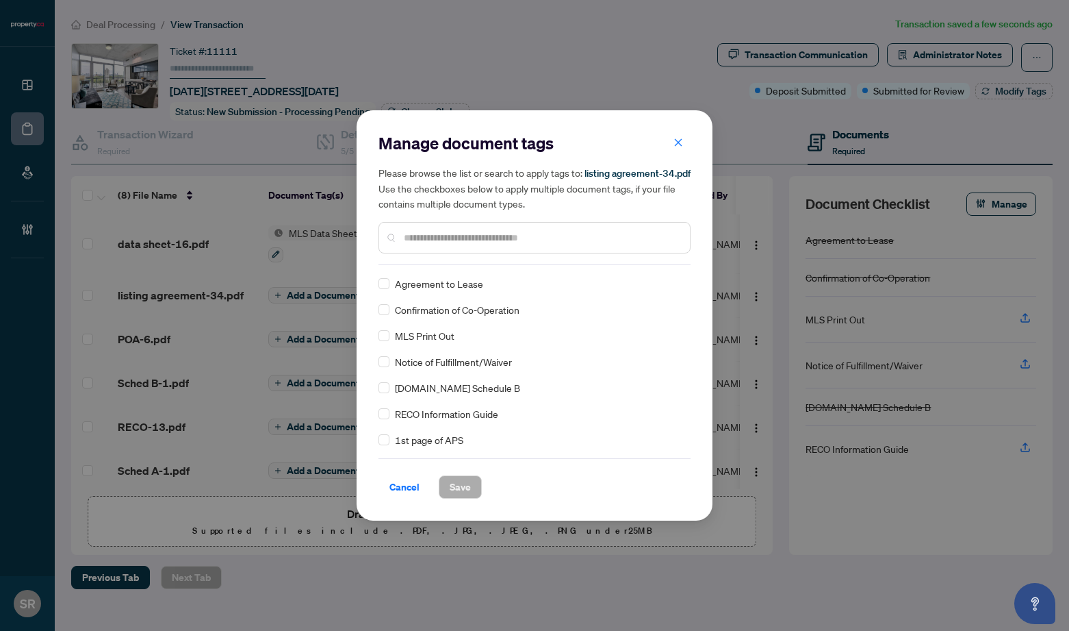
click at [464, 233] on input "text" at bounding box center [541, 237] width 275 height 15
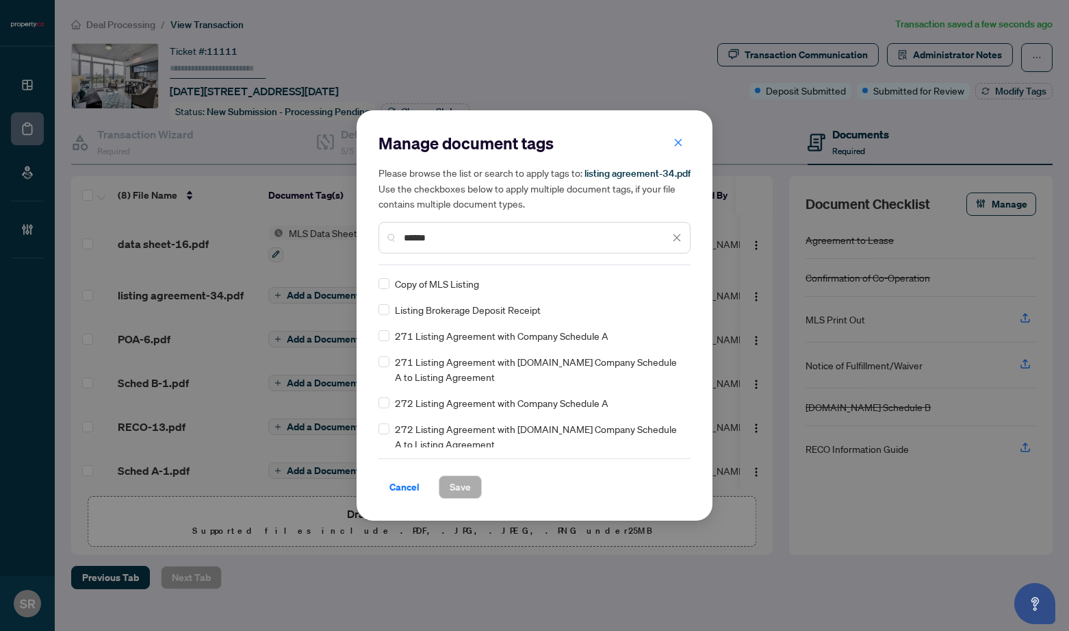
type input "******"
click at [465, 403] on span "272 Listing Agreement with Company Schedule A" at bounding box center [502, 402] width 214 height 15
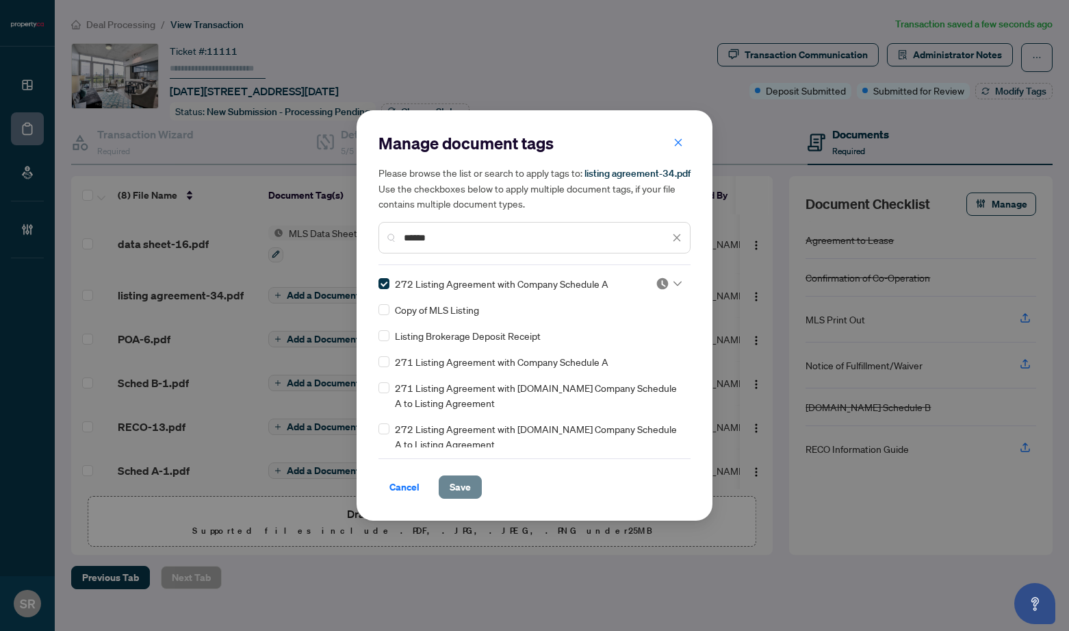
click at [455, 487] on span "Save" at bounding box center [460, 487] width 21 height 22
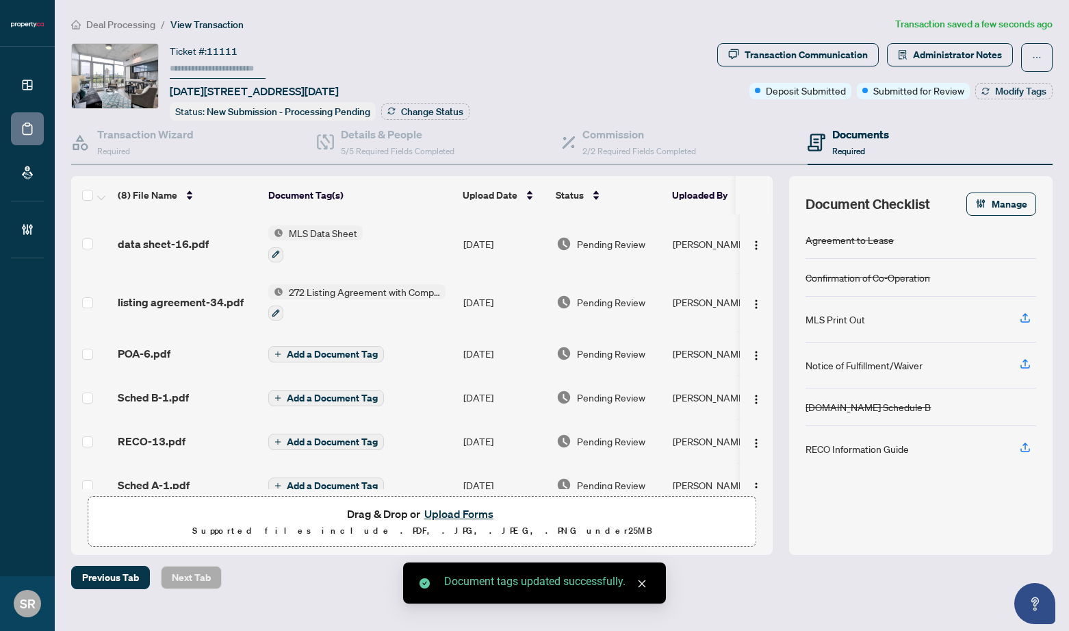
click at [340, 349] on span "Add a Document Tag" at bounding box center [332, 354] width 91 height 10
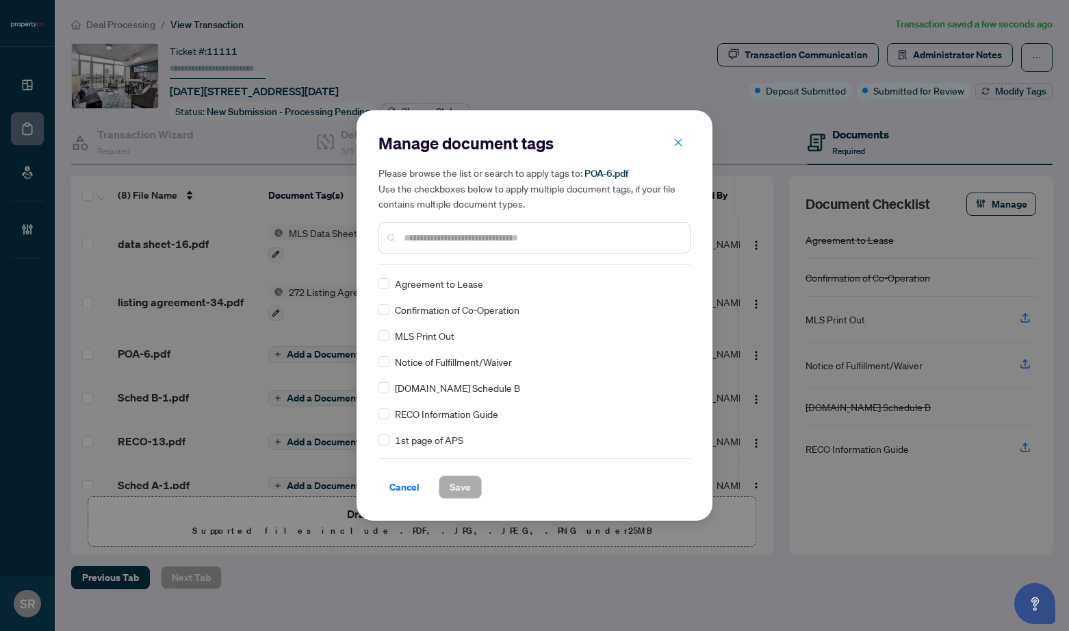
click at [441, 244] on input "text" at bounding box center [541, 237] width 275 height 15
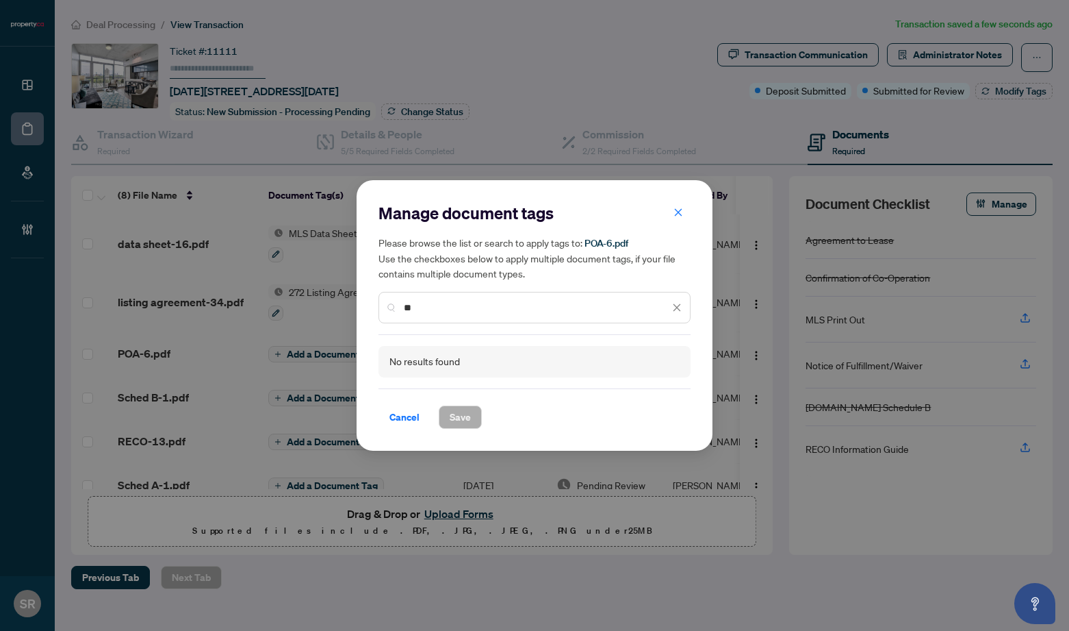
type input "*"
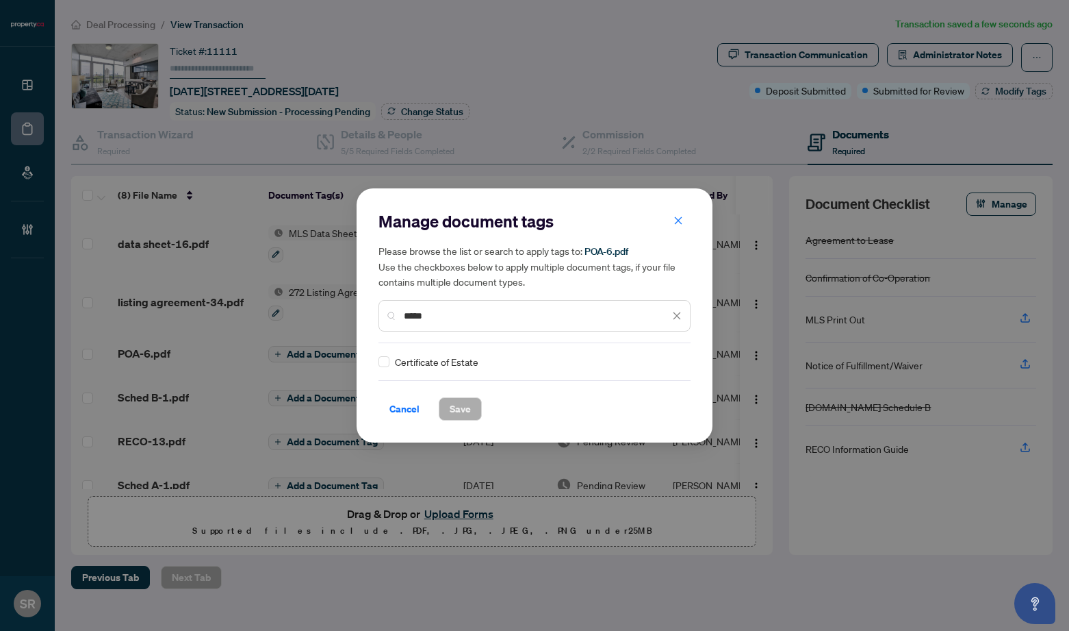
type input "*****"
click at [681, 313] on icon "close" at bounding box center [677, 316] width 10 height 10
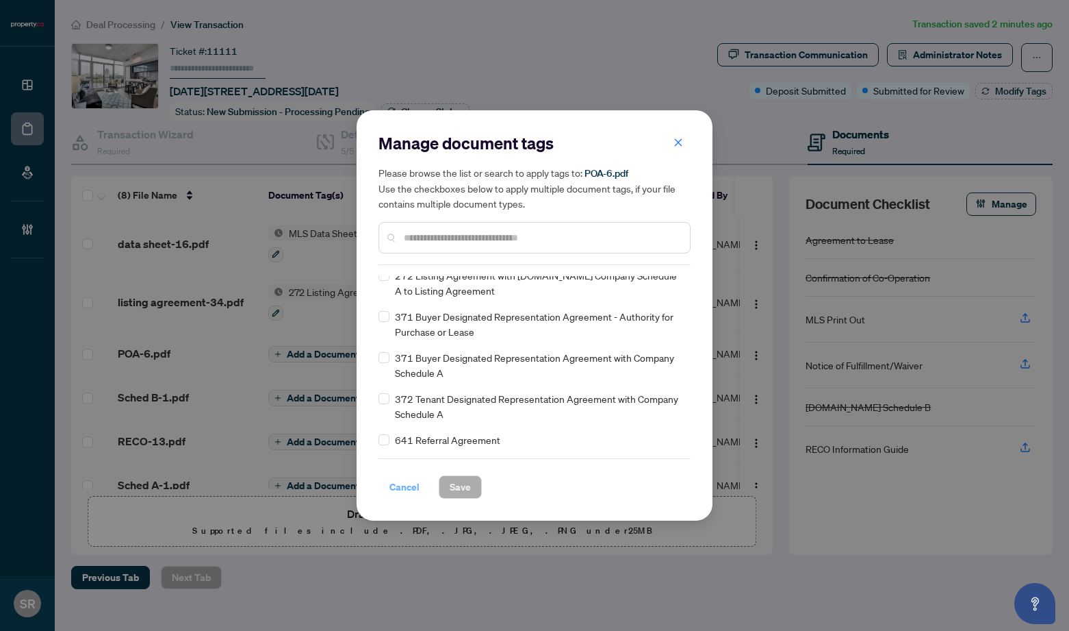
scroll to position [1225, 0]
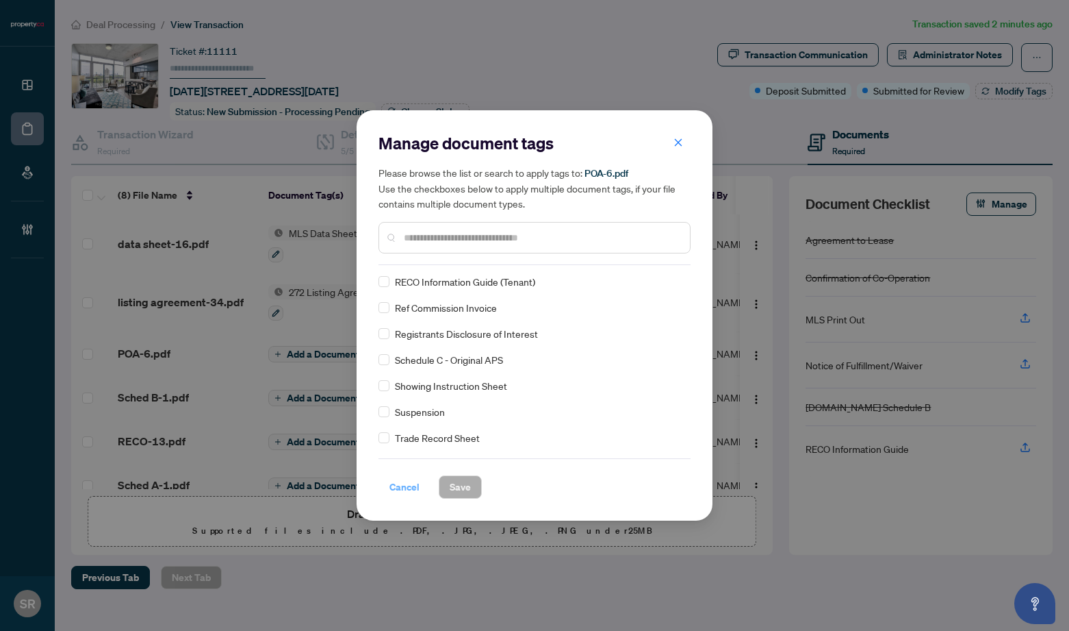
click at [411, 489] on span "Cancel" at bounding box center [405, 487] width 30 height 22
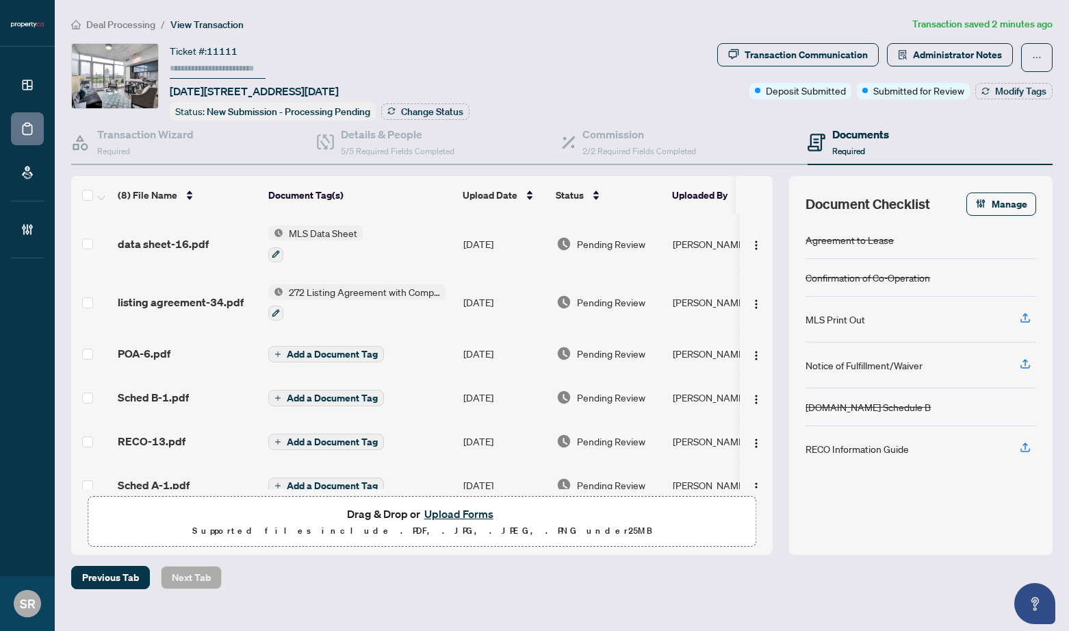
click at [318, 393] on span "Add a Document Tag" at bounding box center [332, 398] width 91 height 10
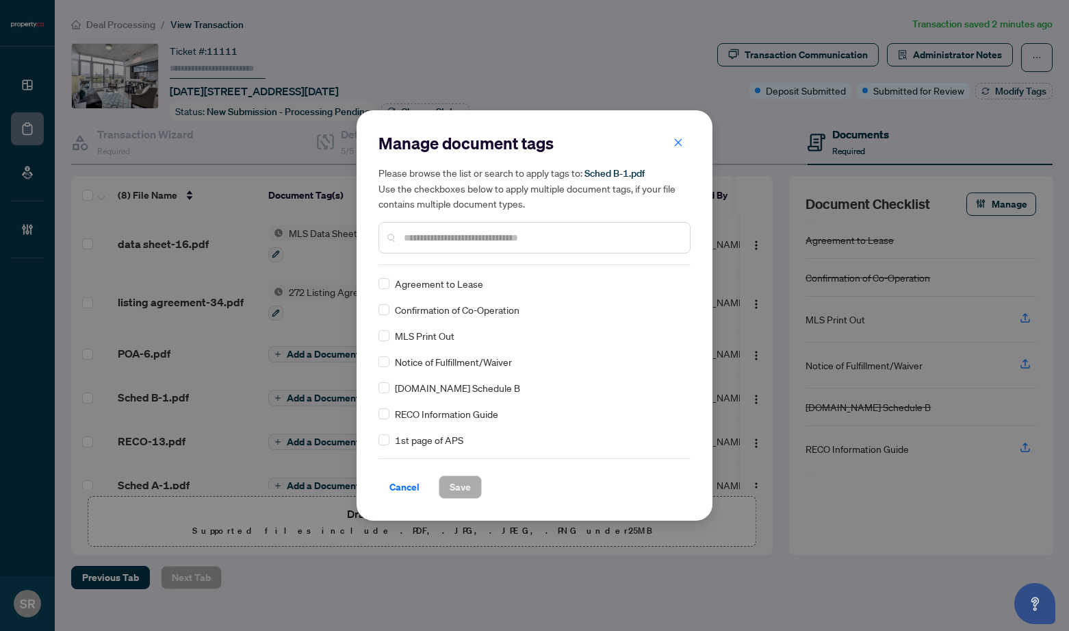
click at [456, 240] on input "text" at bounding box center [541, 237] width 275 height 15
click at [463, 500] on div "Manage document tags Please browse the list or search to apply tags to: Sched B…" at bounding box center [535, 315] width 356 height 410
click at [458, 492] on span "Save" at bounding box center [460, 487] width 21 height 22
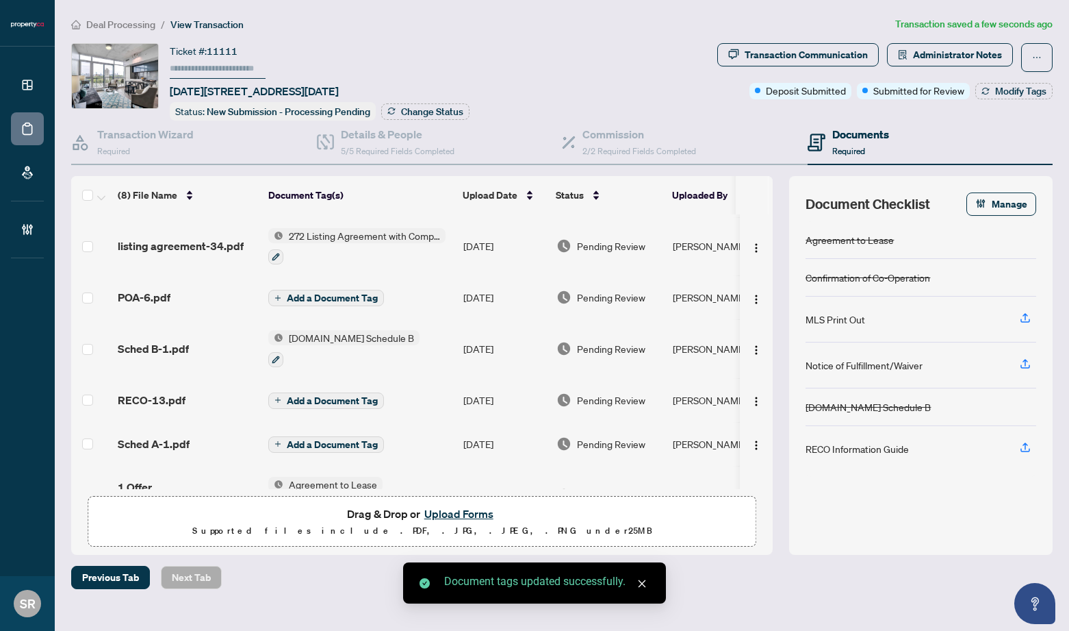
scroll to position [78, 0]
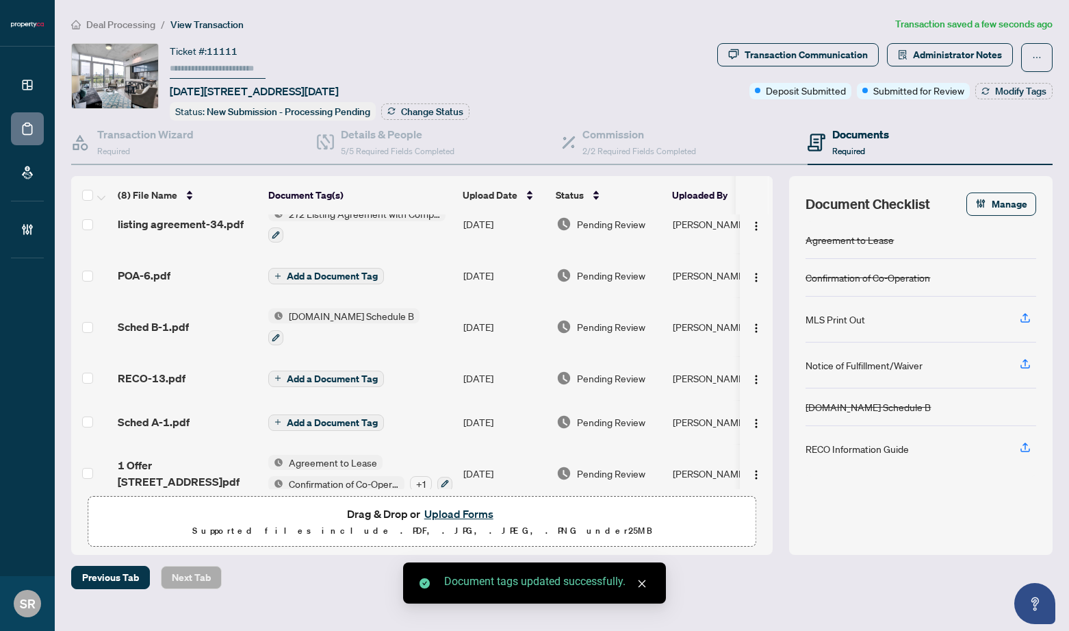
click at [355, 374] on span "Add a Document Tag" at bounding box center [332, 379] width 91 height 10
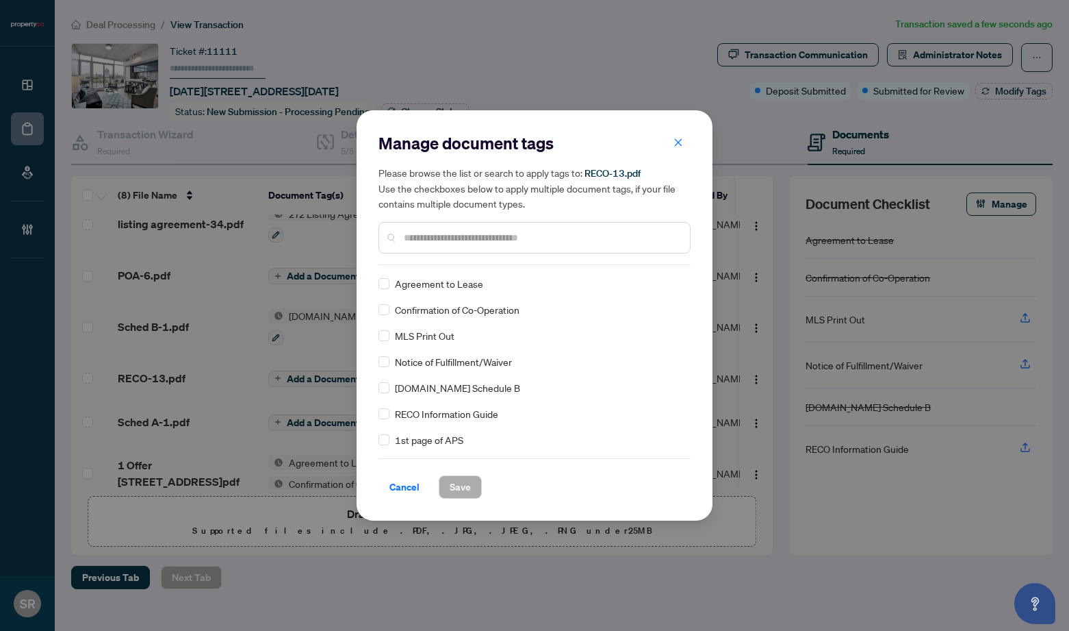
click at [440, 235] on input "text" at bounding box center [541, 237] width 275 height 15
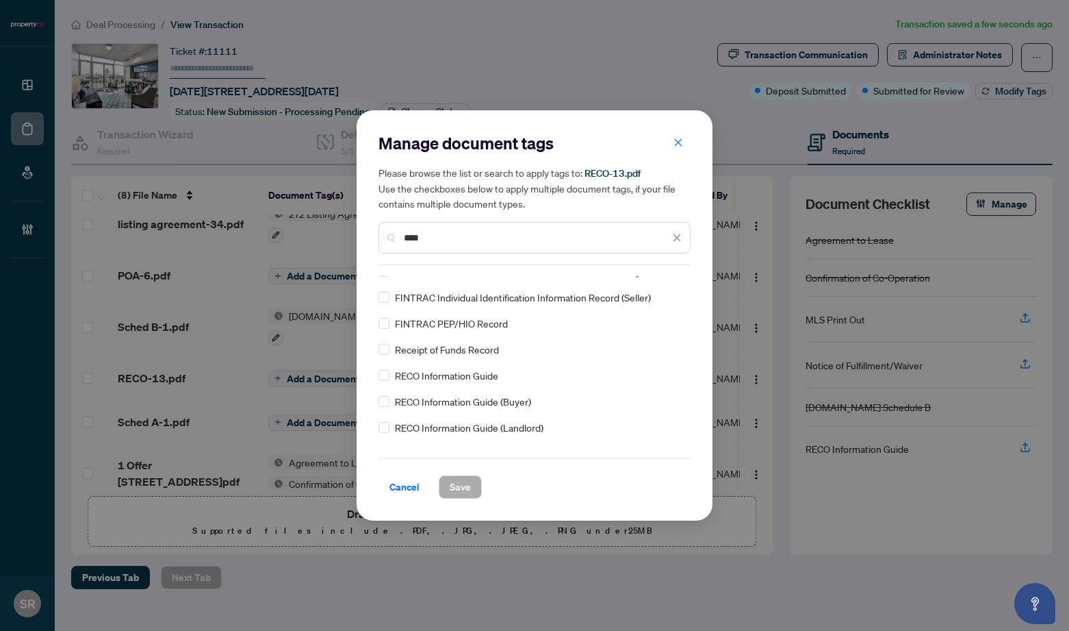
scroll to position [64, 0]
type input "****"
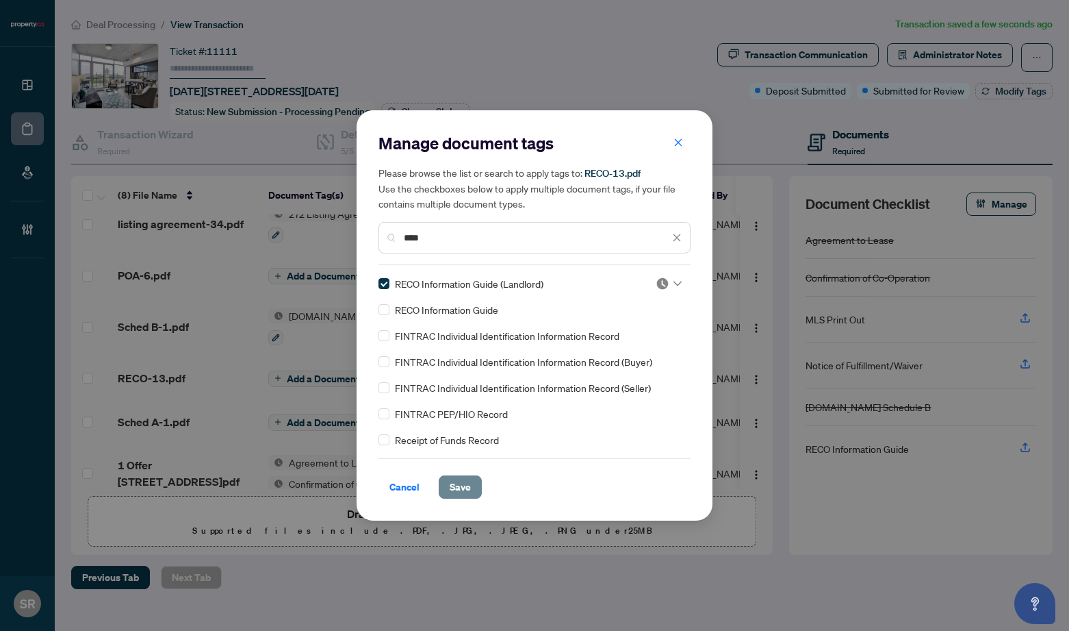
click at [457, 487] on span "Save" at bounding box center [460, 487] width 21 height 22
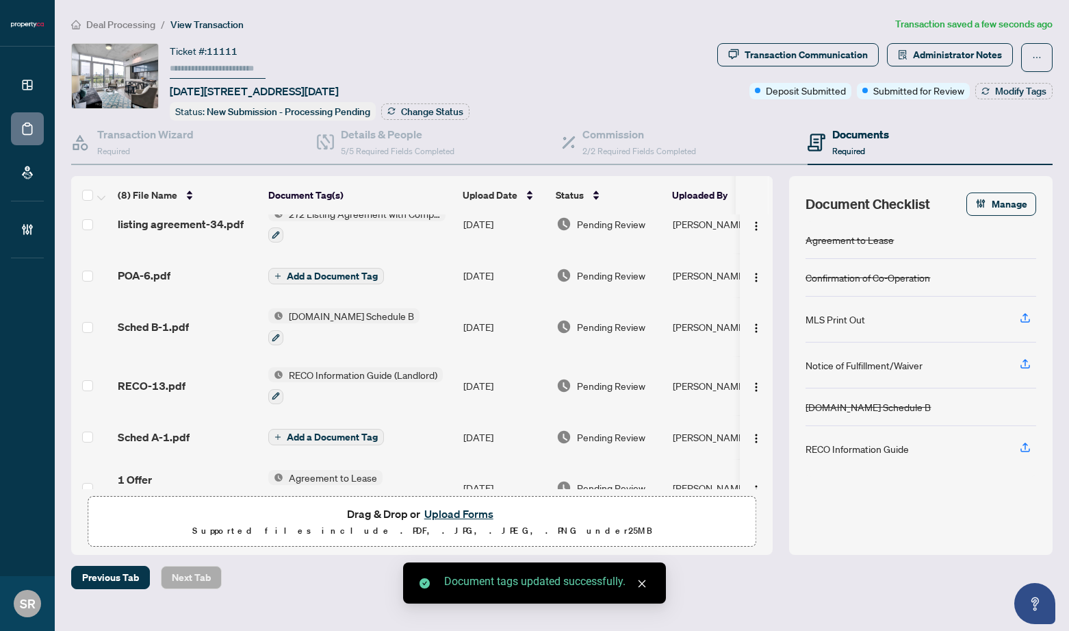
click at [328, 432] on span "Add a Document Tag" at bounding box center [332, 437] width 91 height 10
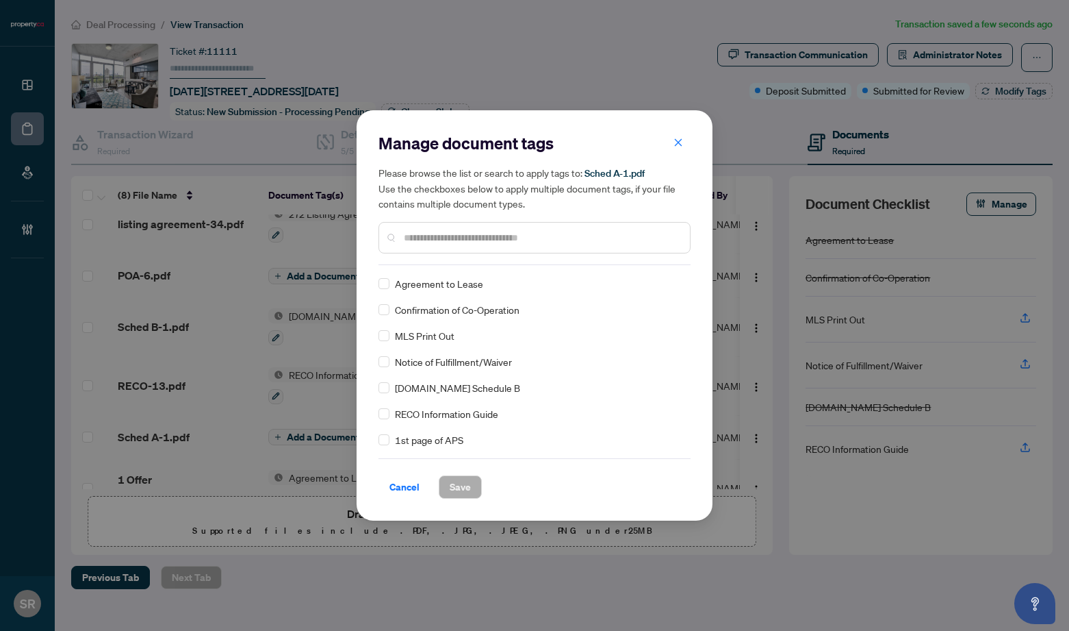
click at [455, 239] on input "text" at bounding box center [541, 237] width 275 height 15
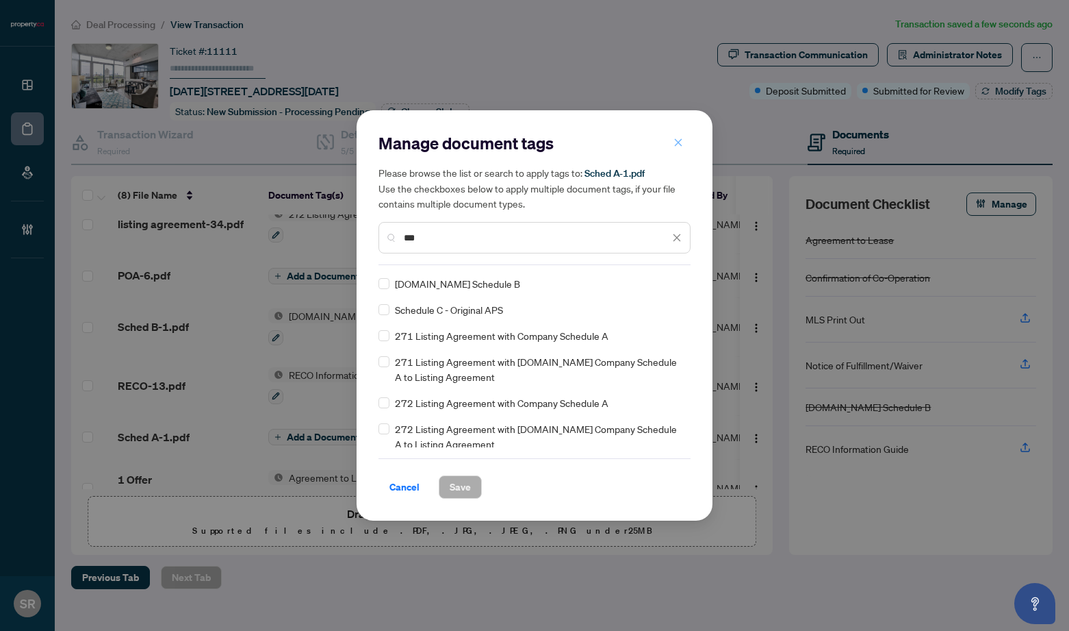
type input "***"
click at [674, 140] on icon "close" at bounding box center [679, 143] width 10 height 10
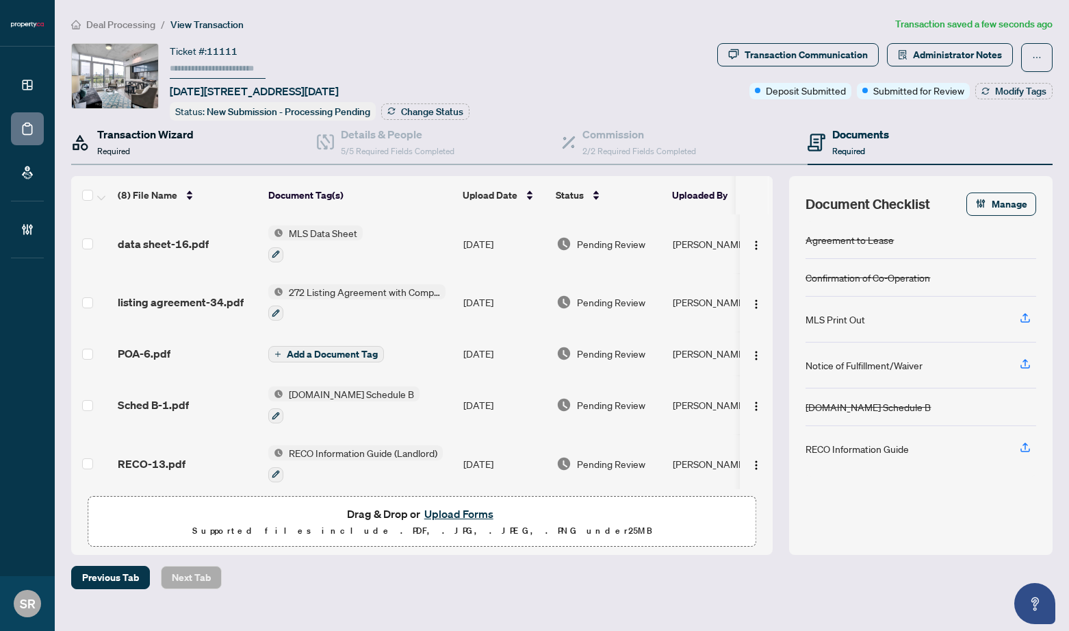
click at [163, 139] on h4 "Transaction Wizard" at bounding box center [145, 134] width 97 height 16
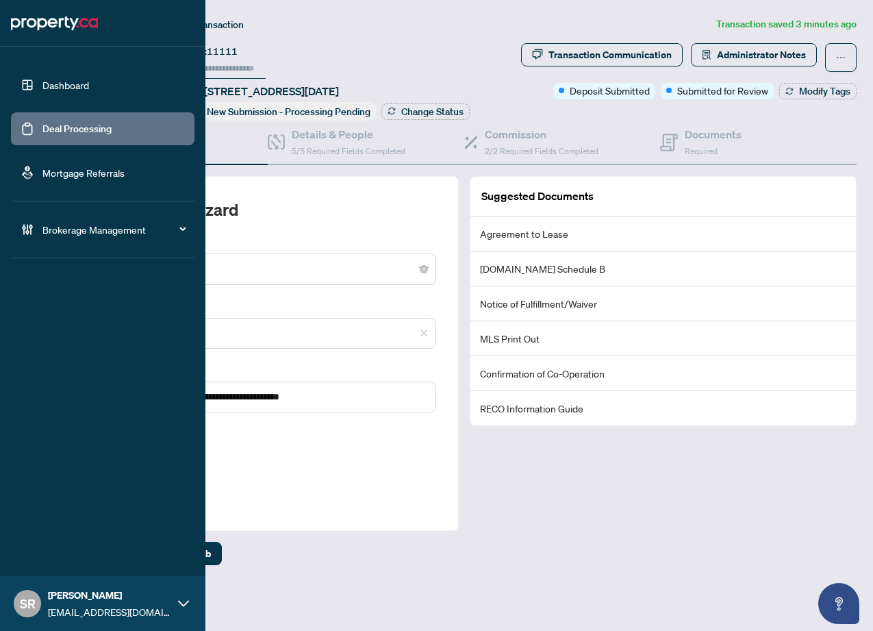
click at [53, 125] on link "Deal Processing" at bounding box center [76, 129] width 69 height 12
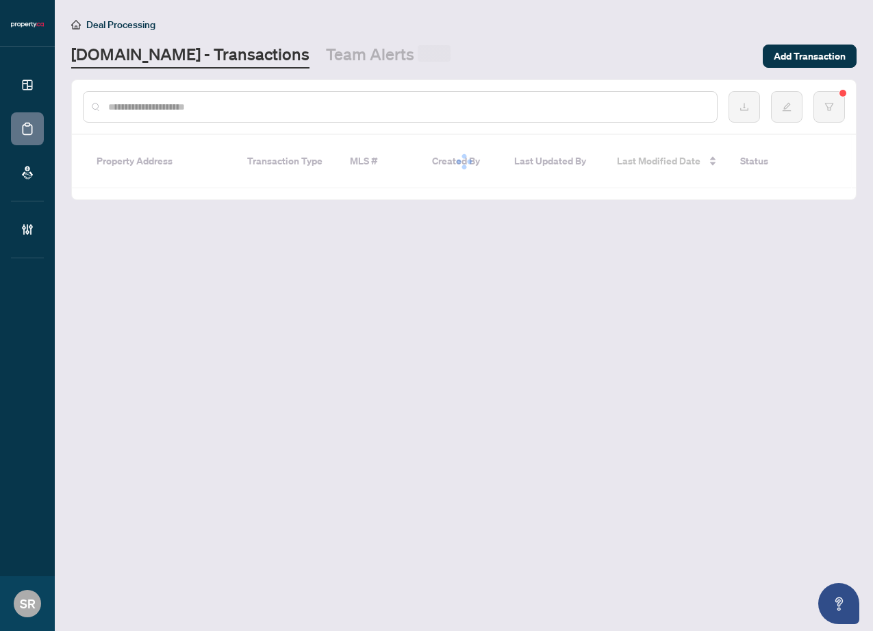
click at [292, 107] on input "text" at bounding box center [407, 106] width 598 height 15
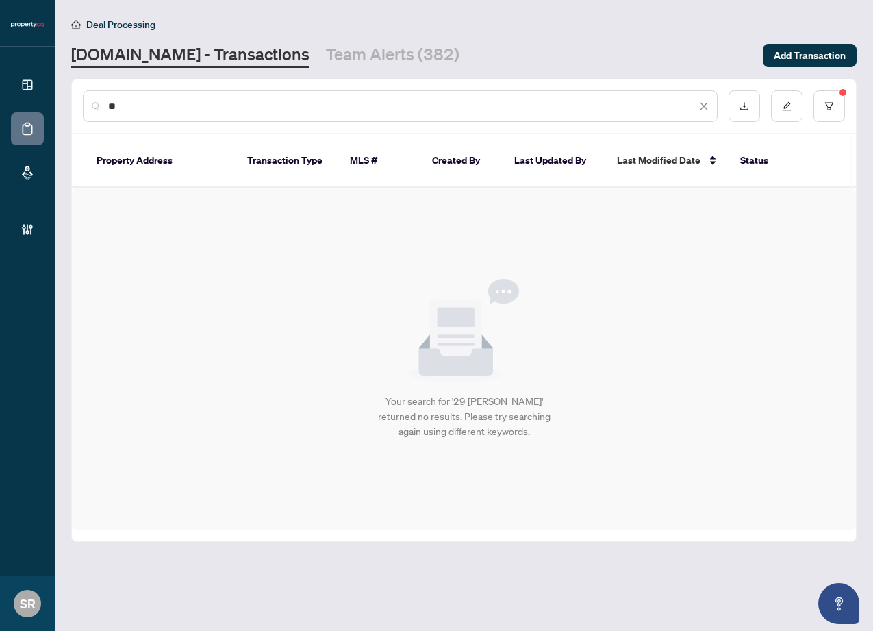
type input "*"
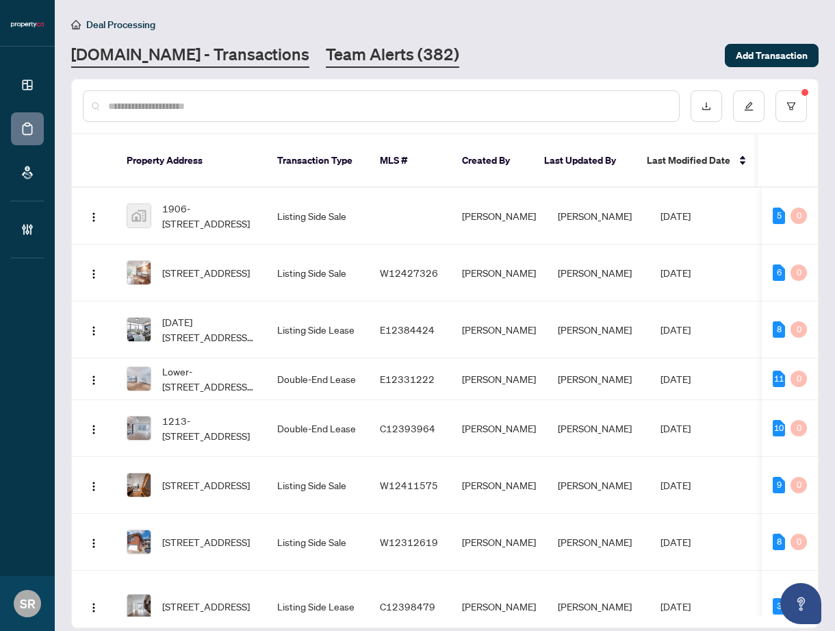
click at [363, 47] on link "Team Alerts (382)" at bounding box center [392, 55] width 133 height 25
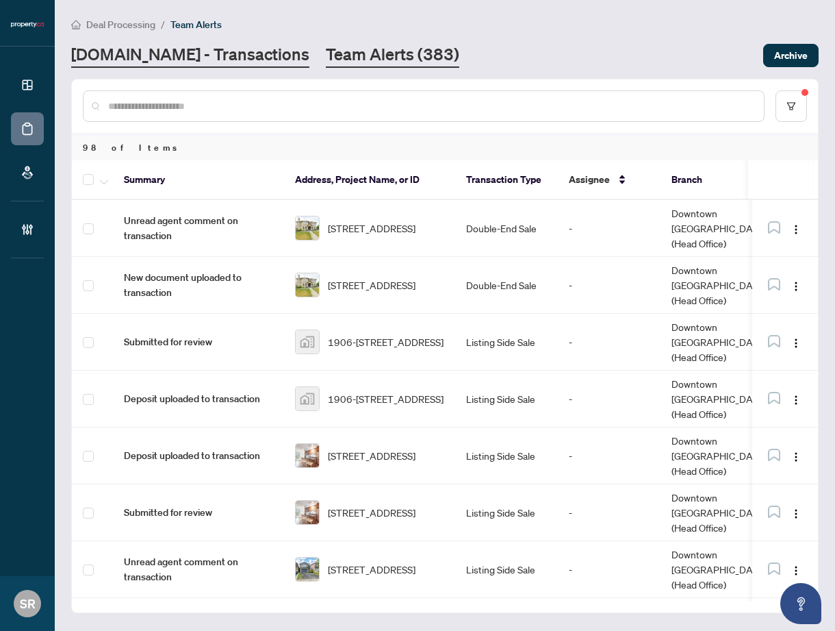
click at [179, 58] on link "[DOMAIN_NAME] - Transactions" at bounding box center [190, 55] width 238 height 25
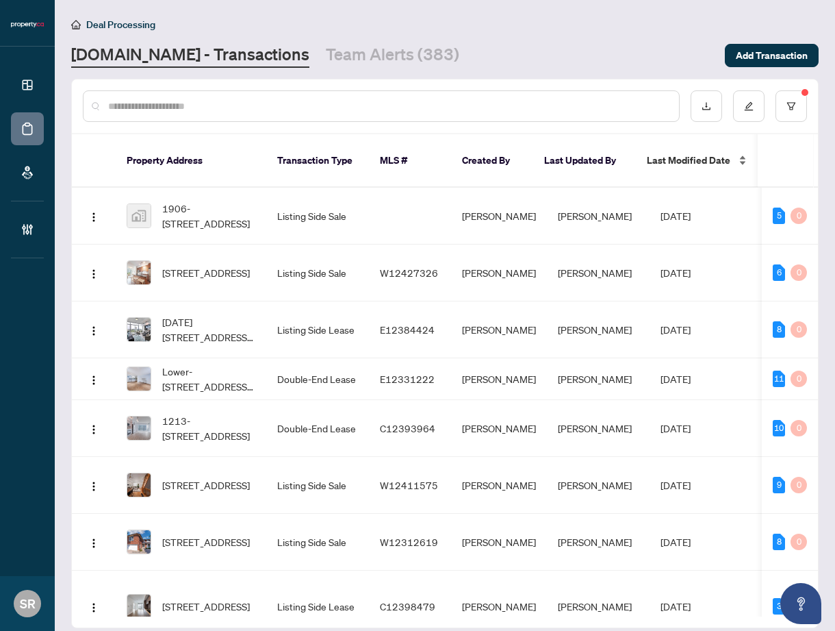
click at [743, 154] on div "Last Modified Date" at bounding box center [697, 160] width 101 height 15
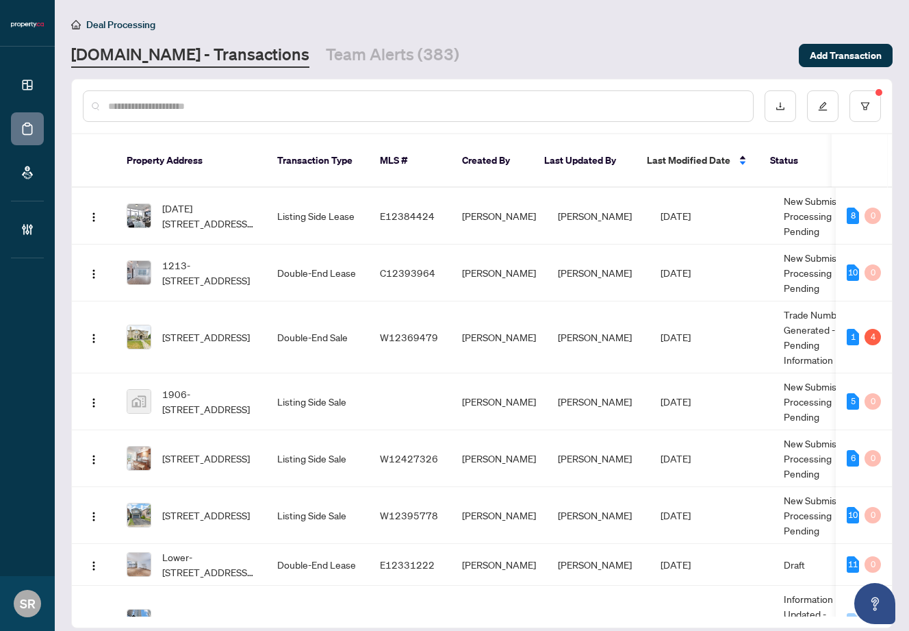
click at [242, 103] on input "text" at bounding box center [425, 106] width 634 height 15
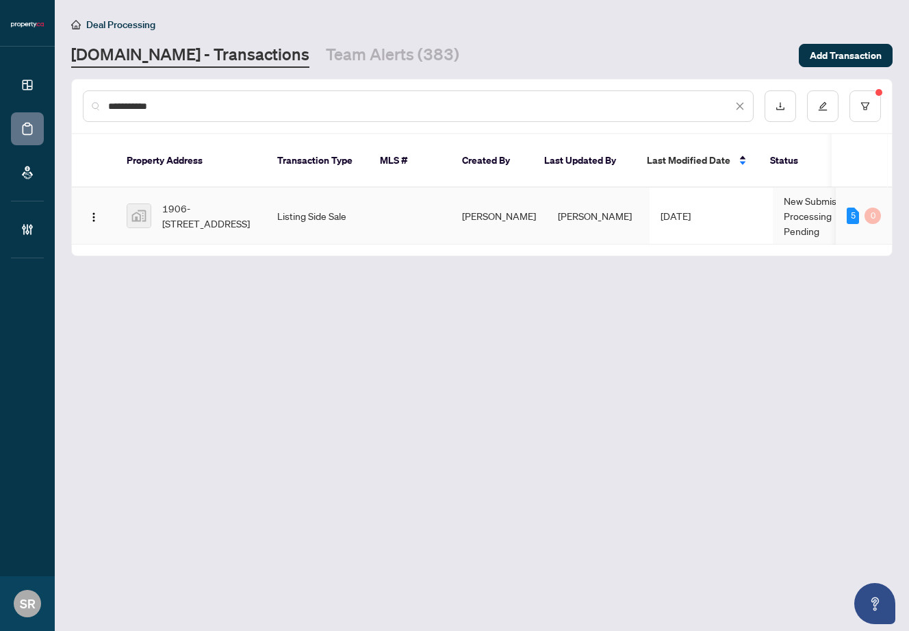
type input "**********"
click at [547, 207] on td "[PERSON_NAME]" at bounding box center [598, 216] width 103 height 57
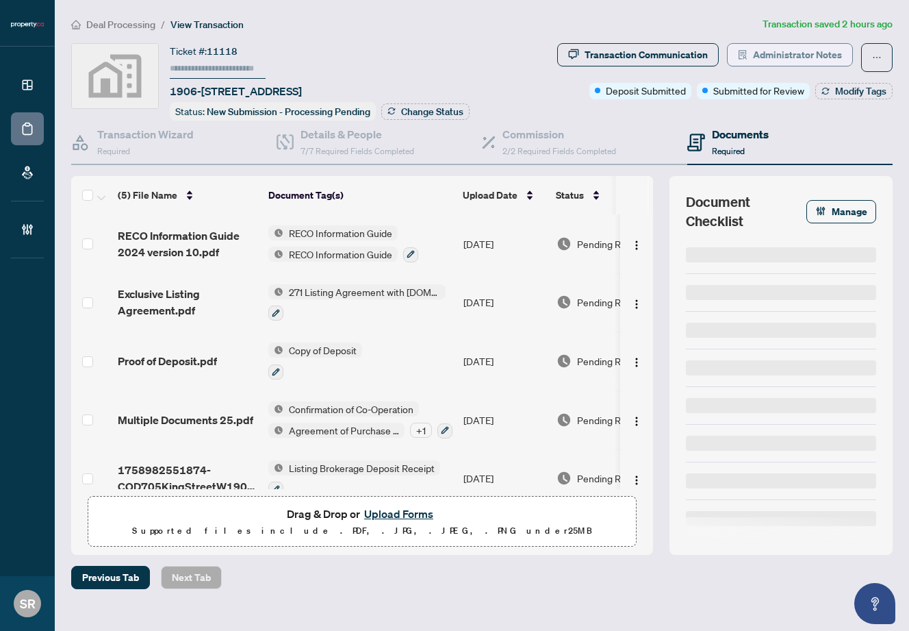
click at [815, 47] on span "Administrator Notes" at bounding box center [797, 55] width 89 height 22
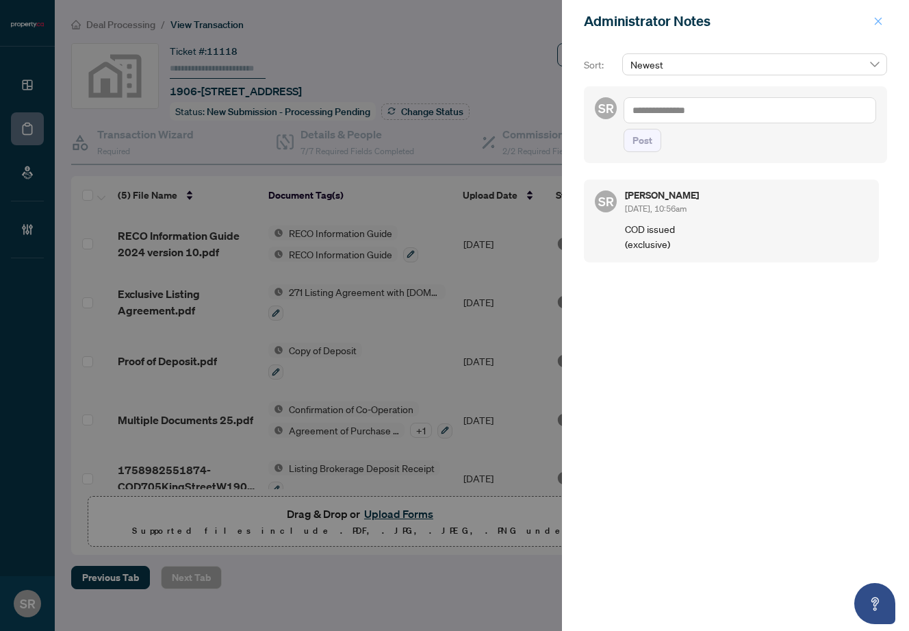
click at [874, 21] on icon "close" at bounding box center [879, 21] width 10 height 10
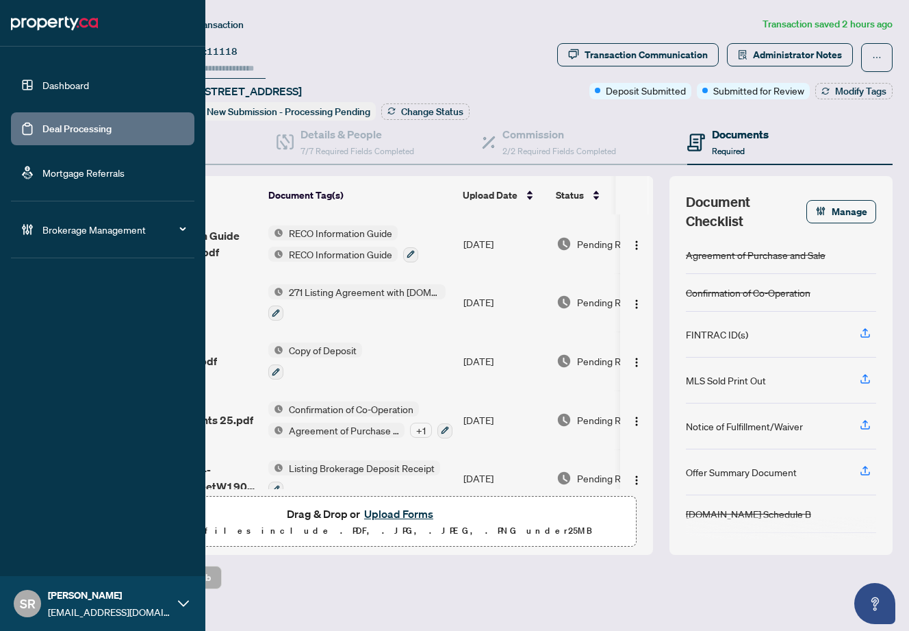
click at [42, 128] on link "Deal Processing" at bounding box center [76, 129] width 69 height 12
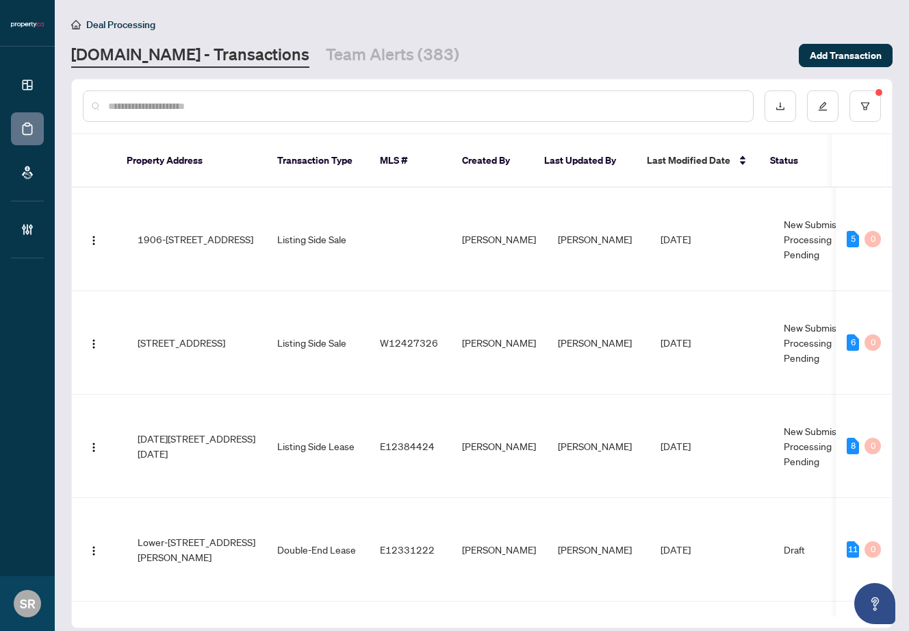
click at [235, 112] on input "text" at bounding box center [425, 106] width 634 height 15
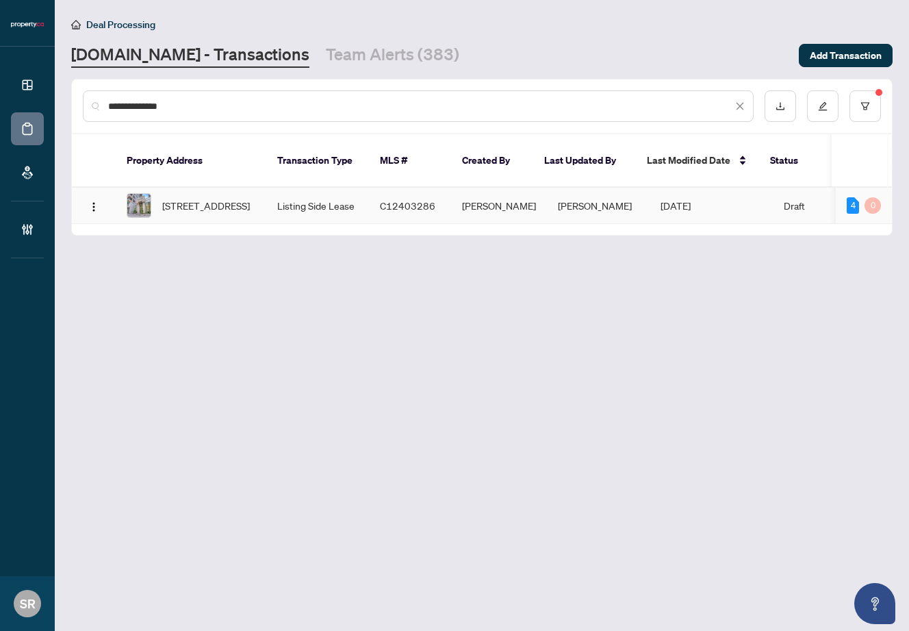
type input "**********"
click at [443, 199] on td "C12403286" at bounding box center [410, 206] width 82 height 36
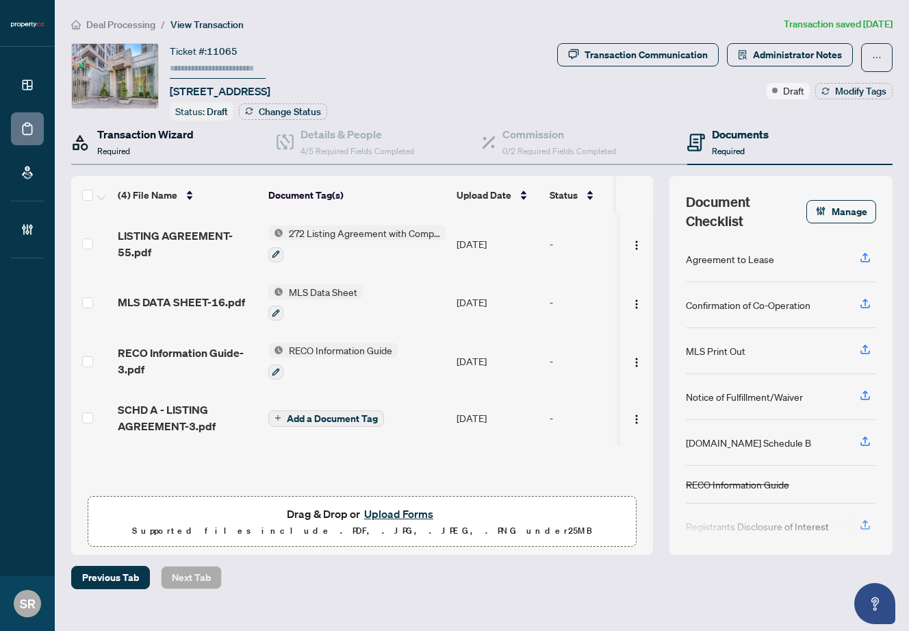
click at [155, 138] on h4 "Transaction Wizard" at bounding box center [145, 134] width 97 height 16
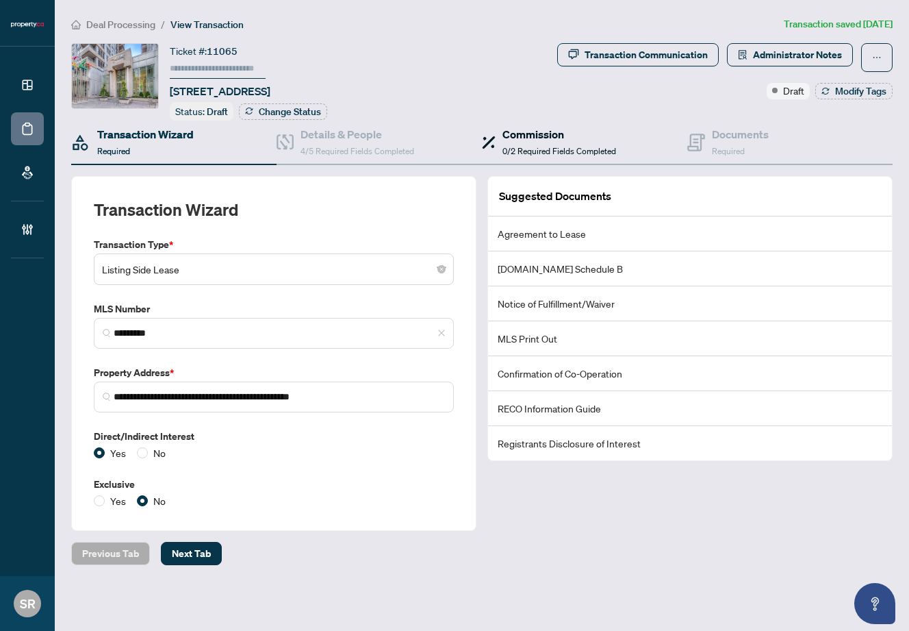
click at [544, 146] on span "0/2 Required Fields Completed" at bounding box center [559, 151] width 114 height 10
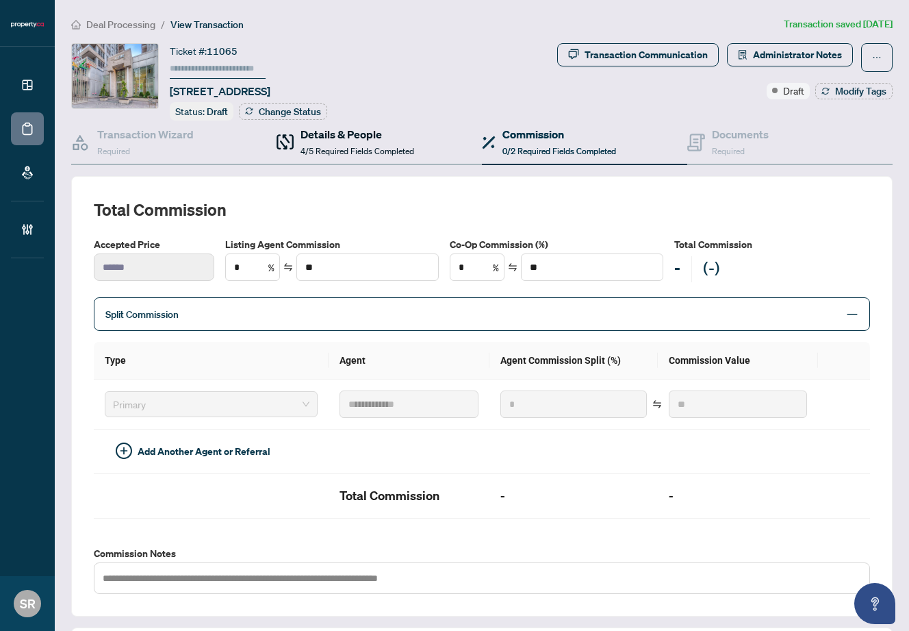
click at [346, 140] on div "Details & People 4/5 Required Fields Completed" at bounding box center [358, 142] width 114 height 32
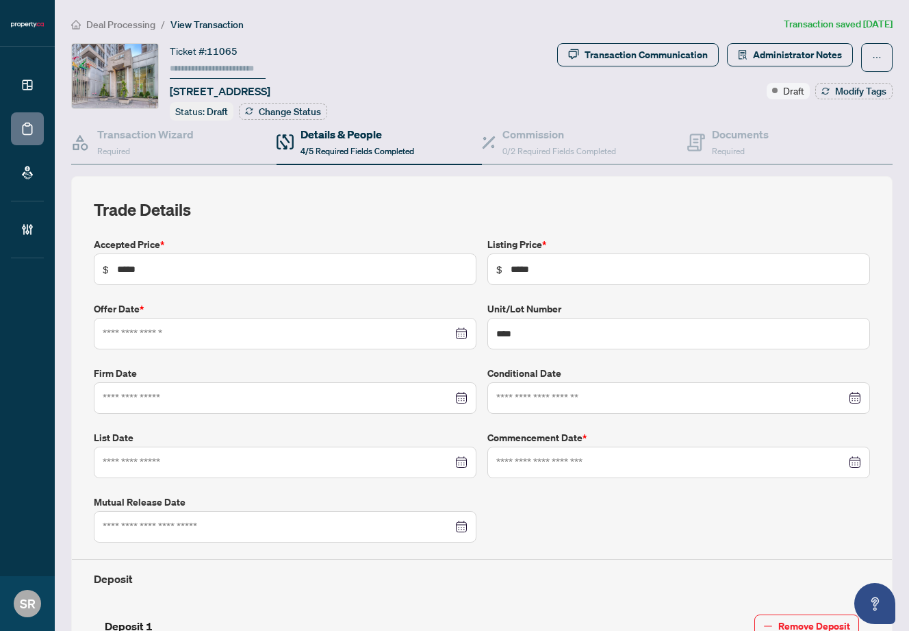
type input "**********"
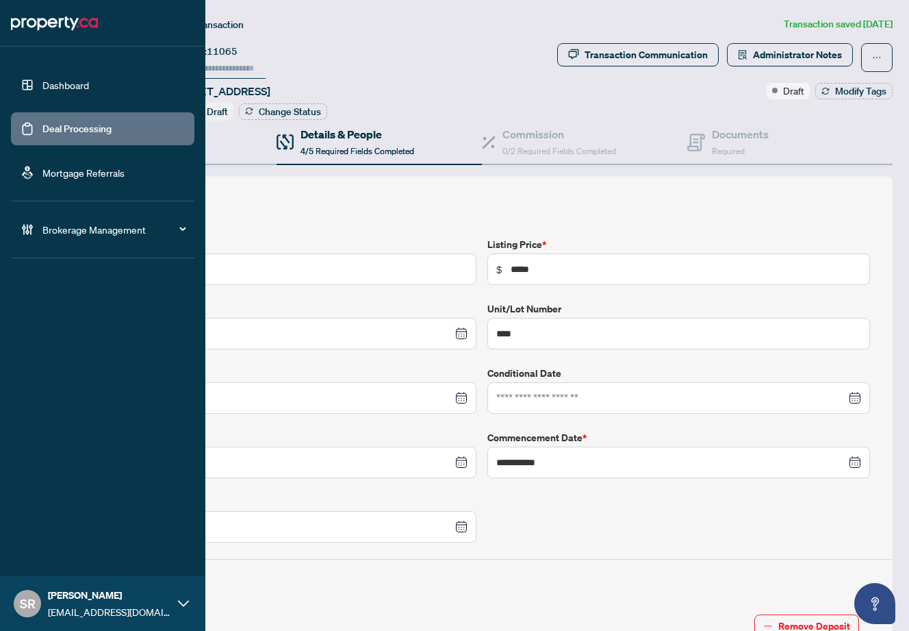
click at [85, 84] on link "Dashboard" at bounding box center [65, 85] width 47 height 12
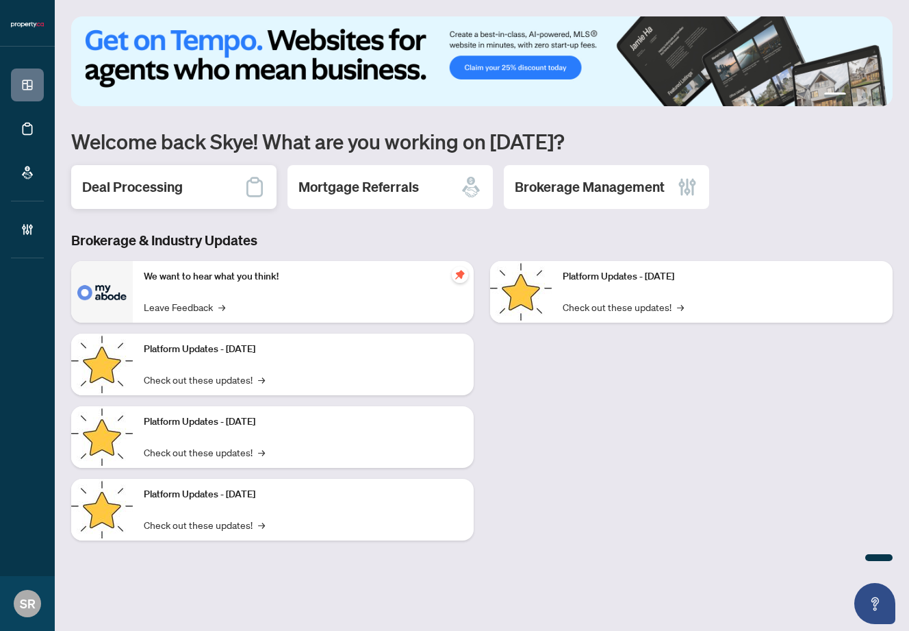
click at [170, 182] on h2 "Deal Processing" at bounding box center [132, 186] width 101 height 19
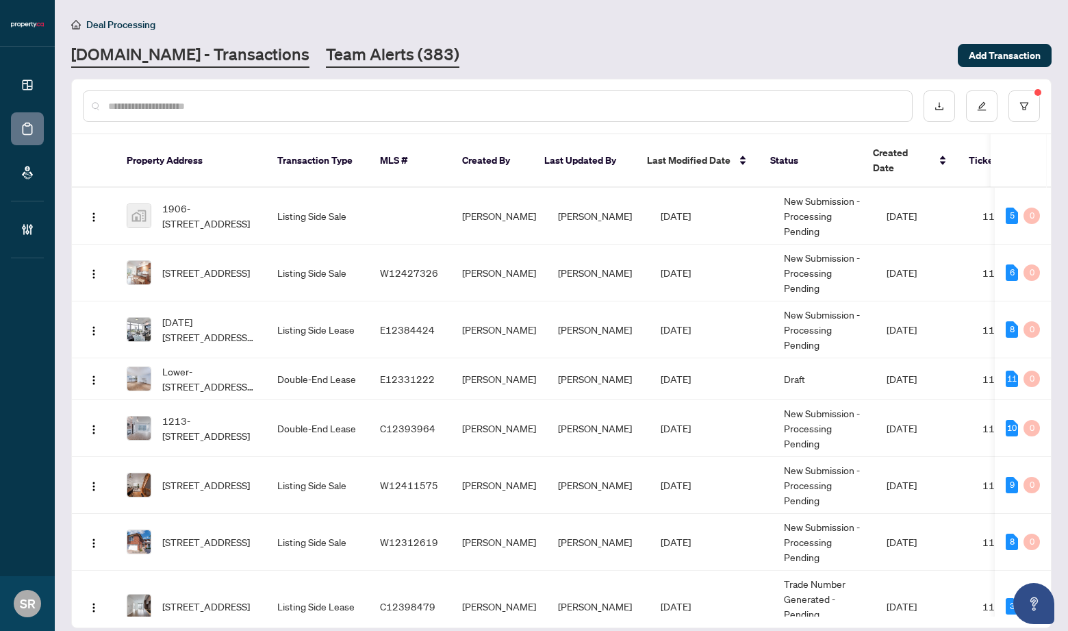
click at [380, 52] on link "Team Alerts (383)" at bounding box center [392, 55] width 133 height 25
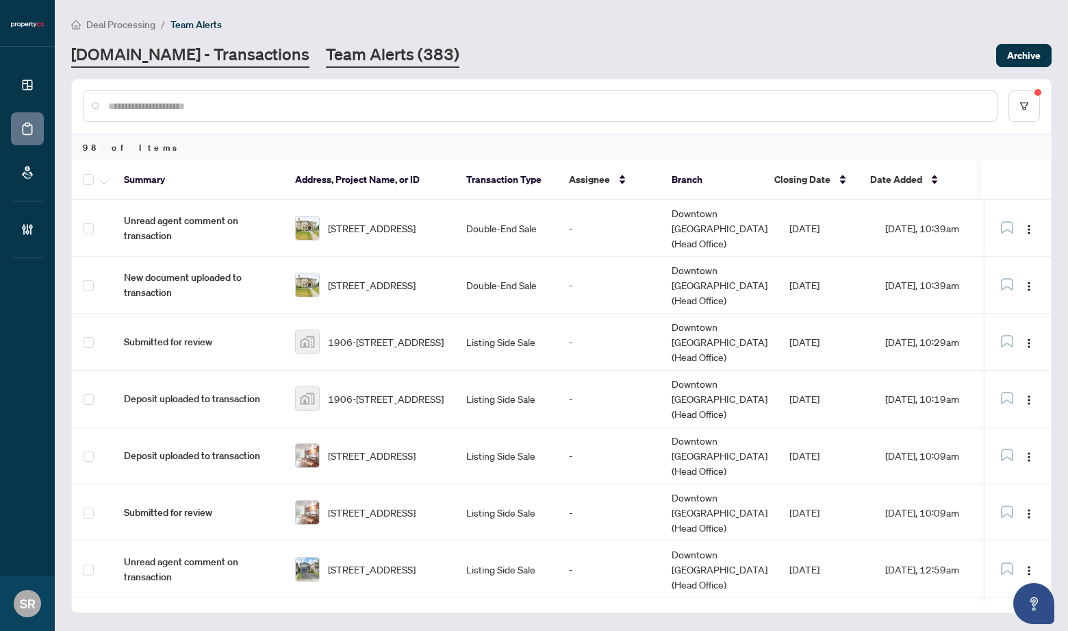
click at [213, 59] on link "[DOMAIN_NAME] - Transactions" at bounding box center [190, 55] width 238 height 25
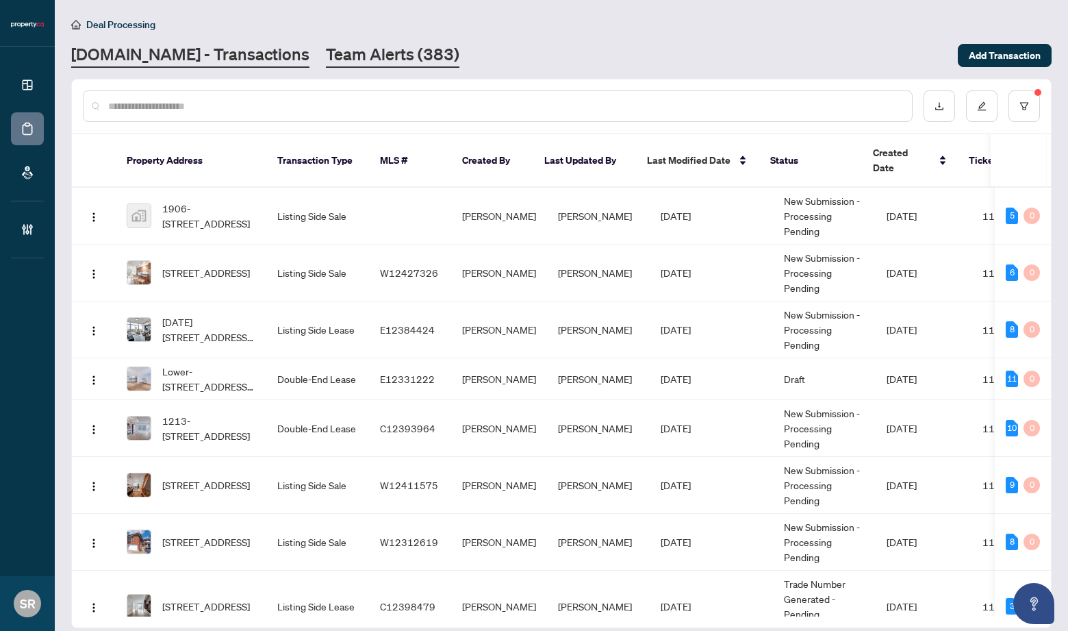
click at [350, 63] on link "Team Alerts (383)" at bounding box center [392, 55] width 133 height 25
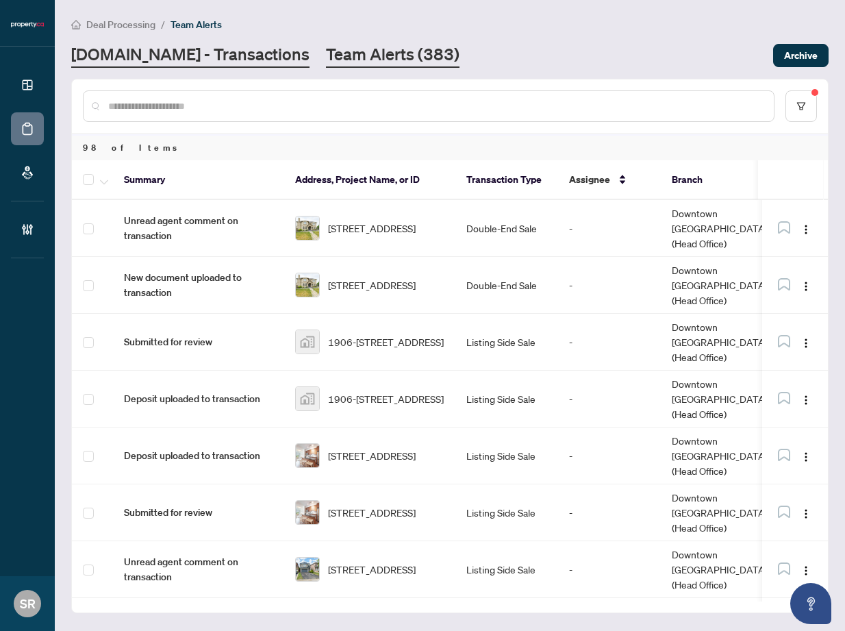
click at [178, 53] on link "[DOMAIN_NAME] - Transactions" at bounding box center [190, 55] width 238 height 25
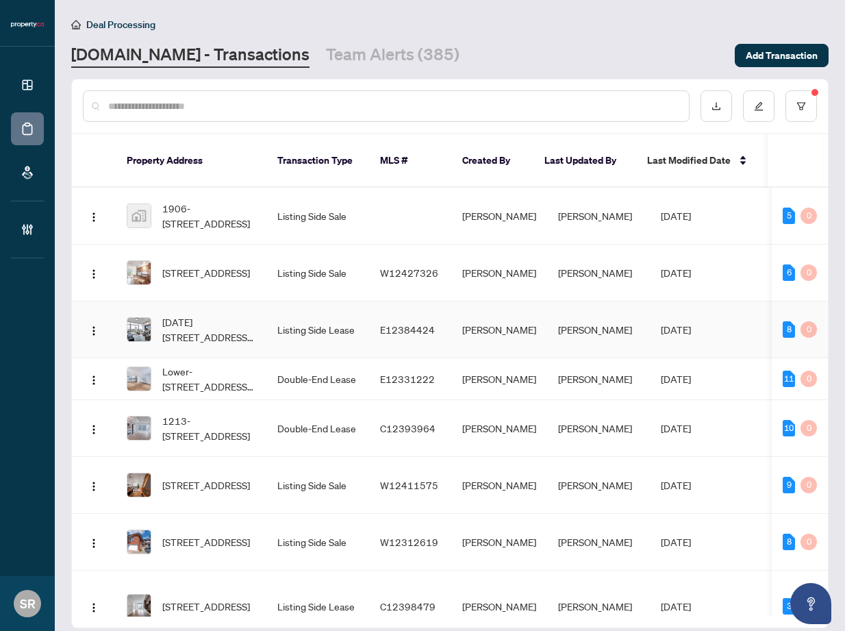
click at [520, 309] on td "[PERSON_NAME]" at bounding box center [499, 329] width 96 height 57
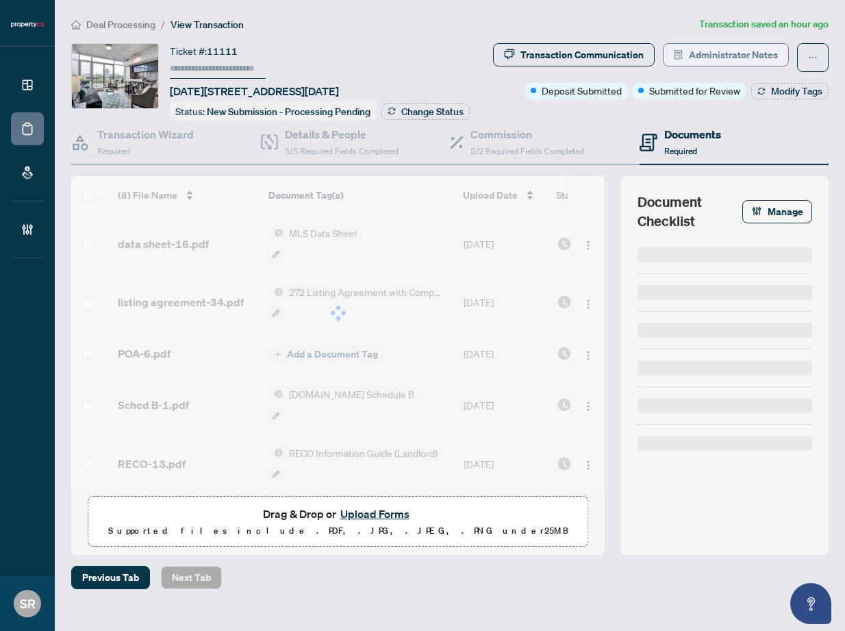
click at [734, 54] on span "Administrator Notes" at bounding box center [733, 55] width 89 height 22
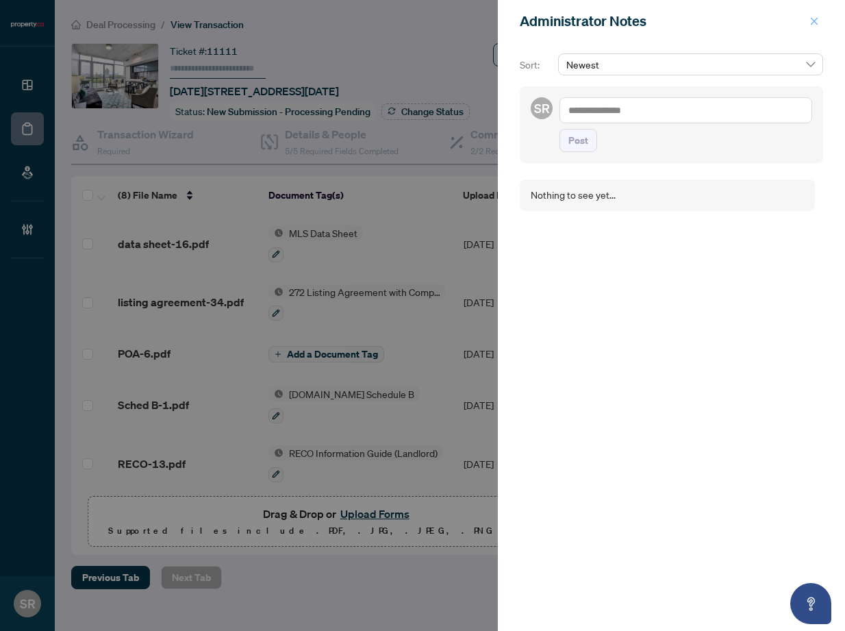
click at [815, 21] on icon "close" at bounding box center [814, 21] width 10 height 10
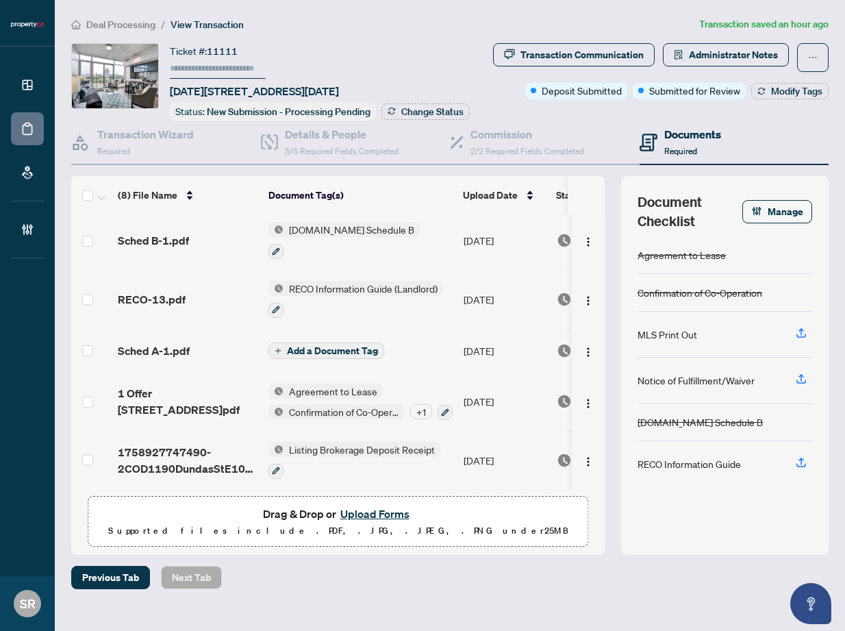
scroll to position [166, 0]
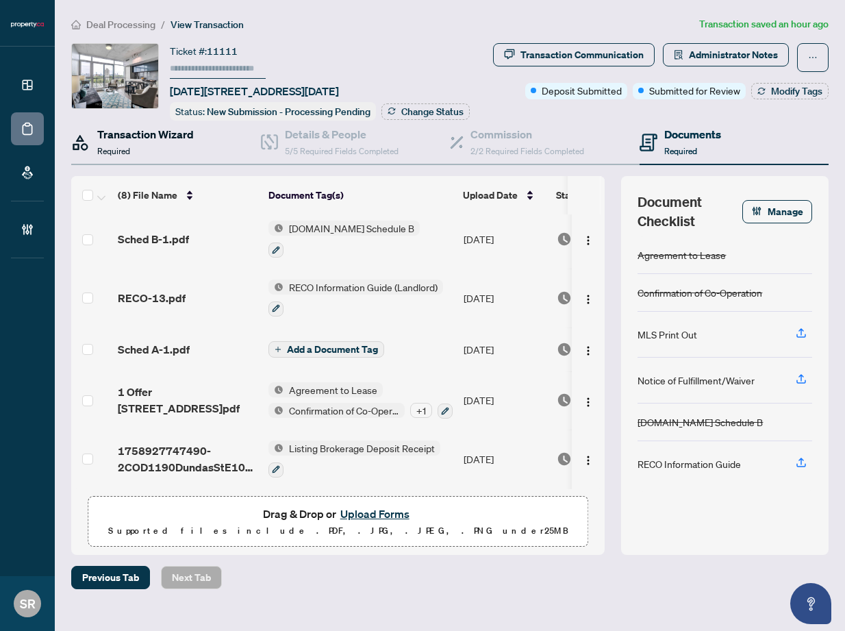
click at [149, 140] on div "Transaction Wizard Required" at bounding box center [145, 142] width 97 height 32
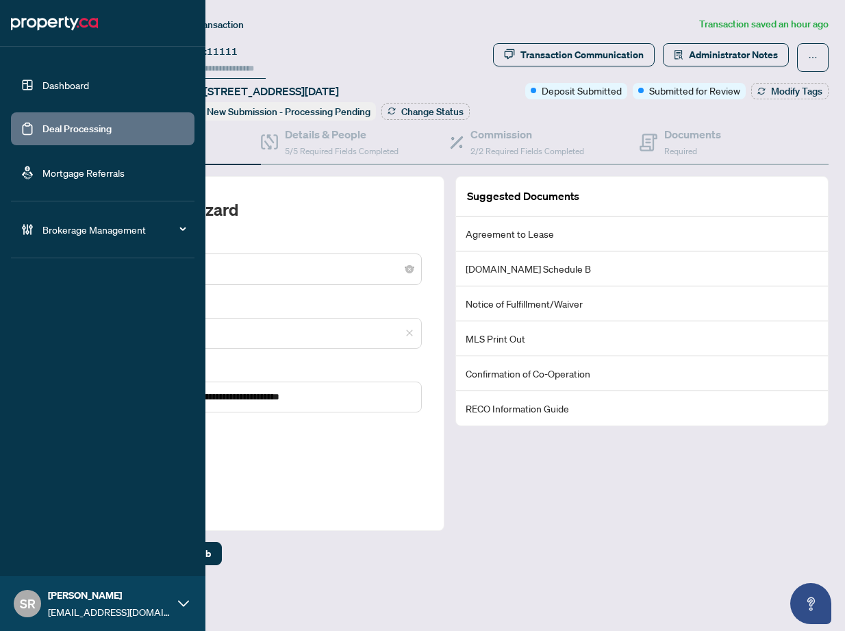
click at [42, 129] on link "Deal Processing" at bounding box center [76, 129] width 69 height 12
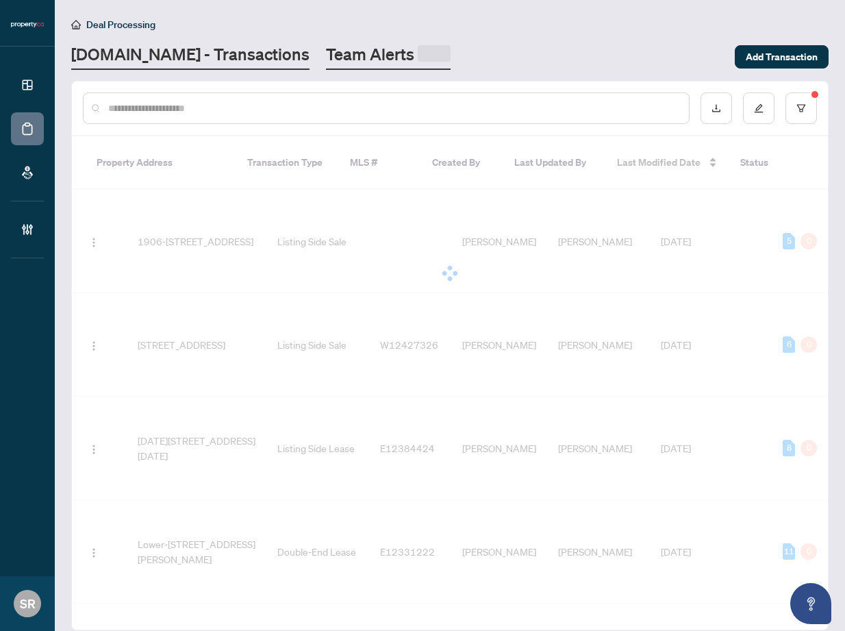
click at [326, 53] on link "Team Alerts" at bounding box center [388, 56] width 125 height 27
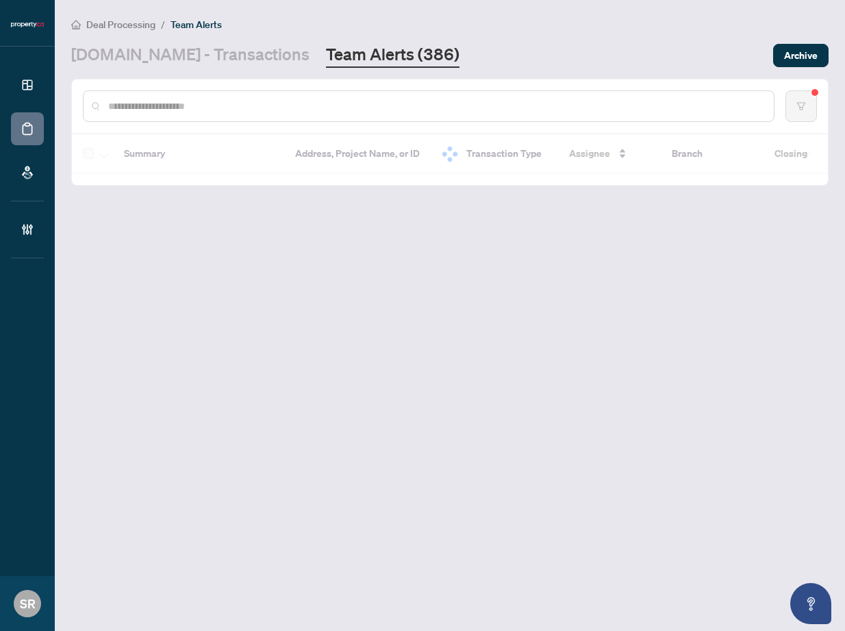
click at [333, 53] on link "Team Alerts (386)" at bounding box center [392, 55] width 133 height 25
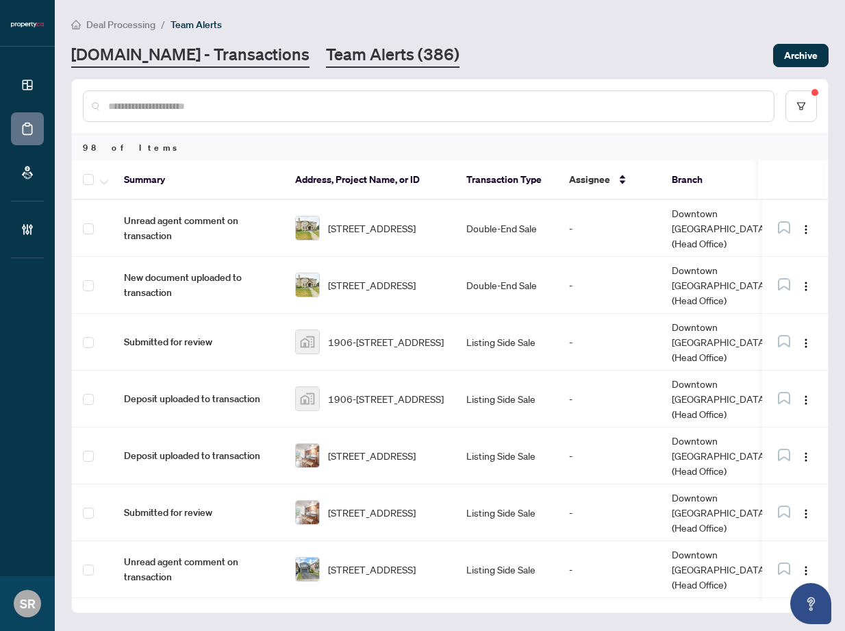
click at [181, 61] on link "[DOMAIN_NAME] - Transactions" at bounding box center [190, 55] width 238 height 25
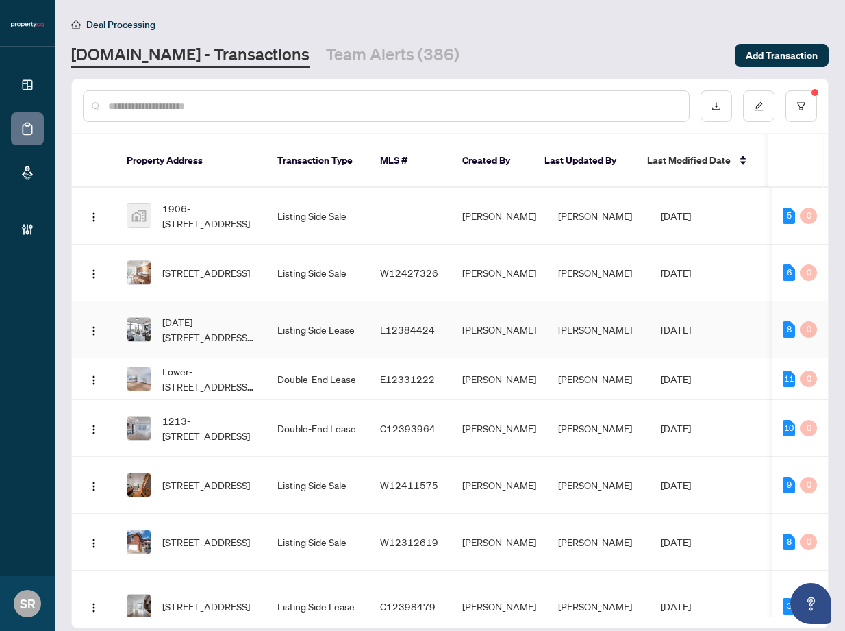
click at [508, 322] on td "[PERSON_NAME]" at bounding box center [499, 329] width 96 height 57
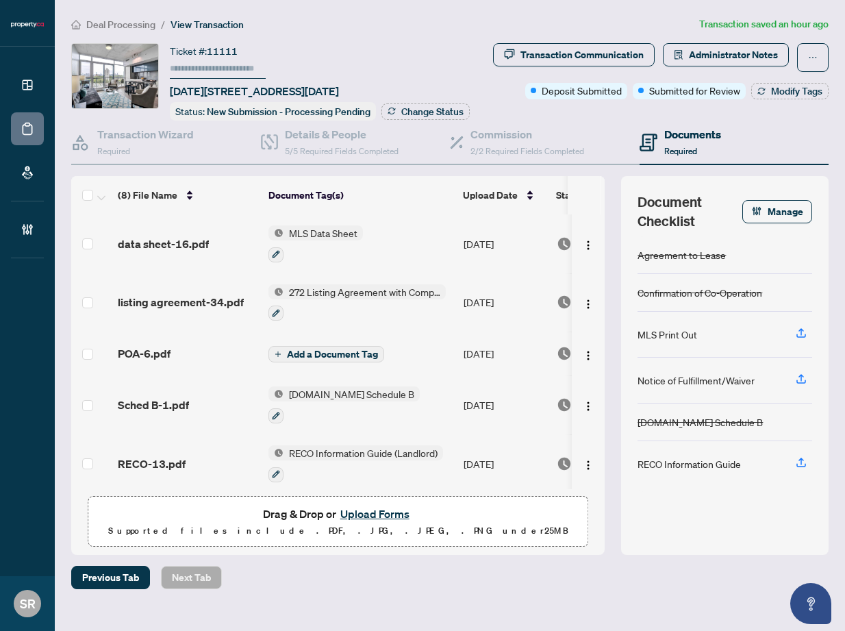
scroll to position [166, 0]
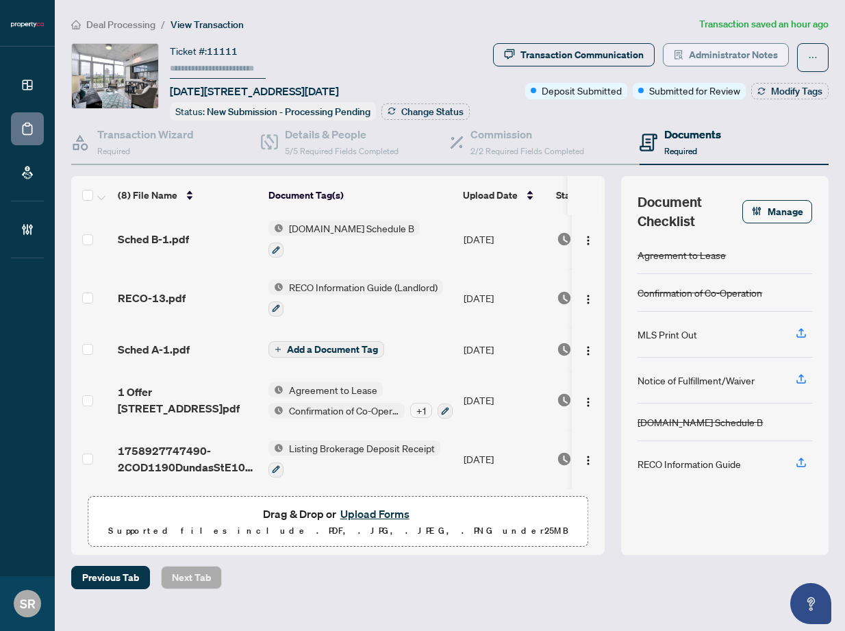
click at [696, 54] on span "Administrator Notes" at bounding box center [733, 55] width 89 height 22
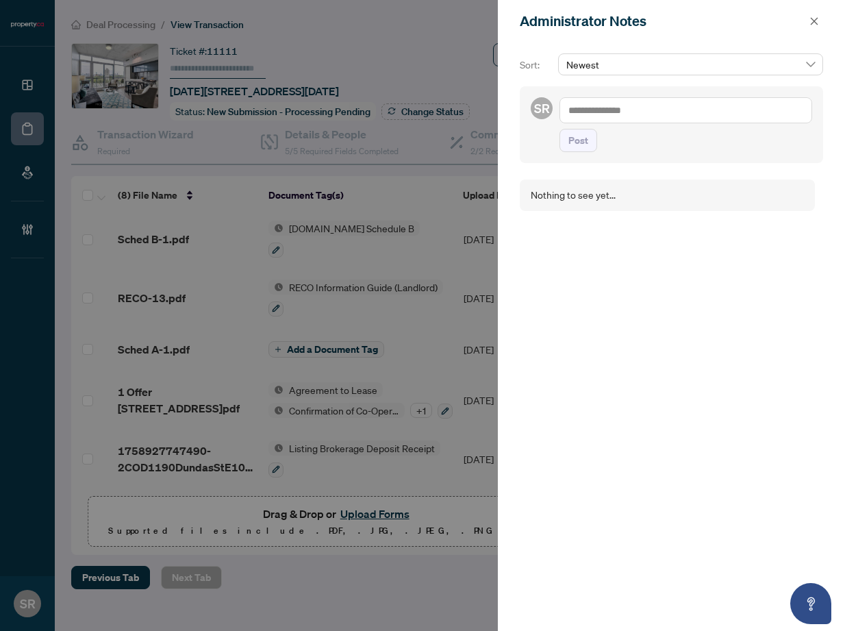
click at [641, 116] on textarea at bounding box center [685, 110] width 253 height 26
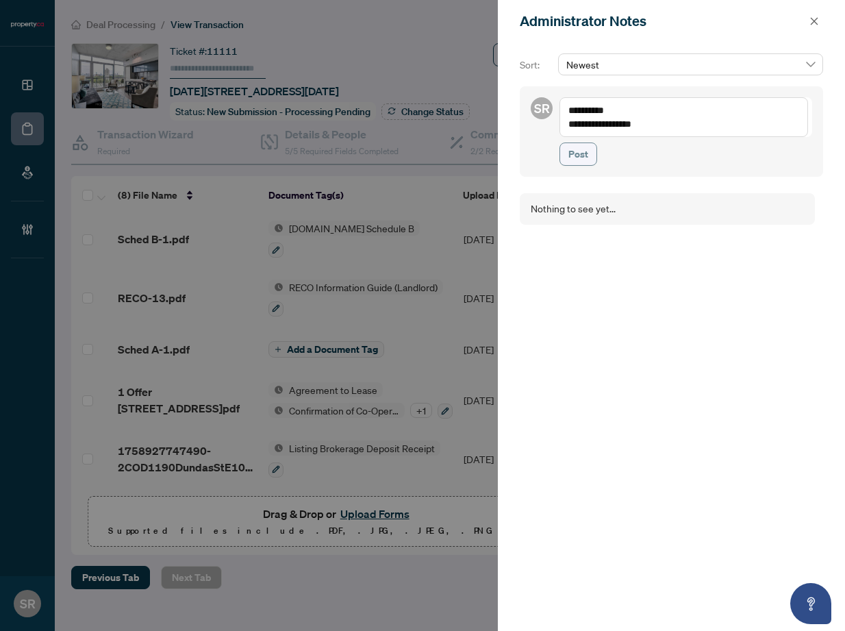
type textarea "**********"
click at [572, 150] on span "Post" at bounding box center [578, 154] width 20 height 22
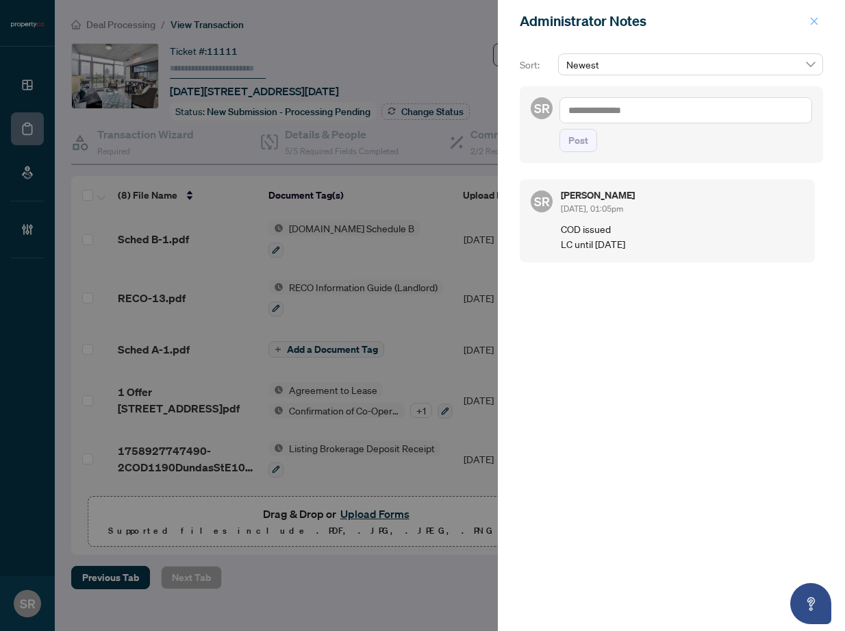
click at [811, 21] on icon "close" at bounding box center [814, 21] width 10 height 10
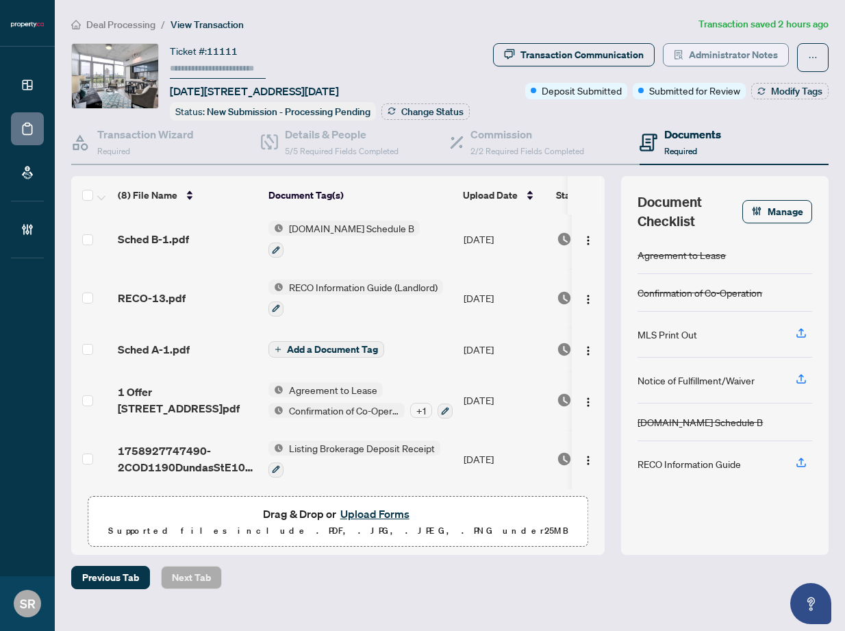
click at [751, 62] on span "Administrator Notes" at bounding box center [733, 55] width 89 height 22
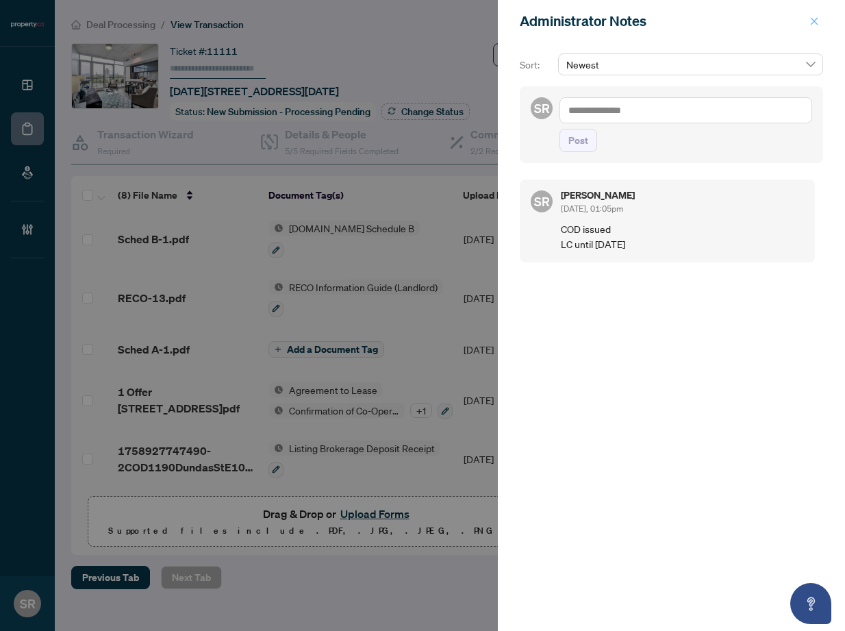
click at [815, 16] on span "button" at bounding box center [814, 21] width 10 height 22
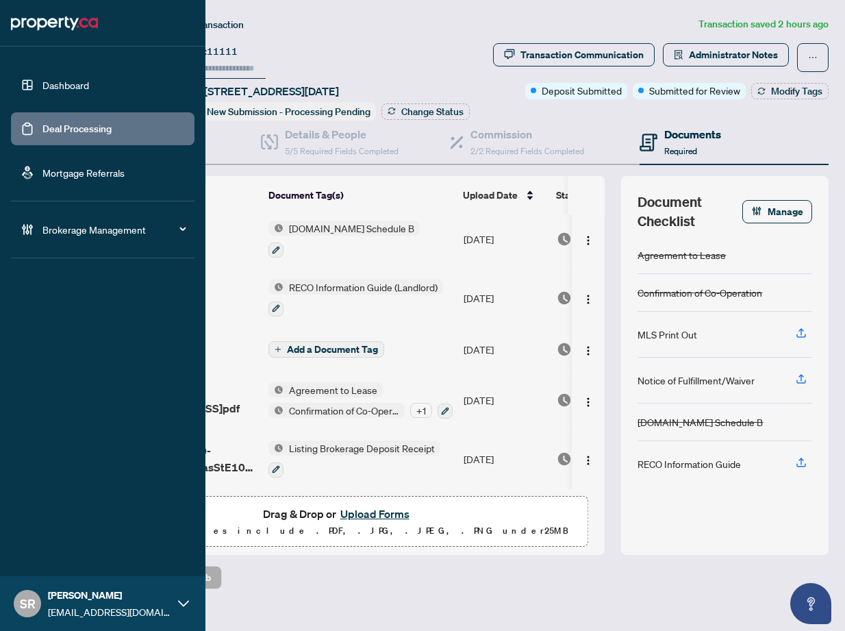
click at [50, 131] on link "Deal Processing" at bounding box center [76, 129] width 69 height 12
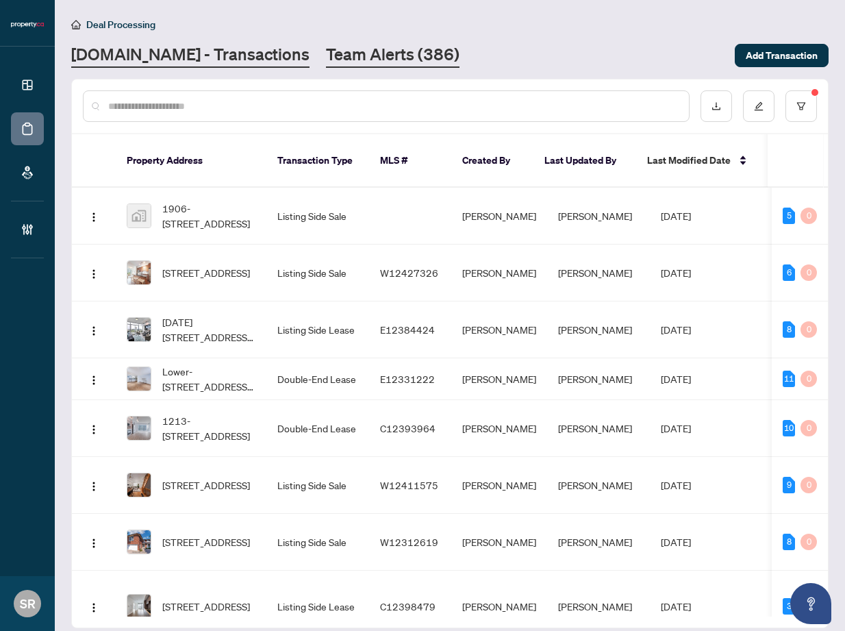
click at [377, 51] on link "Team Alerts (386)" at bounding box center [392, 55] width 133 height 25
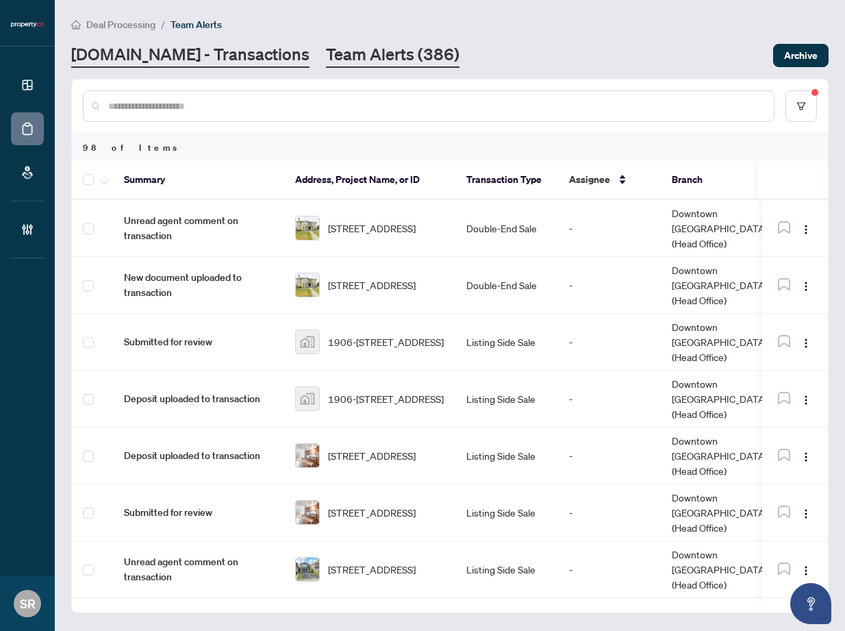
click at [208, 55] on link "[DOMAIN_NAME] - Transactions" at bounding box center [190, 55] width 238 height 25
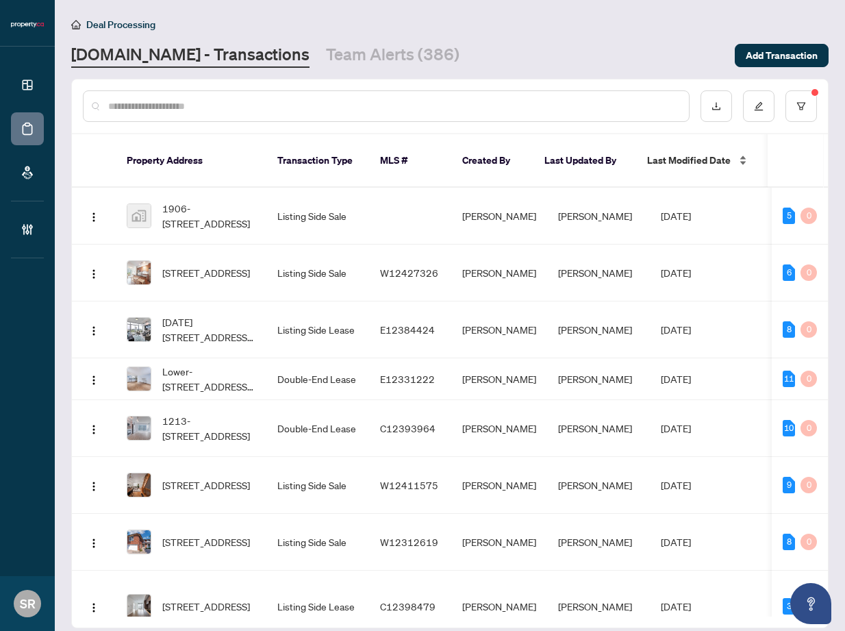
click at [739, 153] on div "Last Modified Date" at bounding box center [697, 160] width 101 height 15
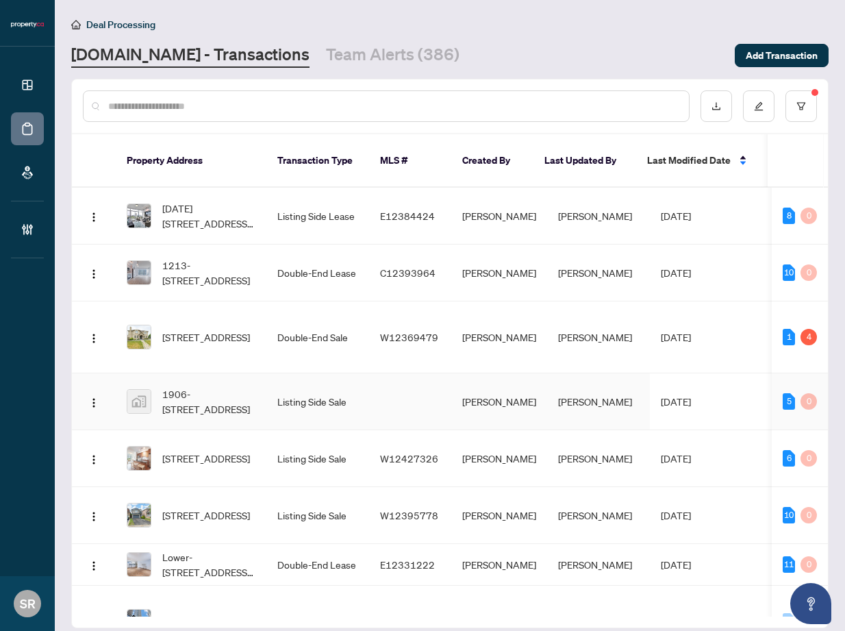
click at [510, 397] on td "[PERSON_NAME]" at bounding box center [499, 401] width 96 height 57
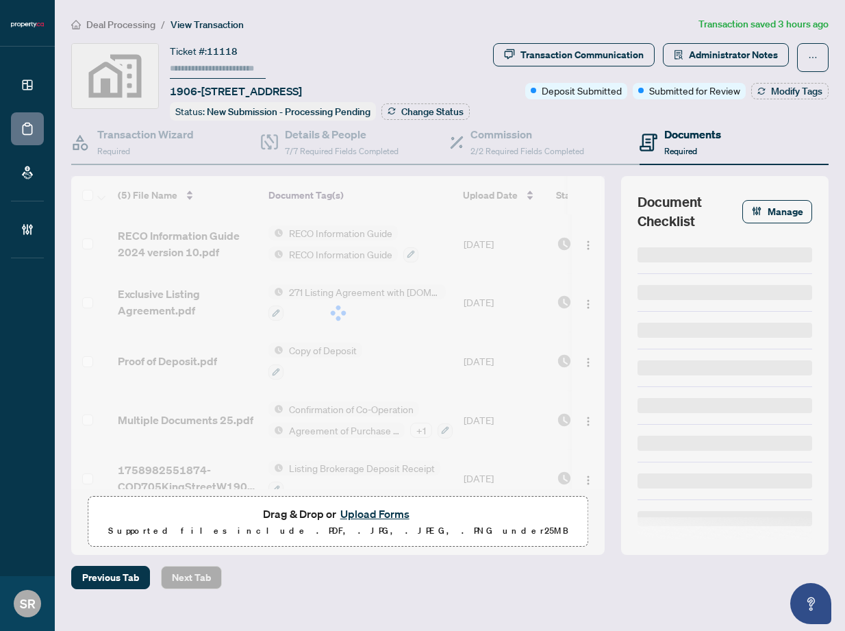
click at [736, 57] on span "Administrator Notes" at bounding box center [733, 55] width 89 height 22
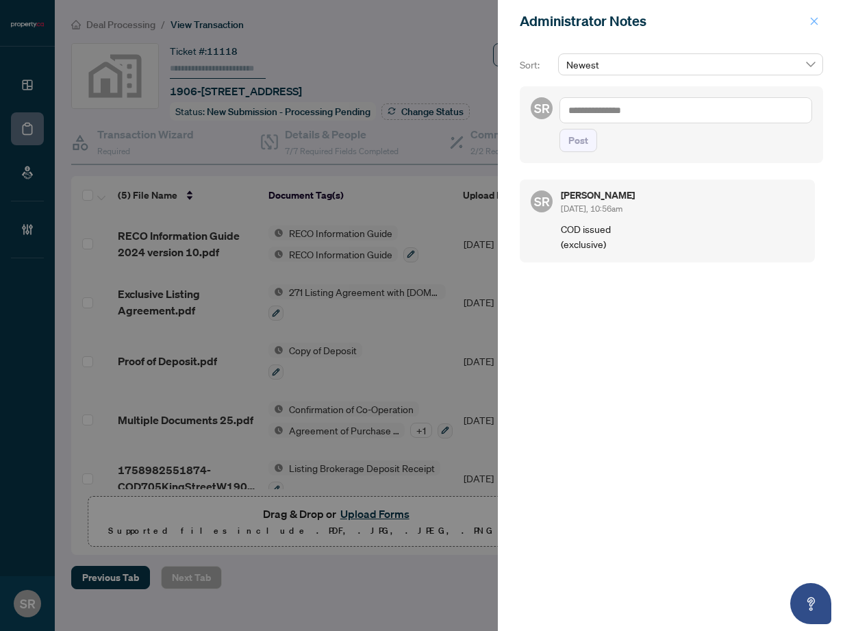
click at [809, 22] on icon "close" at bounding box center [814, 21] width 10 height 10
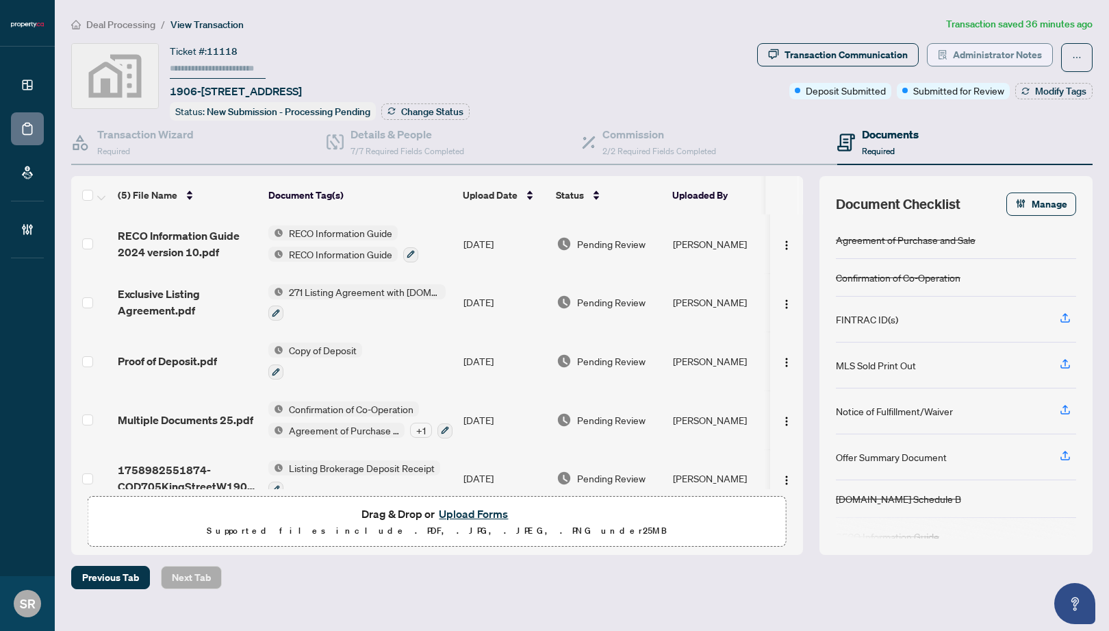
click at [994, 53] on span "Administrator Notes" at bounding box center [997, 55] width 89 height 22
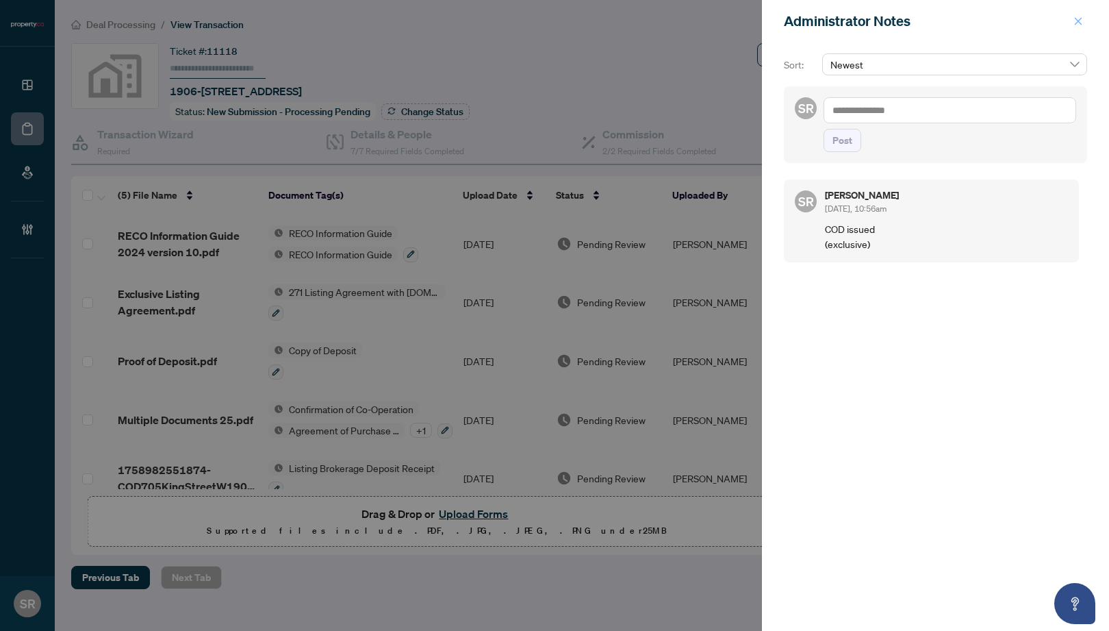
click at [1073, 20] on icon "close" at bounding box center [1078, 21] width 10 height 10
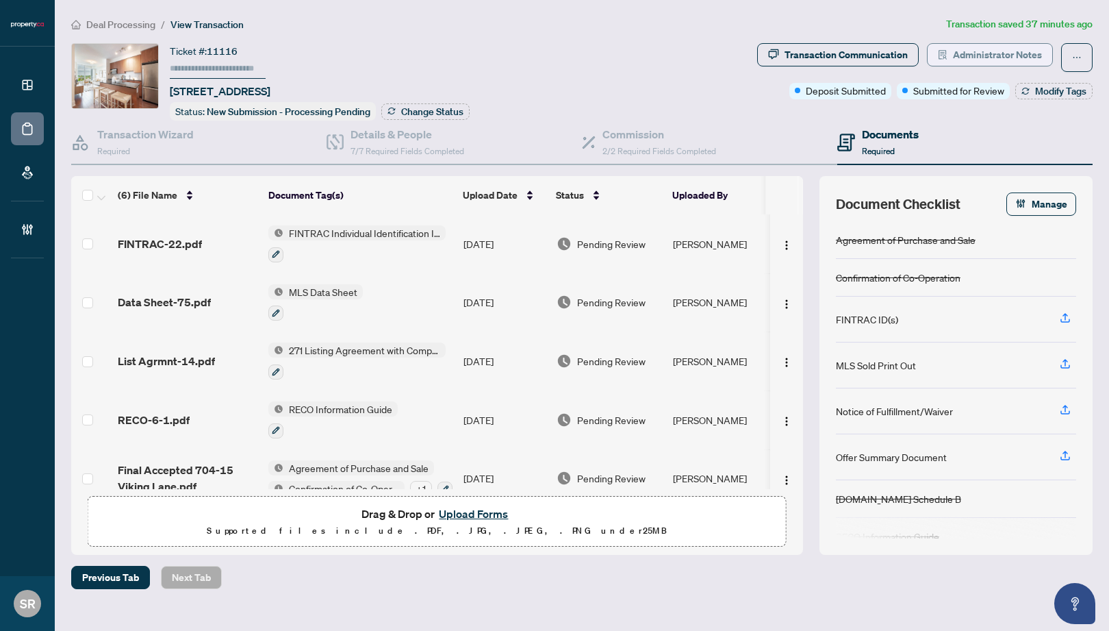
click at [1014, 52] on span "Administrator Notes" at bounding box center [997, 55] width 89 height 22
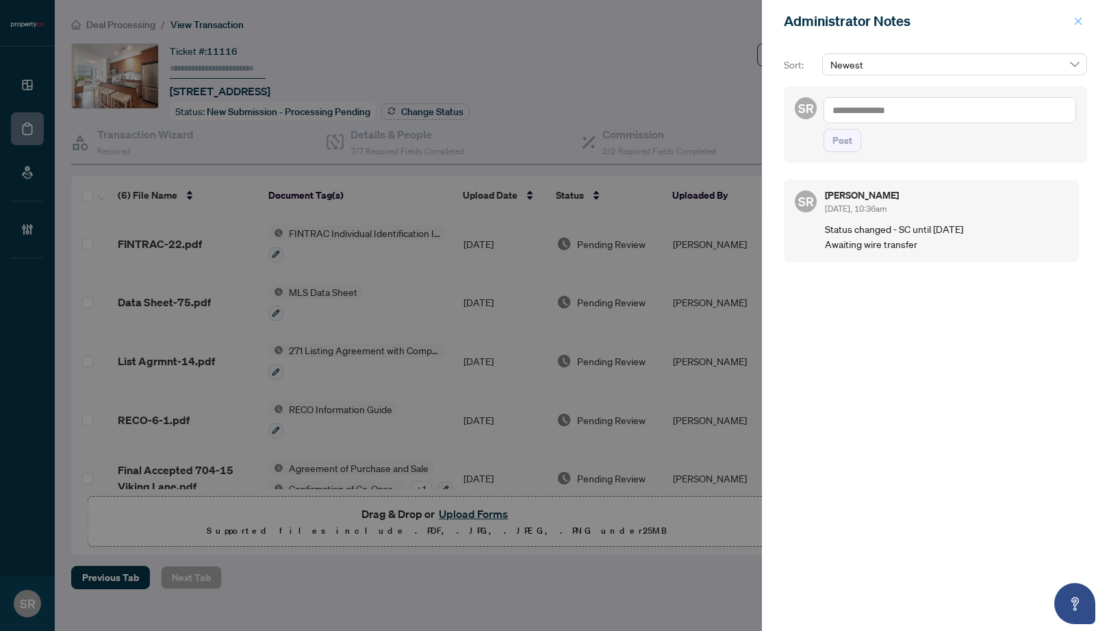
click at [1078, 21] on icon "close" at bounding box center [1079, 21] width 8 height 8
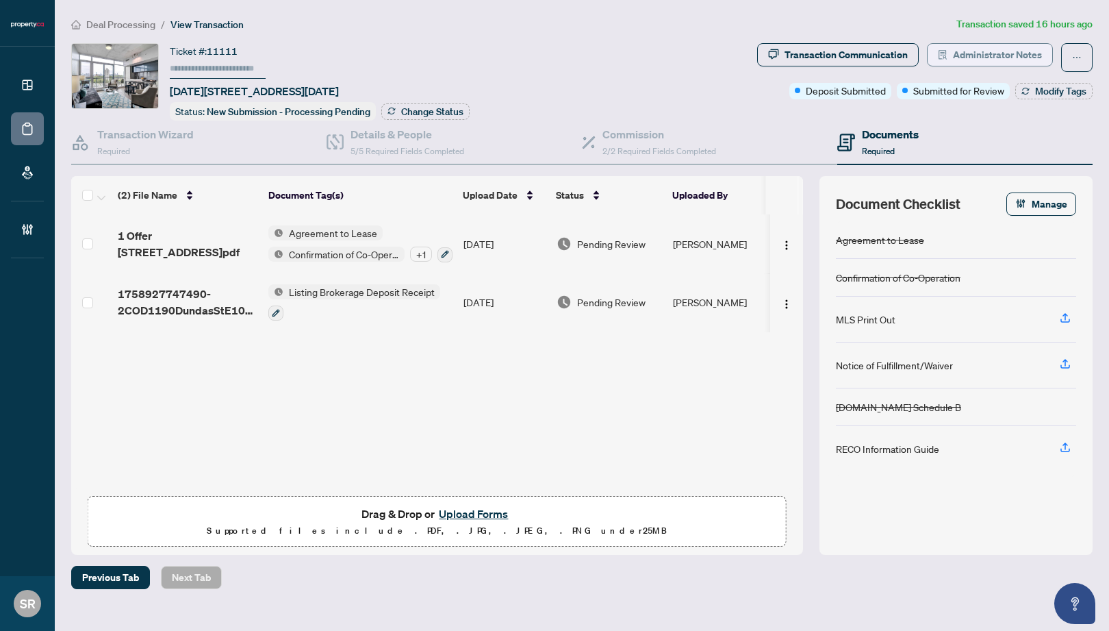
click at [989, 58] on span "Administrator Notes" at bounding box center [997, 55] width 89 height 22
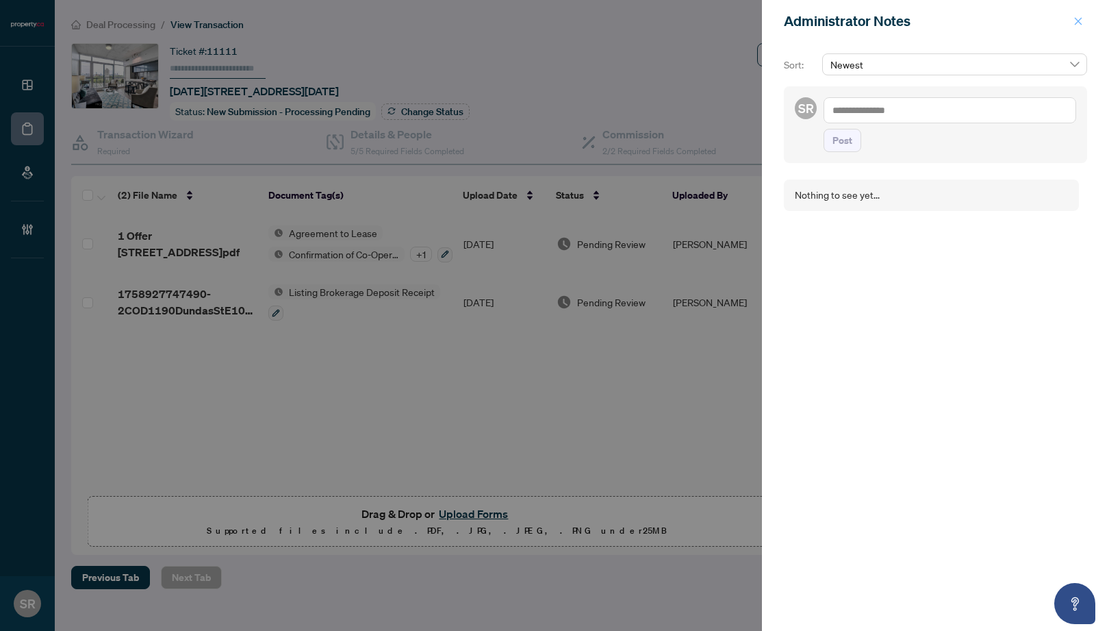
click at [1071, 22] on button "button" at bounding box center [1078, 21] width 18 height 16
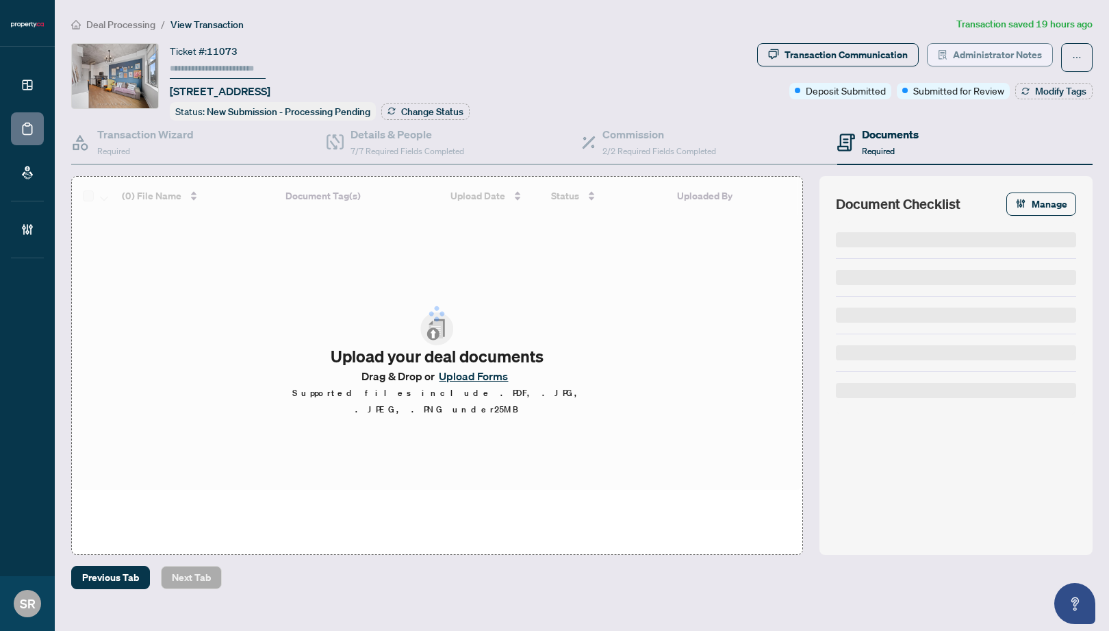
click at [1018, 57] on span "Administrator Notes" at bounding box center [997, 55] width 89 height 22
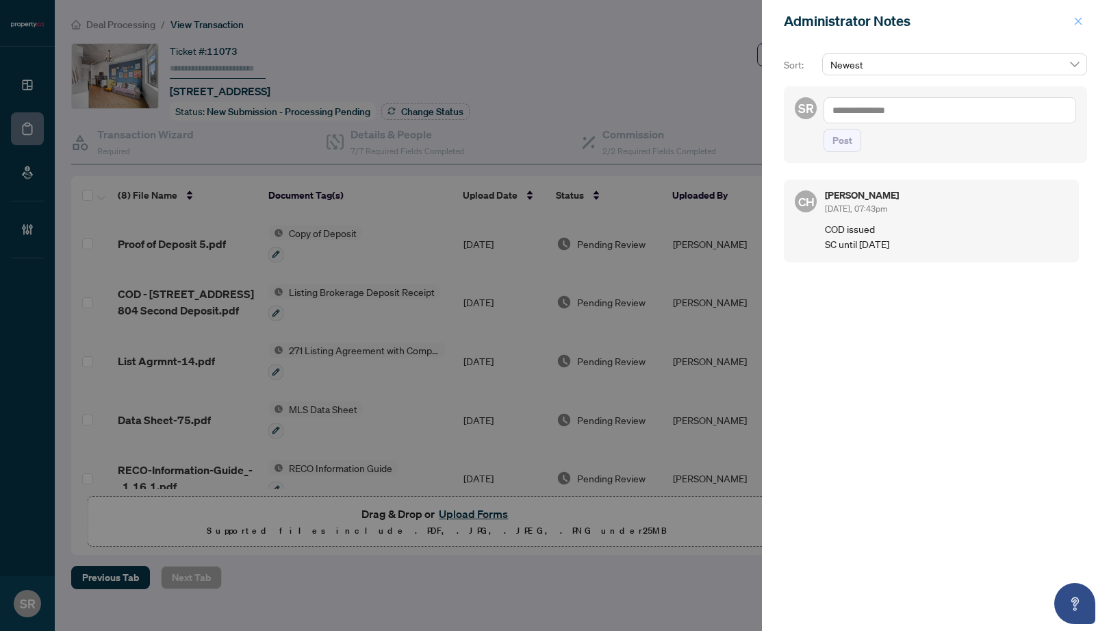
click at [1079, 18] on icon "close" at bounding box center [1078, 21] width 10 height 10
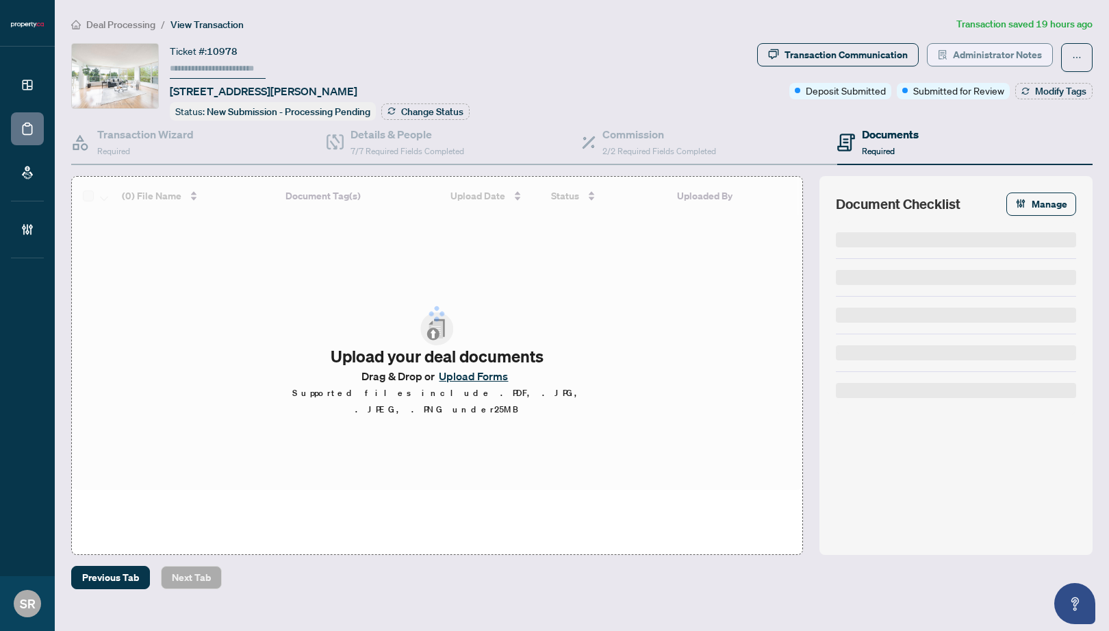
click at [1013, 60] on span "Administrator Notes" at bounding box center [997, 55] width 89 height 22
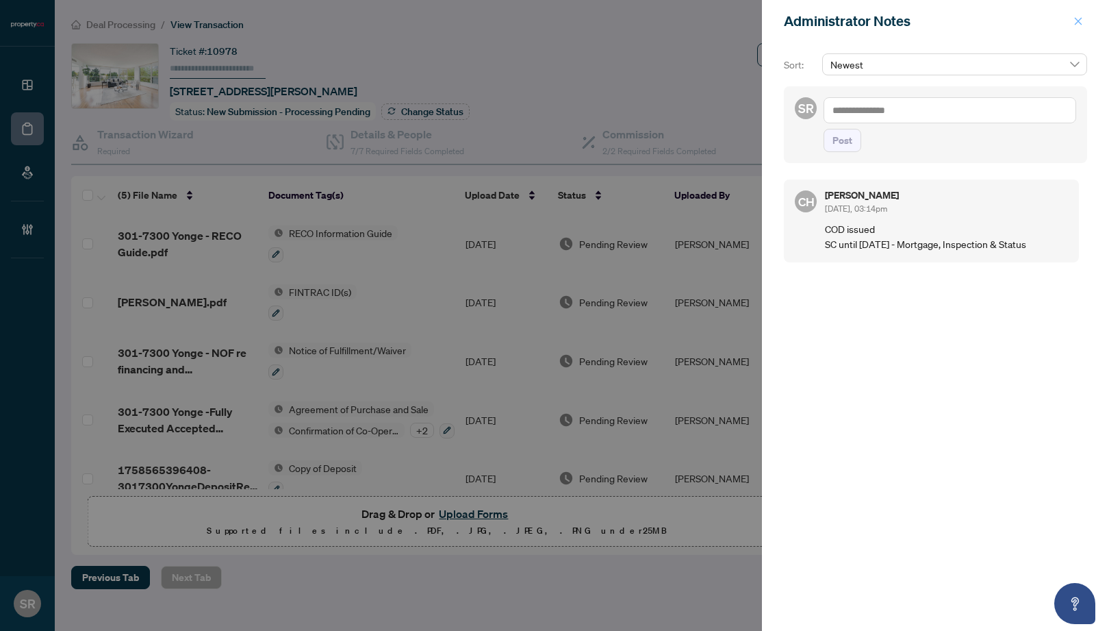
click at [1080, 17] on icon "close" at bounding box center [1078, 21] width 10 height 10
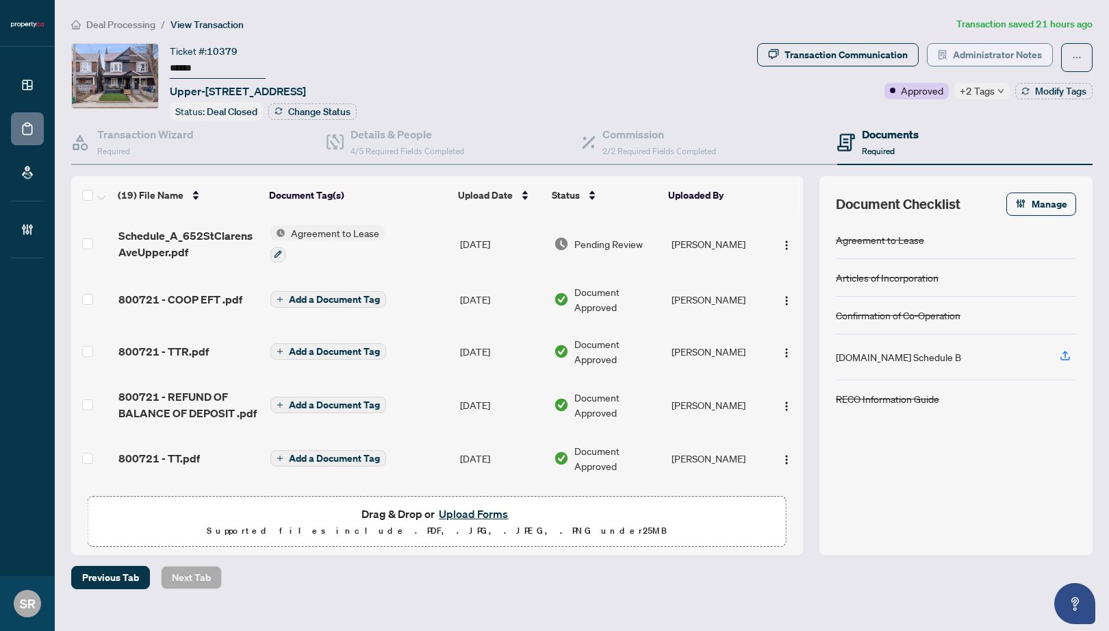
click at [1013, 51] on span "Administrator Notes" at bounding box center [997, 55] width 89 height 22
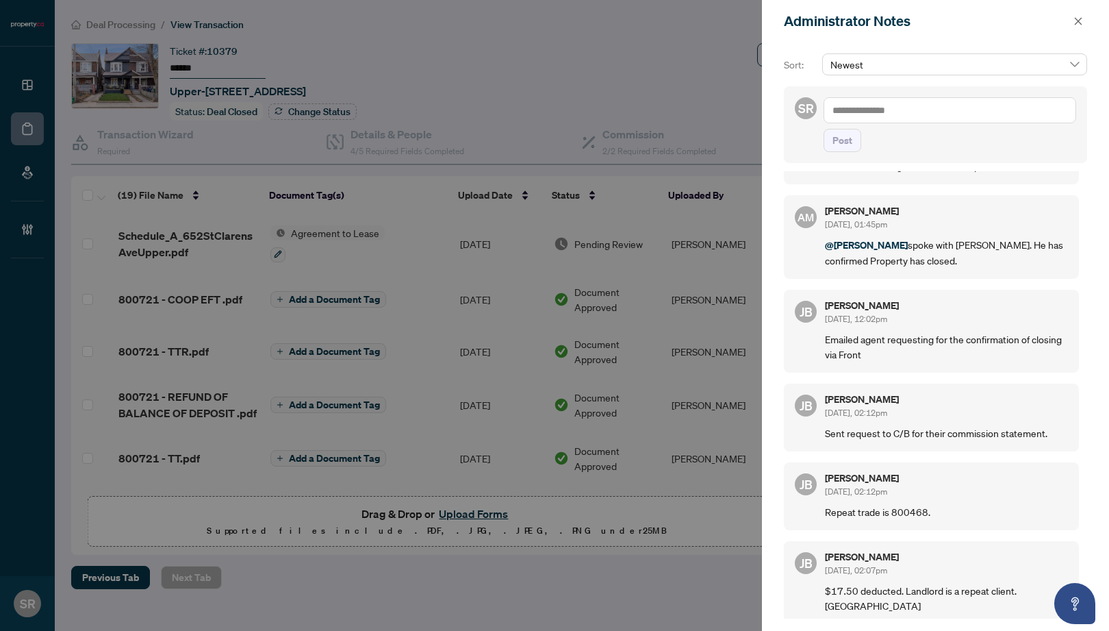
scroll to position [313, 0]
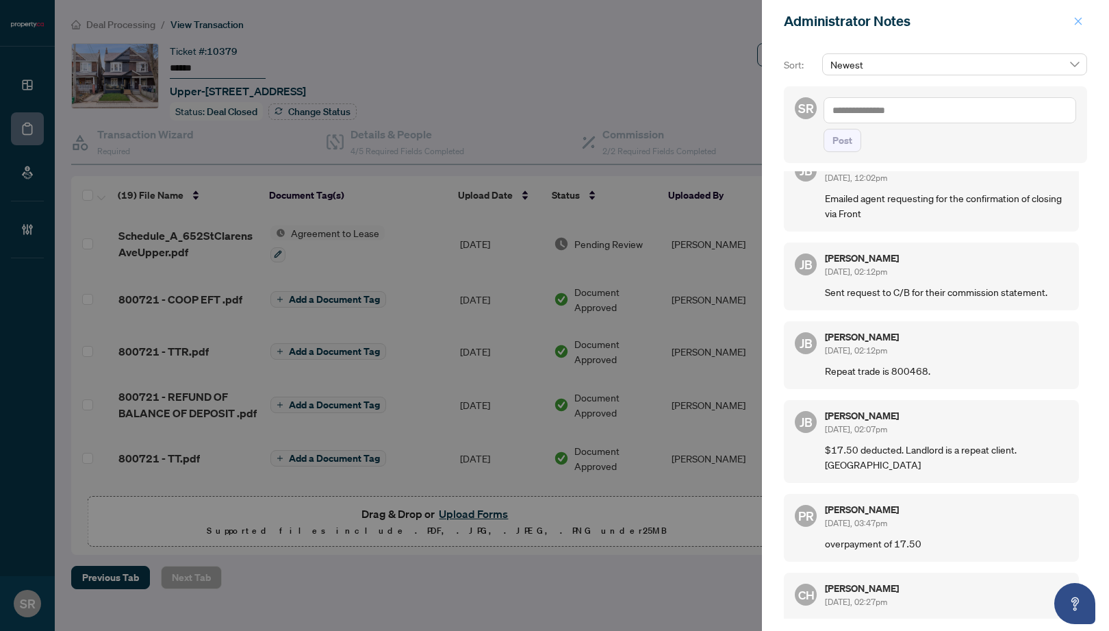
click at [1081, 24] on icon "close" at bounding box center [1079, 21] width 8 height 8
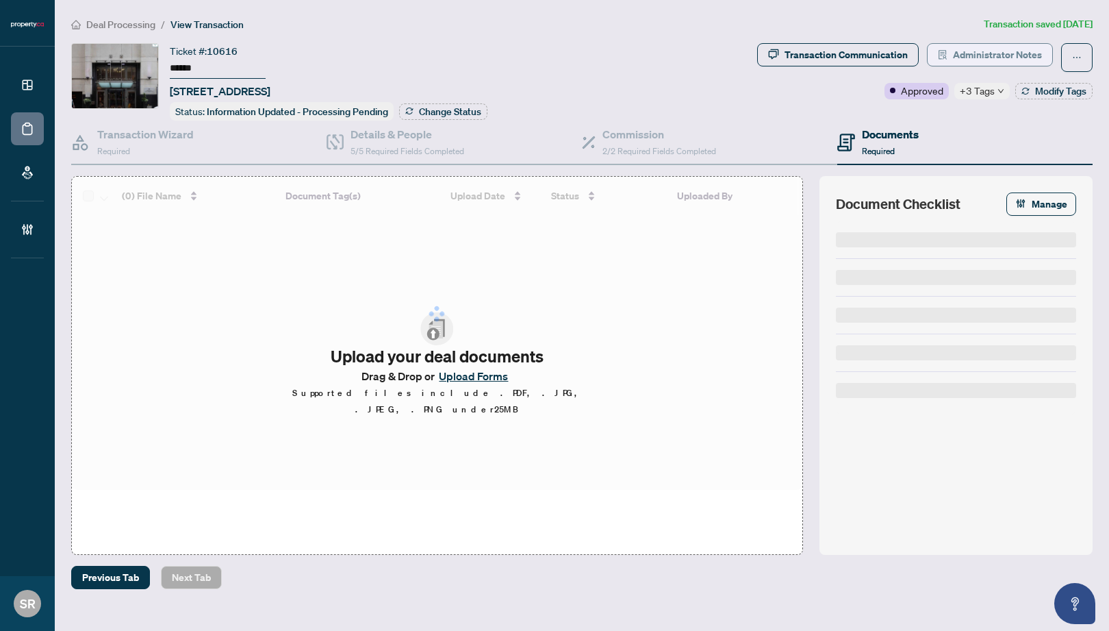
click at [971, 56] on span "Administrator Notes" at bounding box center [997, 55] width 89 height 22
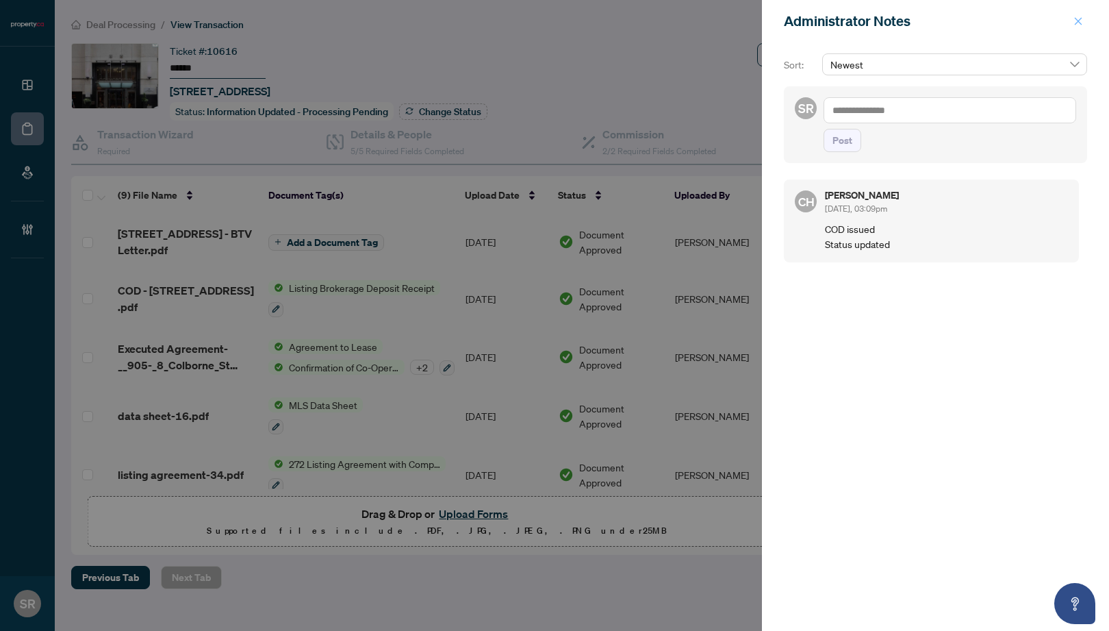
click at [1077, 16] on icon "close" at bounding box center [1078, 21] width 10 height 10
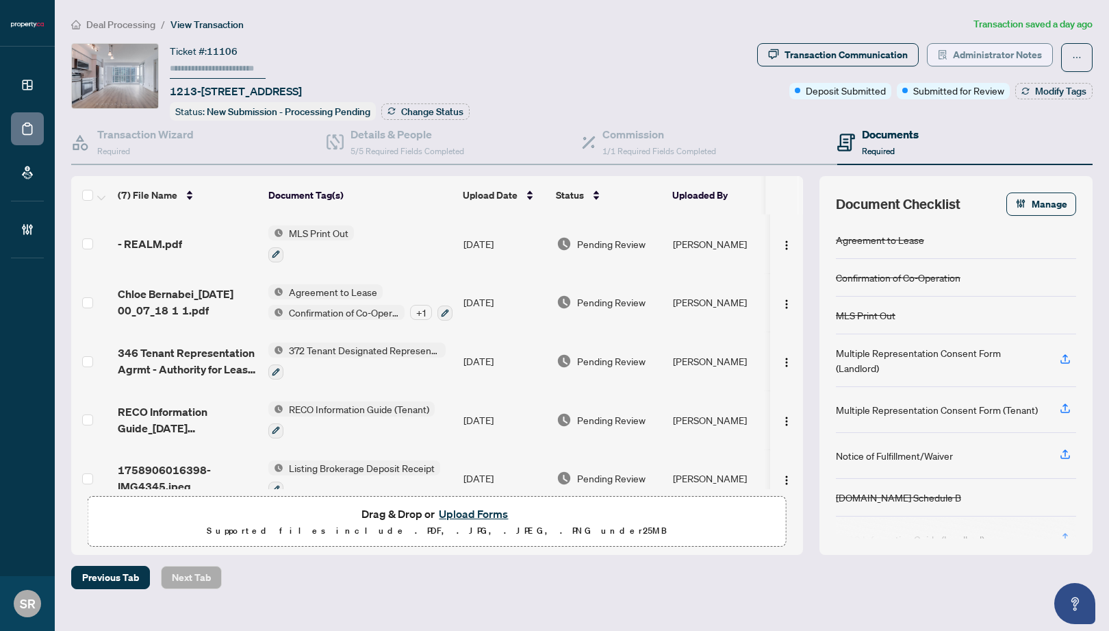
click at [1016, 55] on span "Administrator Notes" at bounding box center [997, 55] width 89 height 22
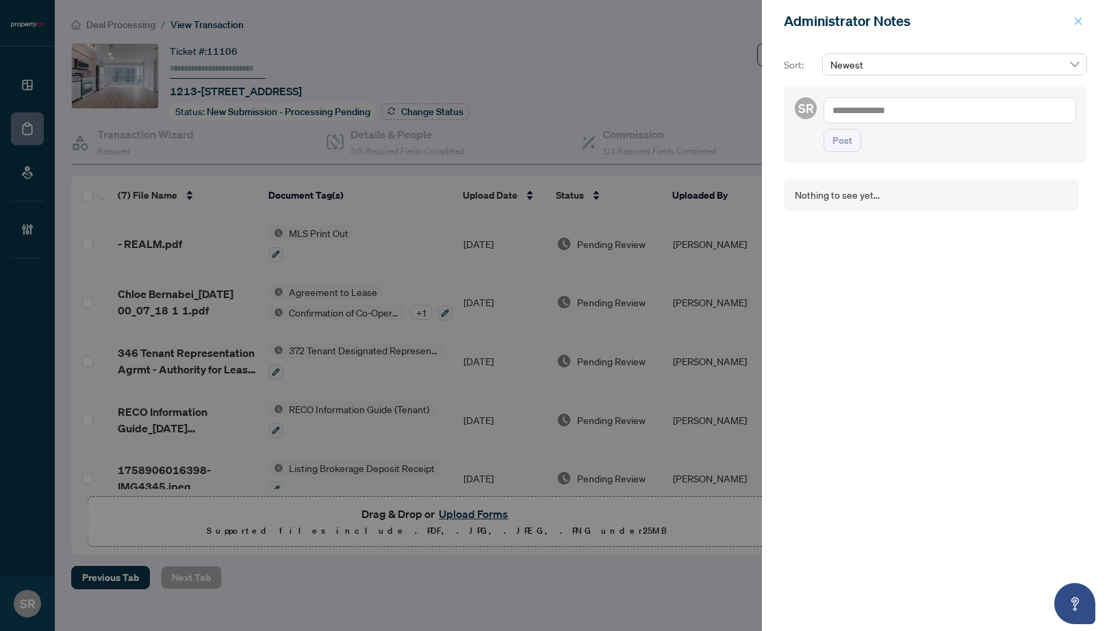
click at [1080, 21] on icon "close" at bounding box center [1078, 21] width 10 height 10
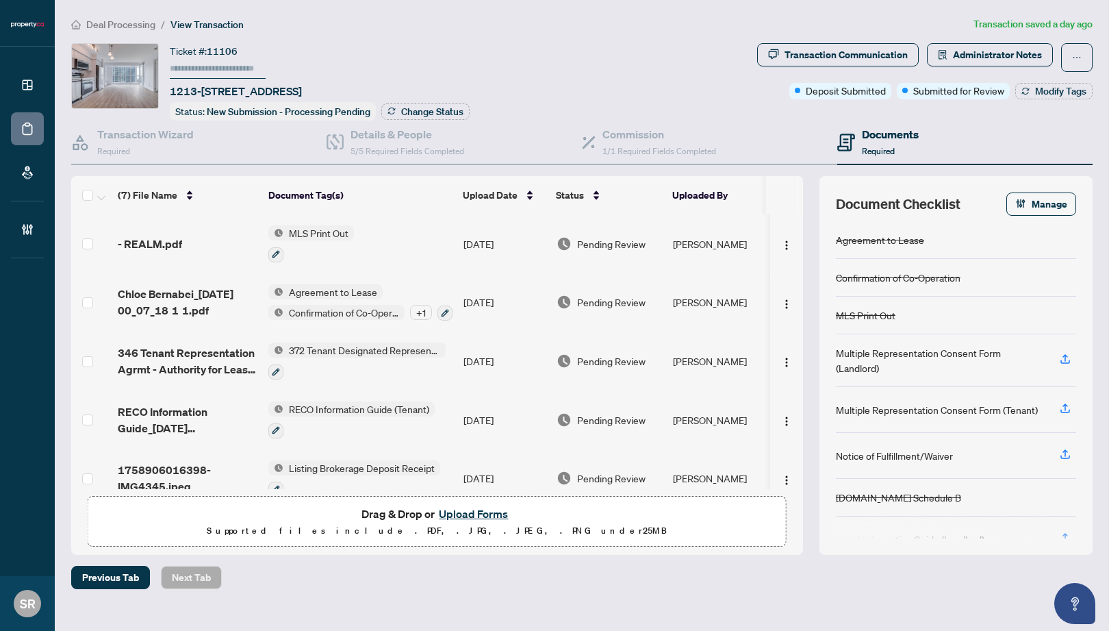
click at [531, 63] on div "Ticket #: 11106 [STREET_ADDRESS] Status: New Submission - Processing Pending Ch…" at bounding box center [411, 81] width 680 height 77
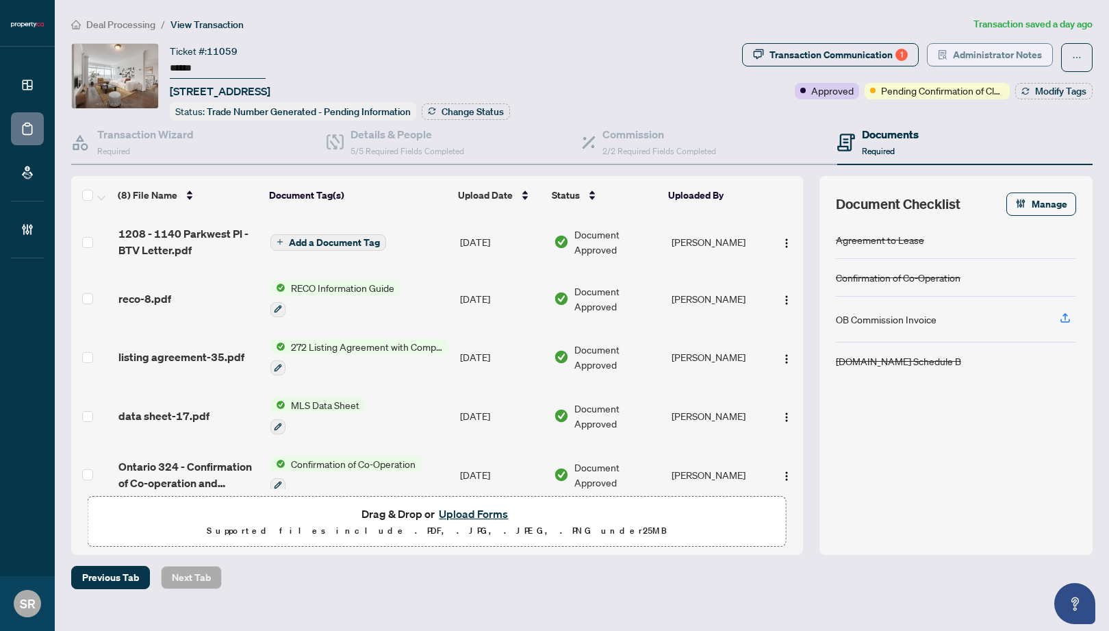
click at [987, 55] on span "Administrator Notes" at bounding box center [997, 55] width 89 height 22
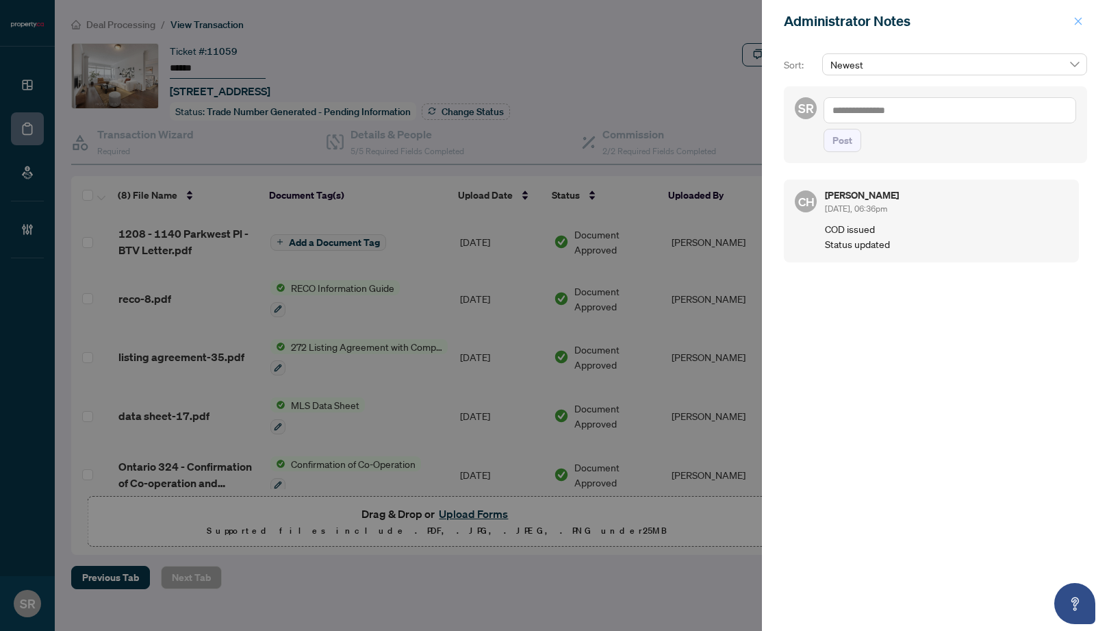
click at [1075, 12] on span "button" at bounding box center [1078, 21] width 10 height 22
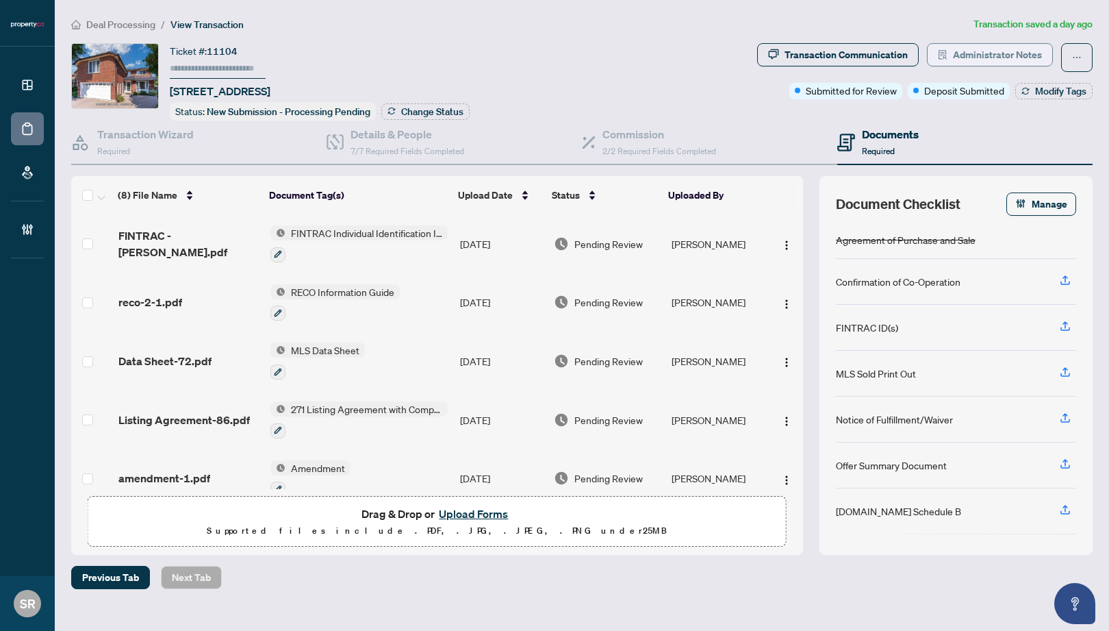
click at [1013, 55] on span "Administrator Notes" at bounding box center [997, 55] width 89 height 22
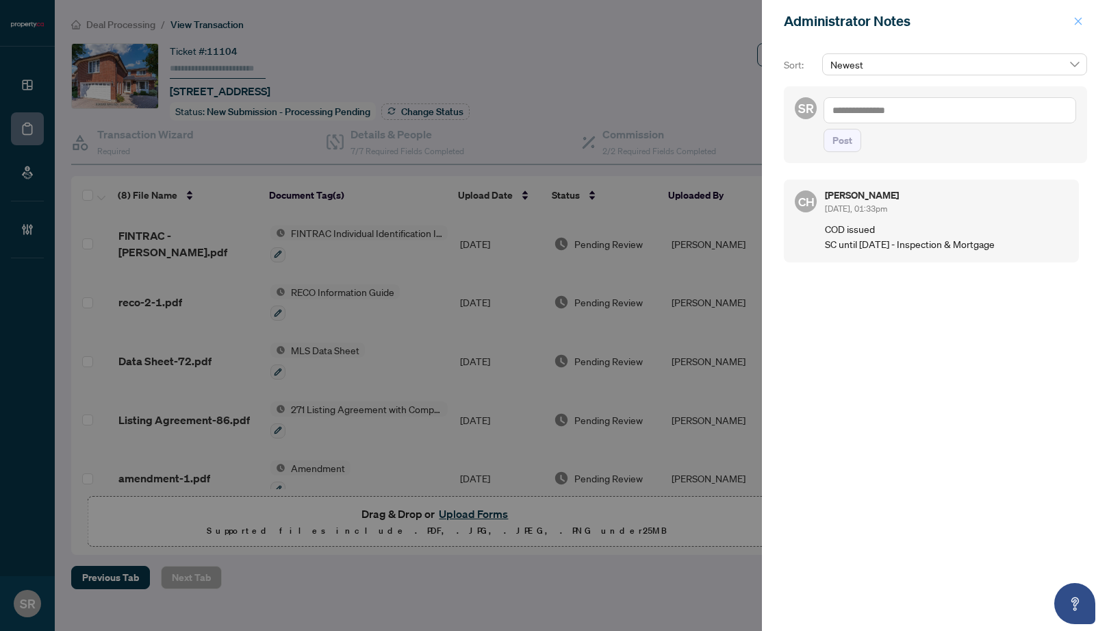
click at [1078, 12] on span "button" at bounding box center [1078, 21] width 10 height 22
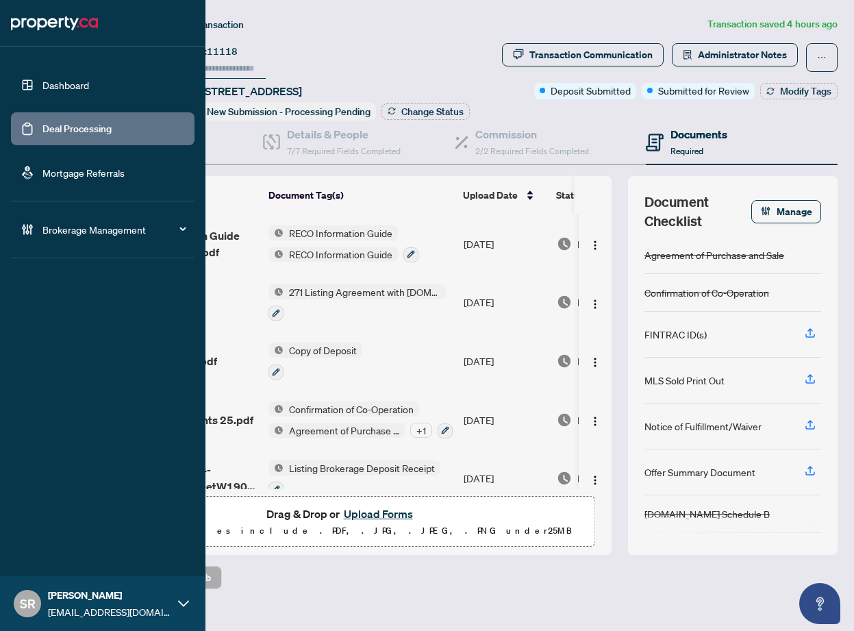
click at [42, 127] on link "Deal Processing" at bounding box center [76, 129] width 69 height 12
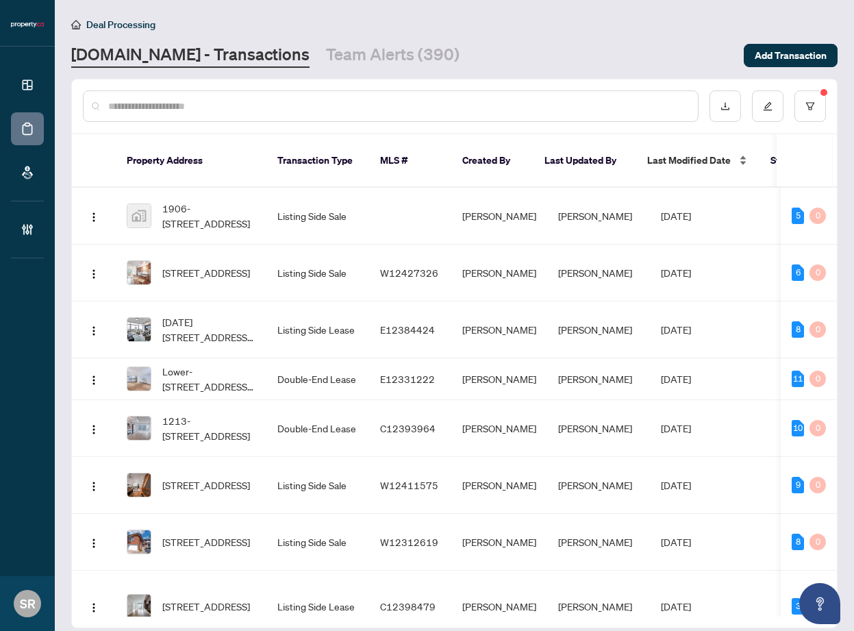
click at [739, 153] on div "Last Modified Date" at bounding box center [697, 160] width 101 height 15
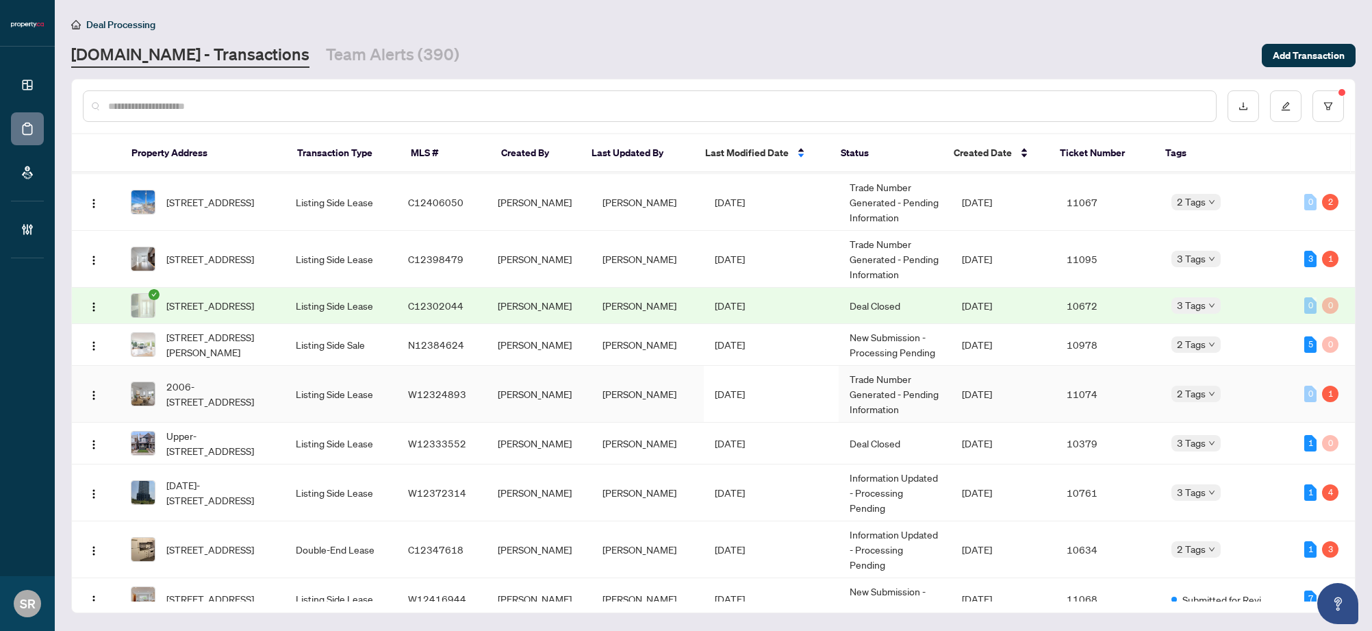
scroll to position [938, 0]
click at [441, 323] on td "N12384624" at bounding box center [442, 344] width 90 height 42
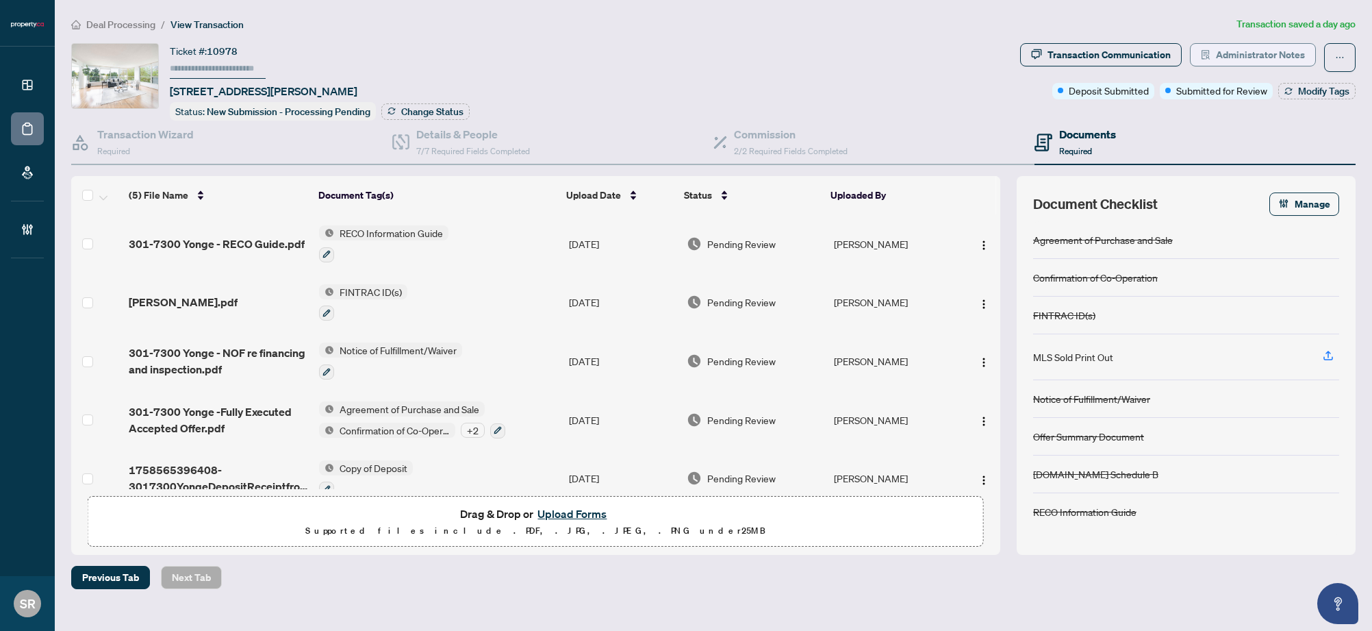
click at [844, 48] on span "Administrator Notes" at bounding box center [1260, 55] width 89 height 22
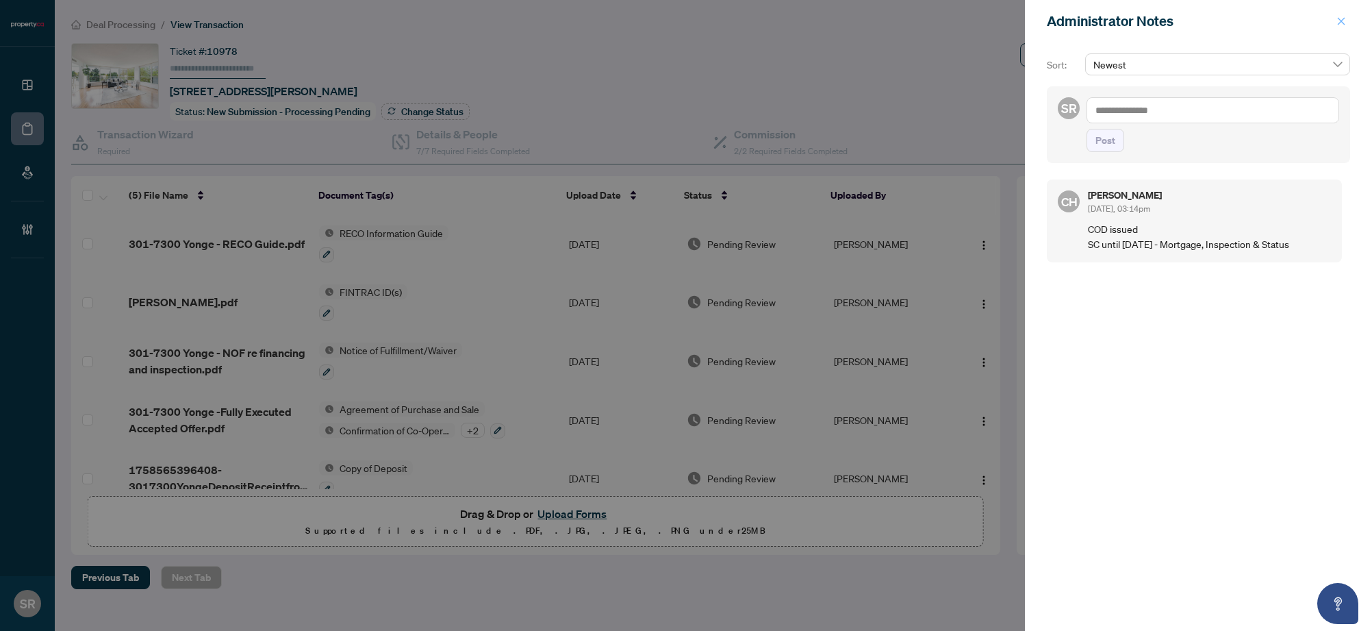
click at [844, 18] on icon "close" at bounding box center [1341, 21] width 10 height 10
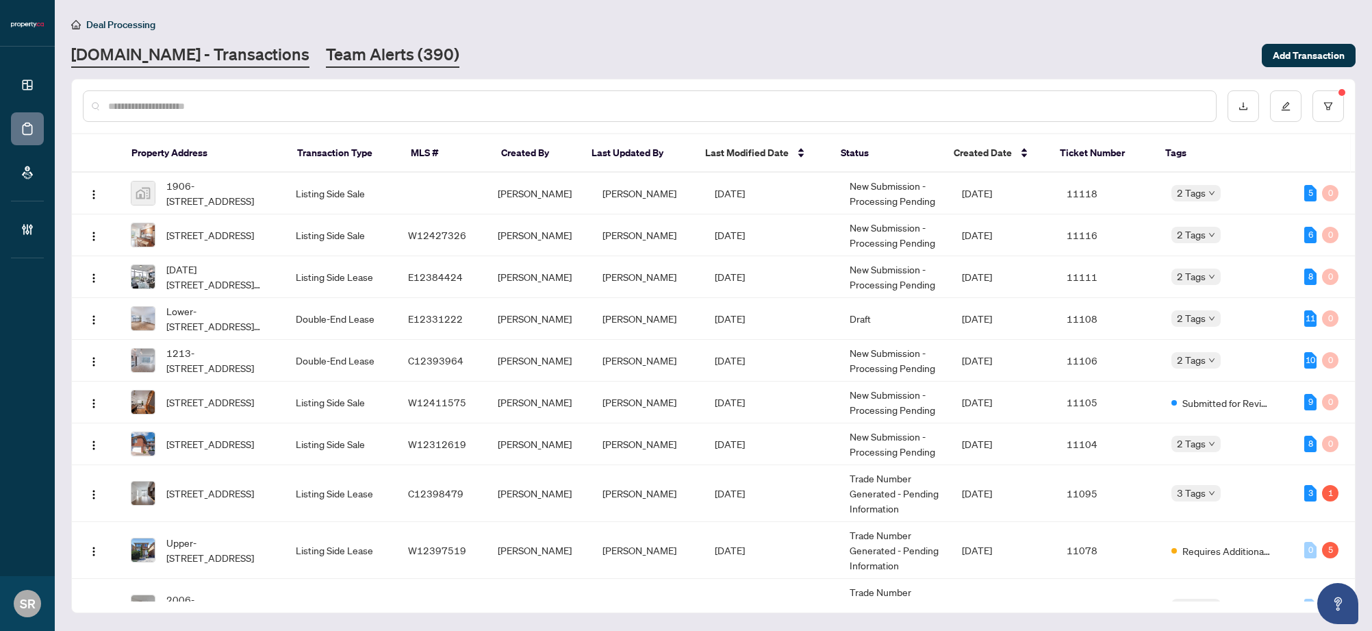
click at [370, 66] on link "Team Alerts (390)" at bounding box center [392, 55] width 133 height 25
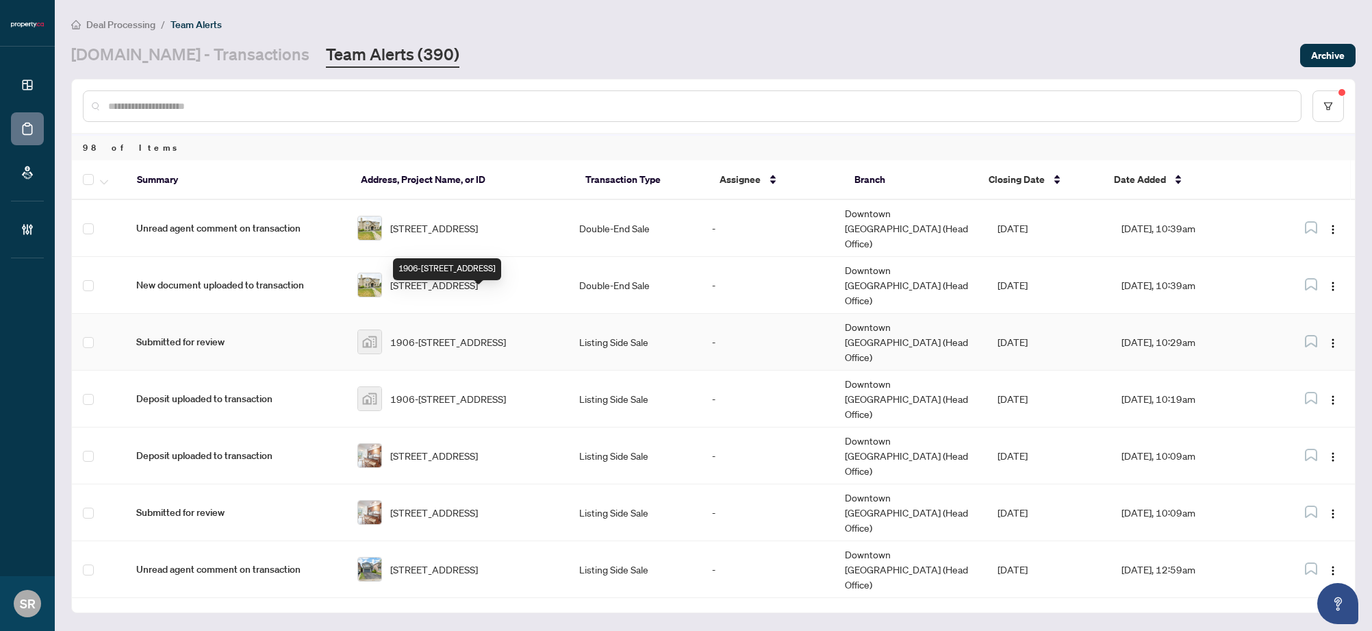
click at [489, 334] on span "1906-[STREET_ADDRESS]" at bounding box center [448, 341] width 116 height 15
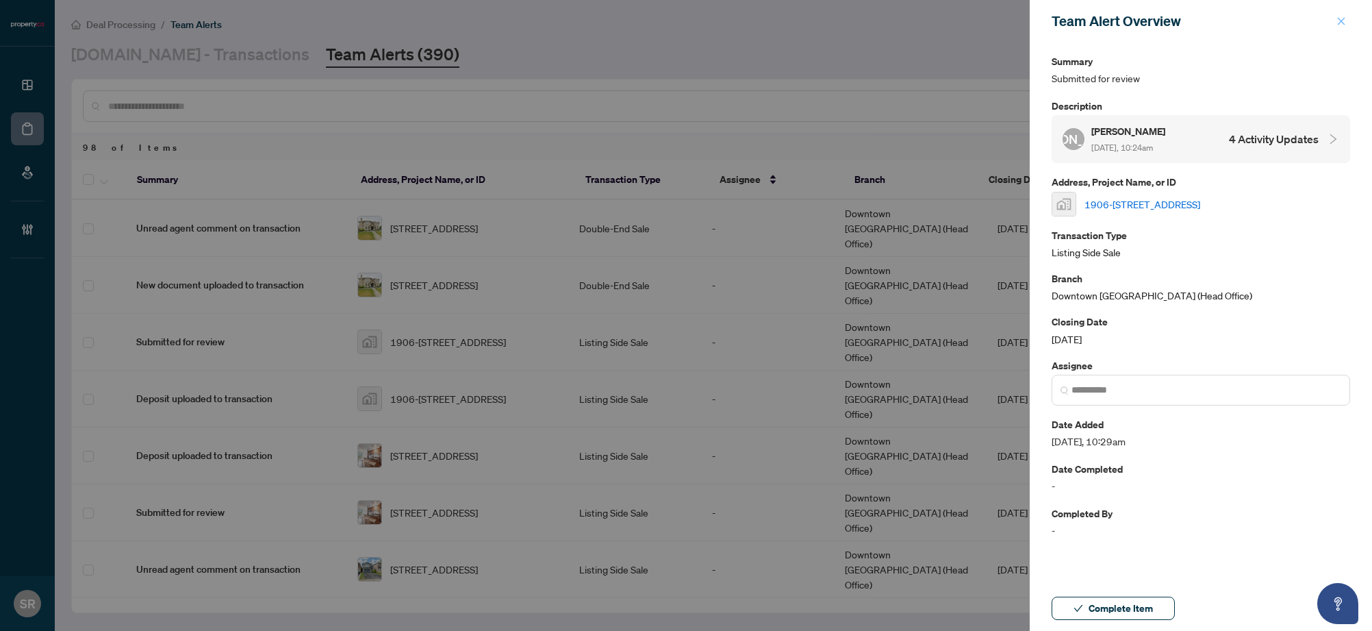
click at [844, 16] on icon "close" at bounding box center [1341, 21] width 10 height 10
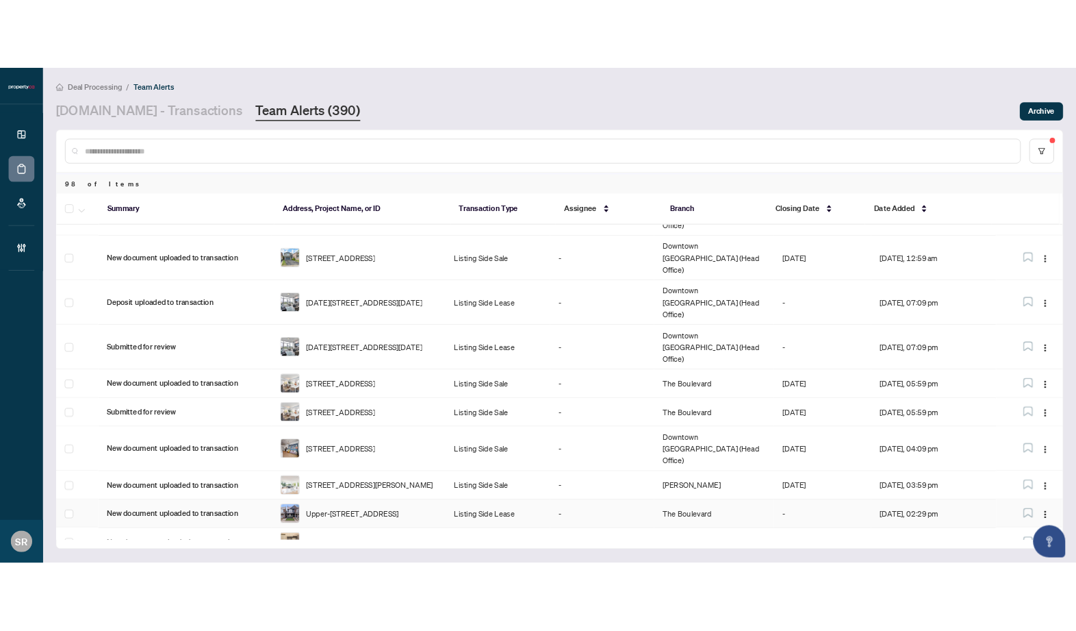
scroll to position [434, 0]
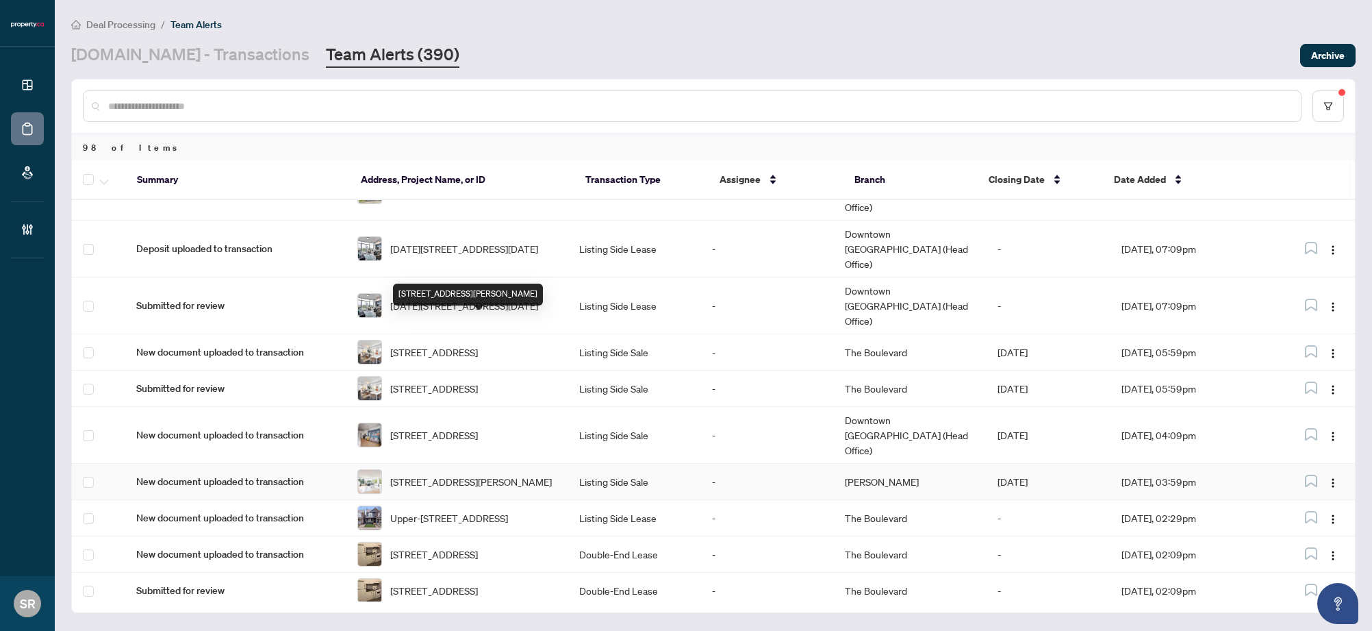
click at [543, 474] on span "[STREET_ADDRESS][PERSON_NAME]" at bounding box center [471, 481] width 162 height 15
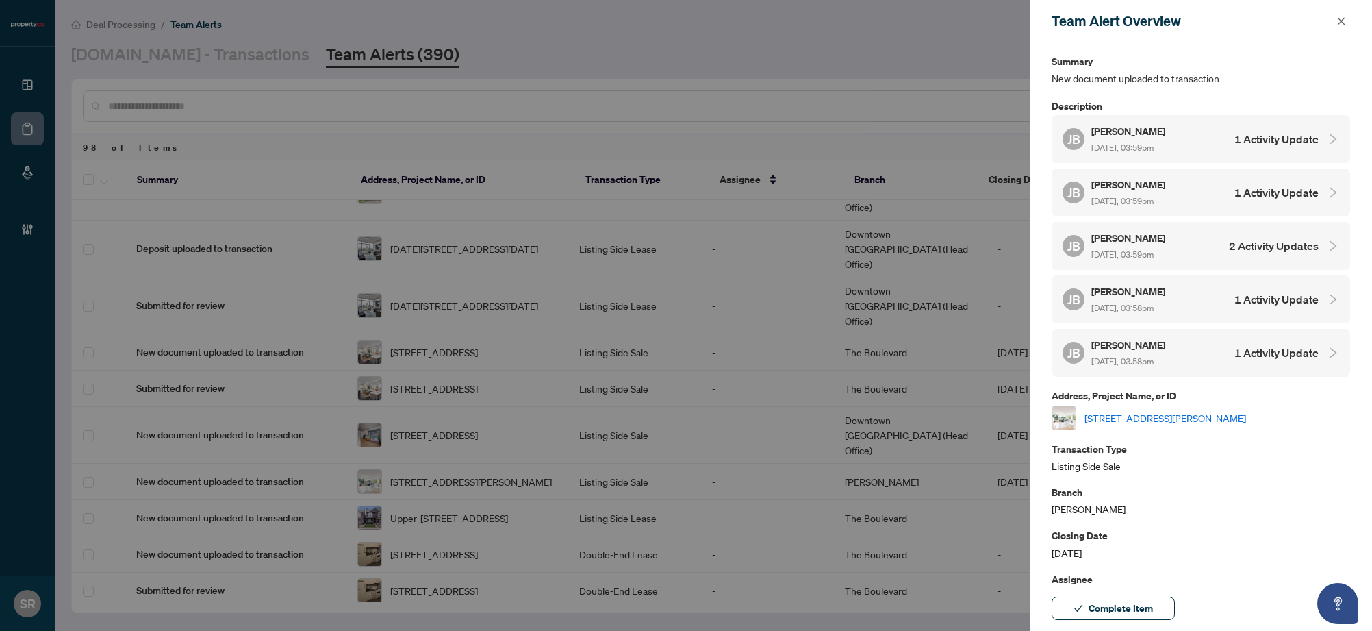
click at [844, 410] on link "[STREET_ADDRESS][PERSON_NAME]" at bounding box center [1165, 417] width 162 height 15
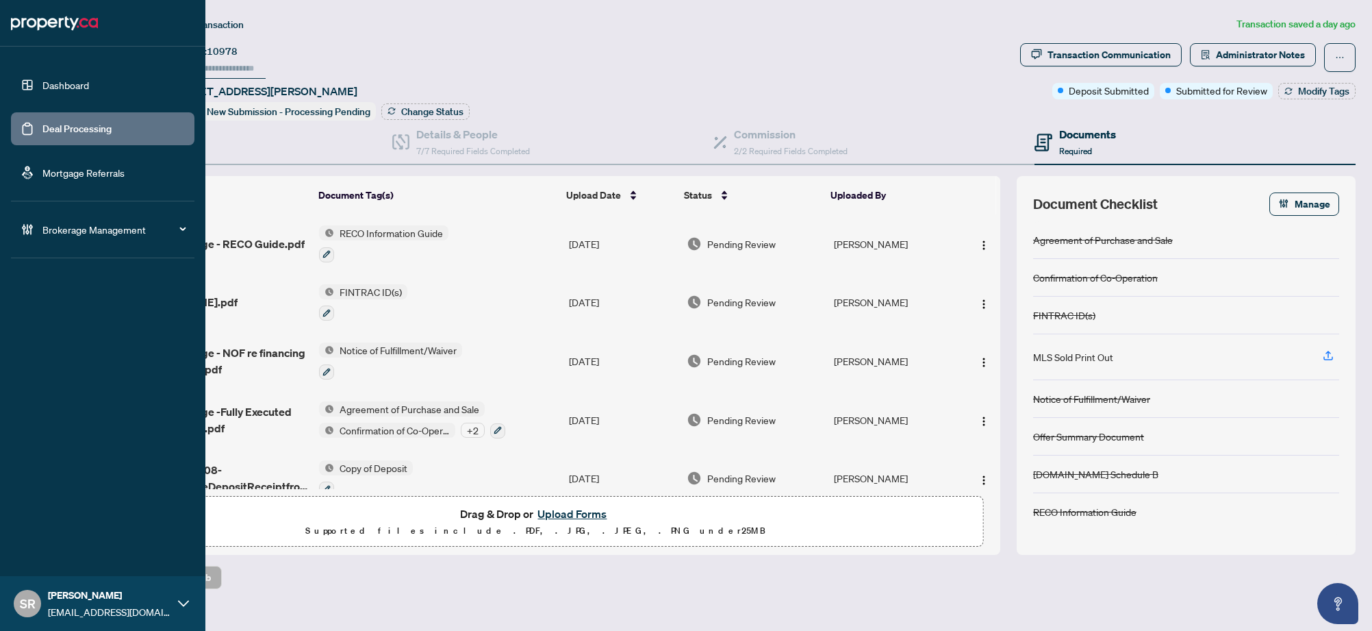
click at [112, 126] on link "Deal Processing" at bounding box center [76, 129] width 69 height 12
